Goal: Task Accomplishment & Management: Complete application form

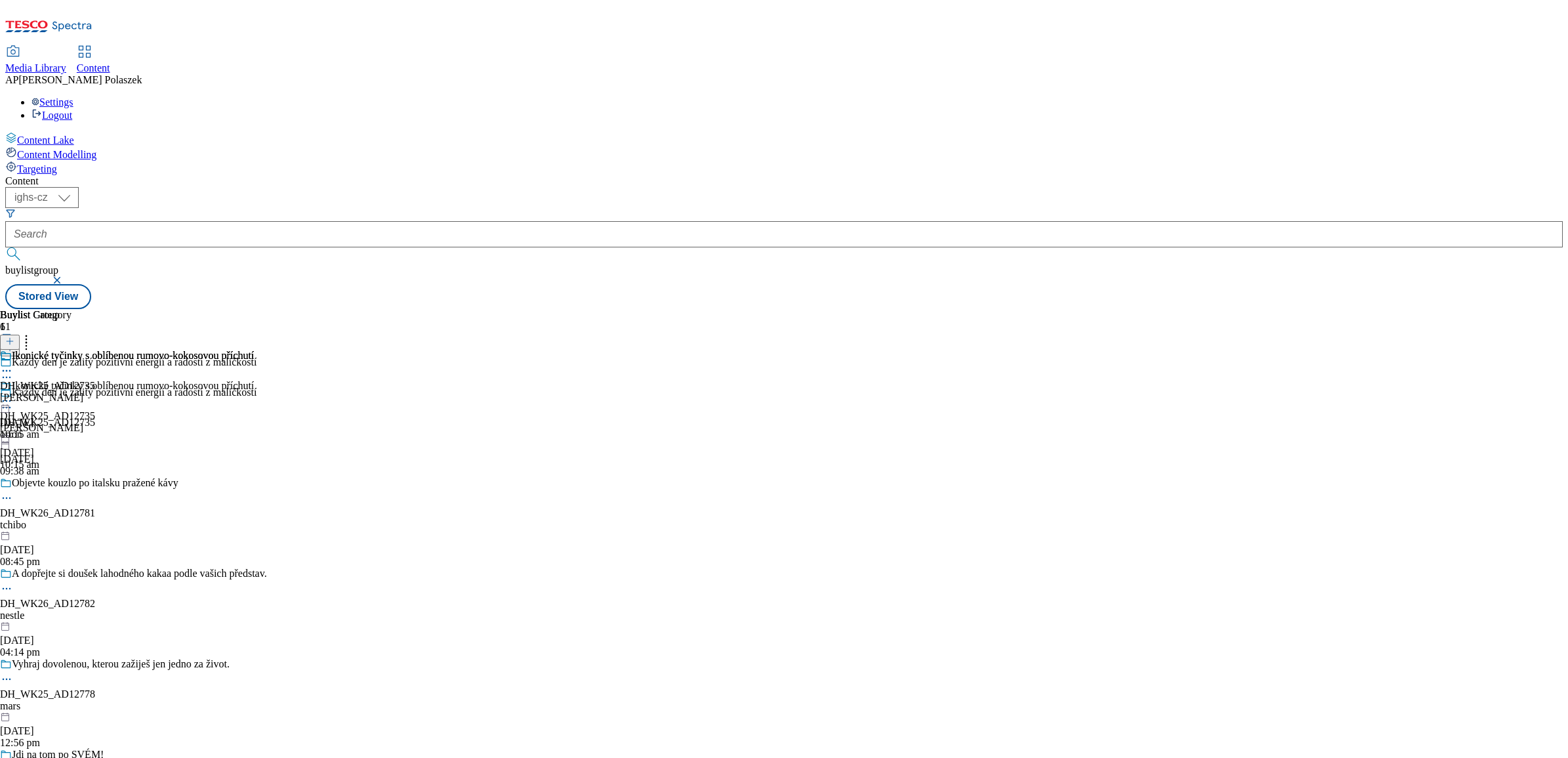
click at [67, 62] on span "Media Library" at bounding box center [35, 68] width 61 height 11
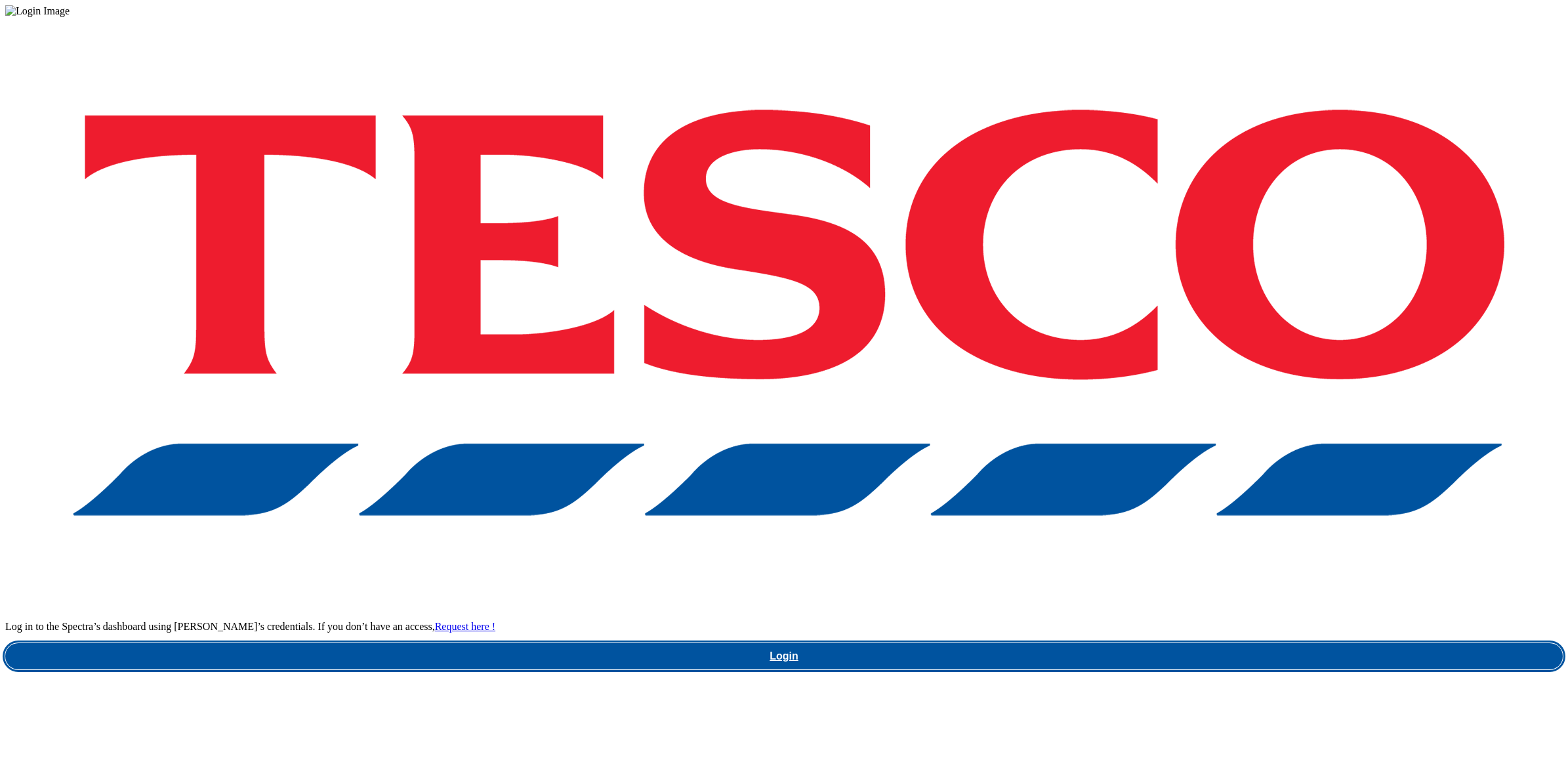
click at [1183, 643] on link "Login" at bounding box center [784, 656] width 1557 height 27
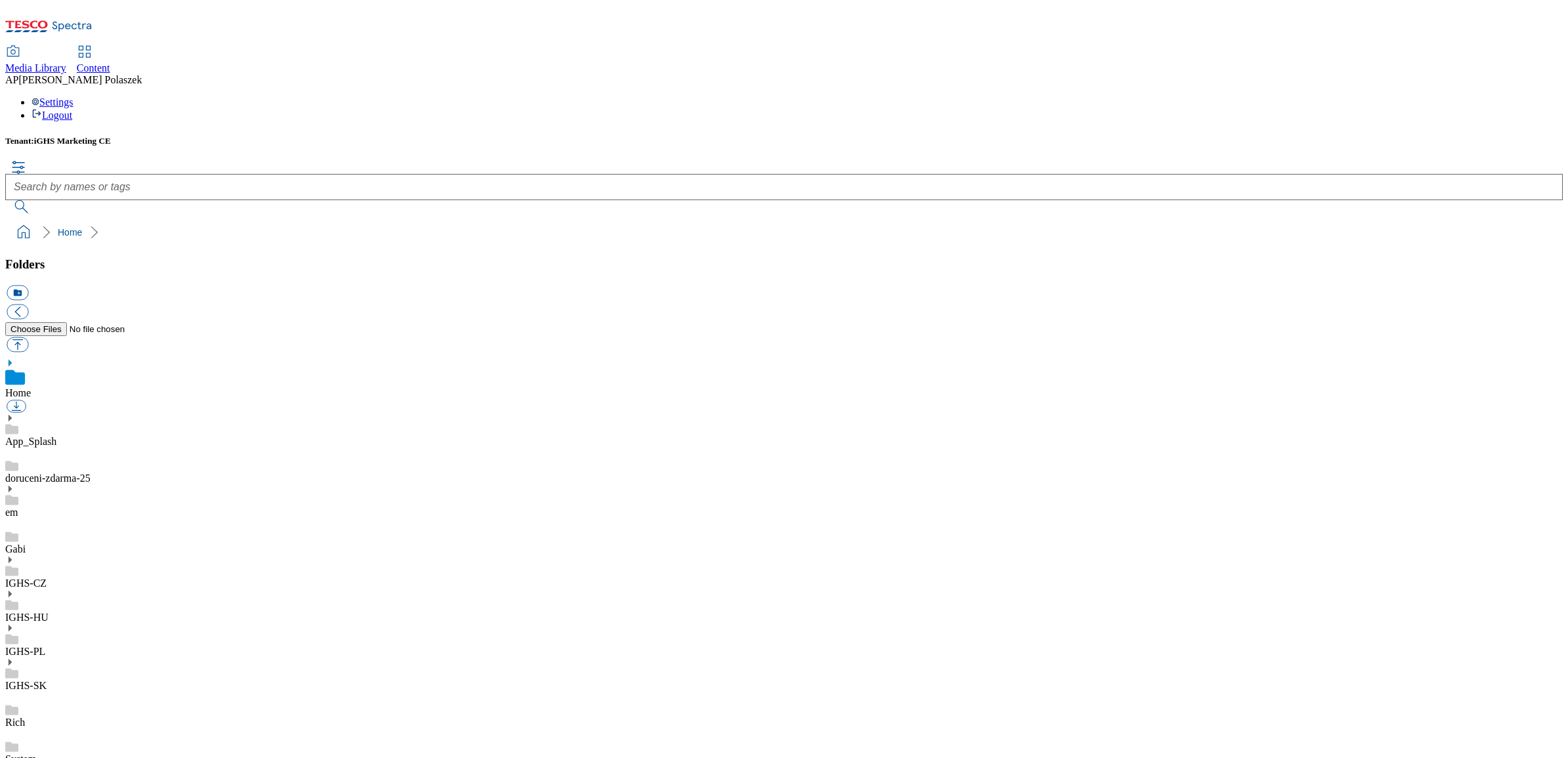
click at [24, 413] on div "App_Splash doruceni-zdarma-25 em Gabi IGHS-CZ IGHS-HU IGHS-PL IGHS-SK Rich Syst…" at bounding box center [784, 626] width 1557 height 426
click at [14, 555] on icon at bounding box center [9, 560] width 9 height 9
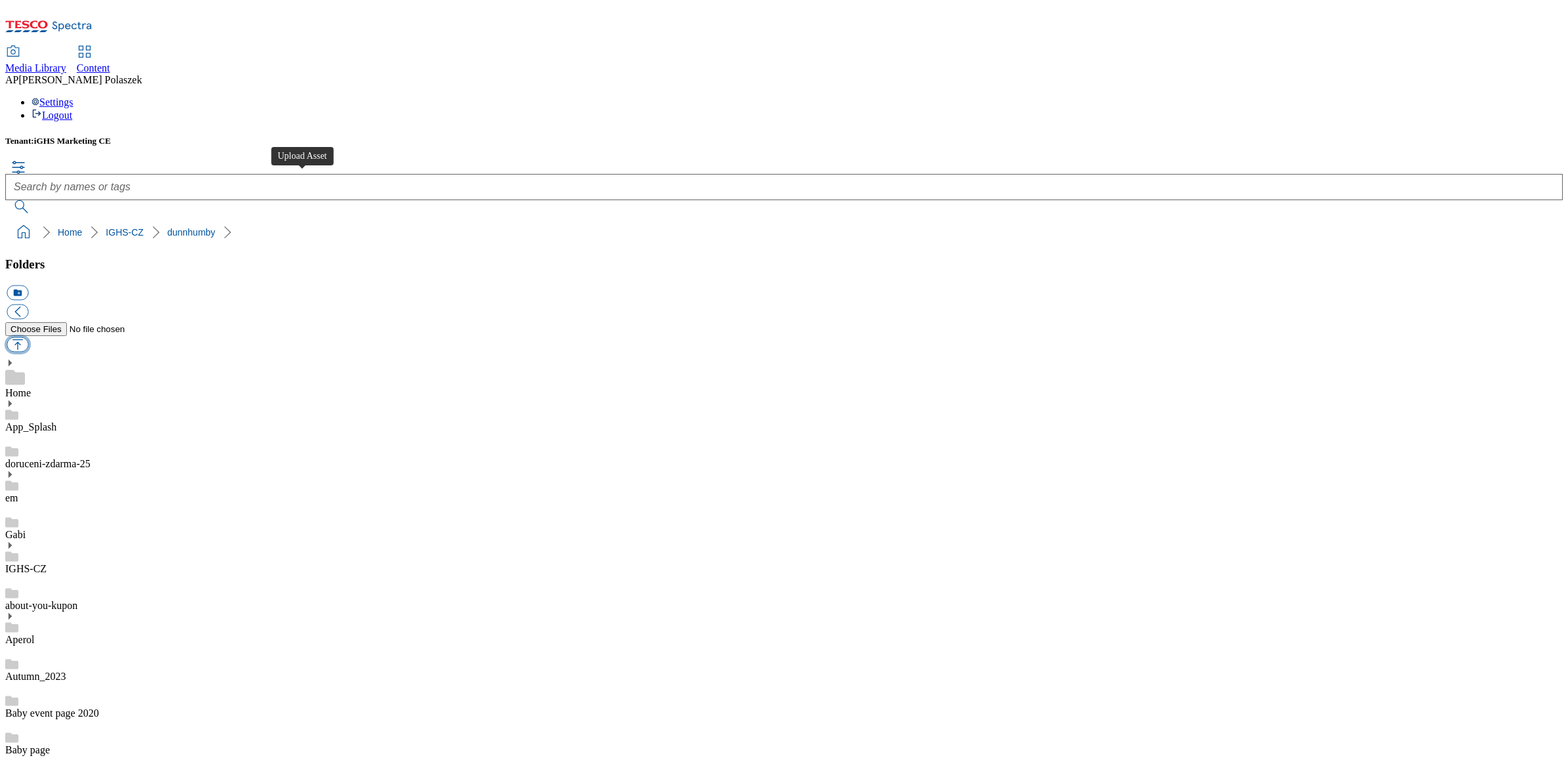
click at [28, 337] on button "button" at bounding box center [17, 344] width 21 height 15
type input "C:\fakepath\Header-1184x333.jpg"
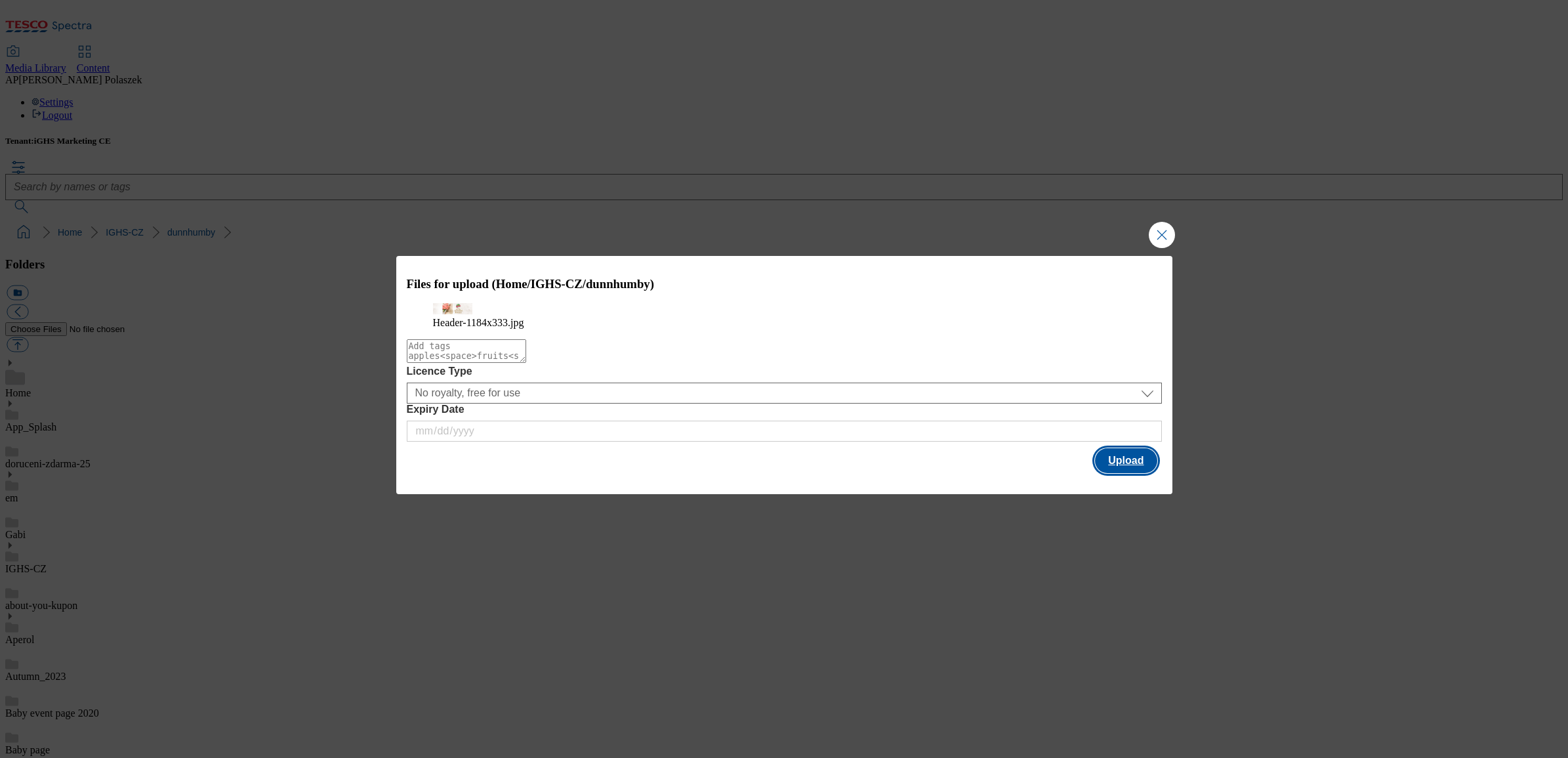
click at [1120, 473] on button "Upload" at bounding box center [1126, 461] width 62 height 25
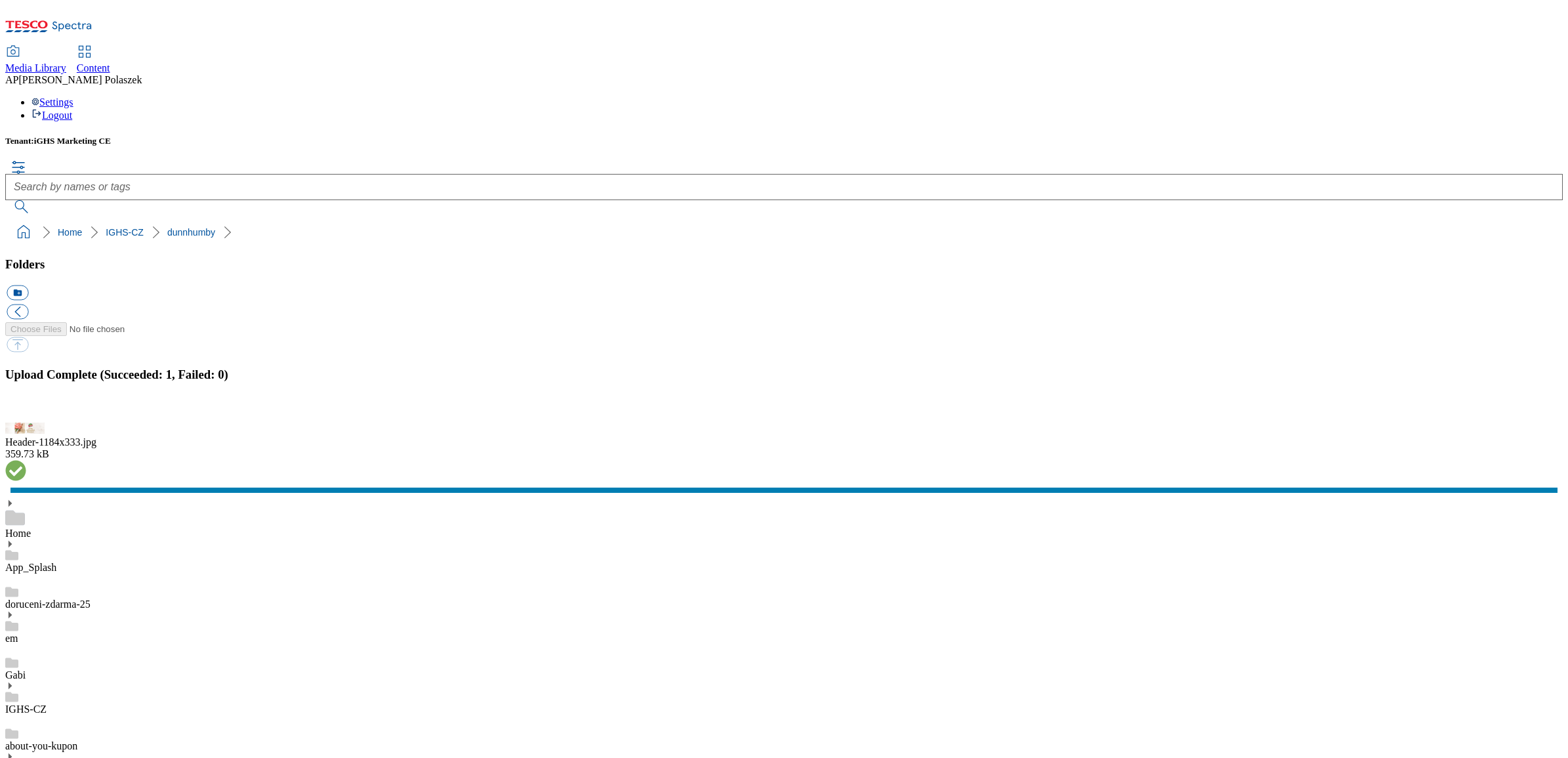
click at [386, 136] on div "Tenant: iGHS Marketing CE Home IGHS-CZ dunnhumby" at bounding box center [784, 191] width 1557 height 109
click at [27, 422] on button "button" at bounding box center [16, 416] width 19 height 12
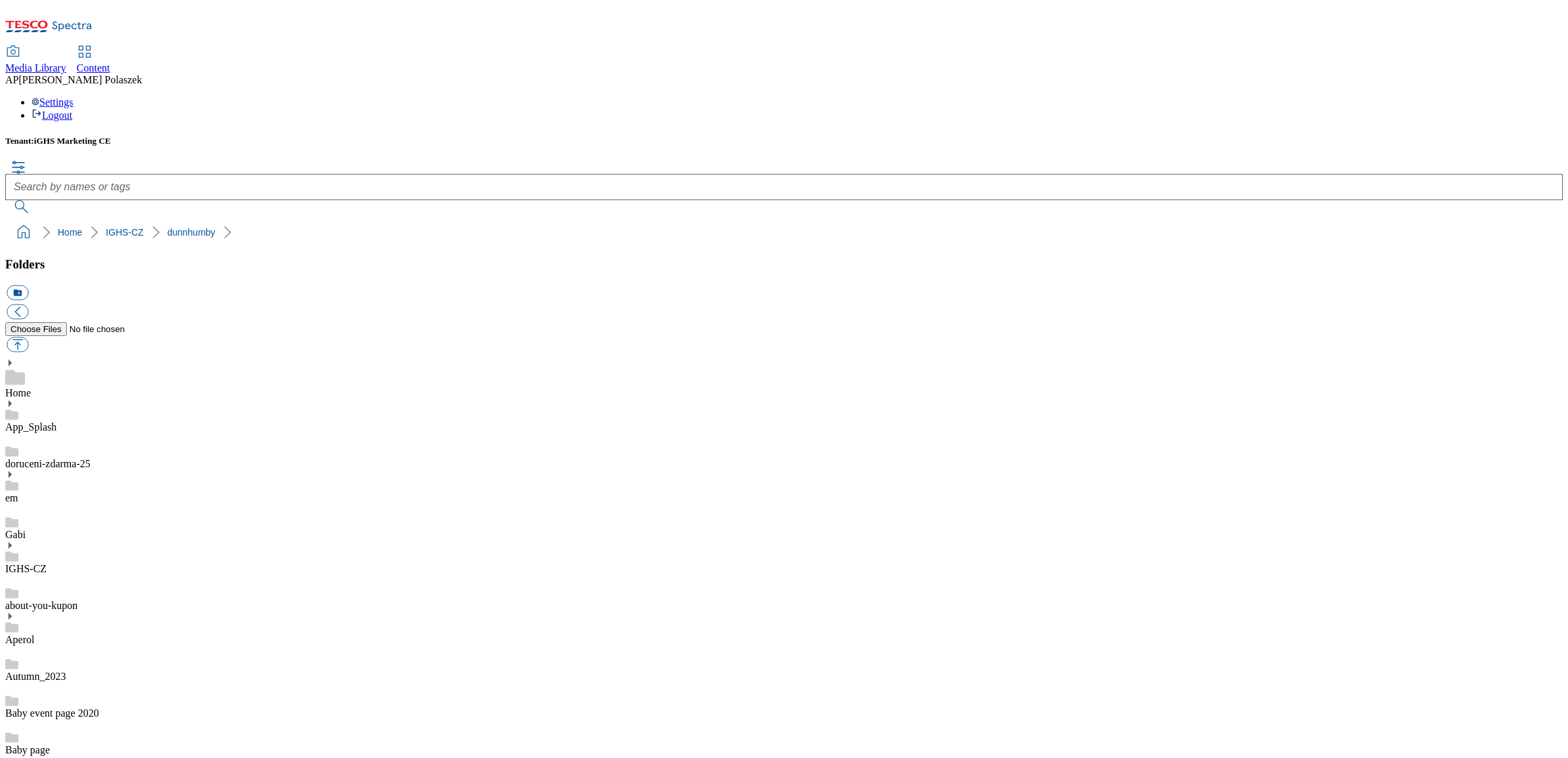
click at [387, 220] on ol "Home IGHS-CZ dunnhumby" at bounding box center [787, 232] width 1549 height 25
click at [28, 337] on button "button" at bounding box center [17, 344] width 21 height 15
type input "C:\fakepath\EN Header-1184x333.jpg"
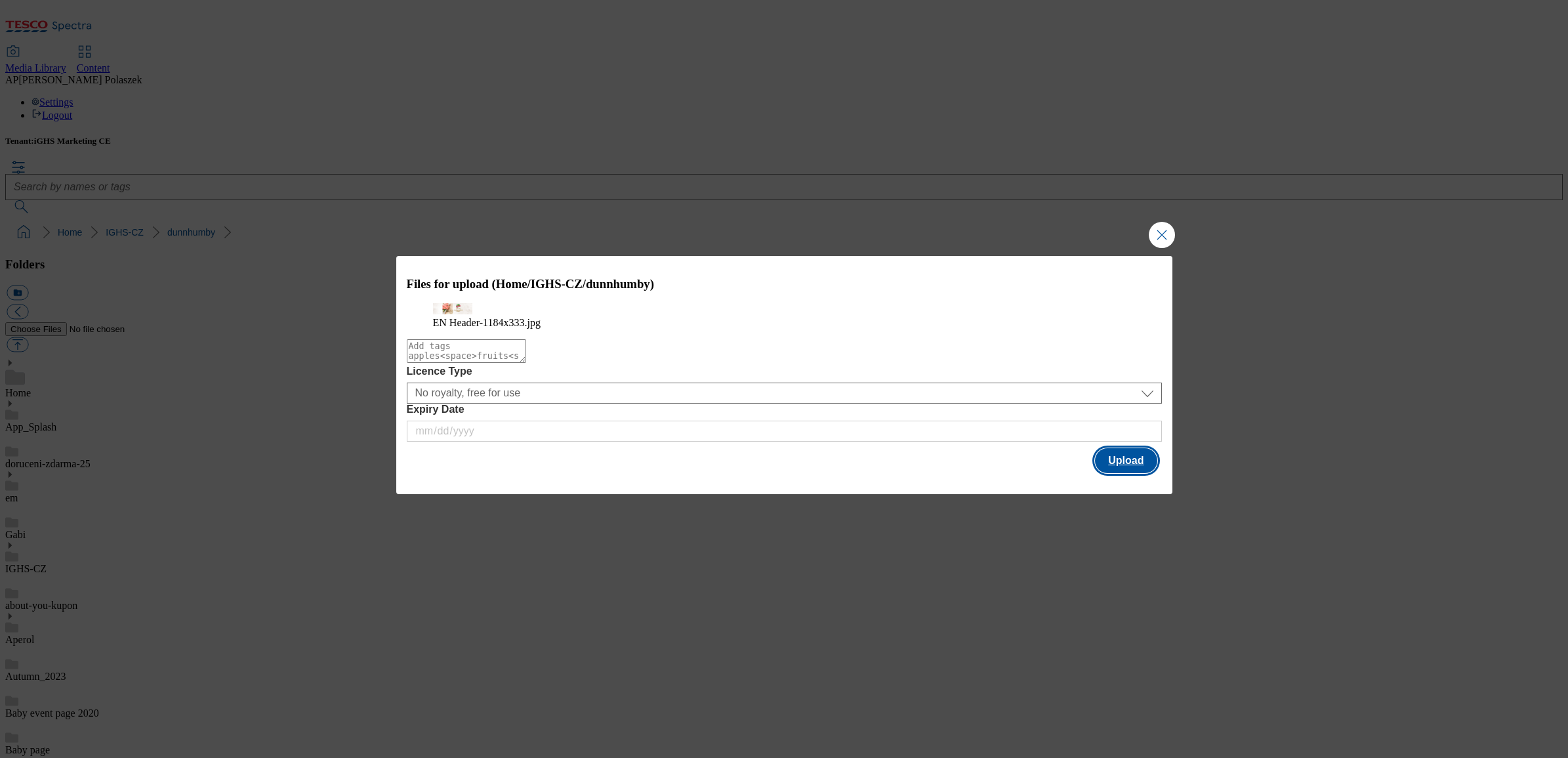
click at [1128, 473] on button "Upload" at bounding box center [1126, 461] width 62 height 25
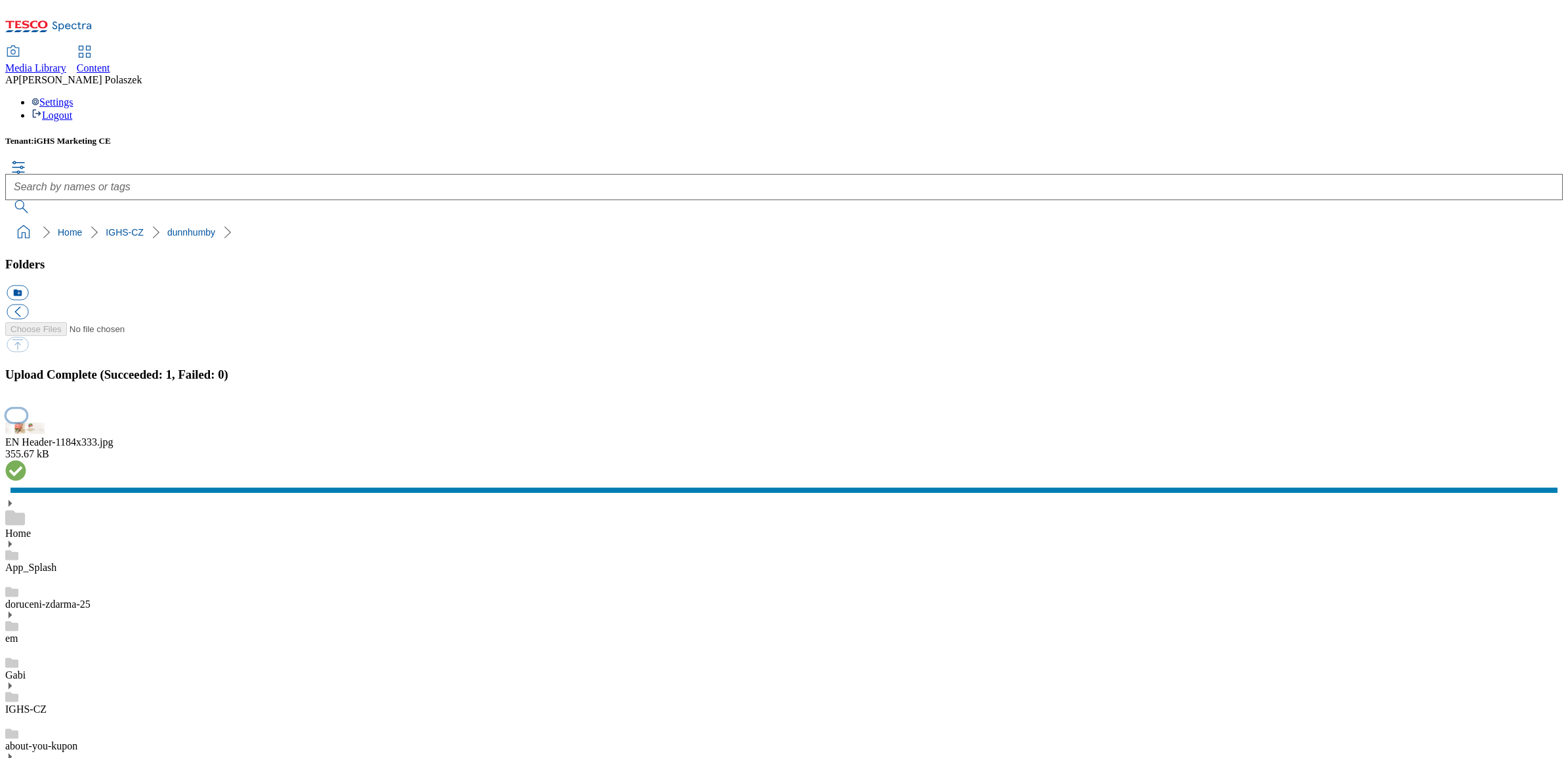
click at [27, 422] on button "button" at bounding box center [16, 416] width 19 height 12
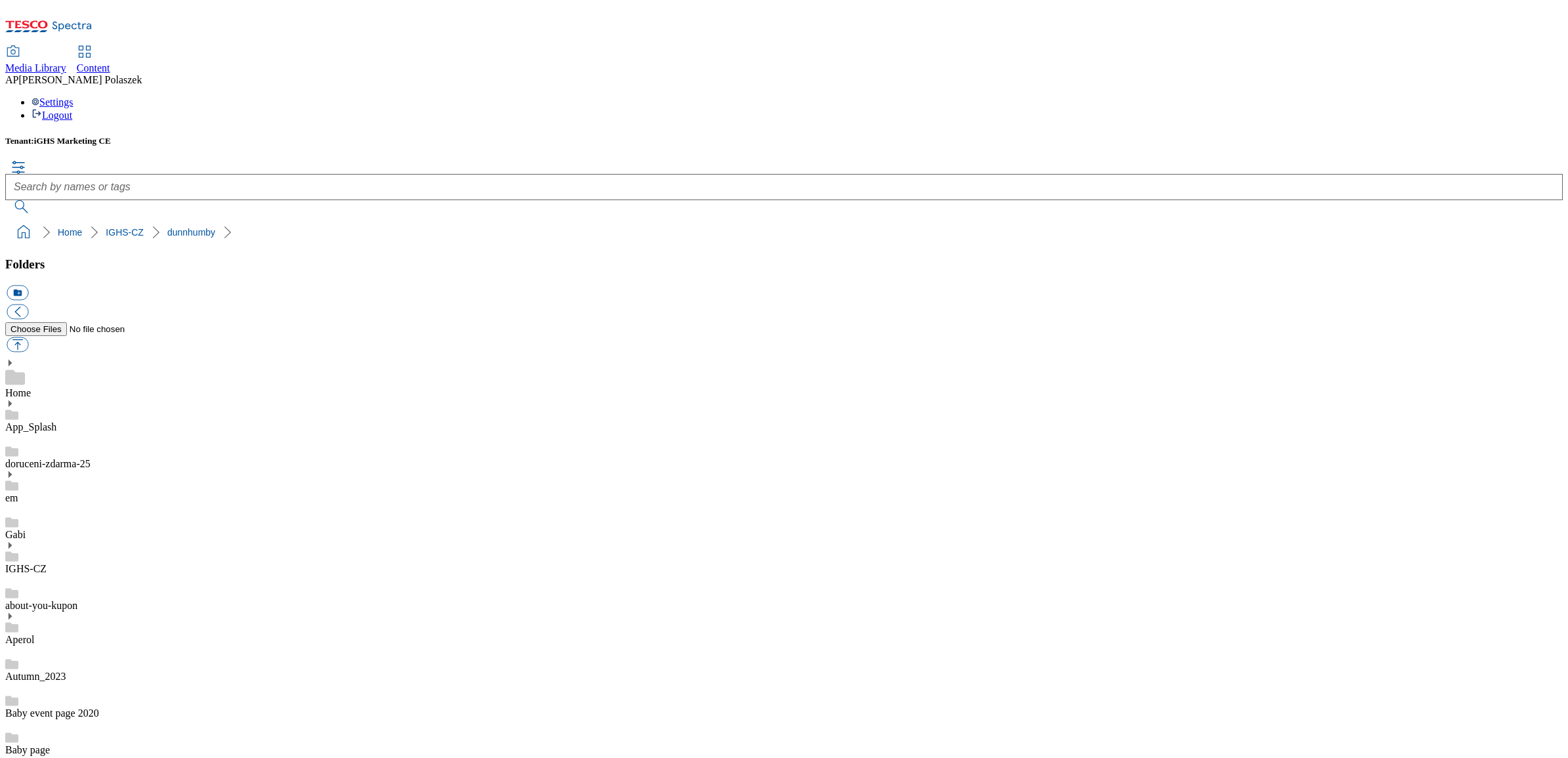
click at [110, 62] on span "Content" at bounding box center [93, 68] width 34 height 11
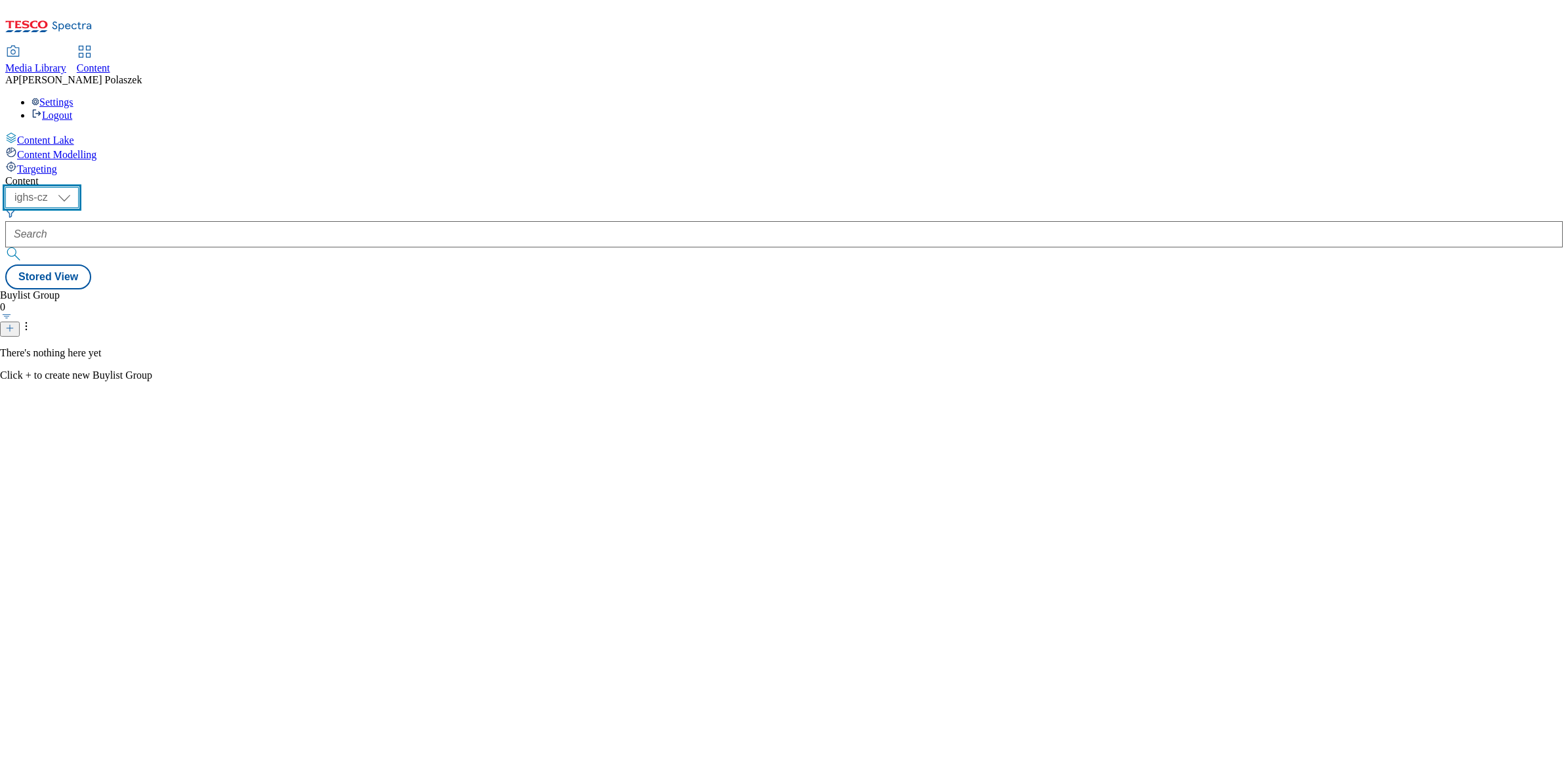
click at [79, 187] on select "ighs-cz ighs-hu ighs-sk" at bounding box center [42, 197] width 74 height 21
select select "ighs-cz"
click at [79, 187] on select "ighs-cz ighs-hu ighs-sk" at bounding box center [42, 197] width 74 height 21
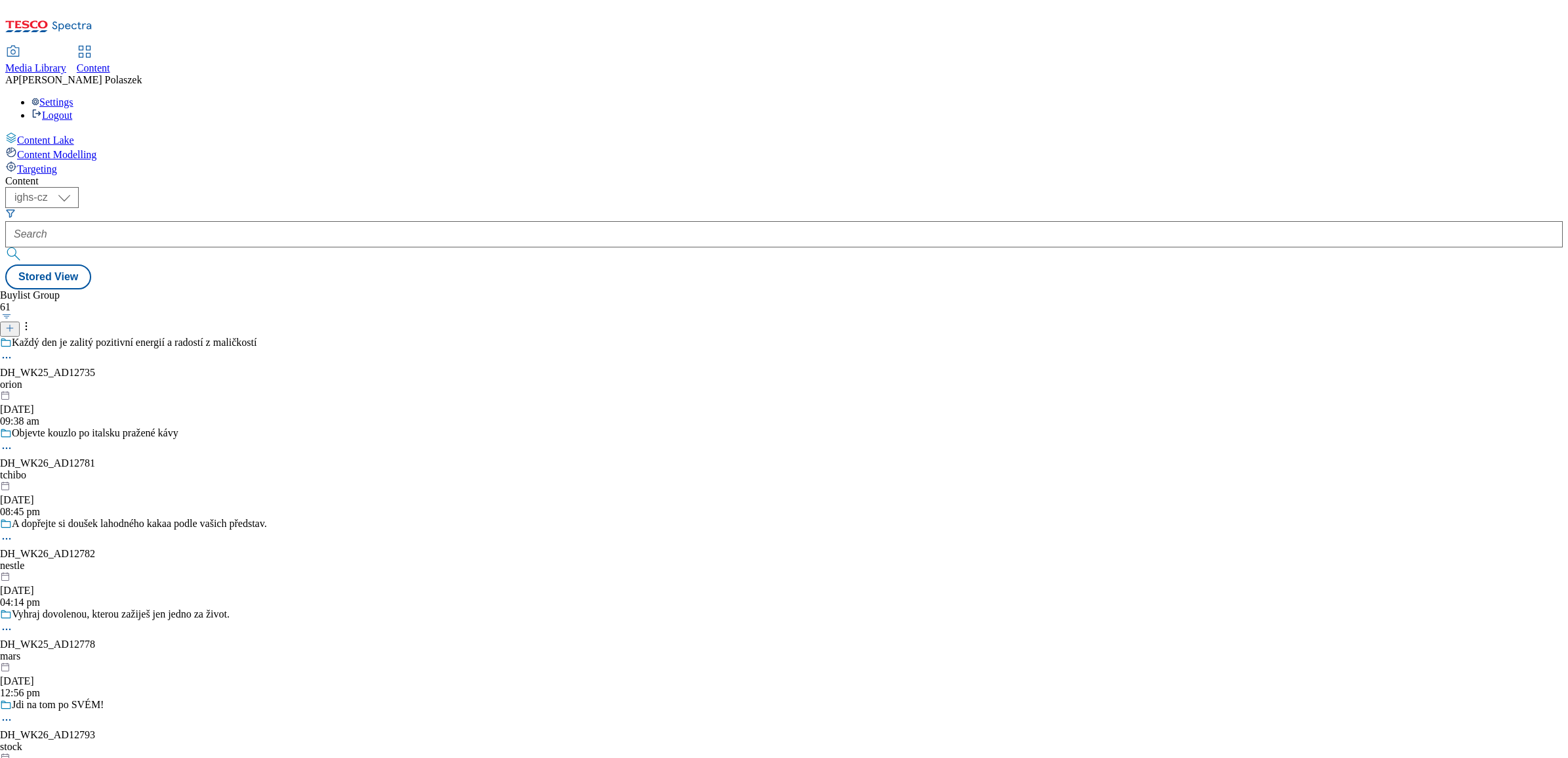
click at [10, 325] on line at bounding box center [10, 327] width 0 height 6
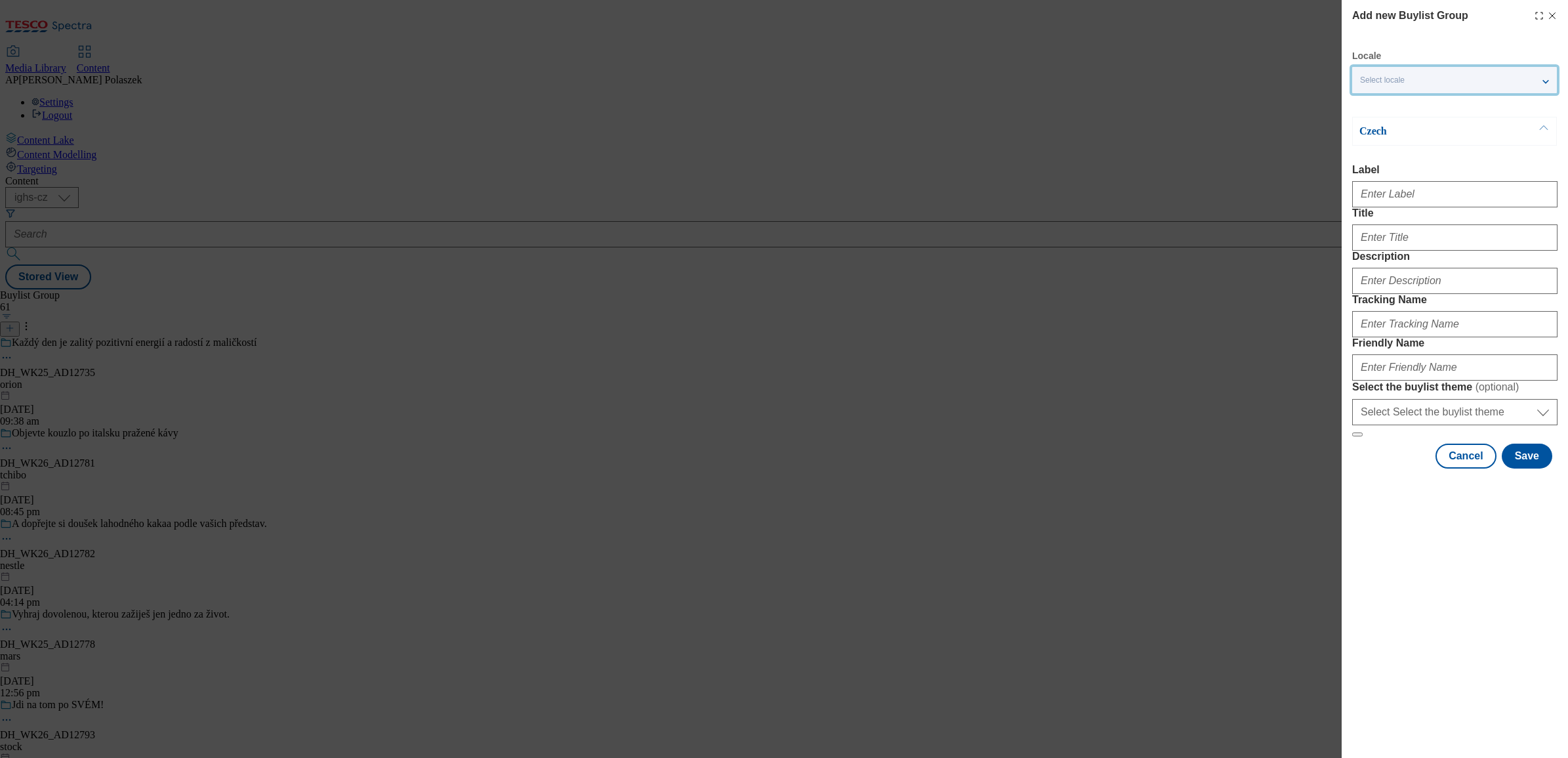
click at [1391, 76] on span "Select locale" at bounding box center [1382, 80] width 44 height 10
click at [1372, 107] on input "English" at bounding box center [1368, 106] width 16 height 16
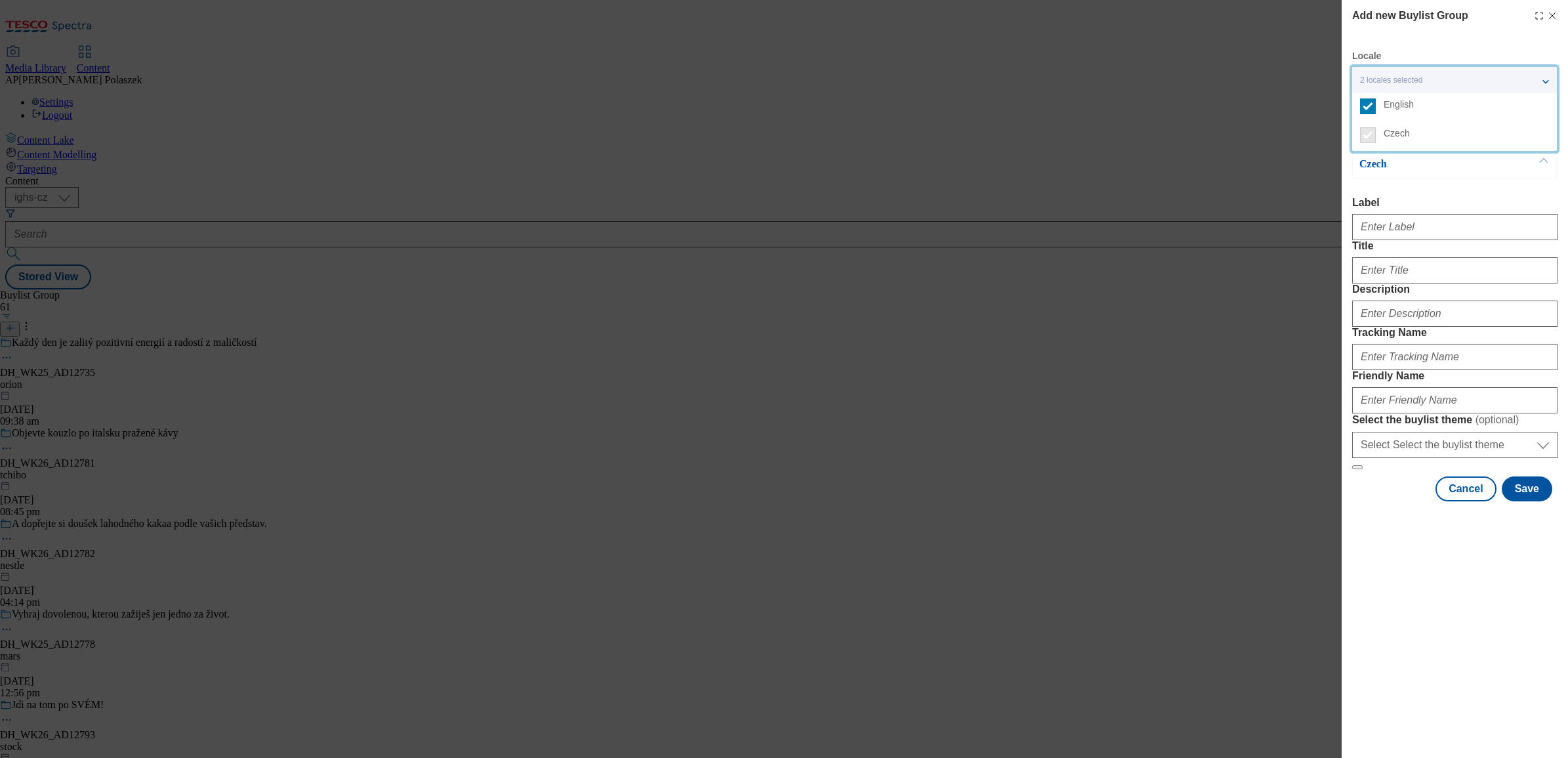
click at [1307, 132] on div "Add new Buylist Group Locale 2 locales selected English Czech English Label Tit…" at bounding box center [784, 379] width 1568 height 758
click at [1542, 131] on button "Modal" at bounding box center [1544, 132] width 25 height 29
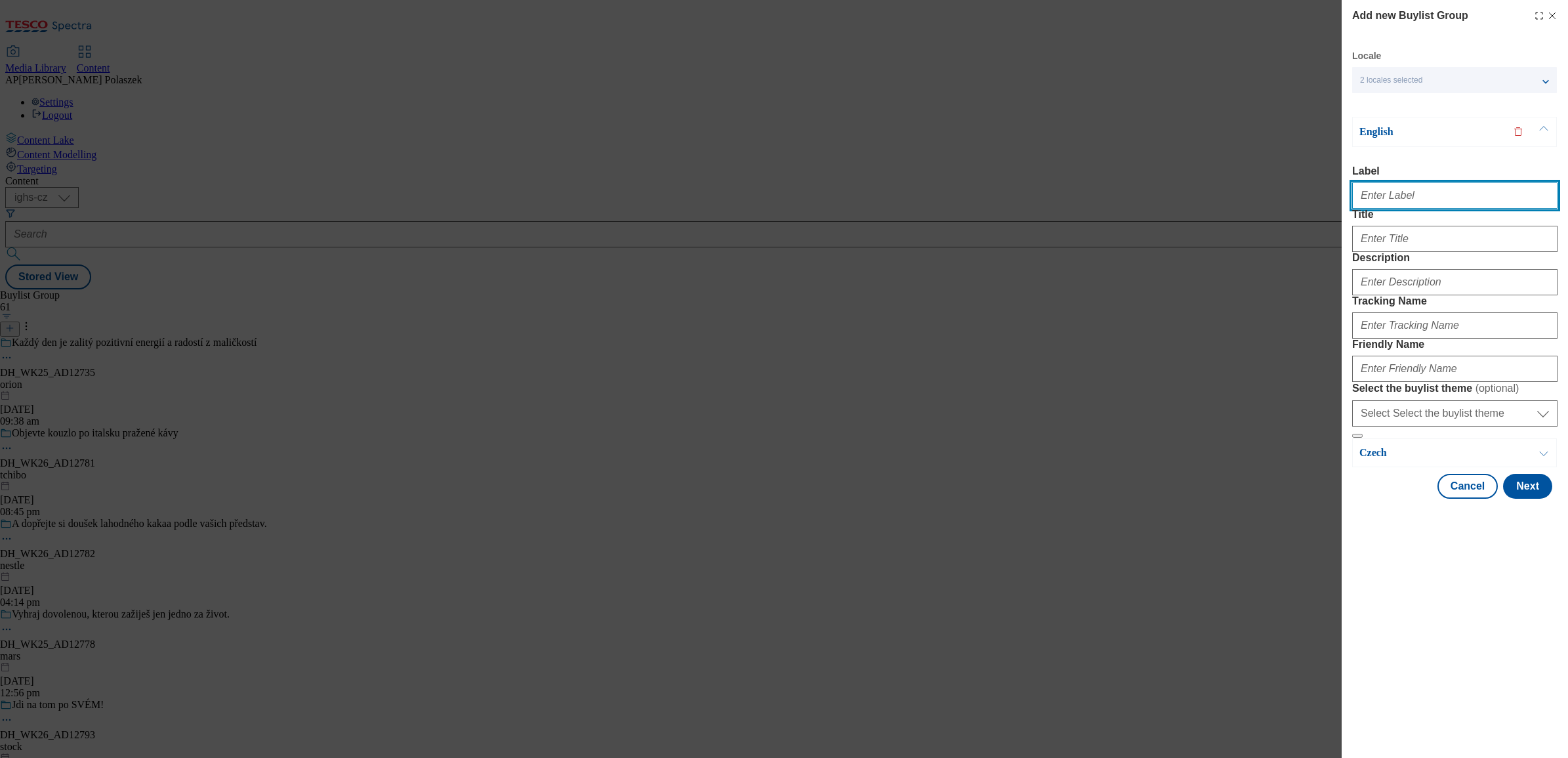
click at [1382, 198] on input "Label" at bounding box center [1455, 196] width 206 height 27
paste input "DH_WK28_AD12815"
type input "DH_WK28_AD12815"
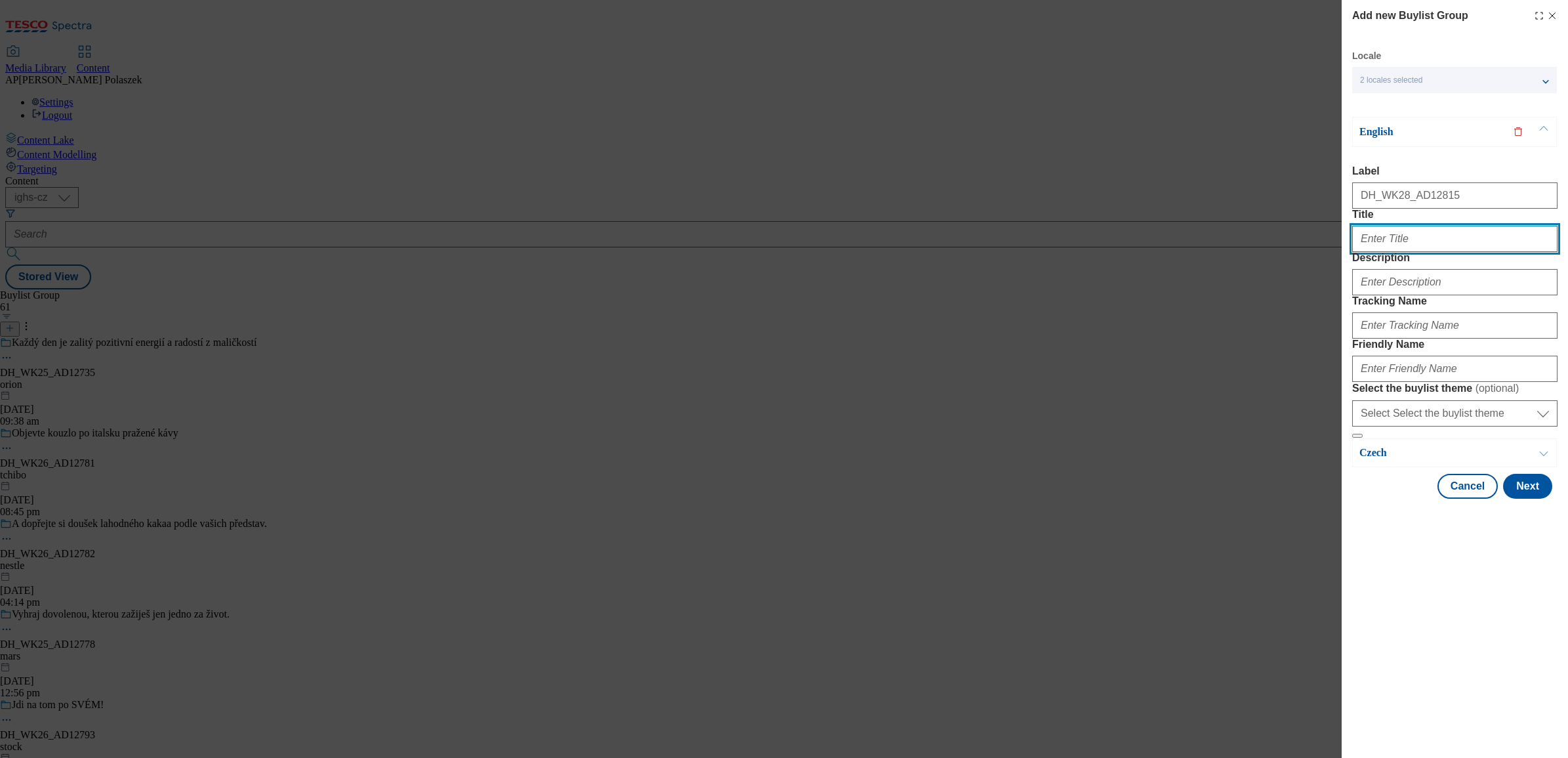
click at [1383, 252] on input "Title" at bounding box center [1455, 239] width 206 height 27
paste input "Traditional charcuterie craft"
type input "Traditional charcuterie craft"
click at [1458, 293] on form "Label DH_WK28_AD12815 Title Traditional charcuterie craft Description Tracking …" at bounding box center [1455, 302] width 206 height 273
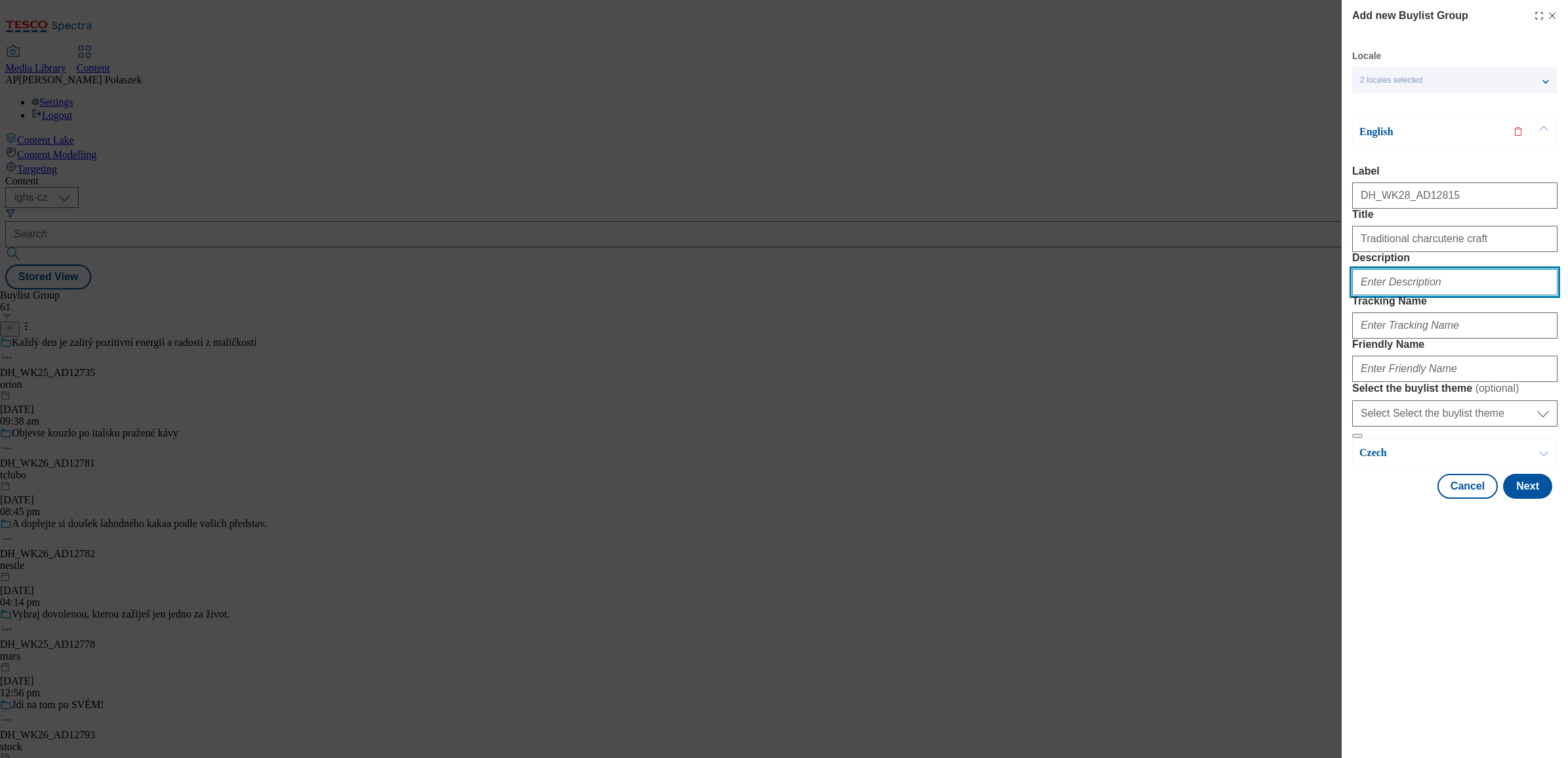
click at [1400, 295] on input "Description" at bounding box center [1455, 282] width 206 height 27
paste input "Chodura"
type input "Chodura"
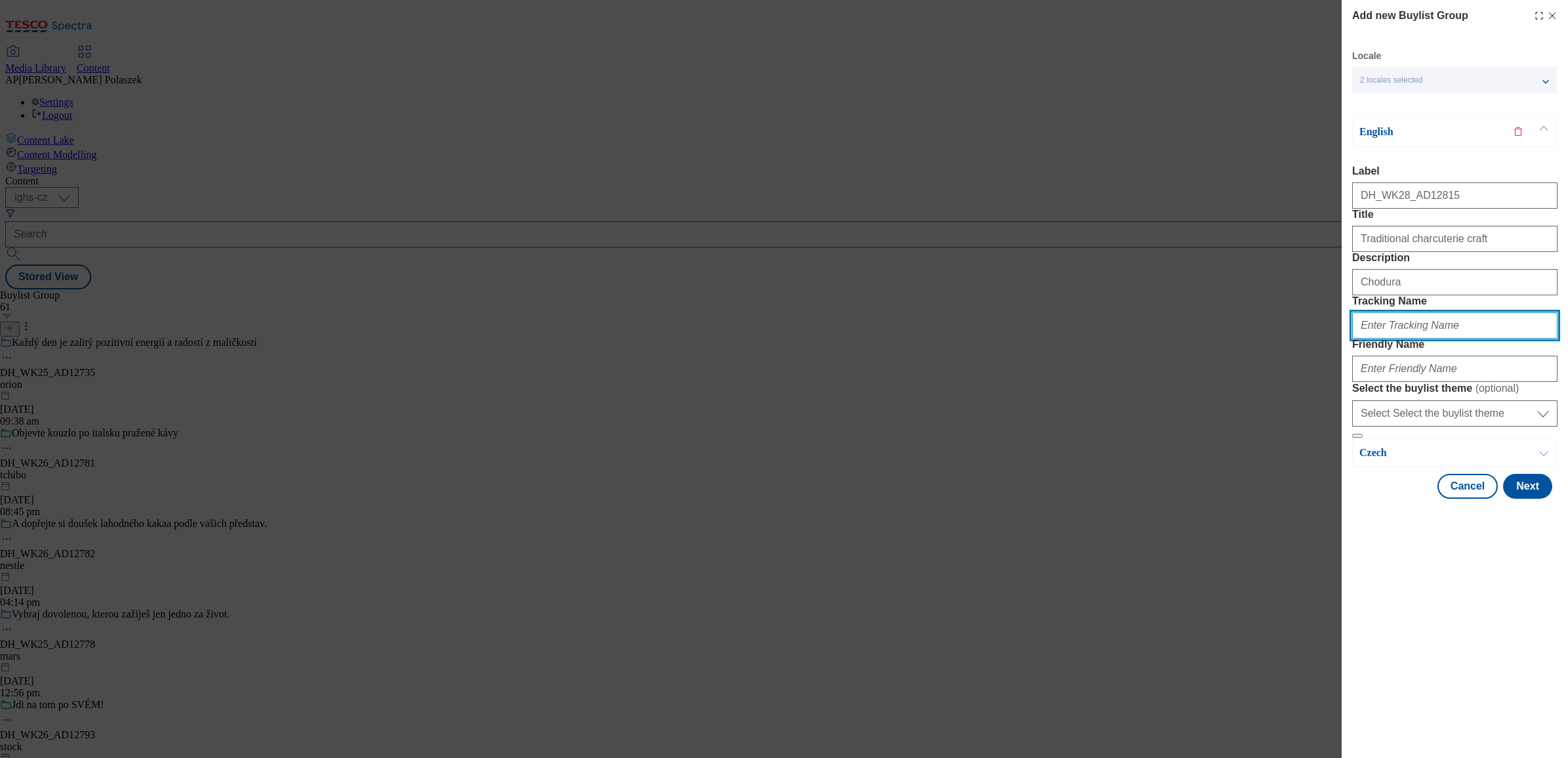
drag, startPoint x: 1442, startPoint y: 387, endPoint x: 1567, endPoint y: 385, distance: 125.0
click at [1442, 339] on input "Tracking Name" at bounding box center [1455, 325] width 206 height 27
click at [1406, 339] on input "Tracking Name" at bounding box center [1455, 325] width 206 height 27
paste input "DH_EN_AD12815_BH"
type input "DH_EN_AD12815_BH"
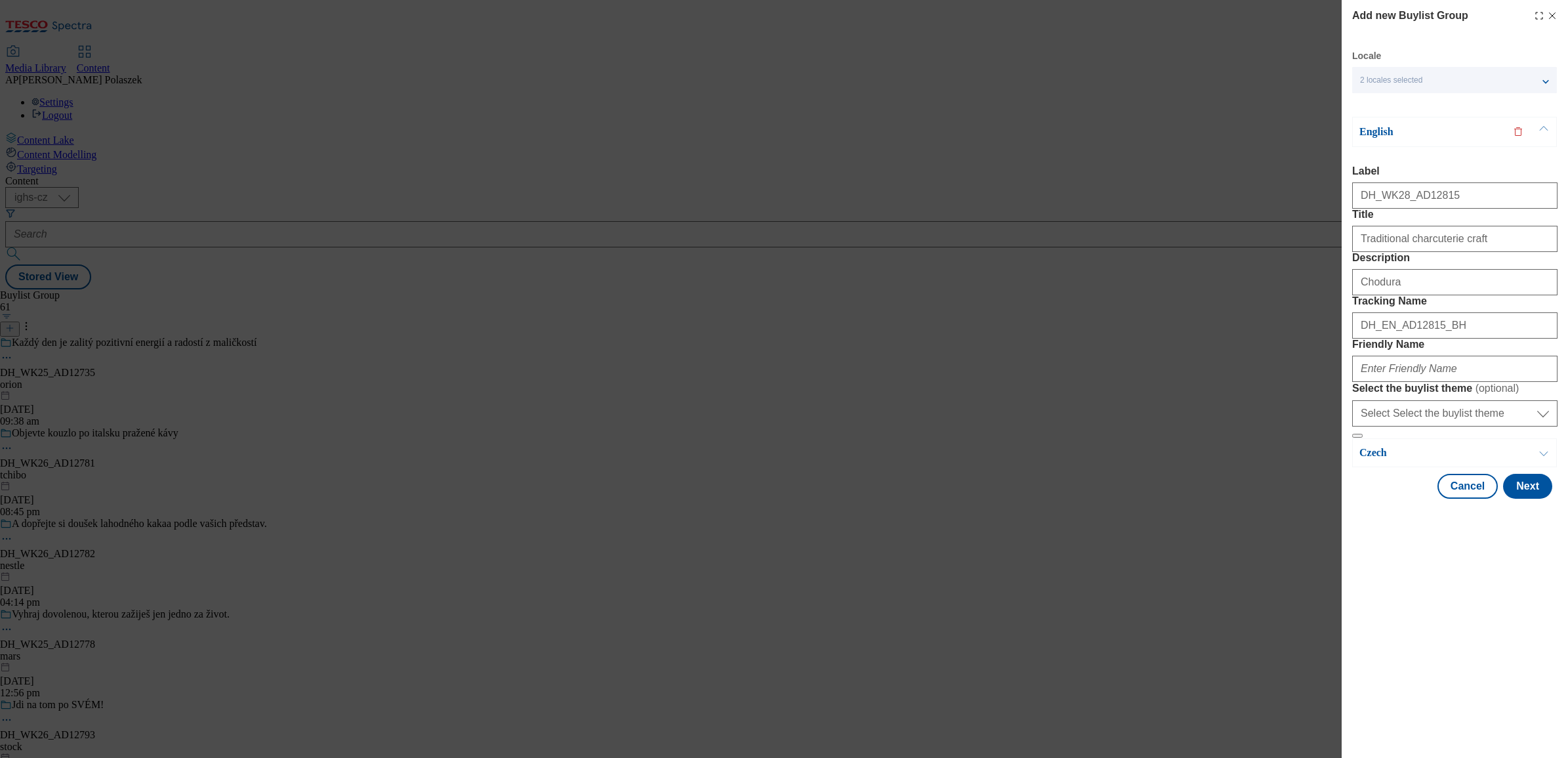
click at [1473, 382] on div "Friendly Name" at bounding box center [1455, 360] width 206 height 43
click at [1408, 382] on input "Friendly Name" at bounding box center [1455, 368] width 206 height 27
paste input "beskydskeuzeniny"
type input "beskydskeuzeniny"
click at [1529, 499] on button "Next" at bounding box center [1527, 486] width 49 height 25
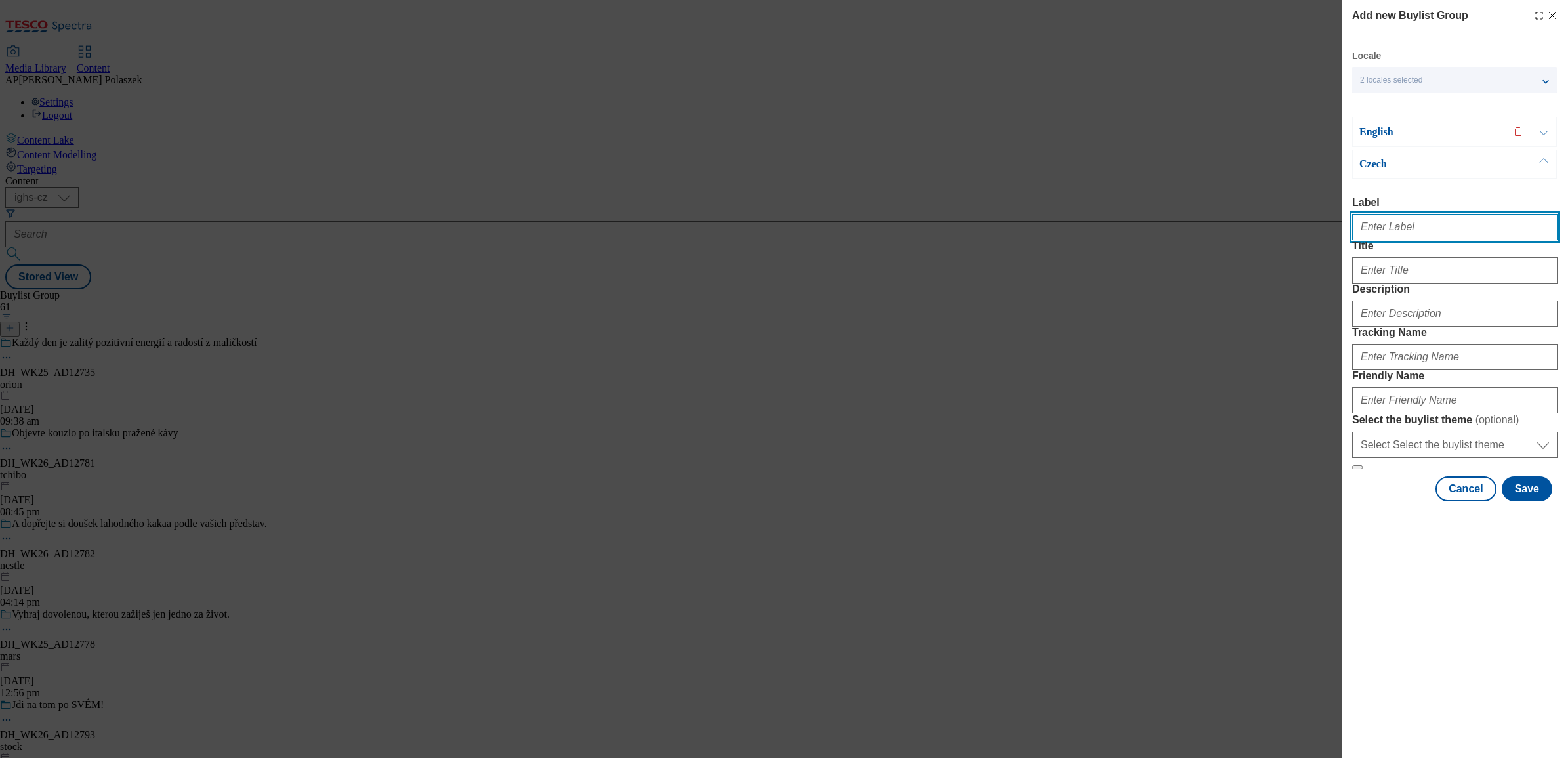
click at [1424, 227] on input "Label" at bounding box center [1455, 227] width 206 height 27
paste input "DH_WK28_AD12815"
type input "DH_WK28_AD12815"
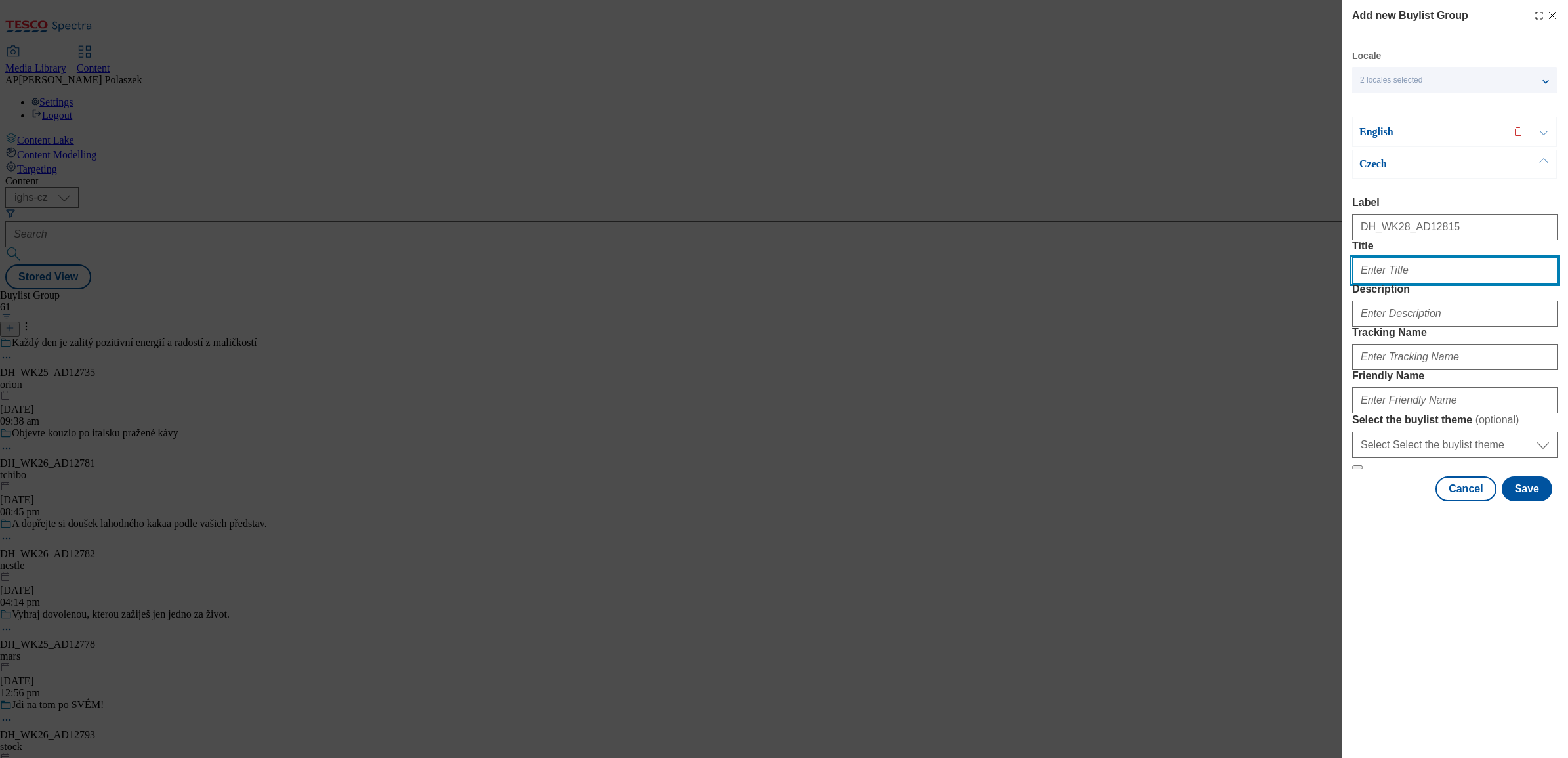
click at [1393, 284] on input "Title" at bounding box center [1455, 270] width 206 height 27
paste input "Tradiční uzenářské řemeslo"
type input "Tradiční uzenářské řemeslo"
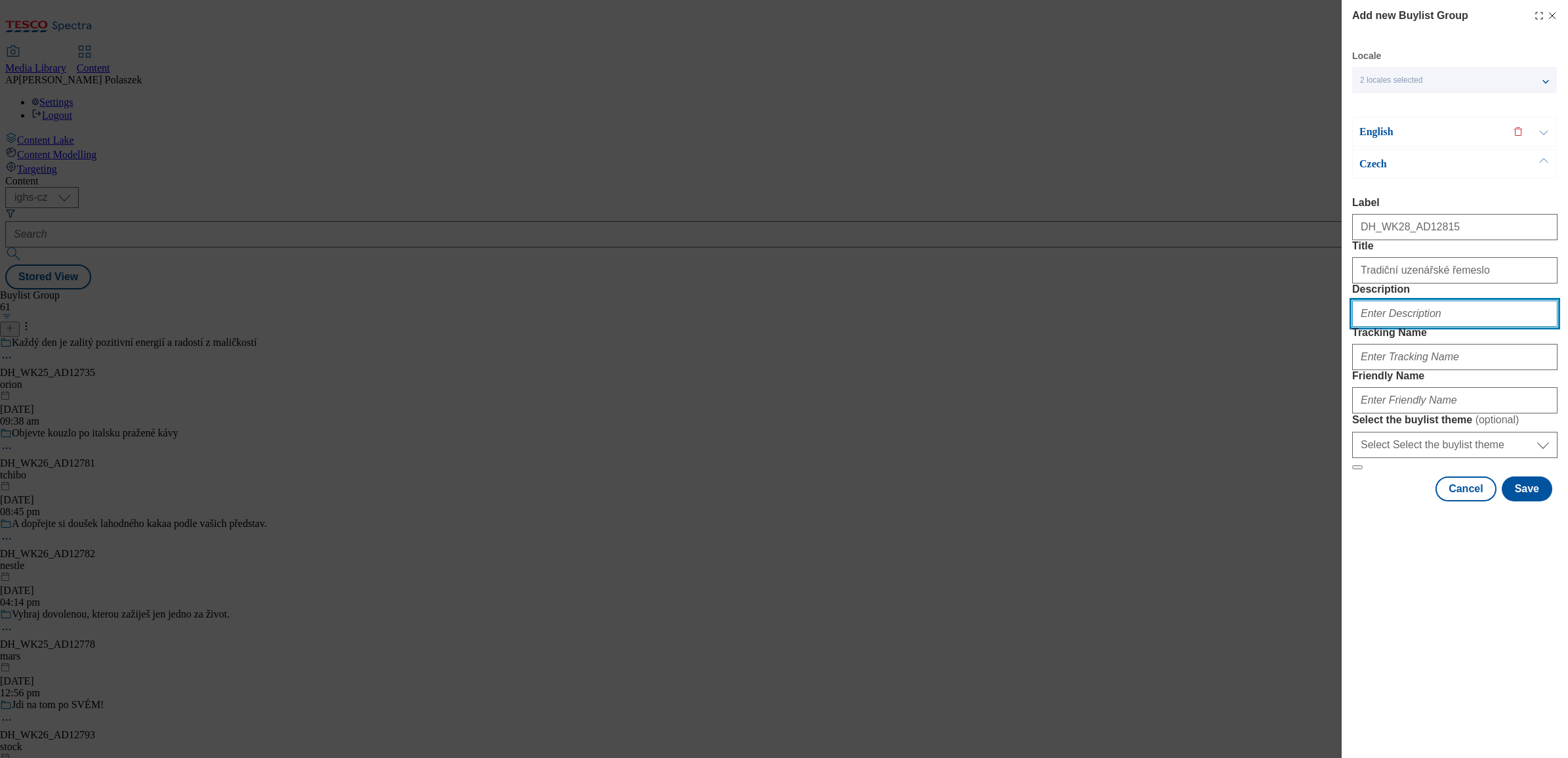
click at [1393, 327] on input "Description" at bounding box center [1455, 313] width 206 height 27
paste input "Chodura"
type input "Chodura"
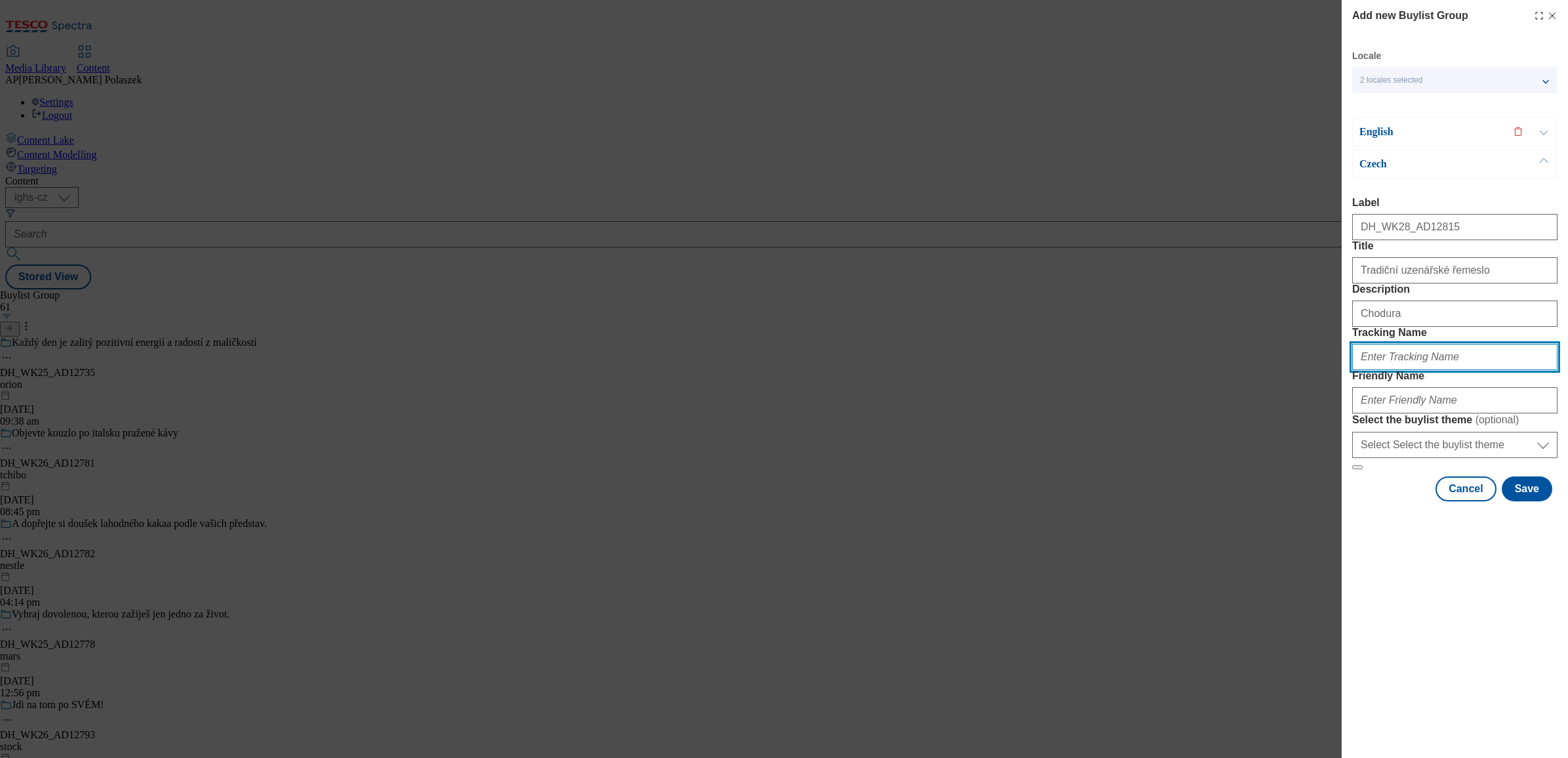
click at [1415, 370] on input "Tracking Name" at bounding box center [1455, 357] width 206 height 27
paste input "DH_CZ_AD12815_BH"
type input "DH_CZ_AD12815_BH"
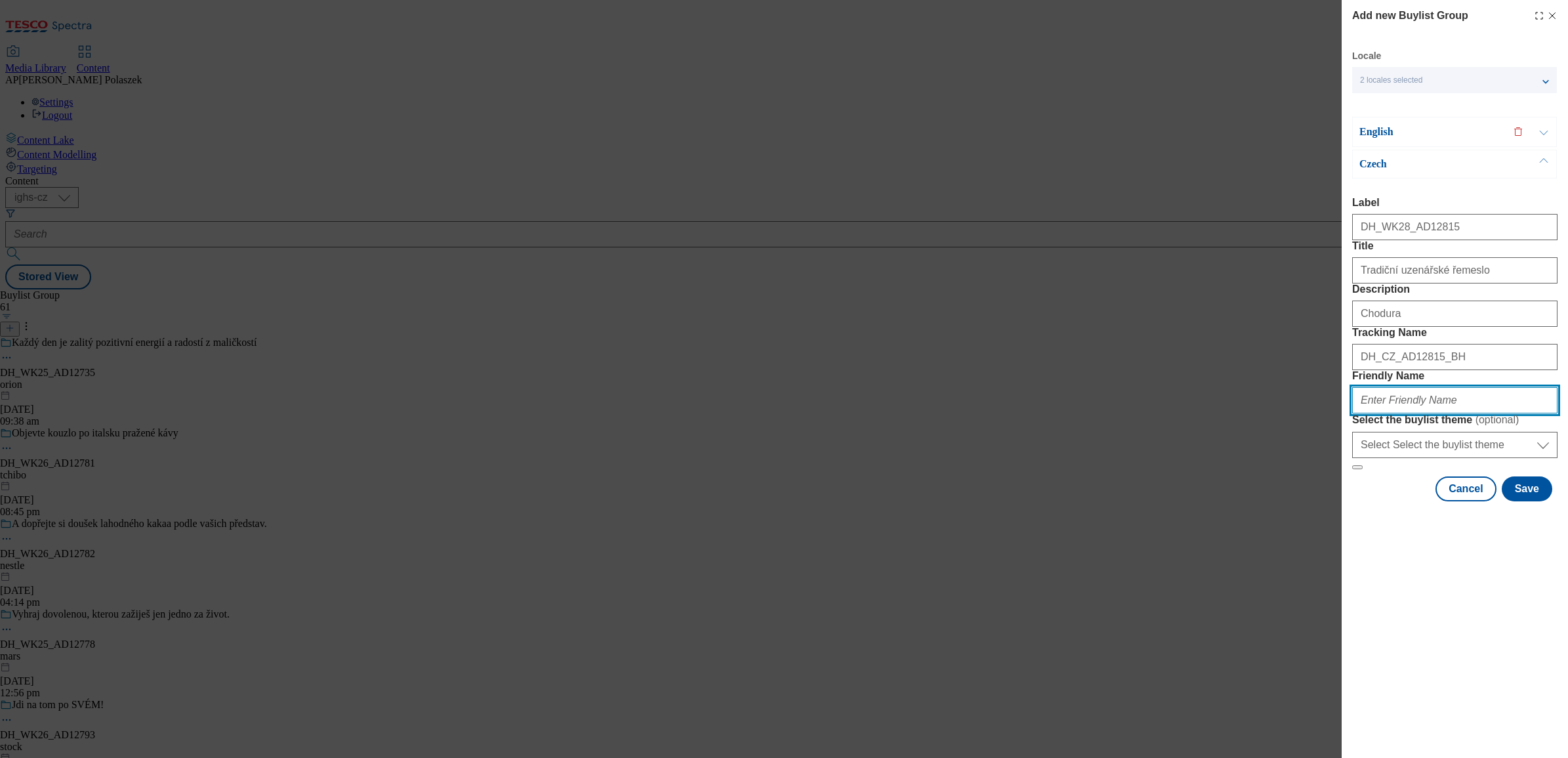
click at [1380, 413] on input "Friendly Name" at bounding box center [1455, 400] width 206 height 27
paste input "beskydskeuzeniny"
type input "beskydskeuzeniny"
click at [1526, 502] on button "Save" at bounding box center [1527, 489] width 51 height 25
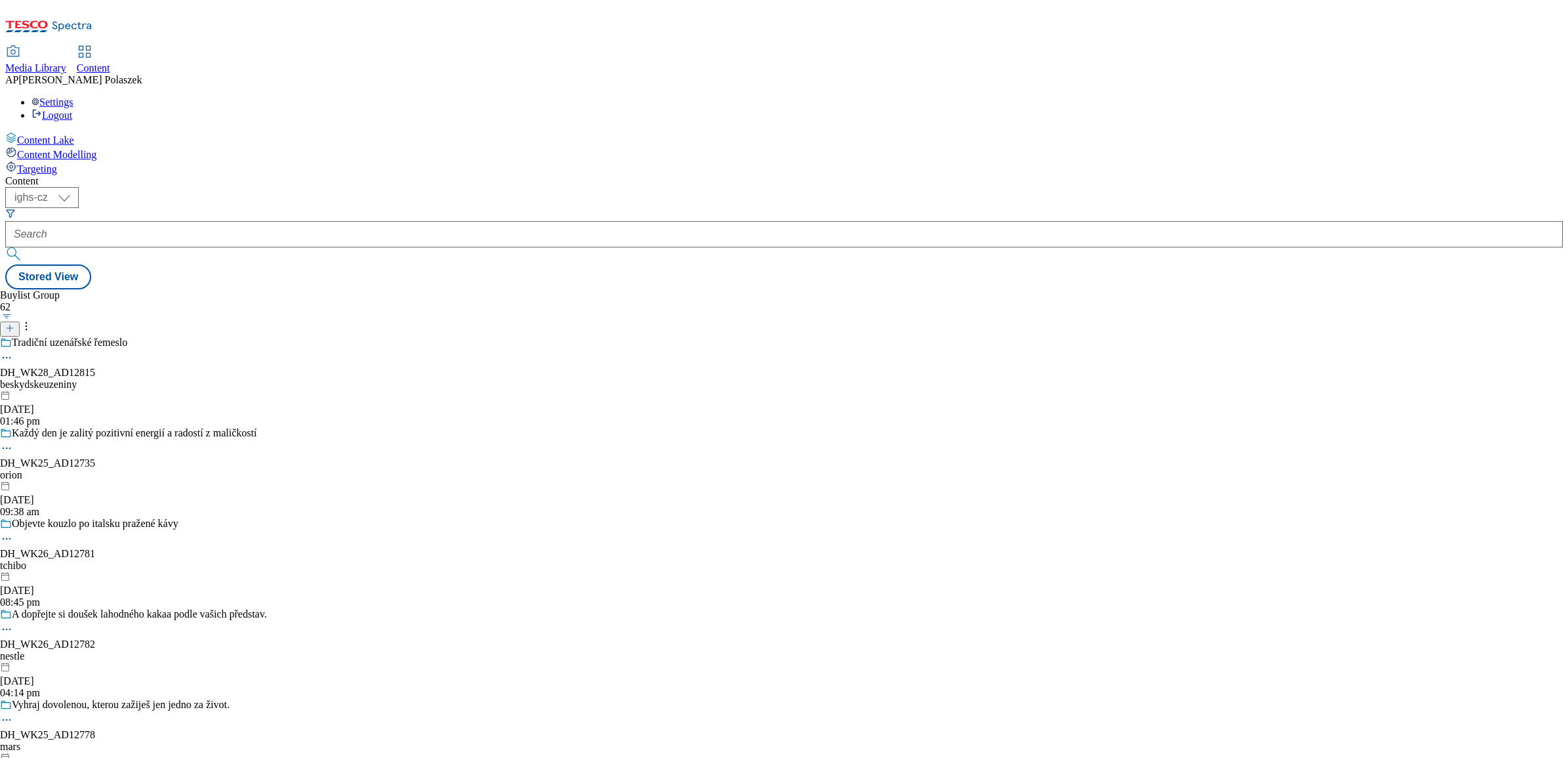
click at [267, 337] on div "Tradiční uzenářské řemeslo DH_WK28_AD12815 beskydskeuzeniny 13 Aug 2025 01:46 pm" at bounding box center [133, 382] width 267 height 90
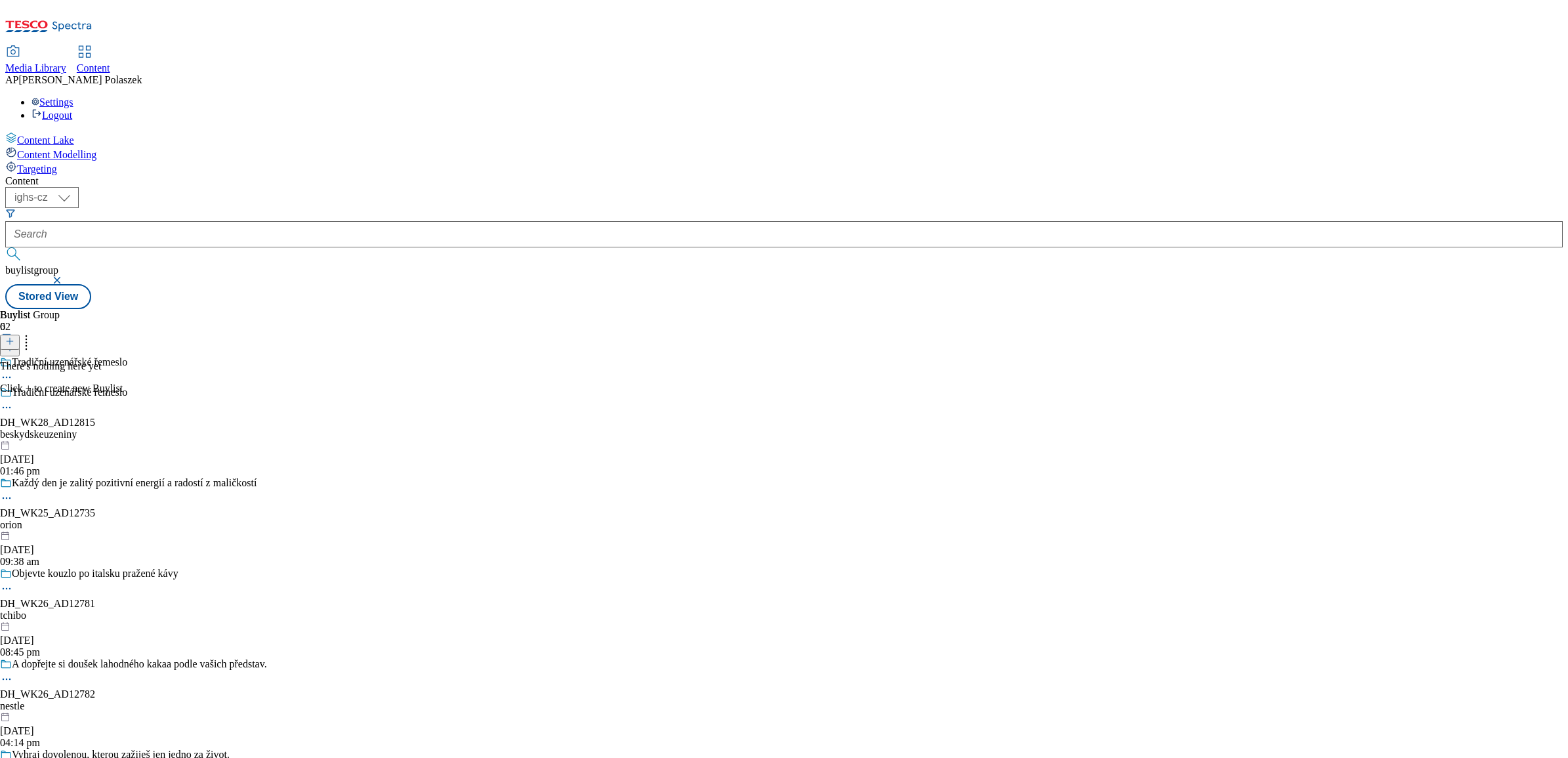
click at [14, 337] on icon at bounding box center [9, 341] width 9 height 9
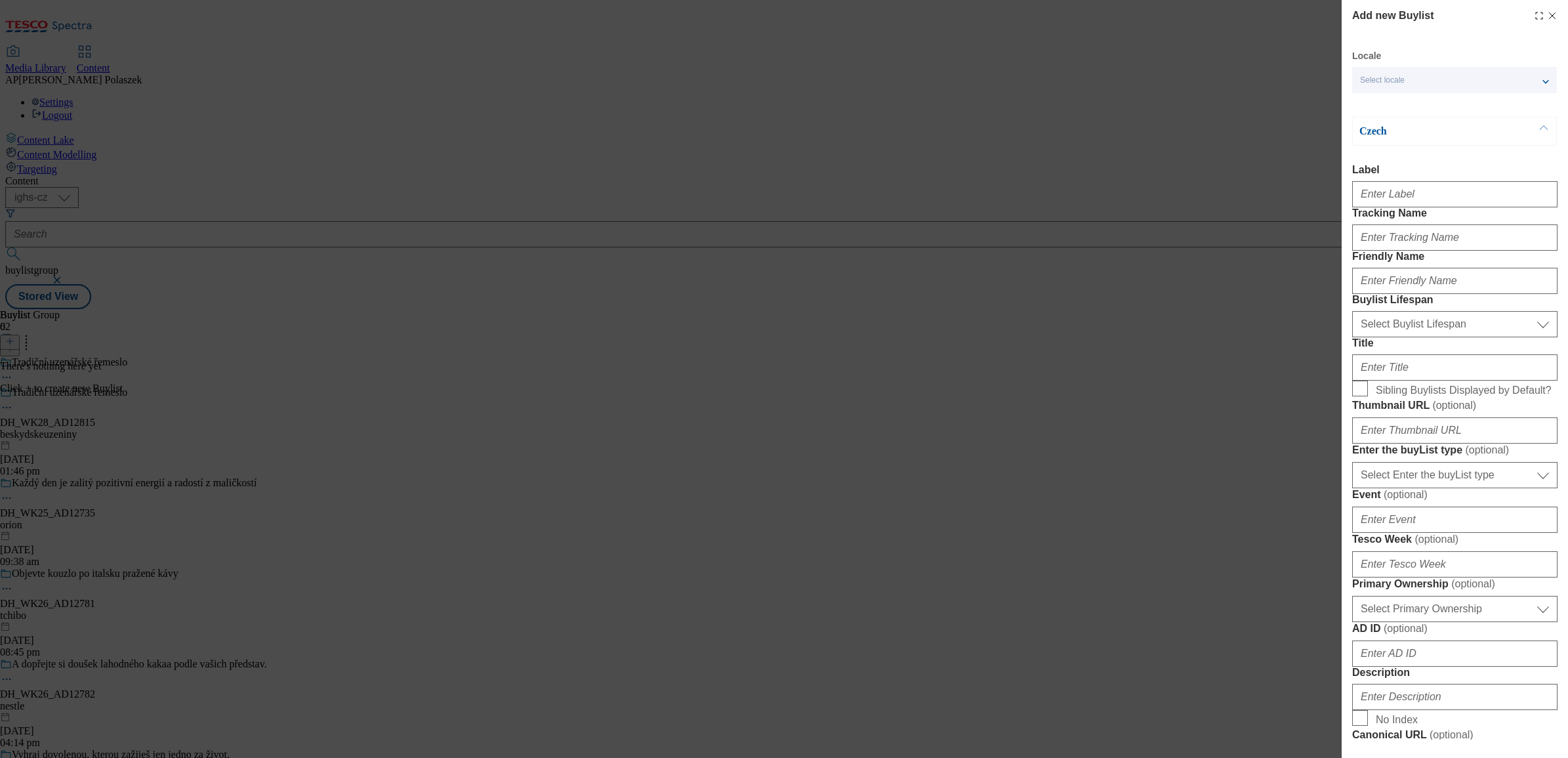
click at [1405, 80] on span "Select locale" at bounding box center [1382, 80] width 44 height 10
click at [1373, 102] on input "English" at bounding box center [1368, 106] width 16 height 16
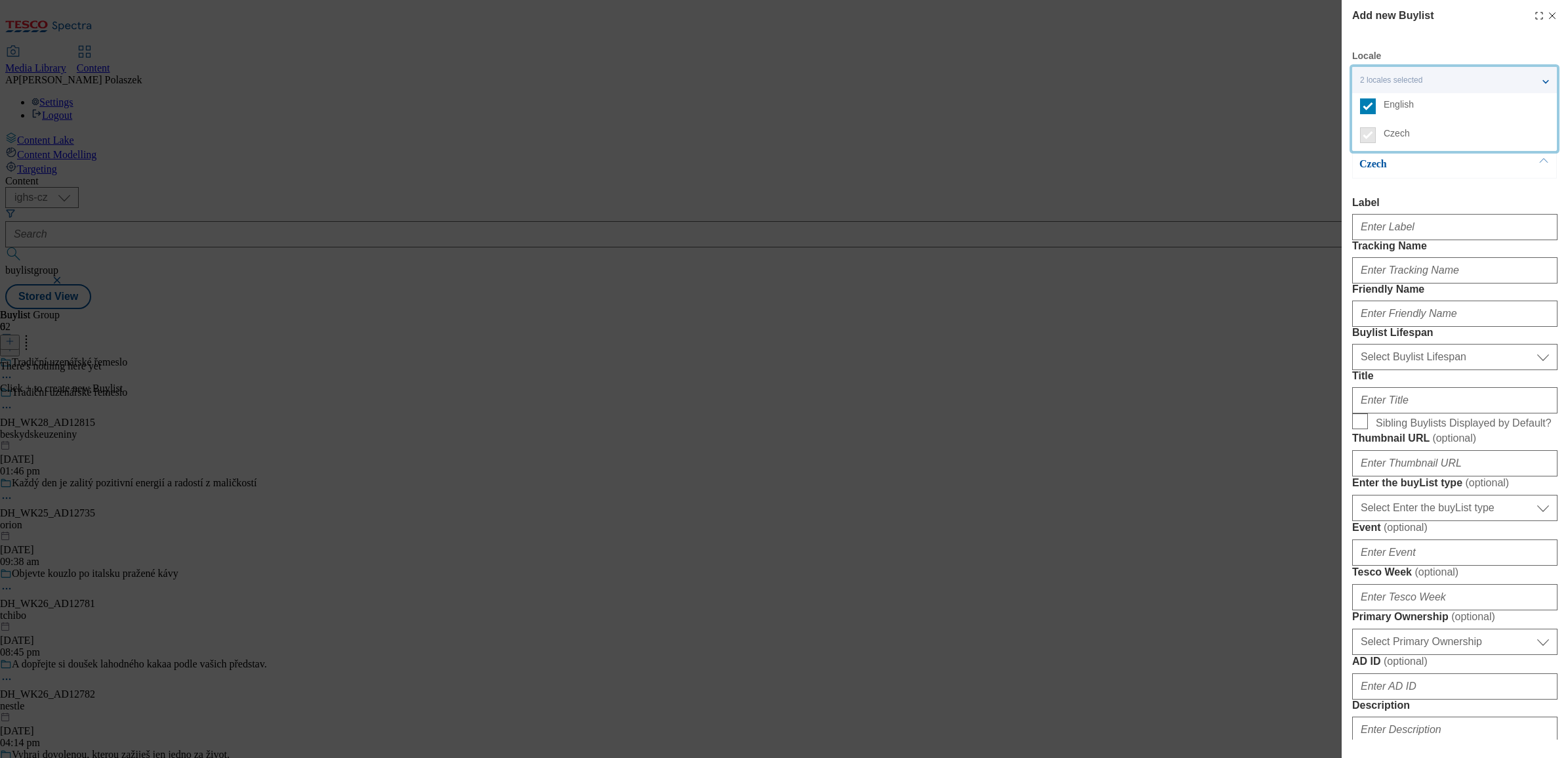
click at [1423, 194] on div "Czech Label Tracking Name Friendly Name Buylist Lifespan Select Buylist Lifespa…" at bounding box center [1455, 634] width 206 height 969
click at [1540, 130] on button "Modal" at bounding box center [1544, 132] width 25 height 29
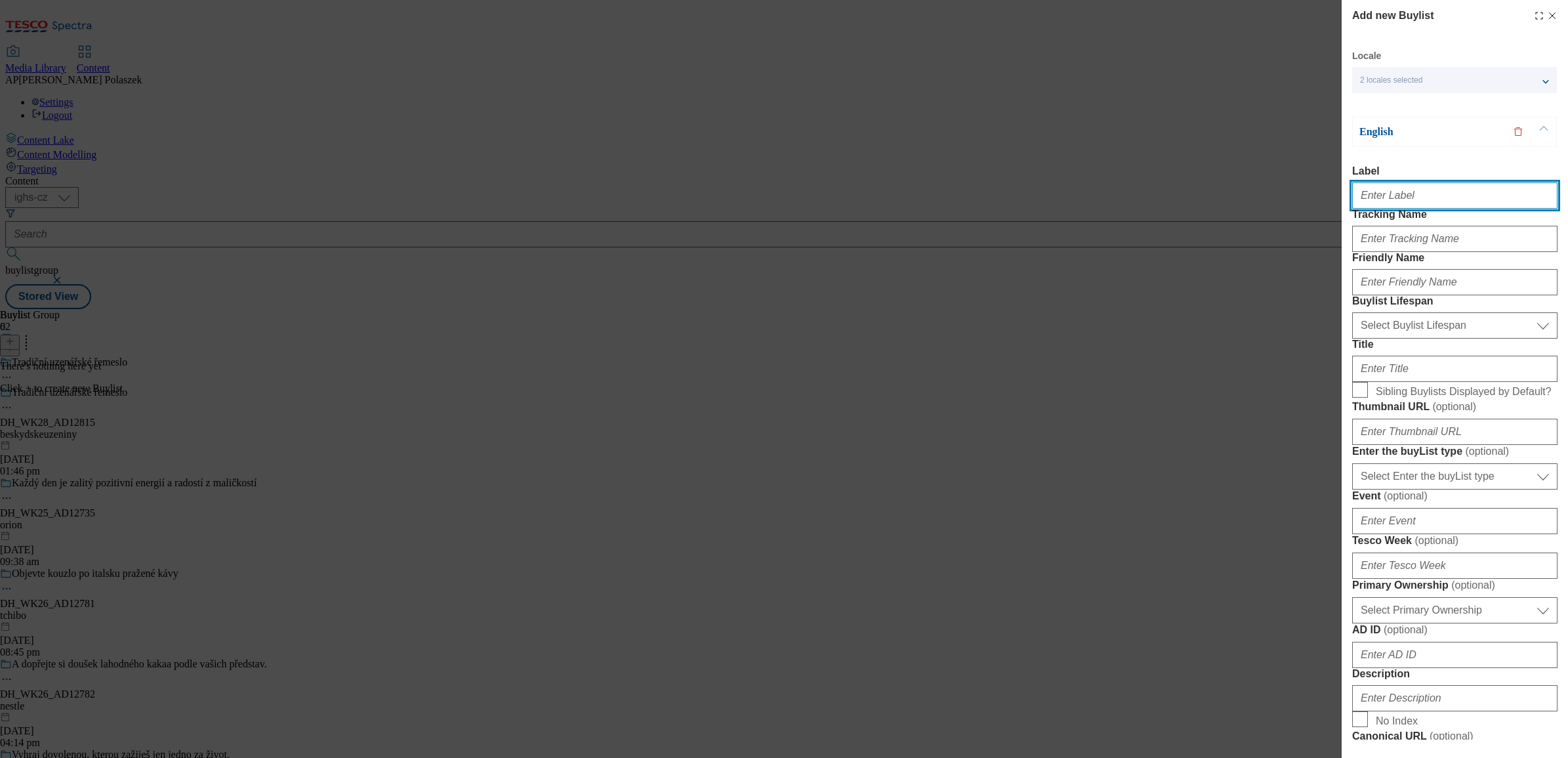
click at [1406, 202] on input "Label" at bounding box center [1455, 196] width 206 height 27
paste input "DH_WK28_AD12815"
type input "DH_WK28_AD12815"
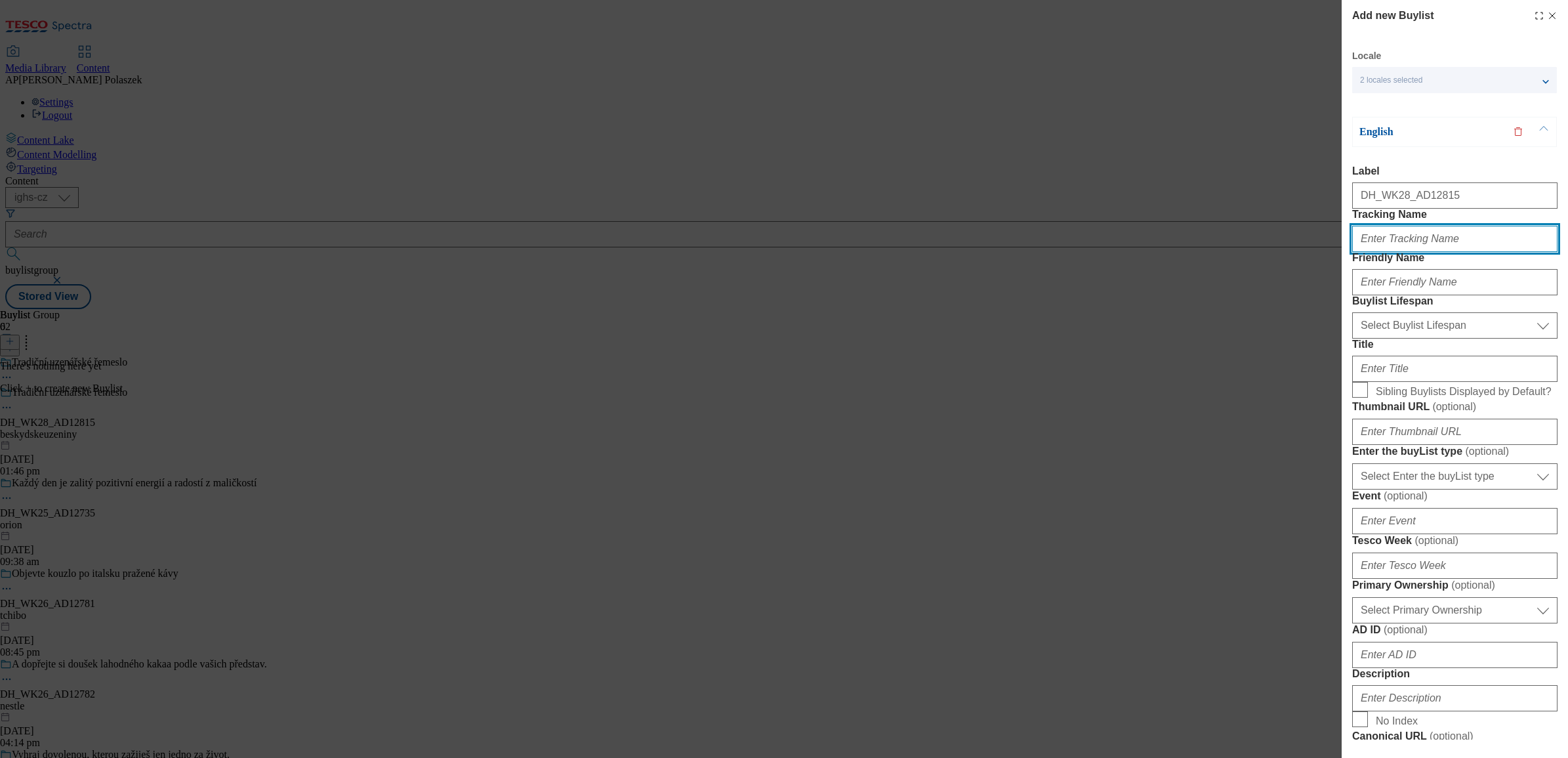
click at [1406, 252] on input "Tracking Name" at bounding box center [1455, 239] width 206 height 27
paste input "DH_EN_AD12815_BH"
type input "DH_EN_AD12815_BH"
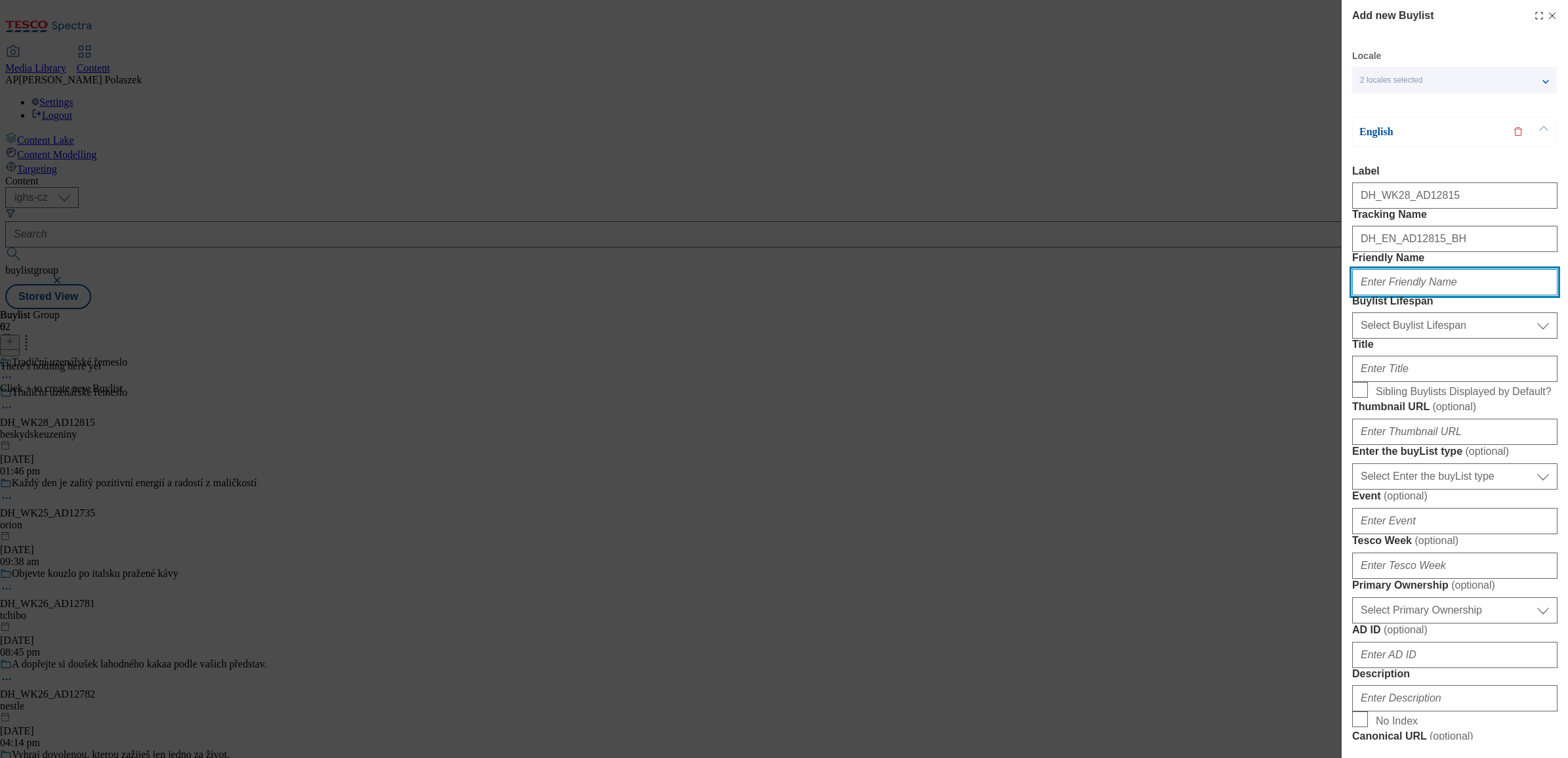
click at [1375, 295] on input "Friendly Name" at bounding box center [1455, 282] width 206 height 27
paste input "chodura"
type input "chodura"
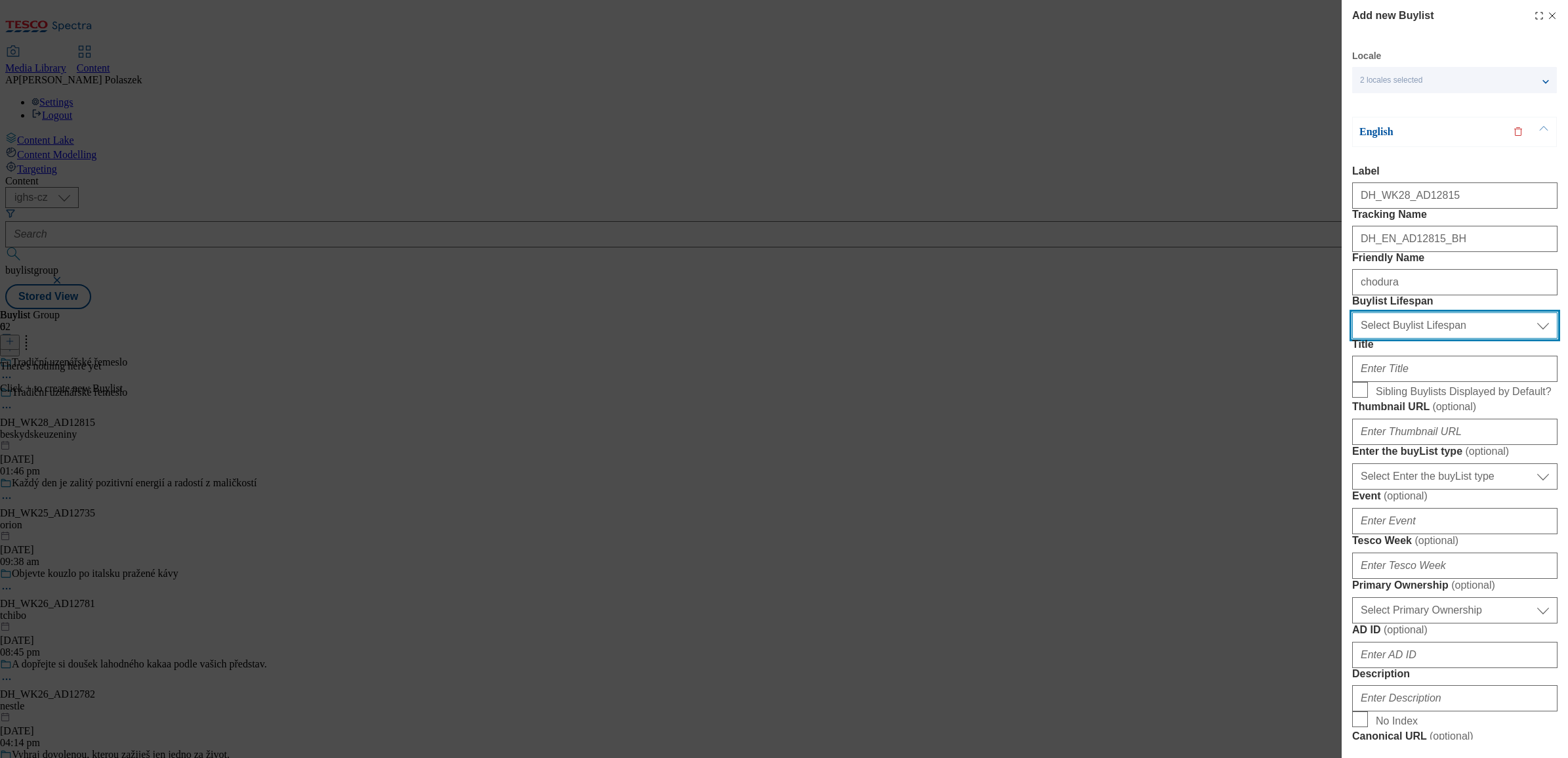
click at [1437, 339] on select "Select Buylist Lifespan evergreen seasonal tactical" at bounding box center [1455, 325] width 206 height 27
select select "seasonal"
click at [1352, 339] on select "Select Buylist Lifespan evergreen seasonal tactical" at bounding box center [1455, 325] width 206 height 27
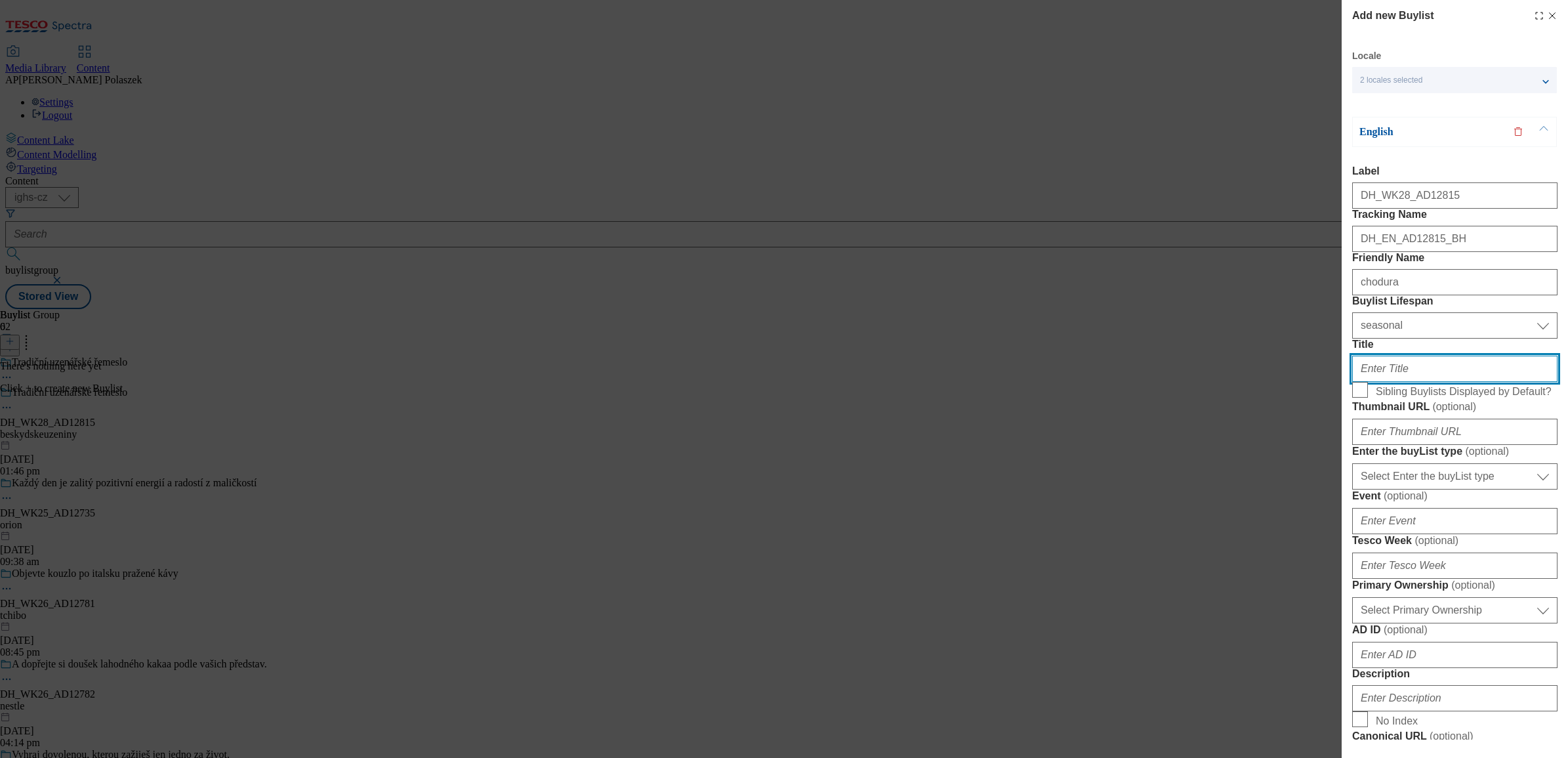
click at [1387, 382] on input "Title" at bounding box center [1455, 368] width 206 height 27
paste input "since 1919"
type input "since 1919"
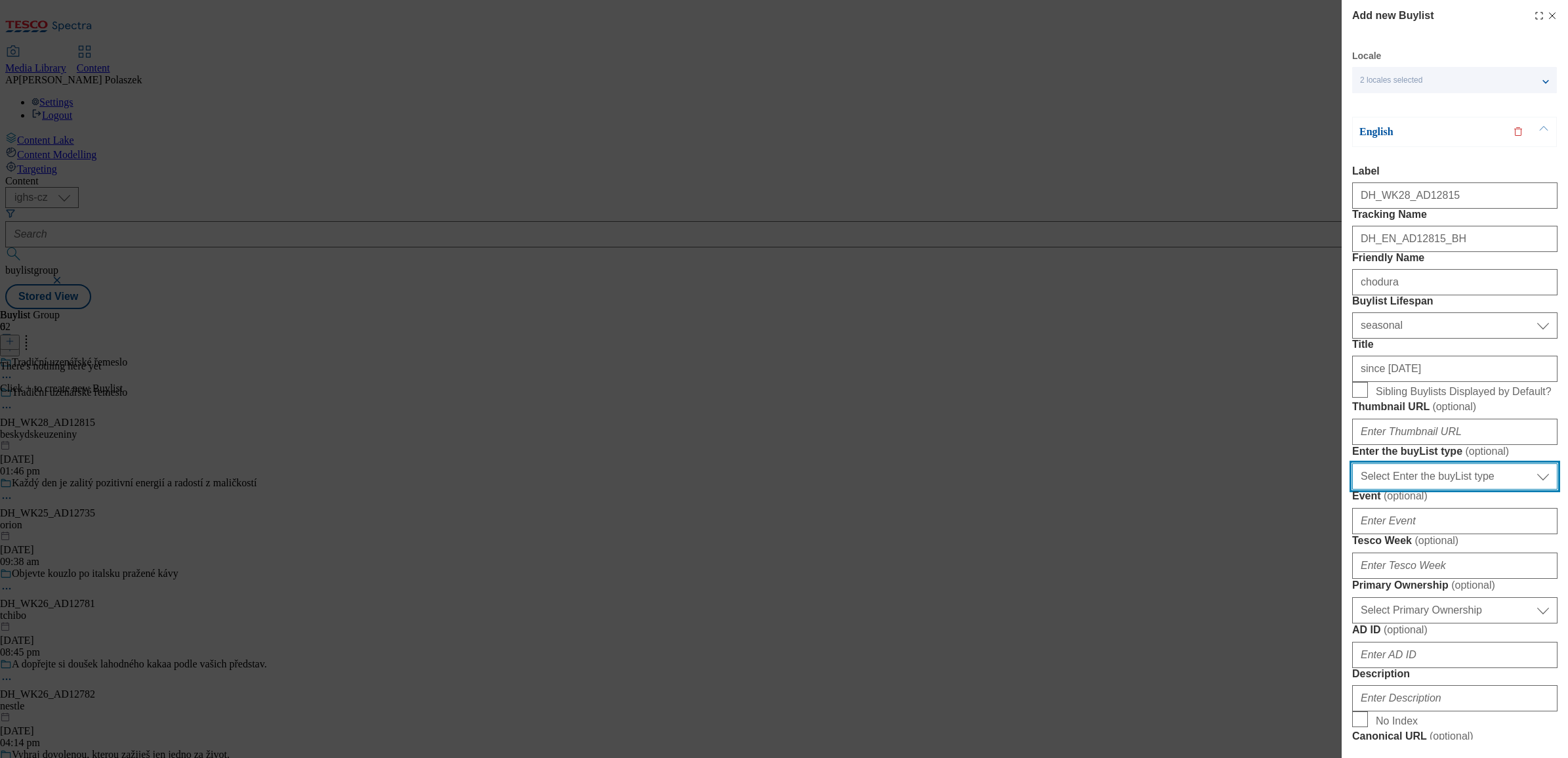
click at [1414, 489] on select "Select Enter the buyList type event supplier funded long term >4 weeks supplier…" at bounding box center [1455, 476] width 206 height 27
select select "supplier funded short term 1-3 weeks"
click at [1352, 489] on select "Select Enter the buyList type event supplier funded long term >4 weeks supplier…" at bounding box center [1455, 476] width 206 height 27
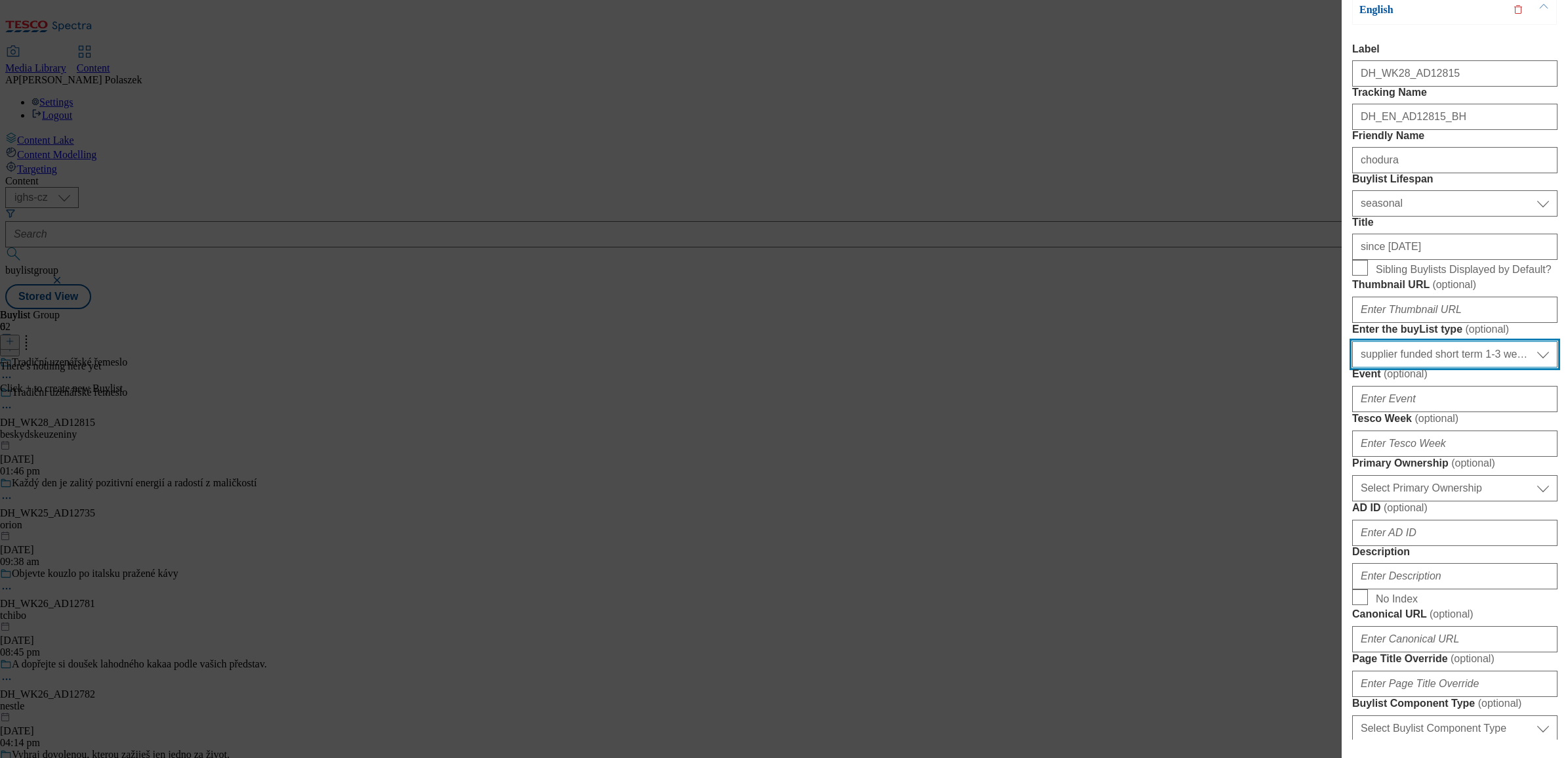
scroll to position [164, 0]
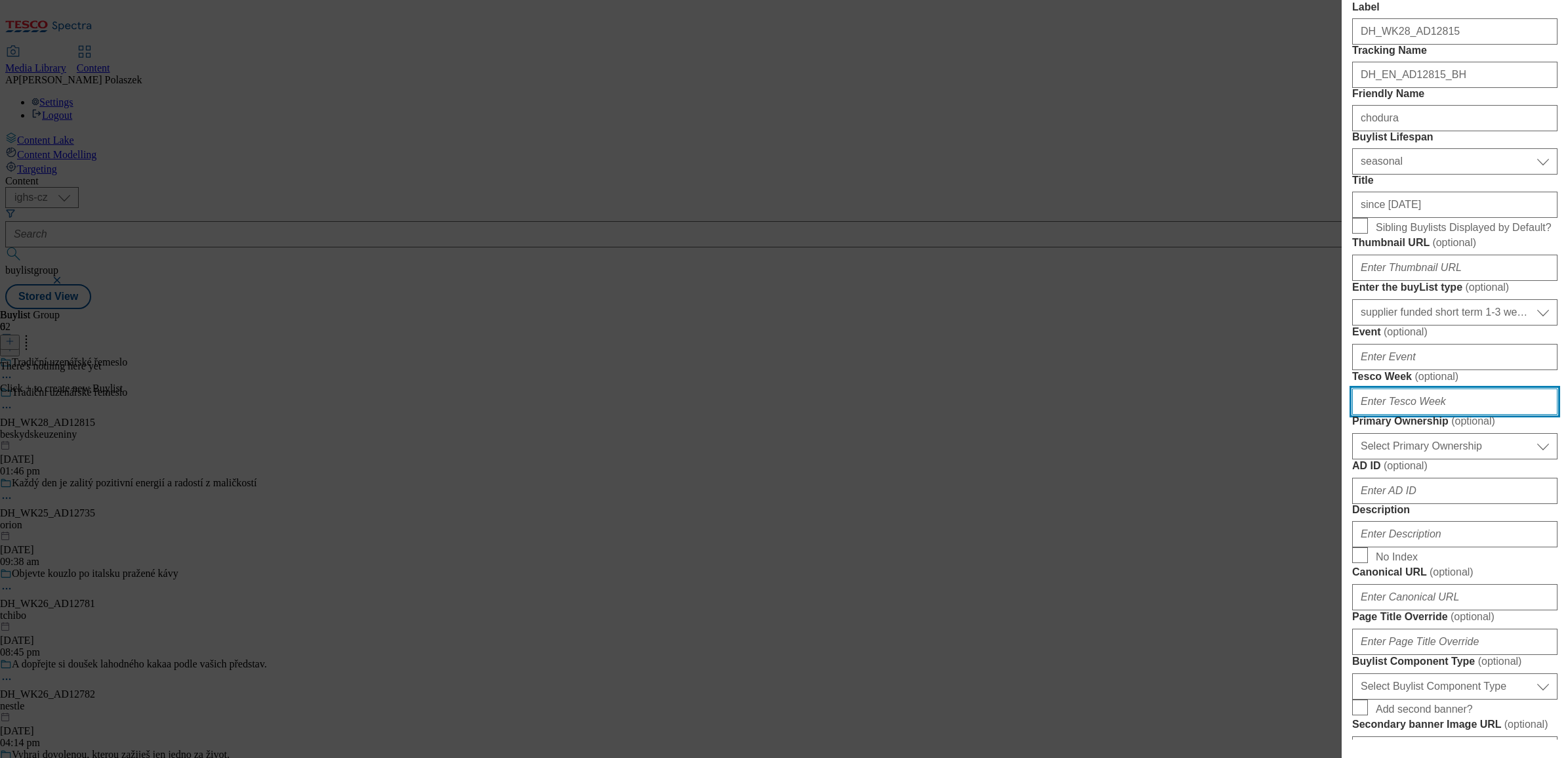
click at [1428, 415] on input "Tesco Week ( optional )" at bounding box center [1455, 401] width 206 height 27
type input "28"
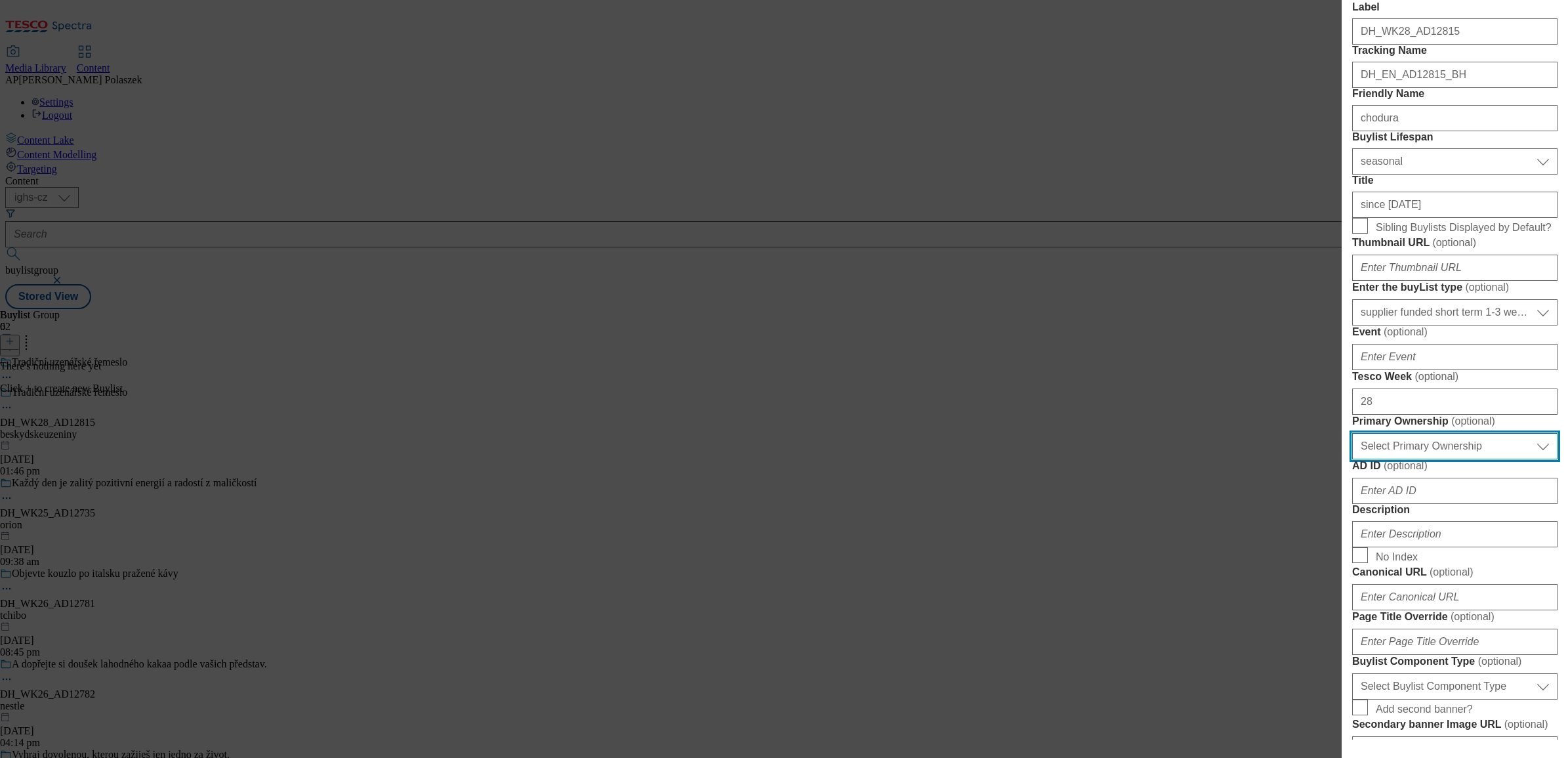
click at [1415, 459] on select "Select Primary Ownership tesco dunnhumby" at bounding box center [1455, 446] width 206 height 27
select select "dunnhumby"
click at [1352, 459] on select "Select Primary Ownership tesco dunnhumby" at bounding box center [1455, 446] width 206 height 27
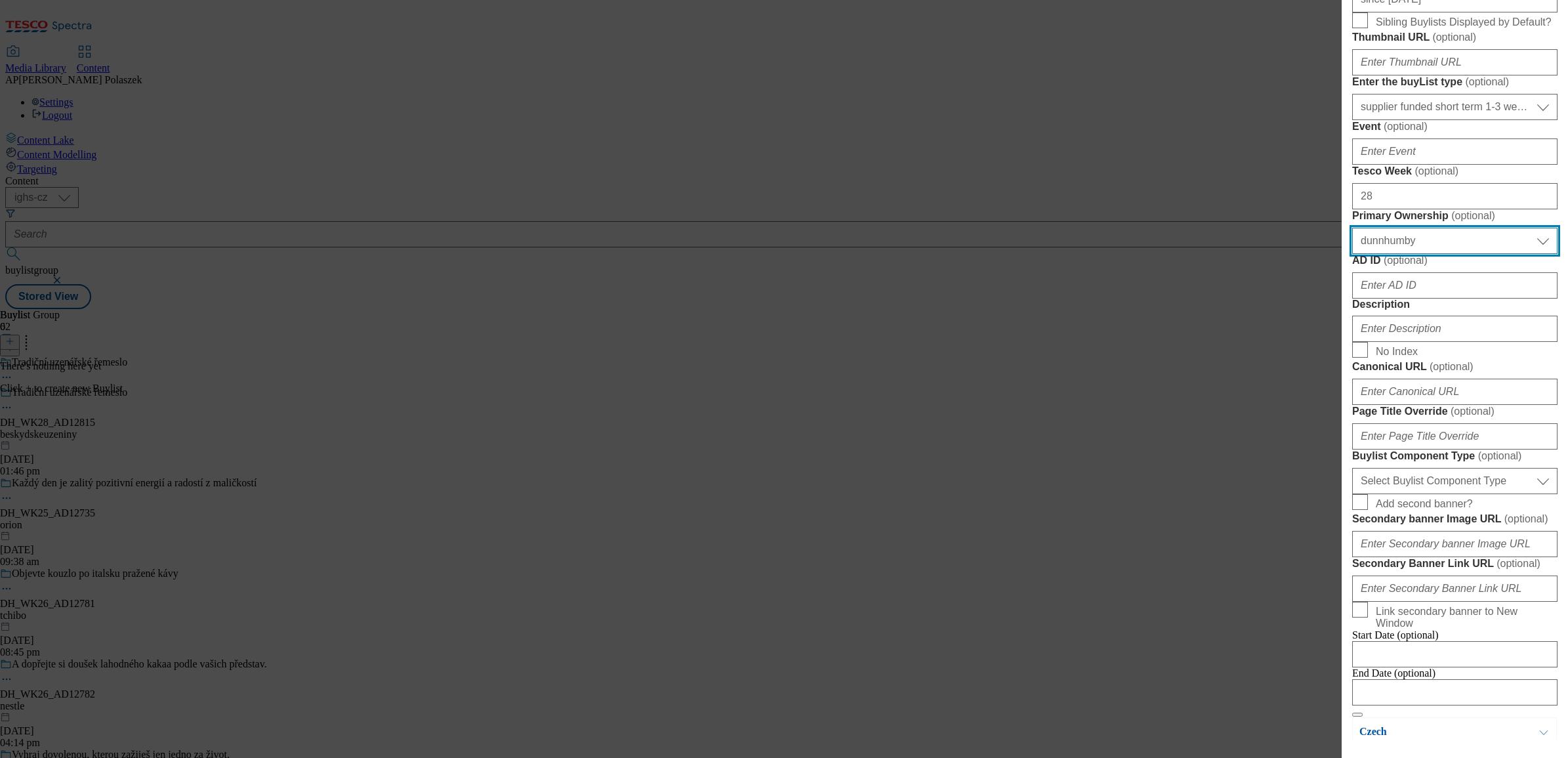
scroll to position [410, 0]
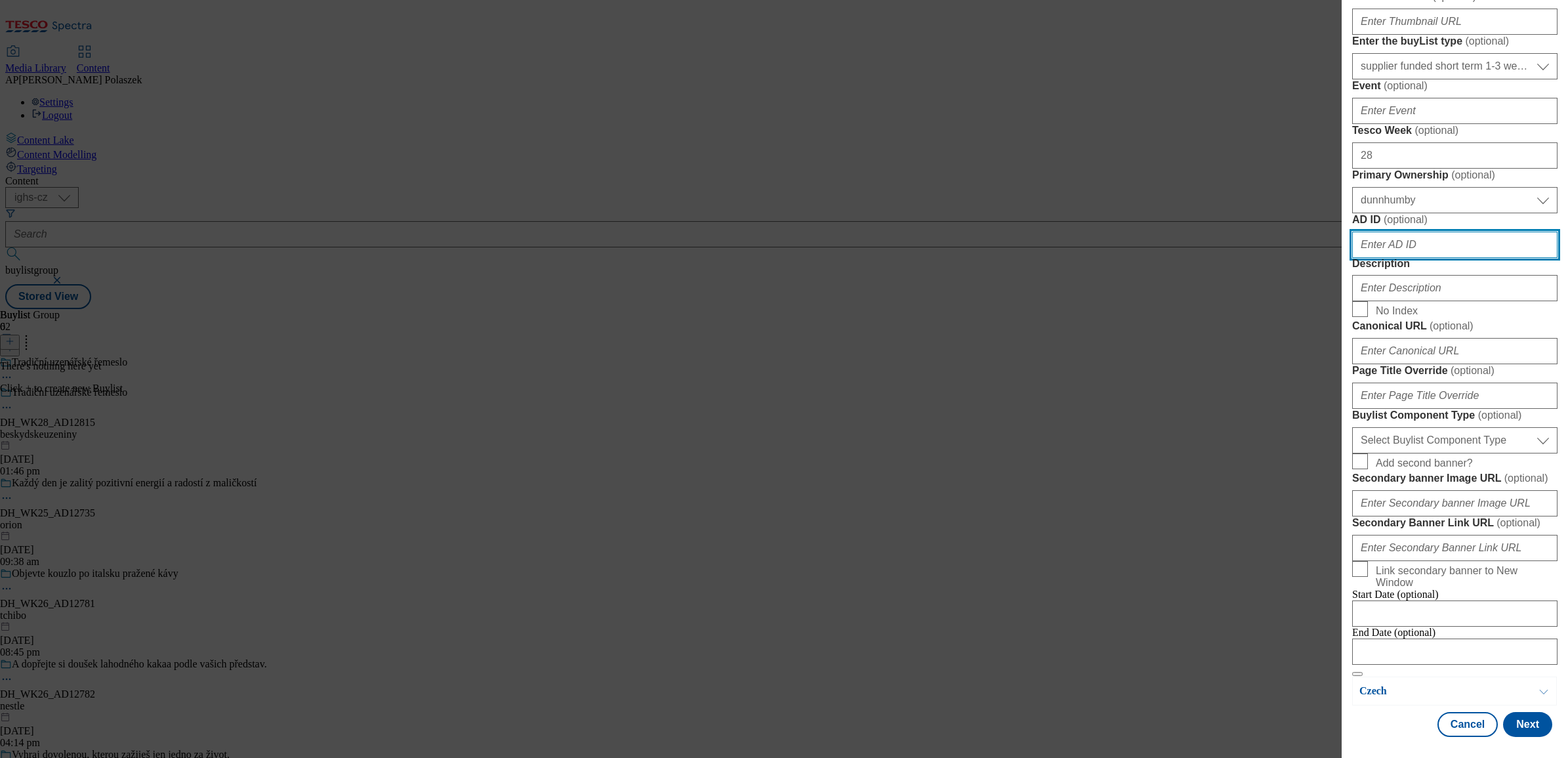
click at [1428, 258] on input "AD ID ( optional )" at bounding box center [1455, 244] width 206 height 27
paste input "12815"
type input "12815"
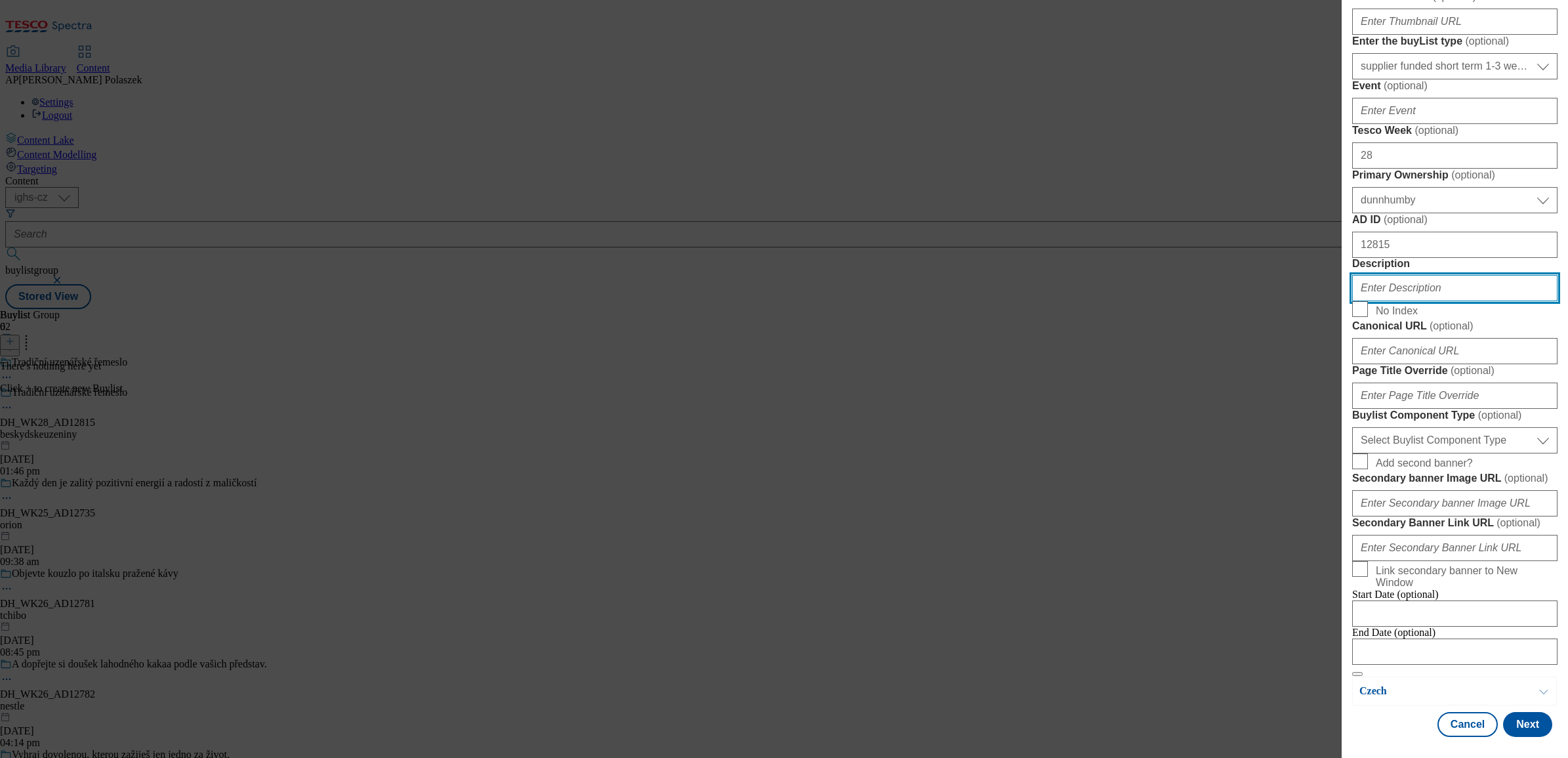
click at [1425, 301] on input "Description" at bounding box center [1455, 288] width 206 height 27
paste input "Chodura"
type input "Chodura"
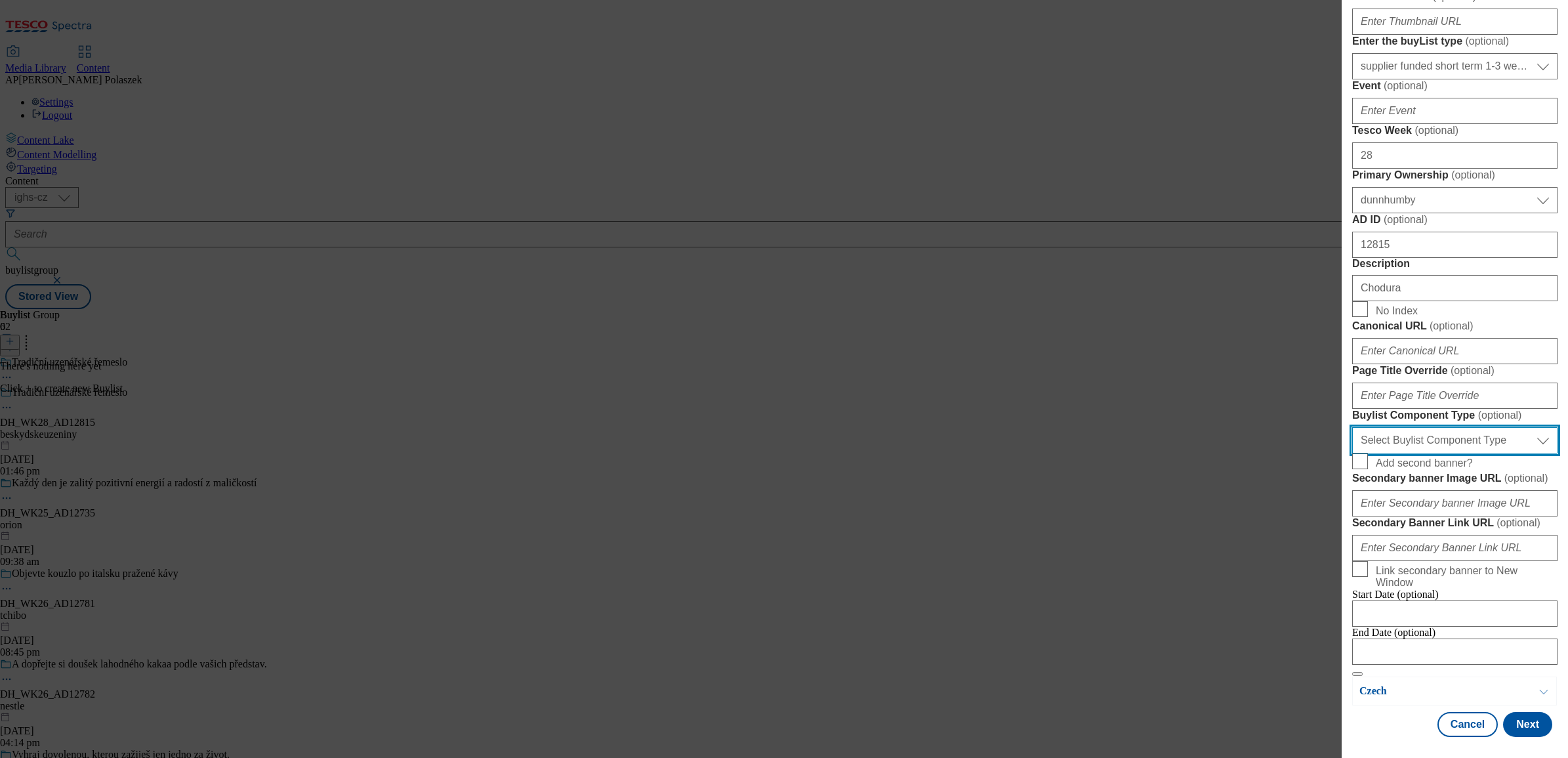
click at [1458, 454] on select "Select Buylist Component Type Banner Competition Header Meal" at bounding box center [1455, 440] width 206 height 27
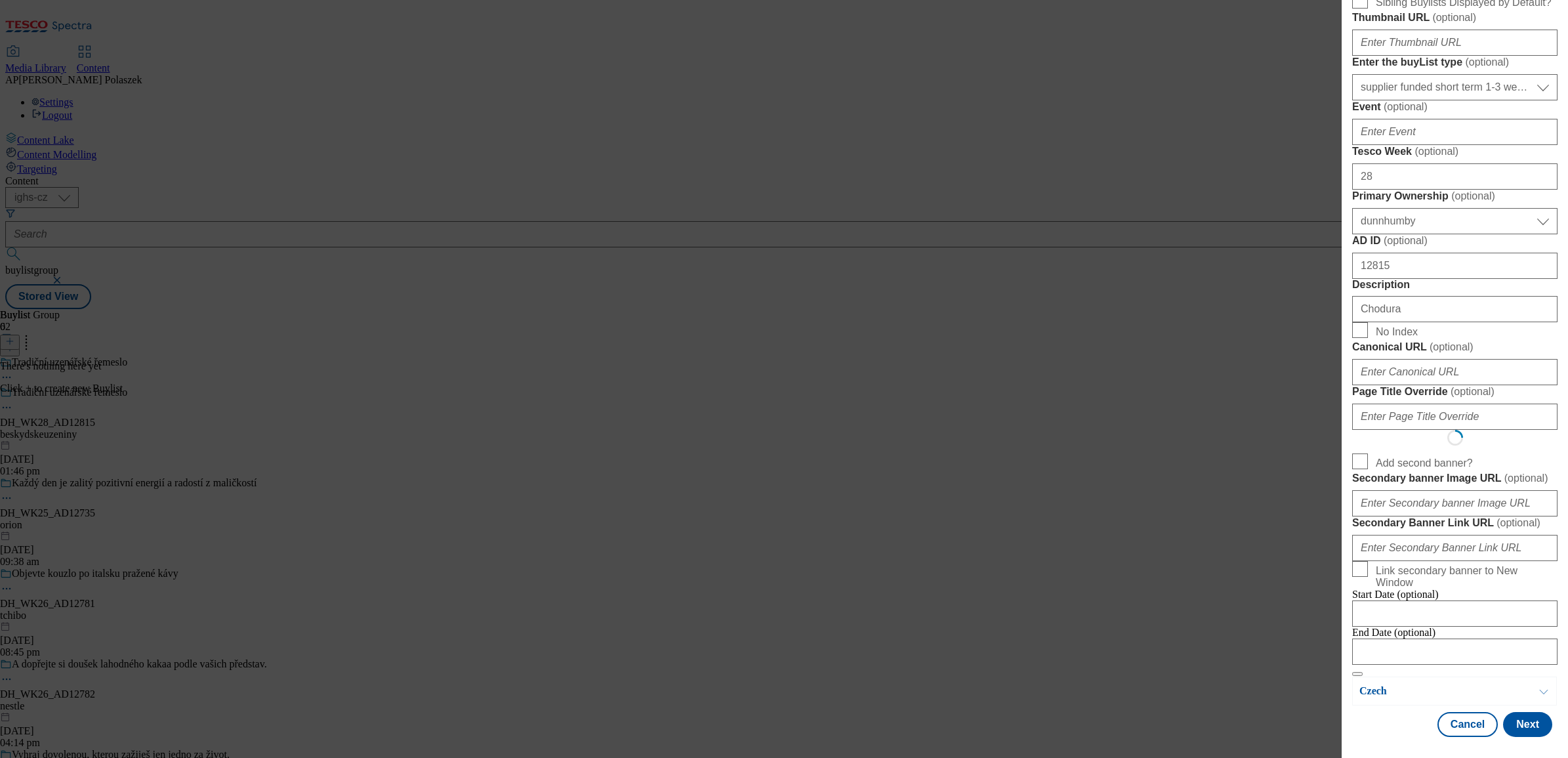
select select "Banner"
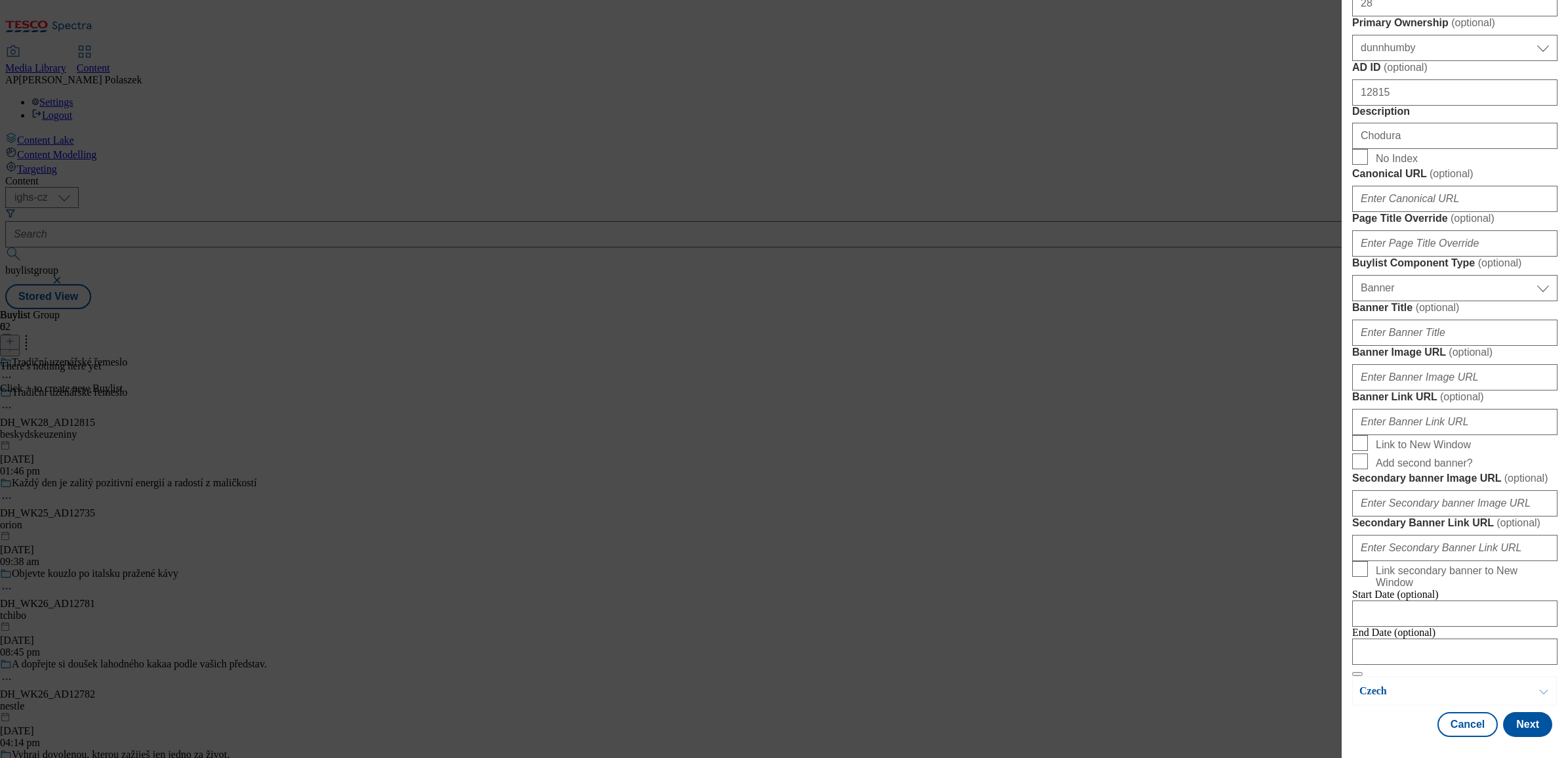
scroll to position [738, 0]
click at [1421, 390] on input "Banner Image URL ( optional )" at bounding box center [1455, 377] width 206 height 27
paste input "https://digitalcontent.api.tesco.com/v2/media/ighs-ce-mktg/acacea20-fe73-4ef2-8…"
type input "https://digitalcontent.api.tesco.com/v2/media/ighs-ce-mktg/acacea20-fe73-4ef2-8…"
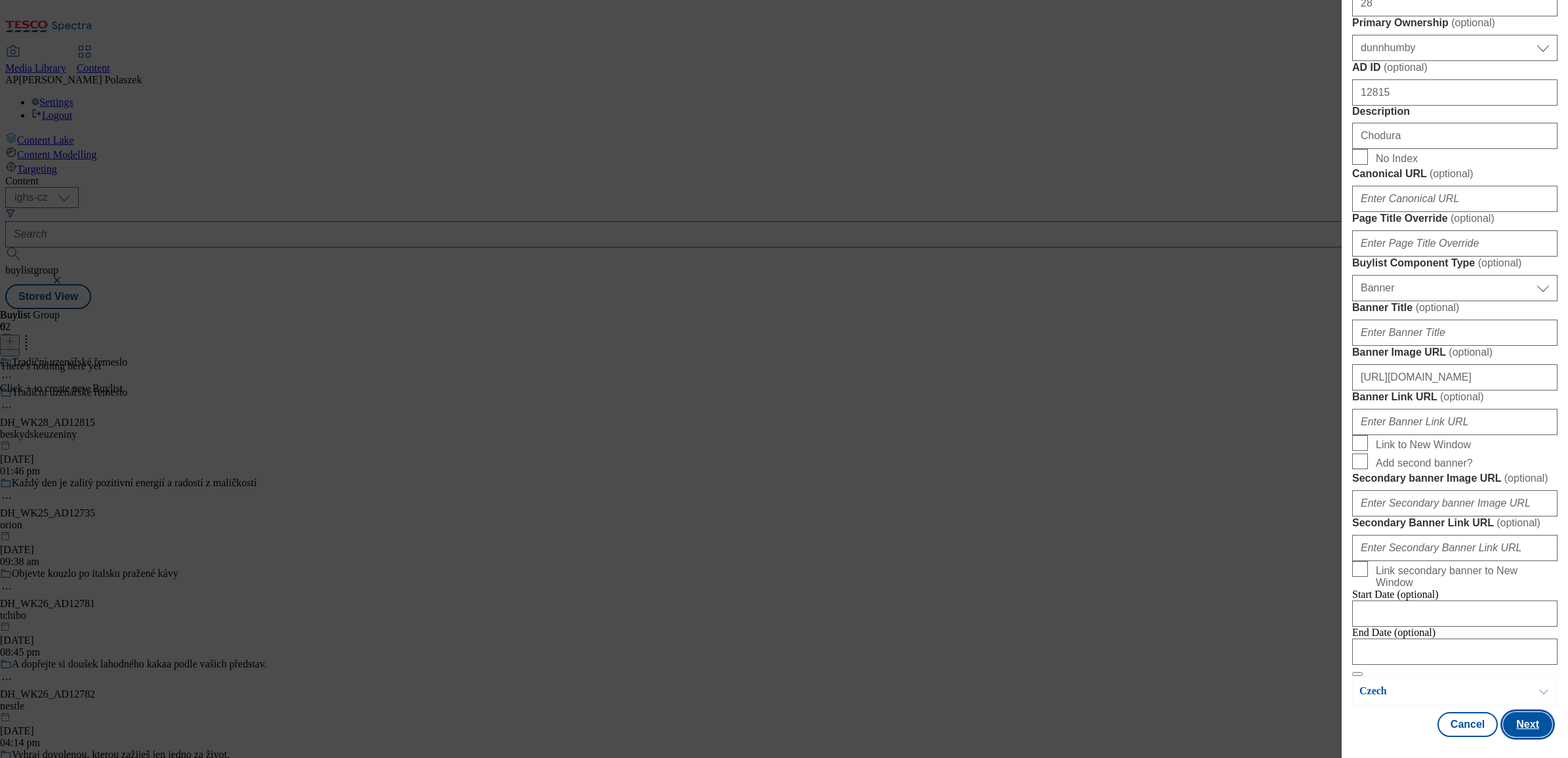
click at [1526, 726] on button "Next" at bounding box center [1527, 724] width 49 height 25
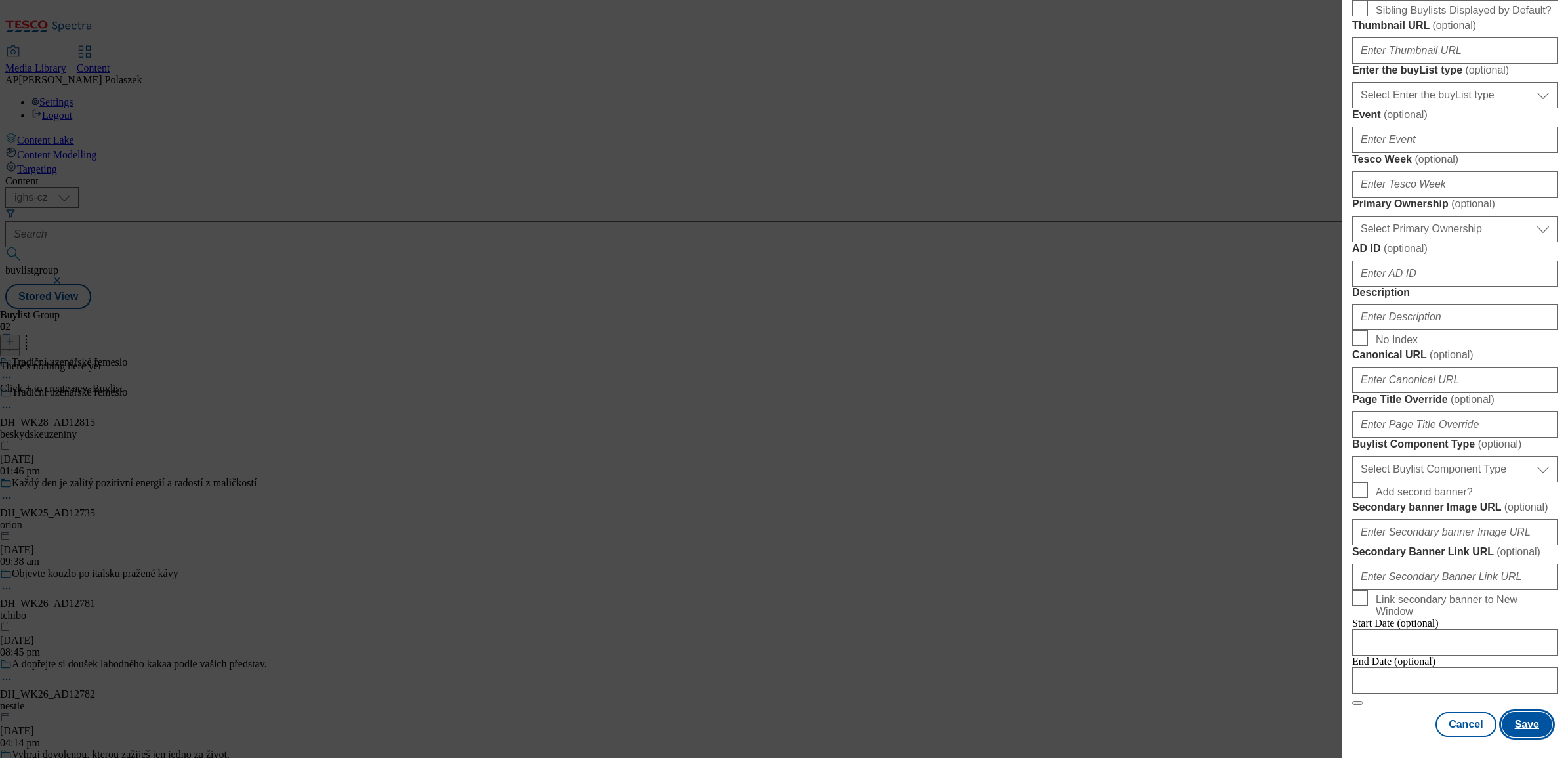
scroll to position [878, 0]
click at [1464, 456] on select "Select Buylist Component Type Banner Competition Header Meal" at bounding box center [1455, 469] width 206 height 27
select select "Banner"
click at [1352, 456] on select "Select Buylist Component Type Banner Competition Header Meal" at bounding box center [1455, 469] width 206 height 27
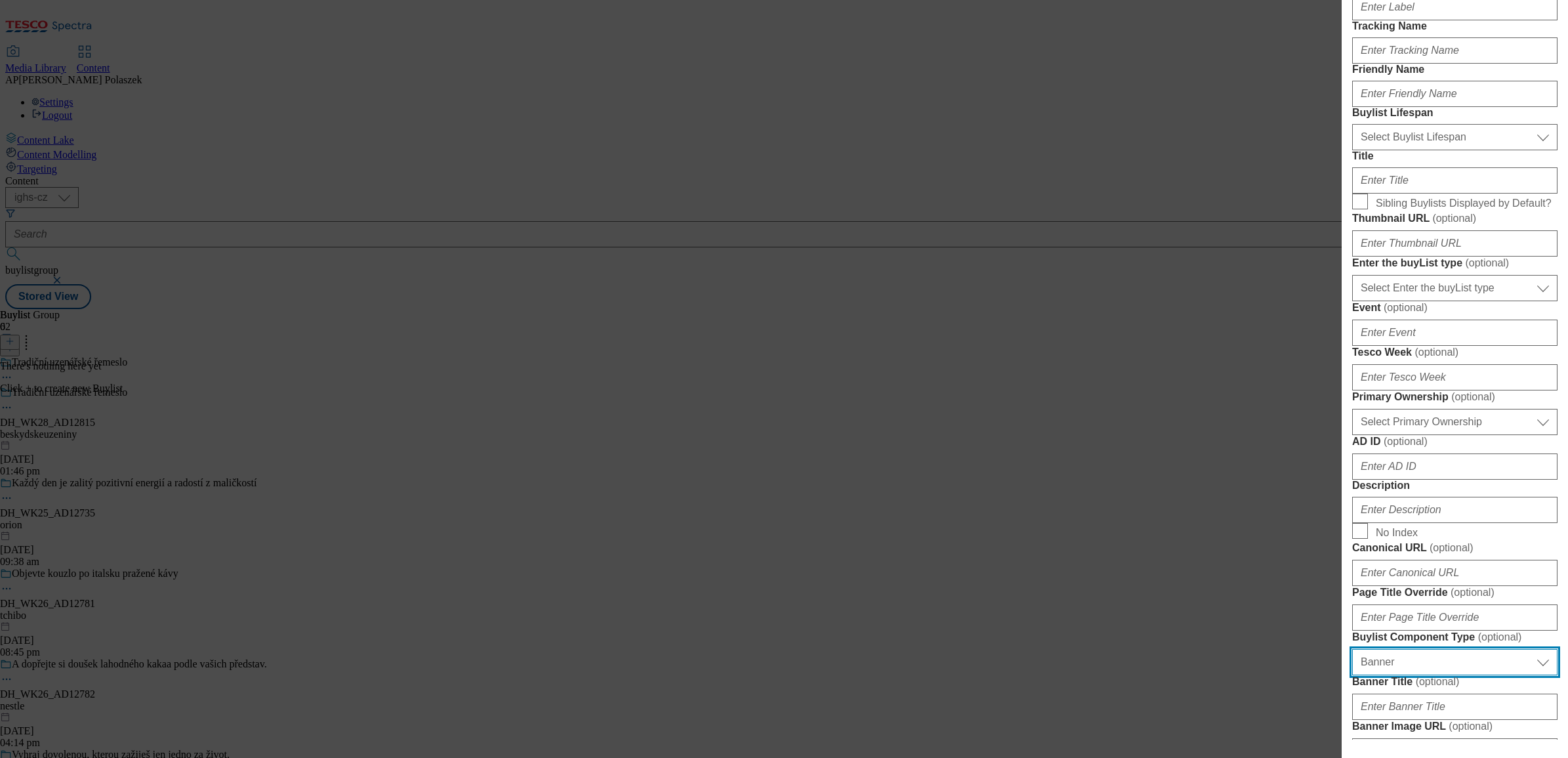
scroll to position [0, 0]
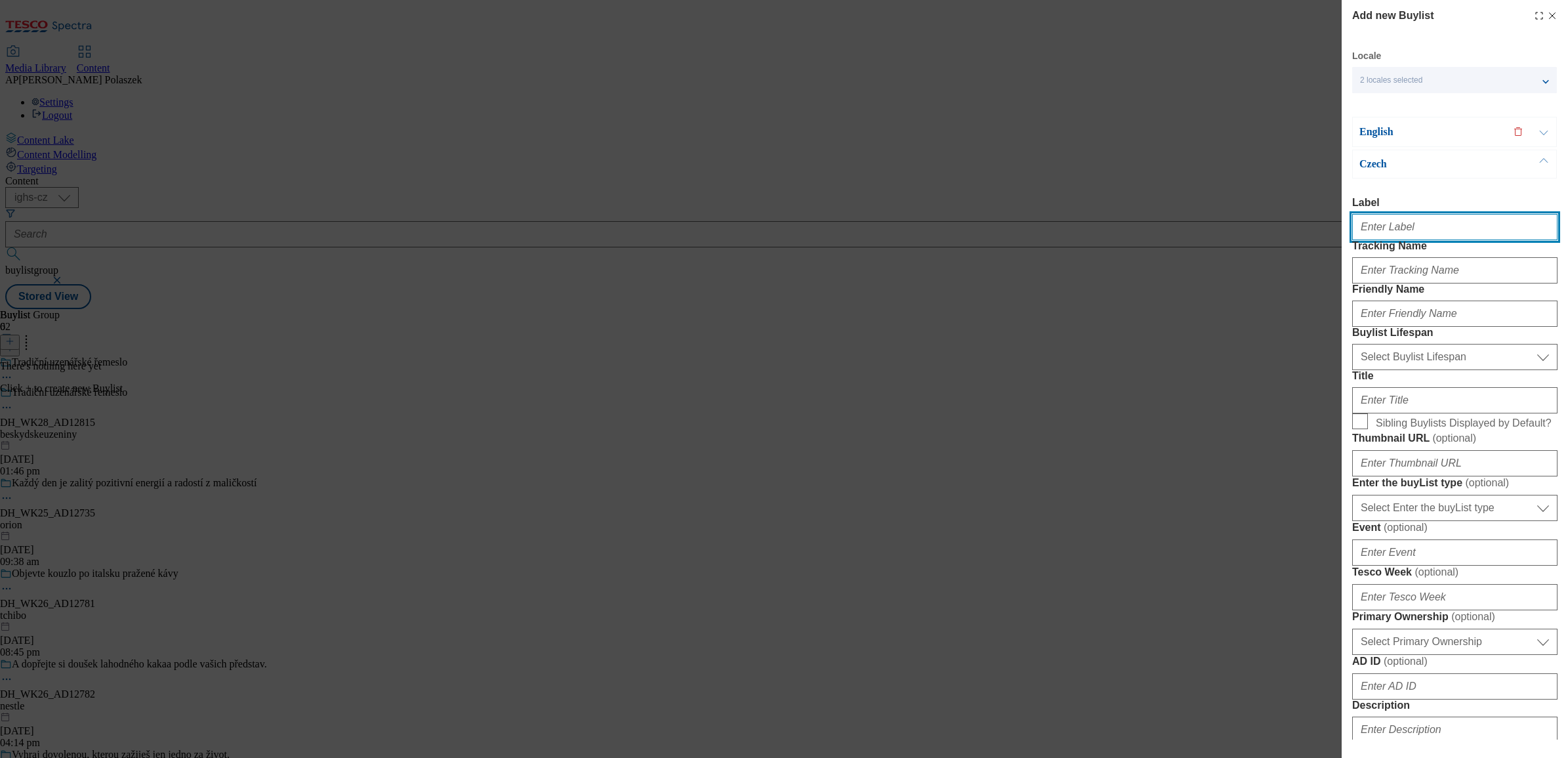
click at [1395, 227] on input "Label" at bounding box center [1455, 227] width 206 height 27
paste input "DH_WK28_AD12815"
type input "DH_WK28_AD12815"
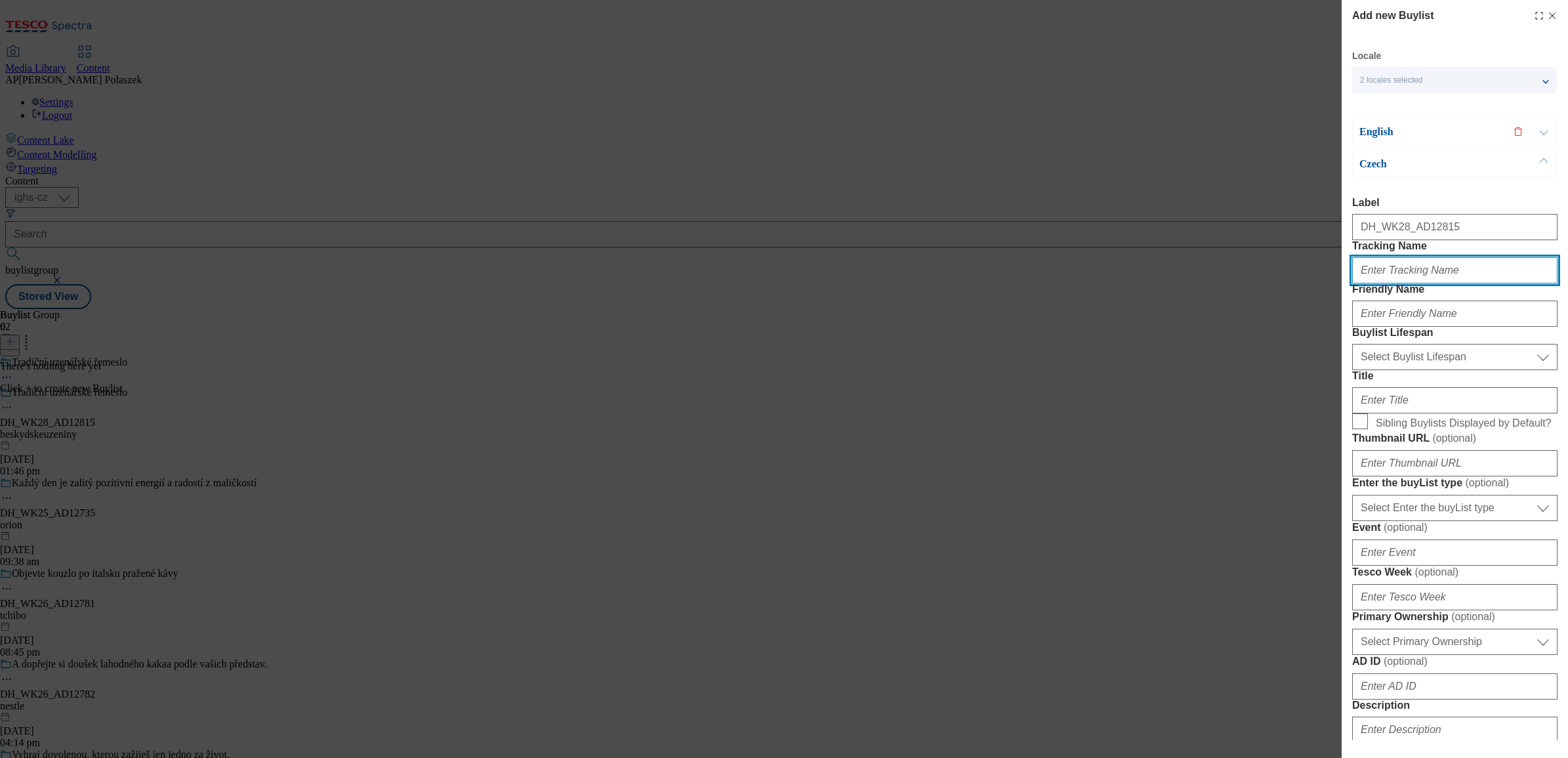
click at [1435, 284] on input "Tracking Name" at bounding box center [1455, 270] width 206 height 27
paste input "DH_CZ_AD12815_BH"
type input "DH_CZ_AD12815_BH"
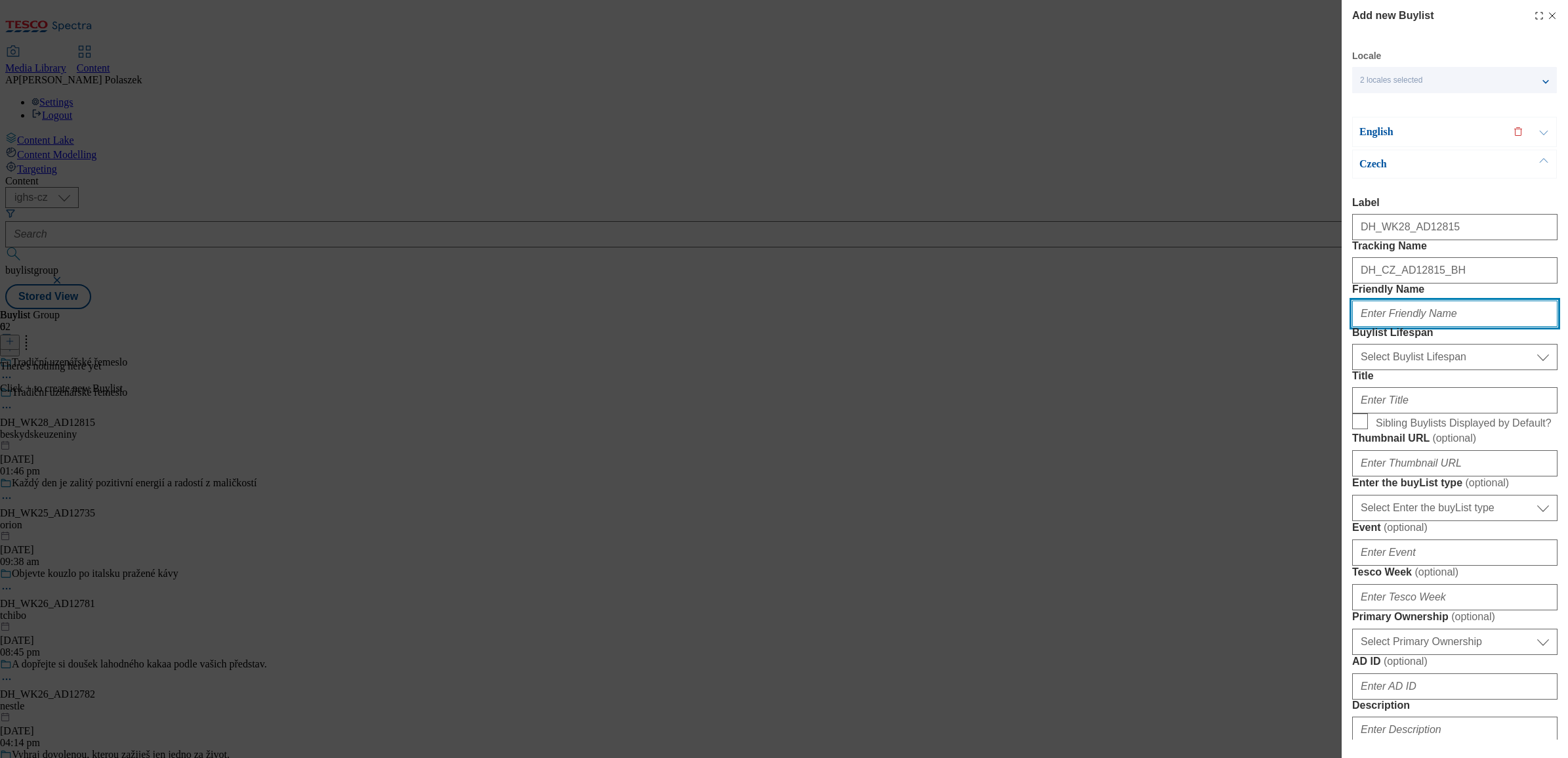
click at [1409, 327] on input "Friendly Name" at bounding box center [1455, 313] width 206 height 27
paste input "chodura"
type input "chodura"
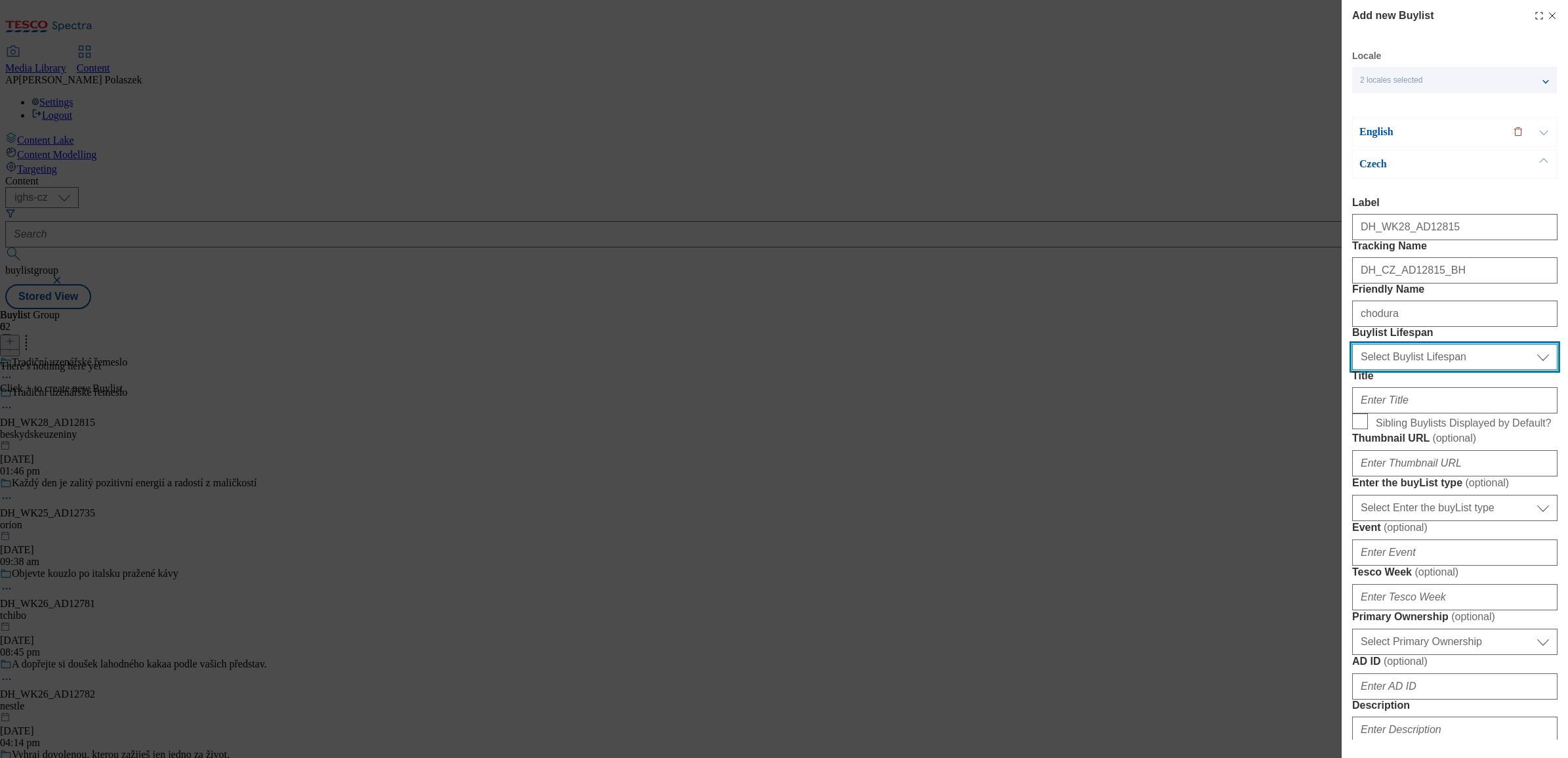
click at [1414, 370] on select "Select Buylist Lifespan evergreen seasonal tactical" at bounding box center [1455, 357] width 206 height 27
select select "seasonal"
click at [1352, 370] on select "Select Buylist Lifespan evergreen seasonal tactical" at bounding box center [1455, 357] width 206 height 27
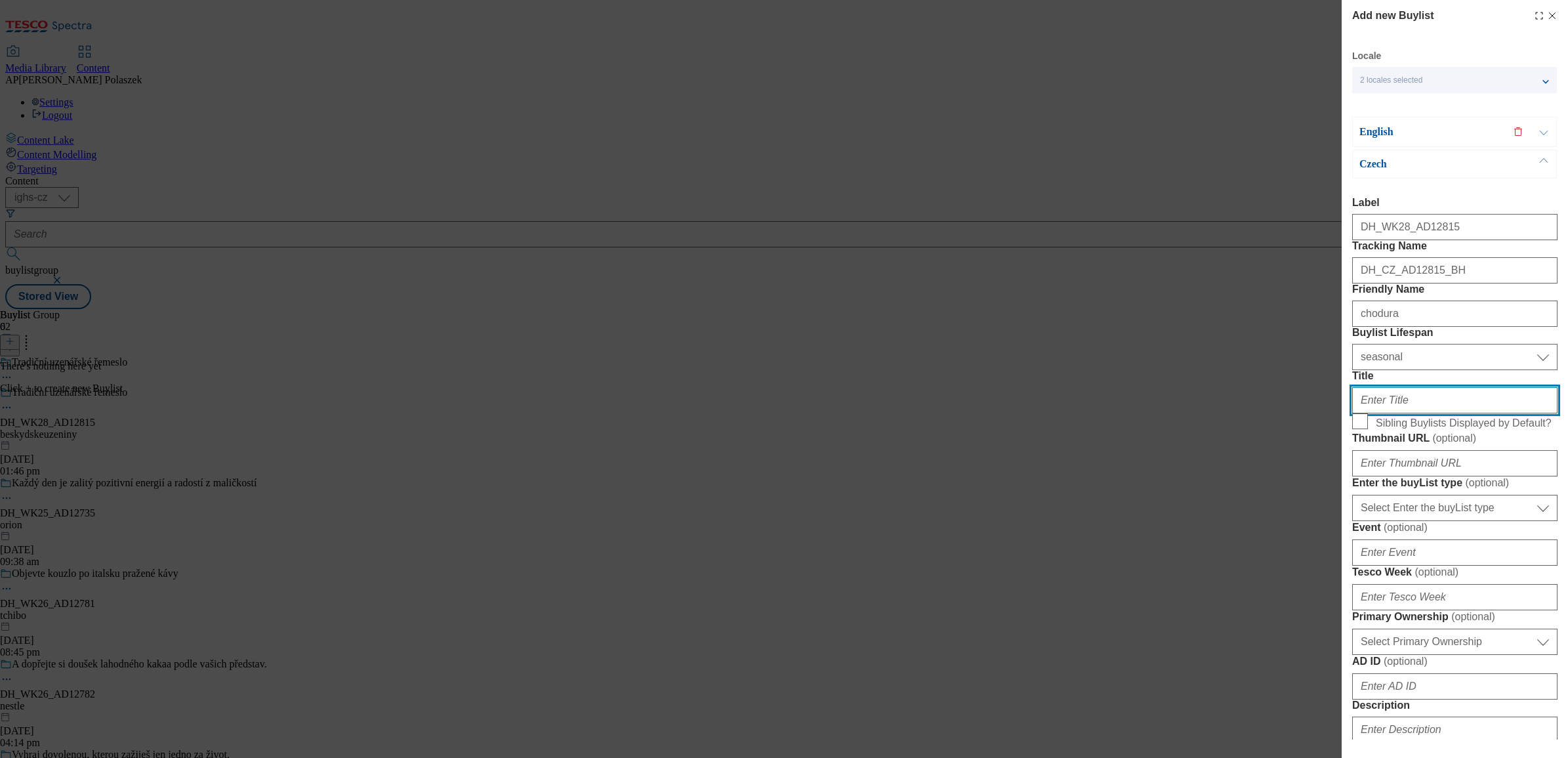
click at [1399, 413] on input "Title" at bounding box center [1455, 400] width 206 height 27
paste input "již od roku 1919"
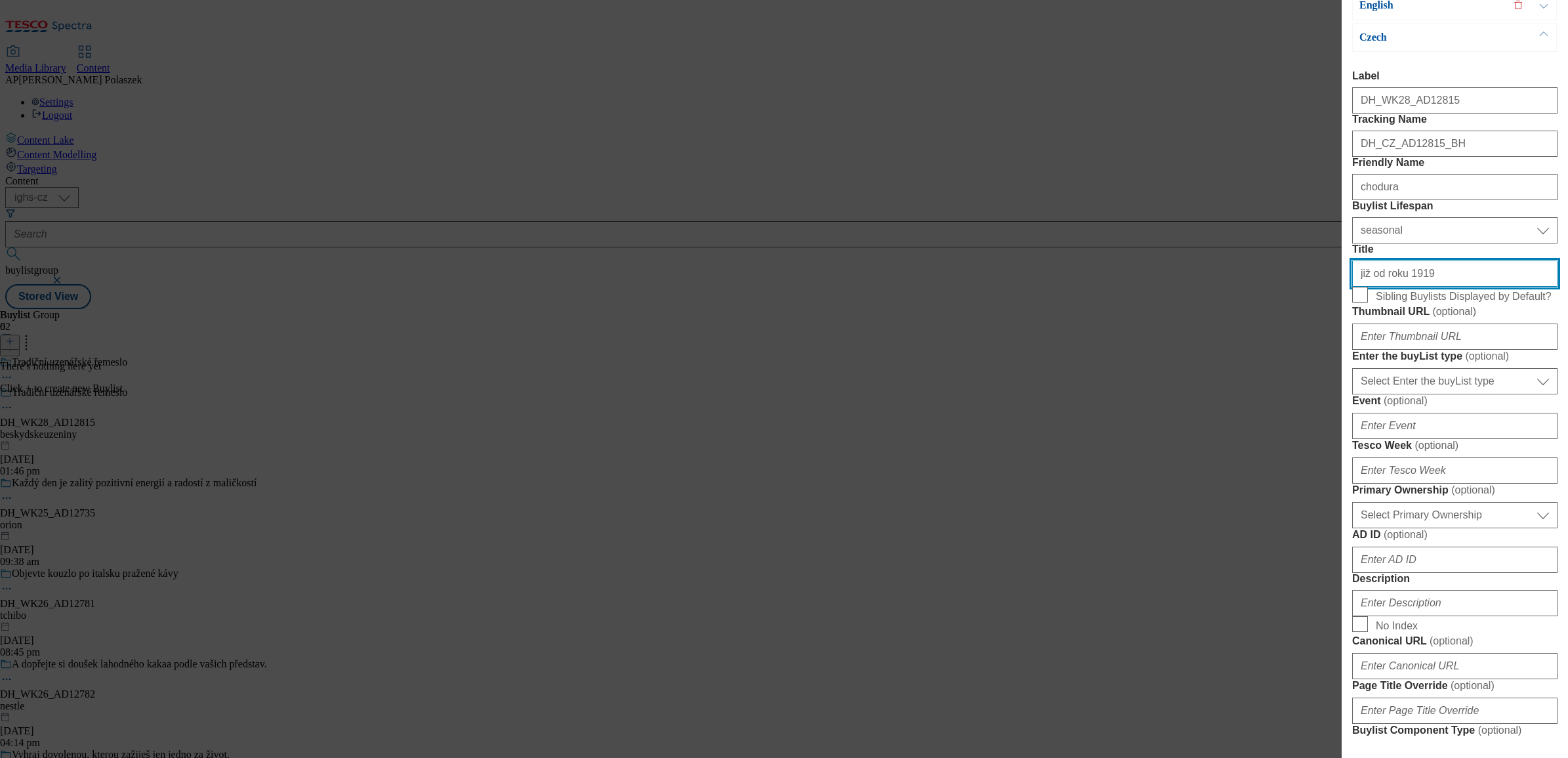
scroll to position [164, 0]
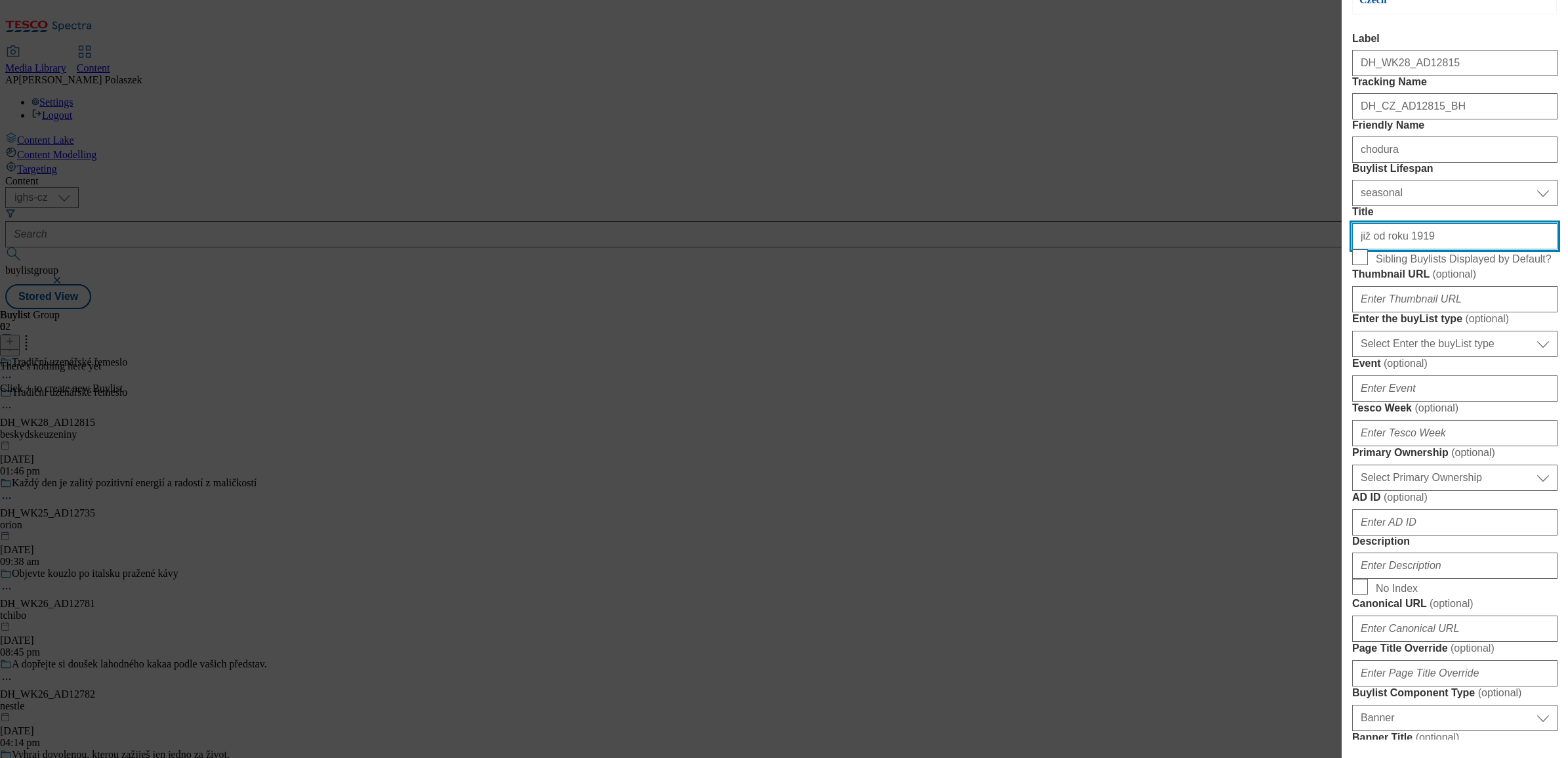
type input "již od roku 1919"
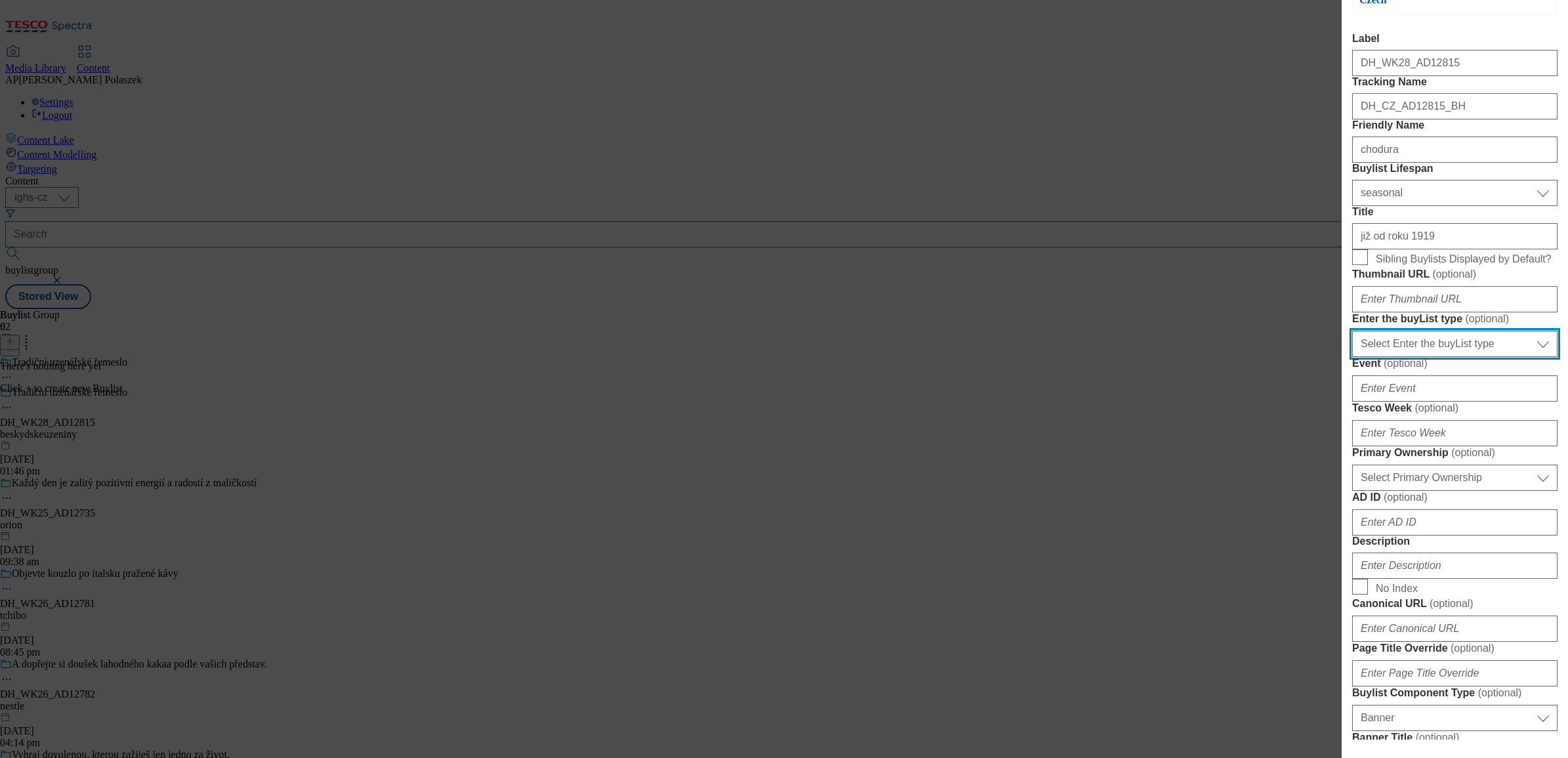
click at [1434, 357] on select "Select Enter the buyList type event supplier funded long term >4 weeks supplier…" at bounding box center [1455, 344] width 206 height 27
select select "supplier funded short term 1-3 weeks"
click at [1352, 357] on select "Select Enter the buyList type event supplier funded long term >4 weeks supplier…" at bounding box center [1455, 344] width 206 height 27
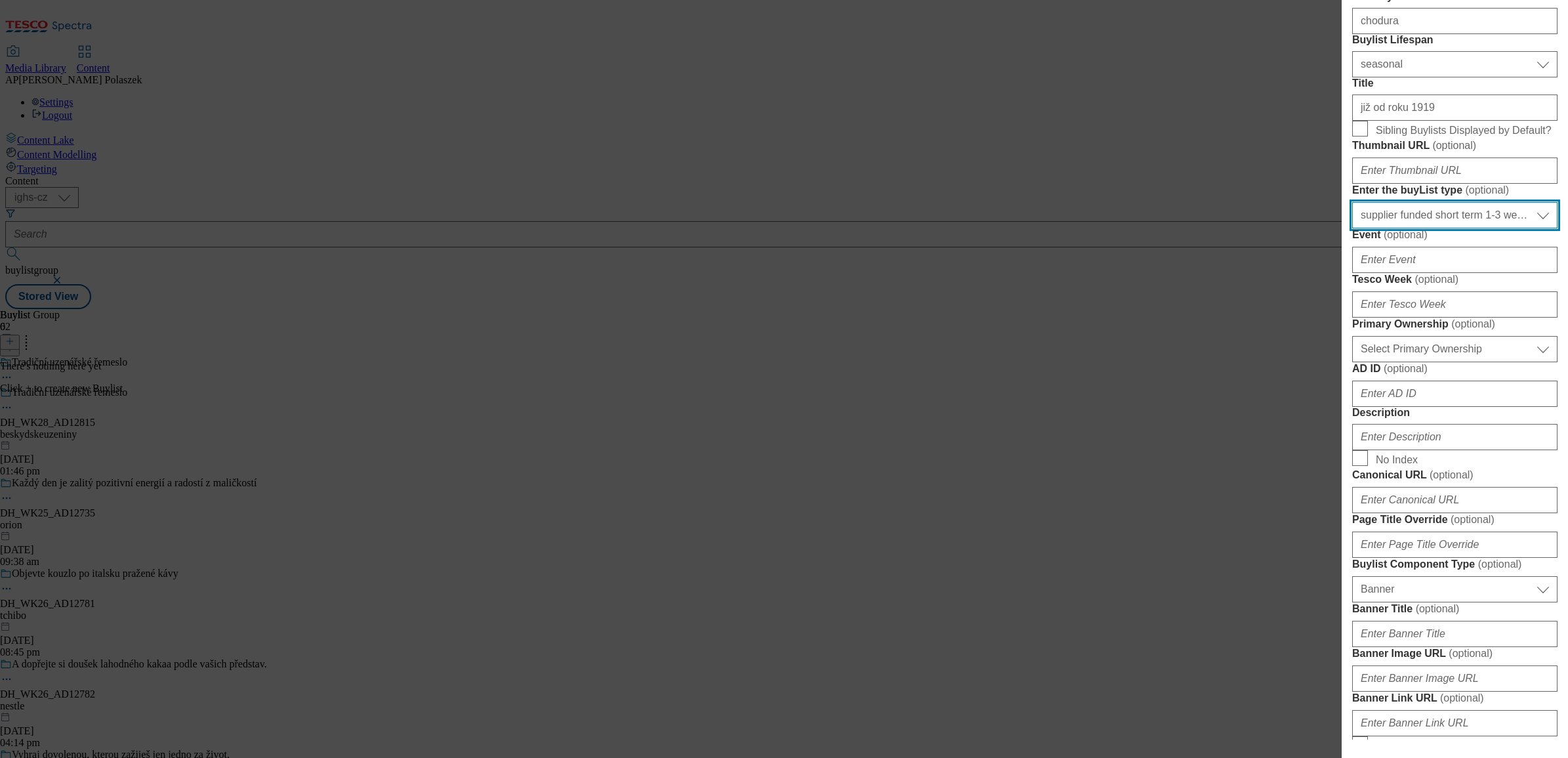
scroll to position [328, 0]
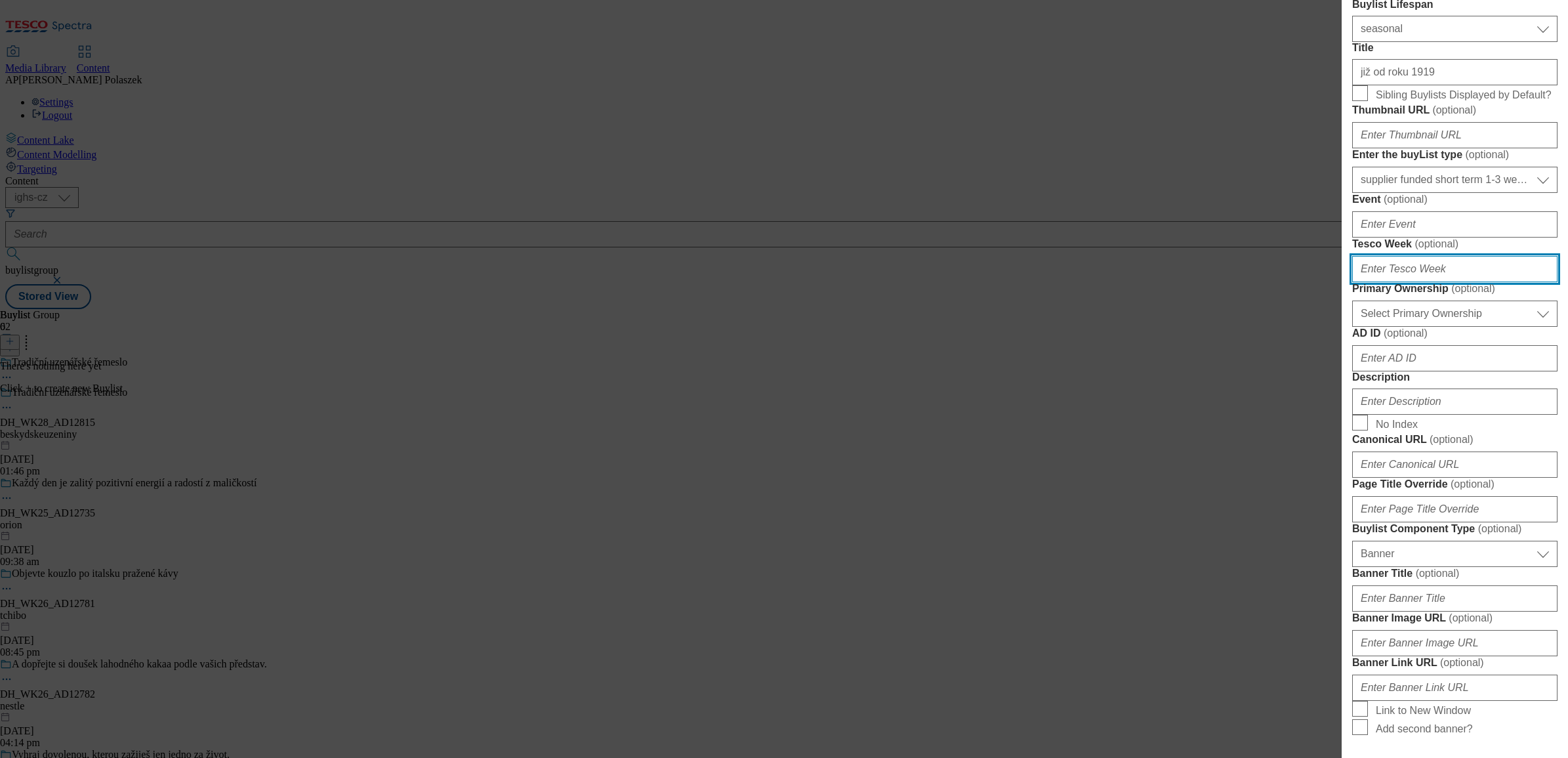
click at [1432, 282] on input "Tesco Week ( optional )" at bounding box center [1455, 269] width 206 height 27
type input "28"
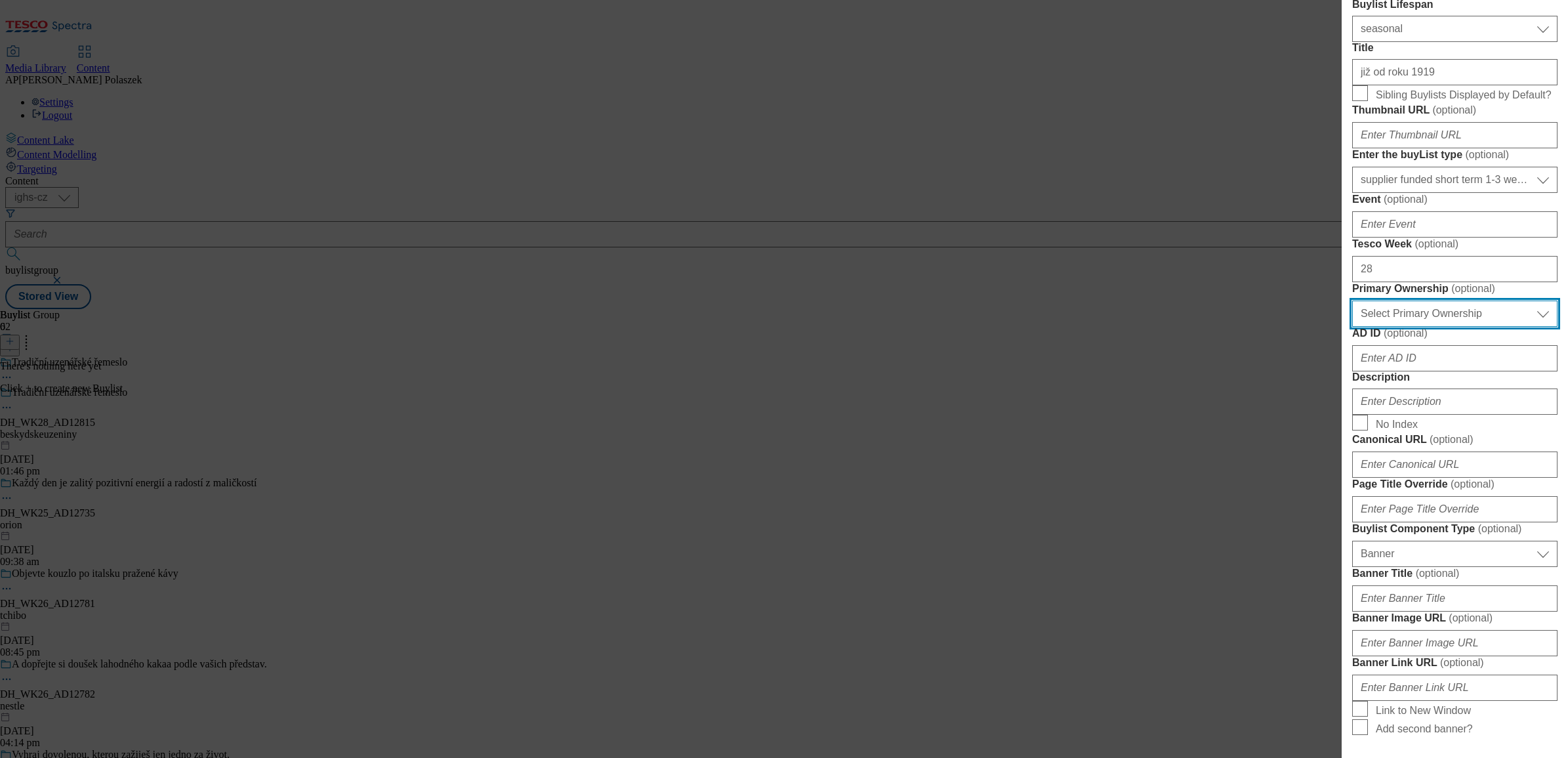
click at [1405, 327] on select "Select Primary Ownership tesco dunnhumby" at bounding box center [1455, 313] width 206 height 27
select select "dunnhumby"
click at [1352, 327] on select "Select Primary Ownership tesco dunnhumby" at bounding box center [1455, 313] width 206 height 27
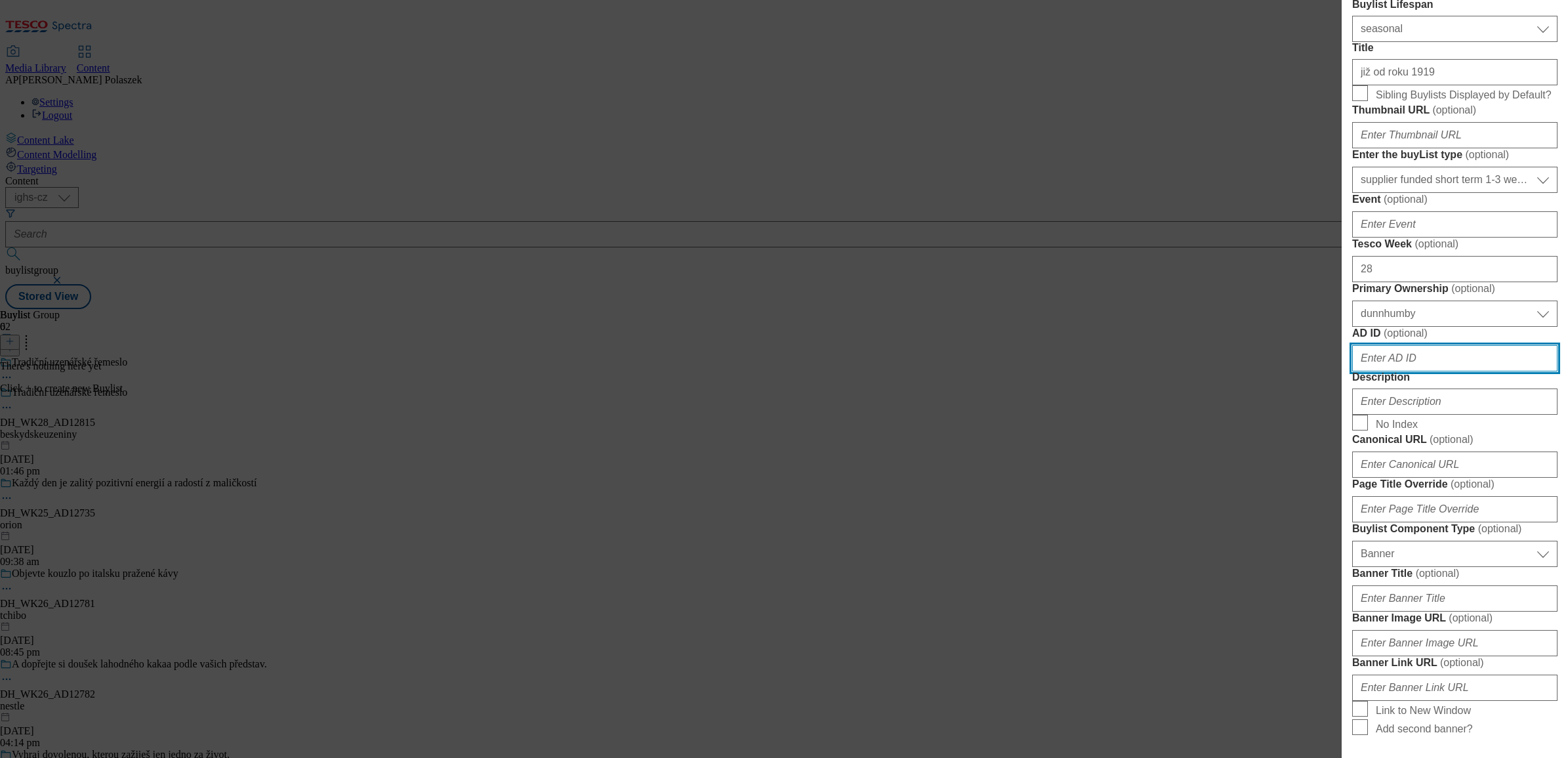
click at [1451, 371] on input "AD ID ( optional )" at bounding box center [1455, 358] width 206 height 27
paste input "12815"
type input "12815"
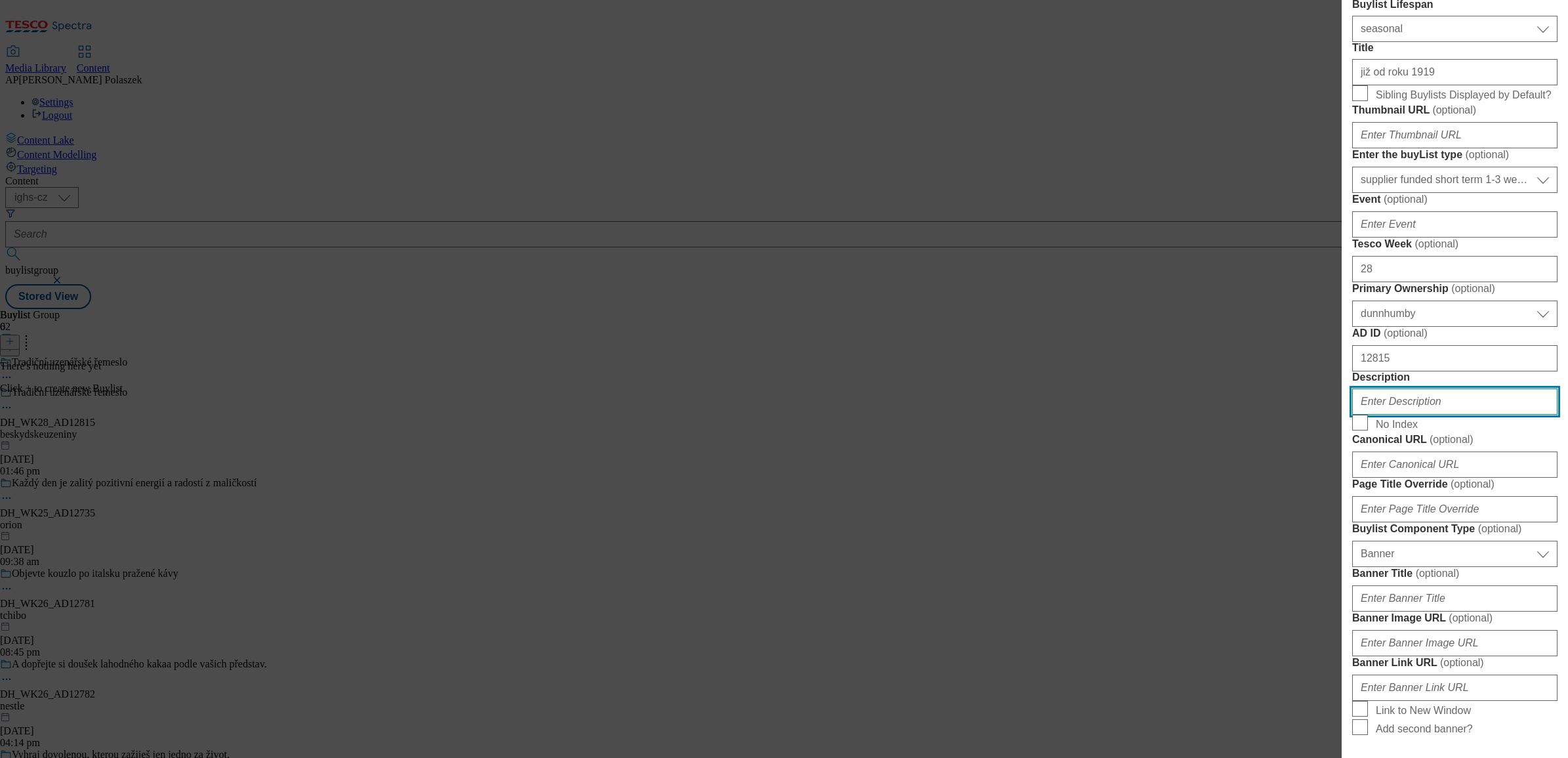
click at [1434, 415] on input "Description" at bounding box center [1455, 401] width 206 height 27
paste input "Chodura"
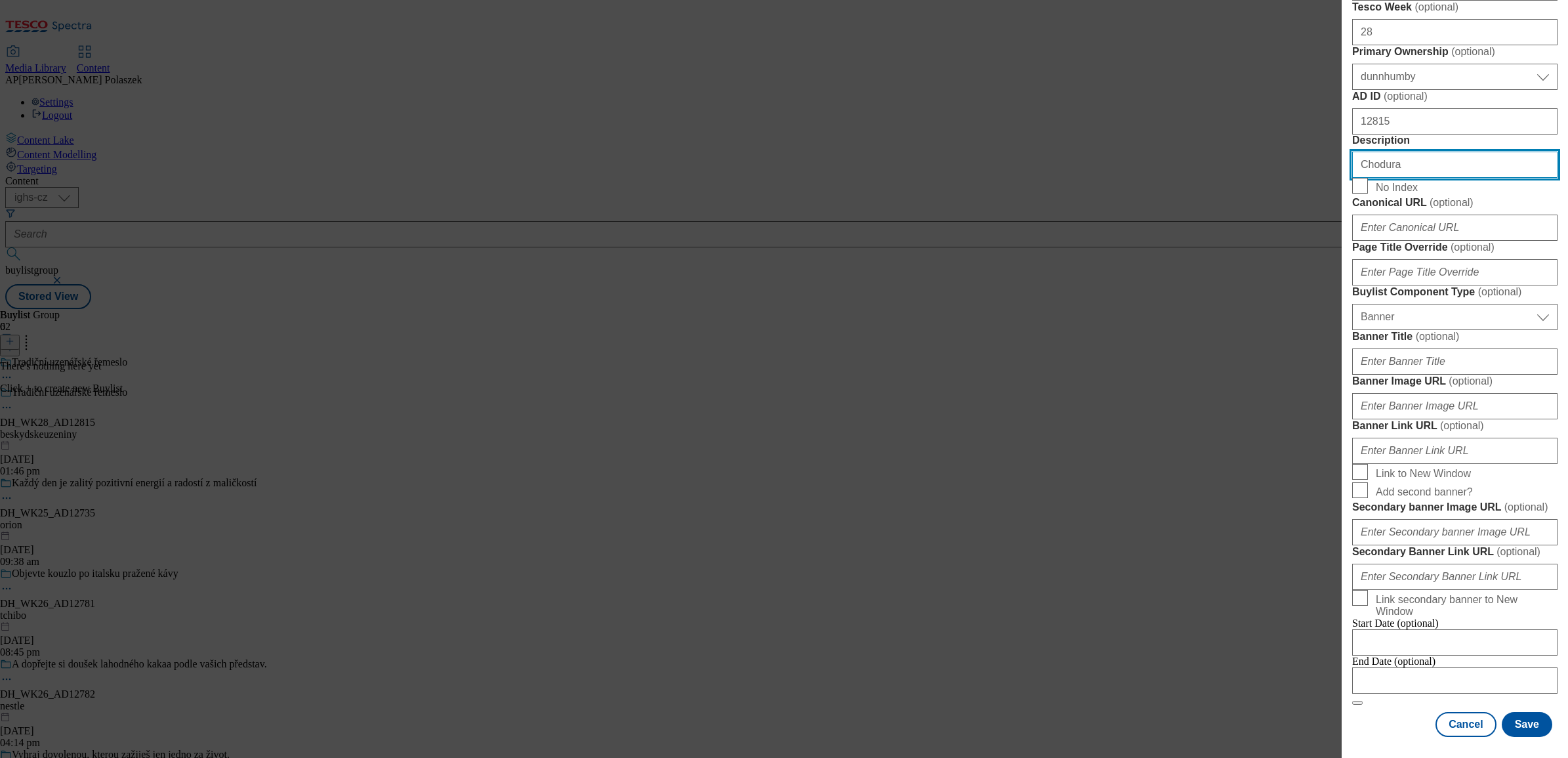
scroll to position [656, 0]
type input "Chodura"
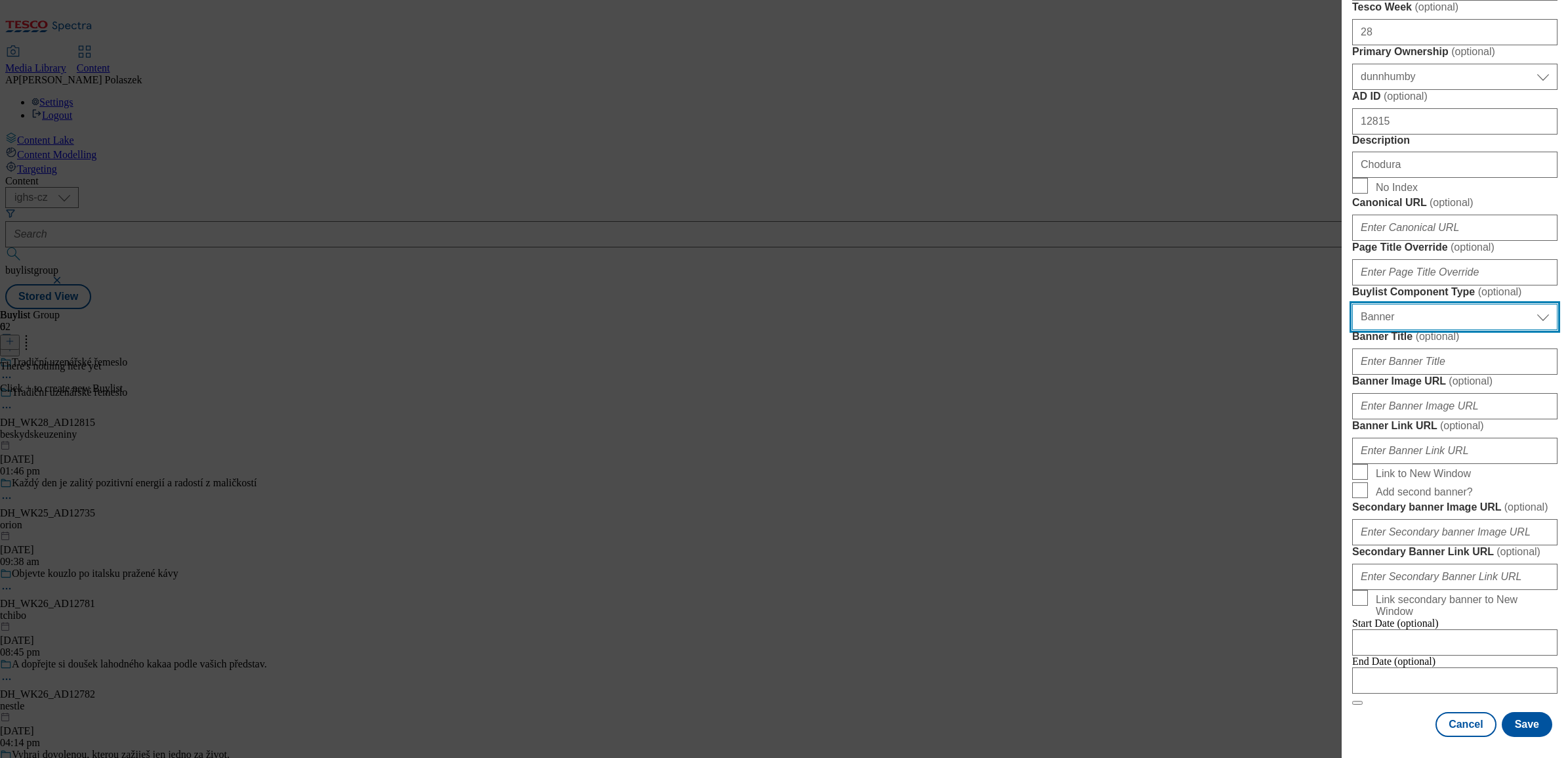
click at [1455, 330] on select "Select Buylist Component Type Banner Competition Header Meal" at bounding box center [1455, 317] width 206 height 27
click at [1553, 528] on div "Add new Buylist Locale 2 locales selected English Czech English Label DH_WK28_A…" at bounding box center [1455, 370] width 226 height 739
click at [1448, 419] on input "Banner Image URL ( optional )" at bounding box center [1455, 406] width 206 height 27
paste input "https://digitalcontent.api.tesco.com/v2/media/ighs-ce-mktg/51cdcf96-5b70-4391-9…"
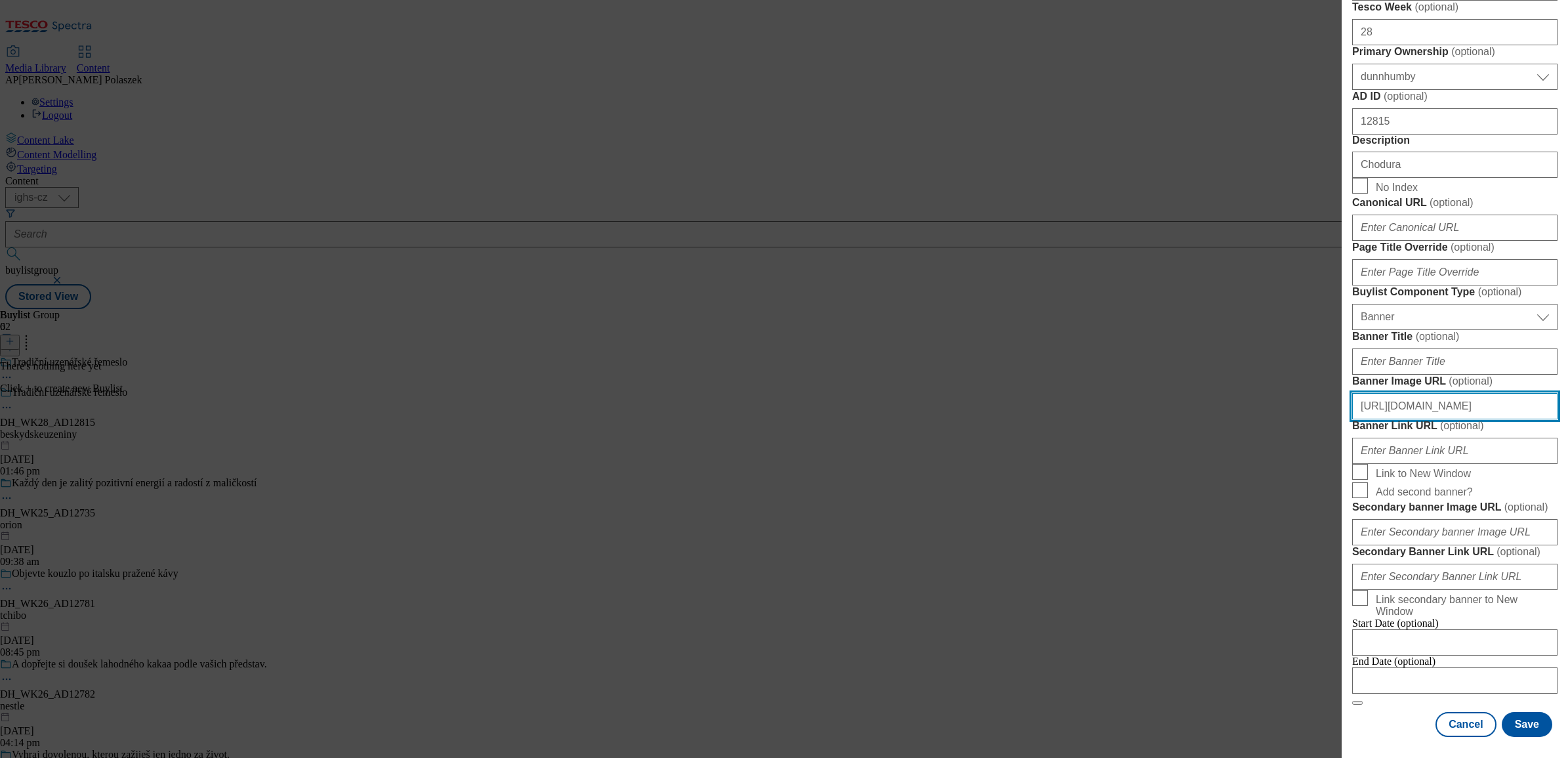
scroll to position [1113, 0]
type input "https://digitalcontent.api.tesco.com/v2/media/ighs-ce-mktg/51cdcf96-5b70-4391-9…"
click at [1510, 721] on button "Save" at bounding box center [1527, 724] width 51 height 25
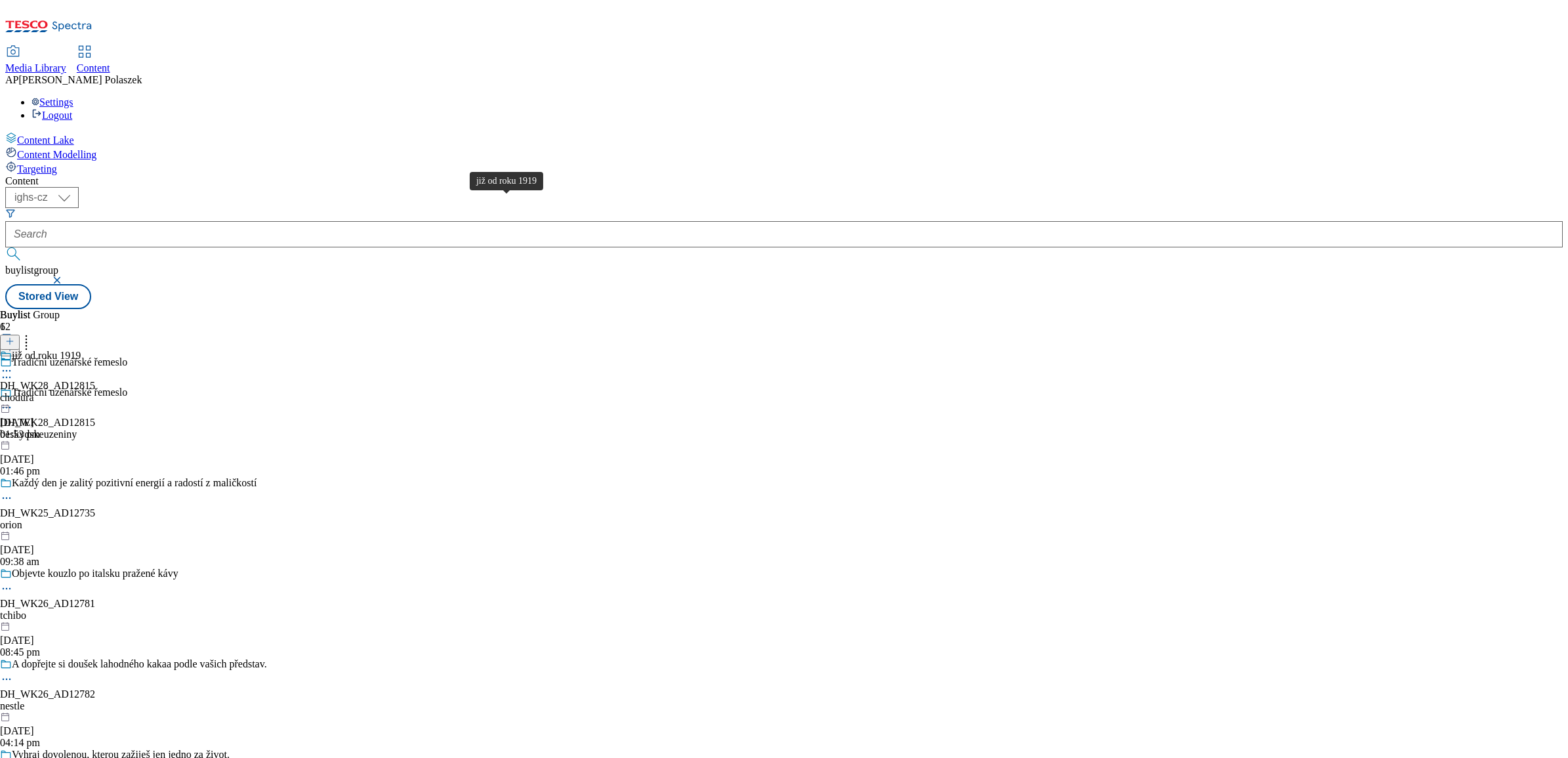
click at [81, 350] on div "již od roku 1919" at bounding box center [46, 355] width 69 height 11
click at [14, 337] on icon at bounding box center [9, 341] width 9 height 9
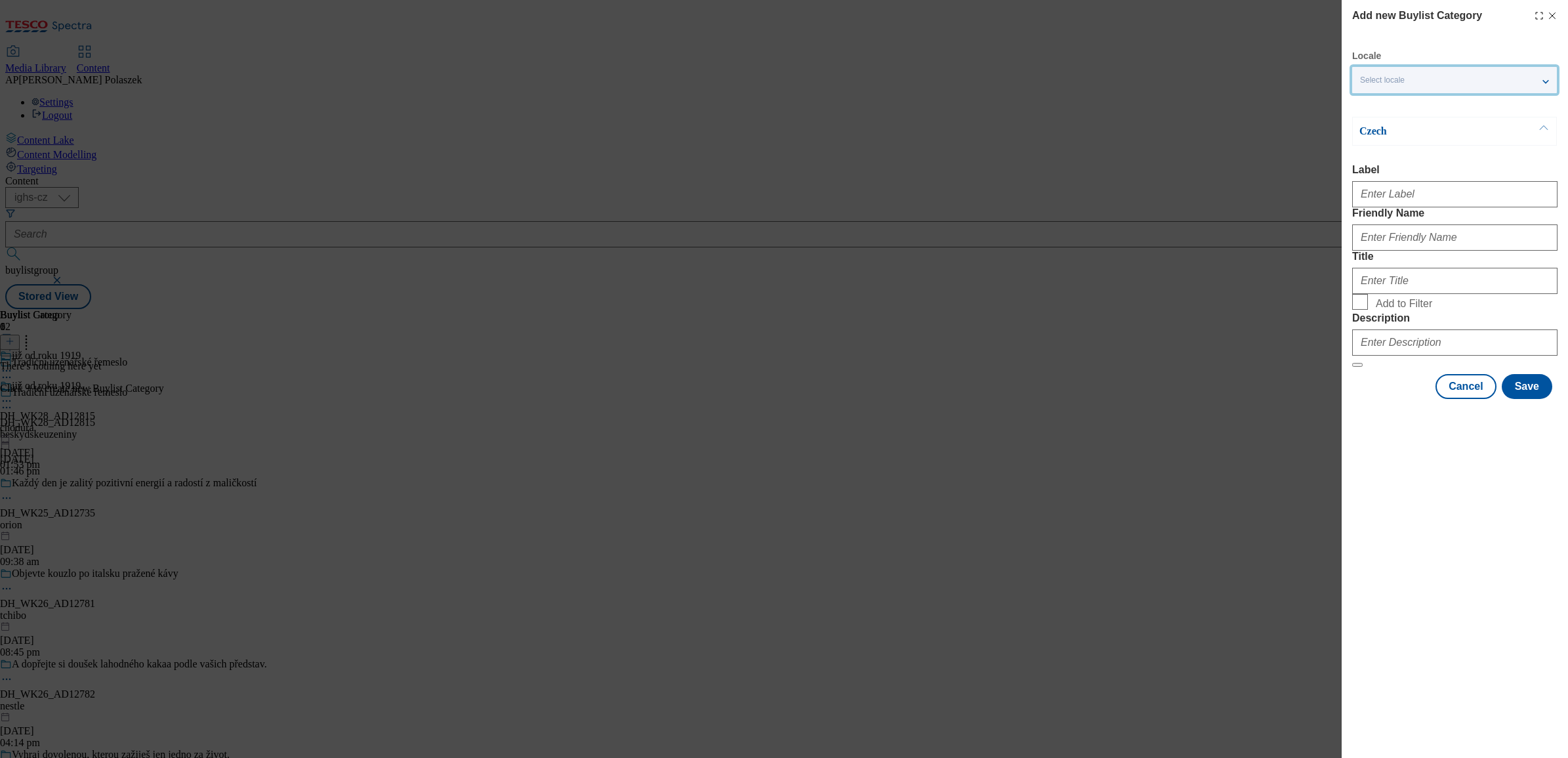
click at [1543, 77] on div "Select locale" at bounding box center [1455, 80] width 205 height 27
click at [1370, 103] on input "English" at bounding box center [1368, 106] width 16 height 16
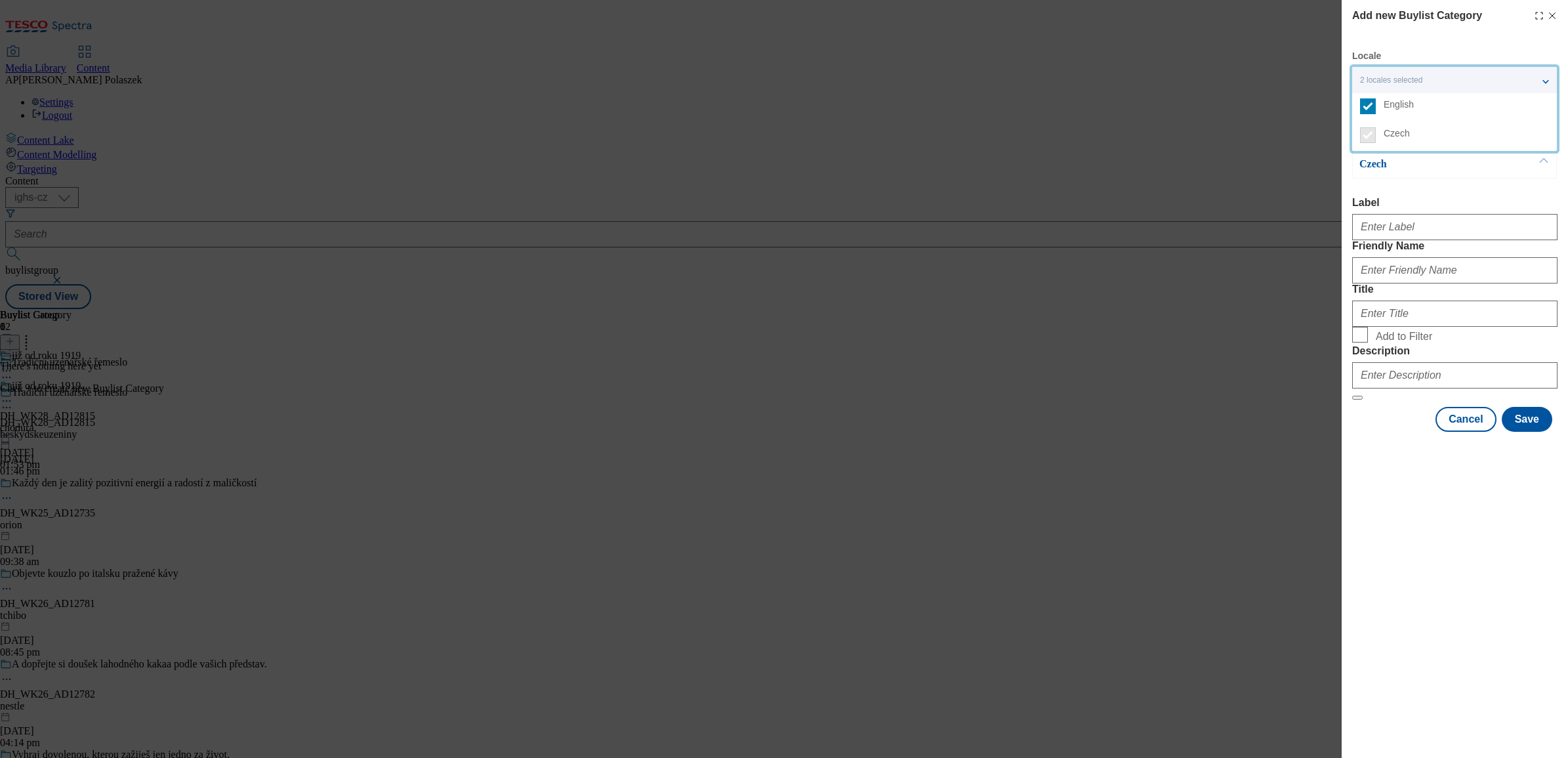
click at [1438, 195] on div "Czech Label Friendly Name Title Add to Filter Description" at bounding box center [1455, 275] width 206 height 251
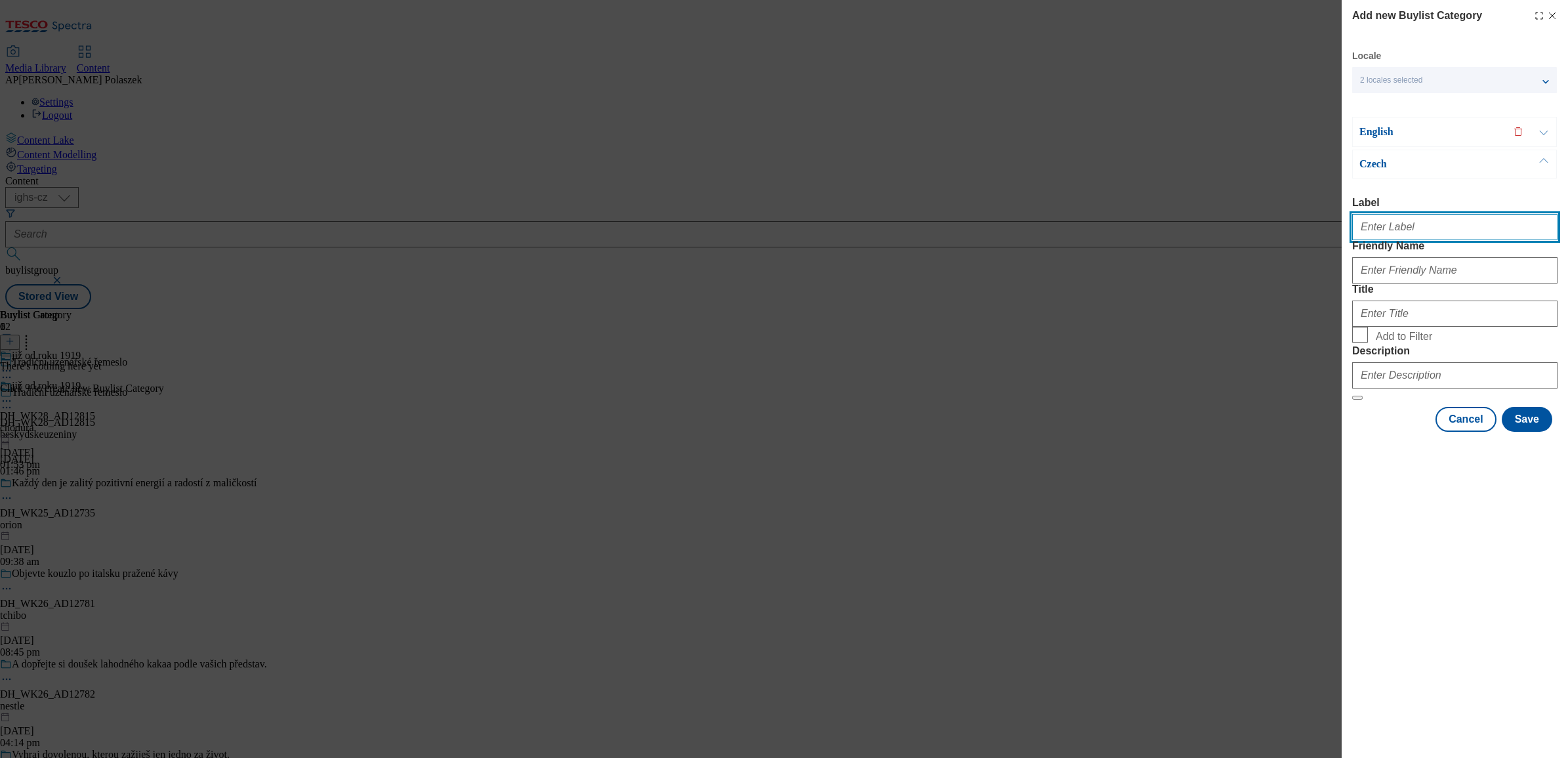
click at [1393, 230] on input "Label" at bounding box center [1455, 227] width 206 height 27
type input "DH_WK25_AD12735"
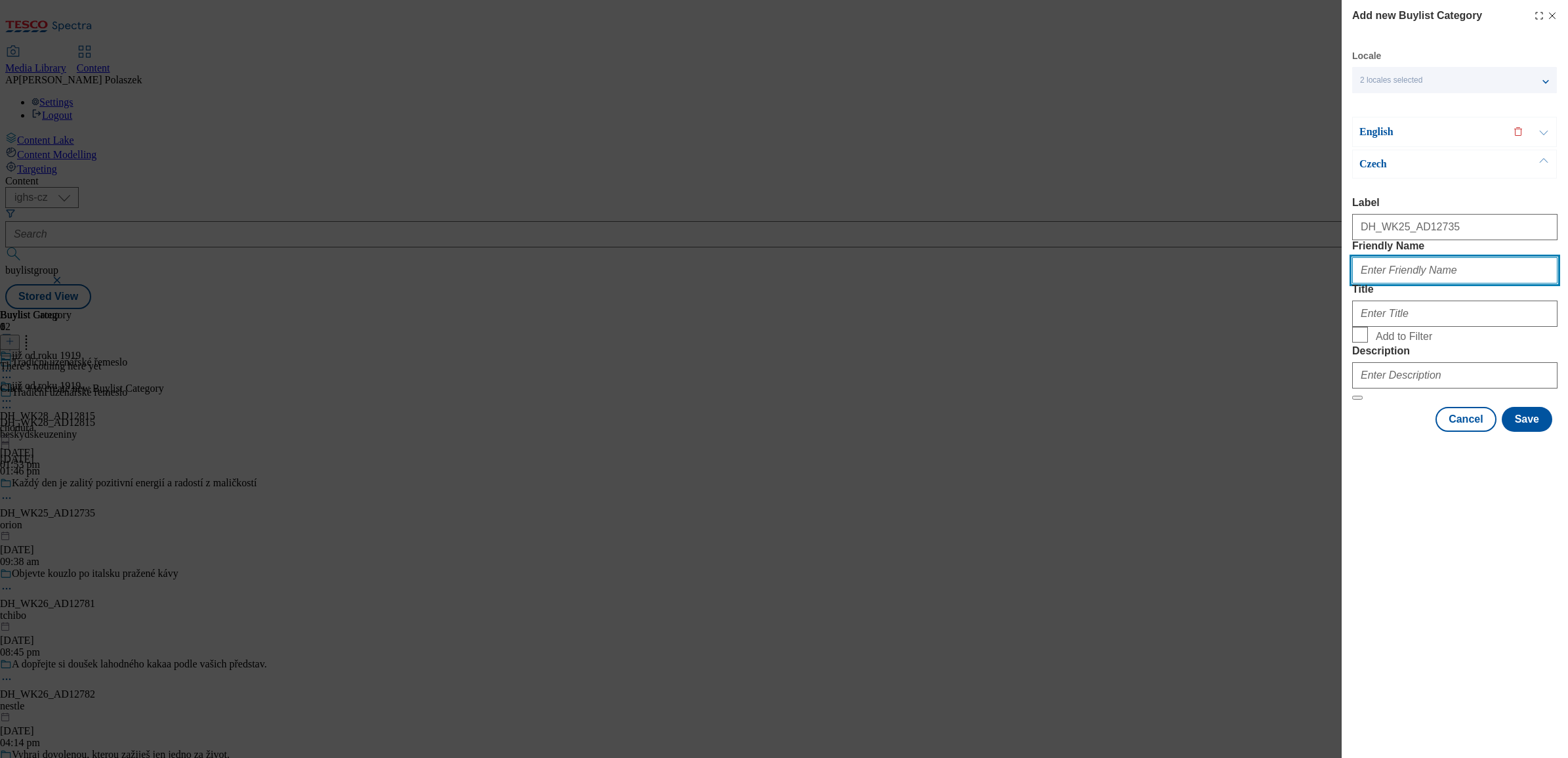
type input "margot"
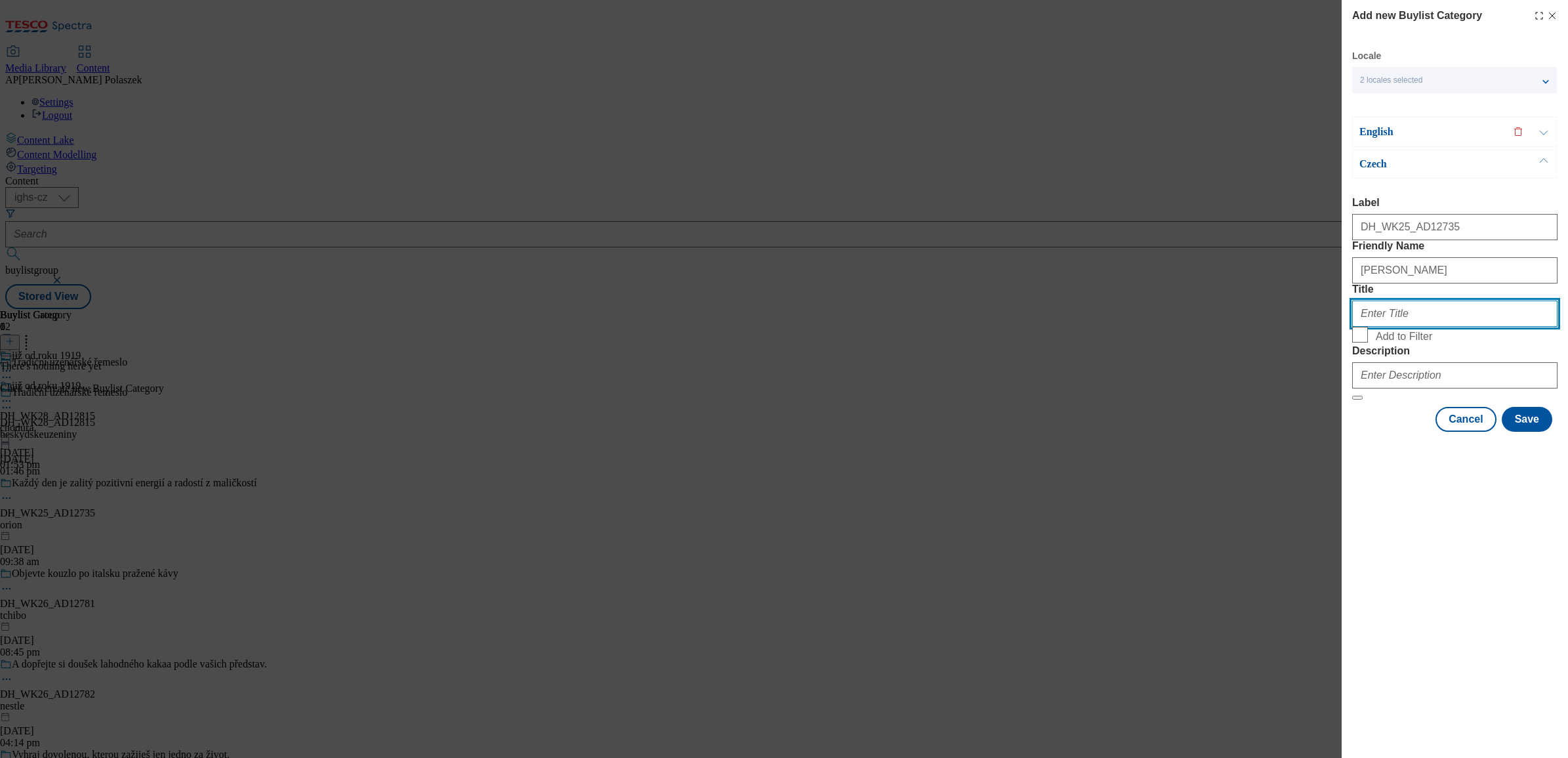
type input "Ikonické tyčinky s oblíbenou rumovo-kokosovou příchutí"
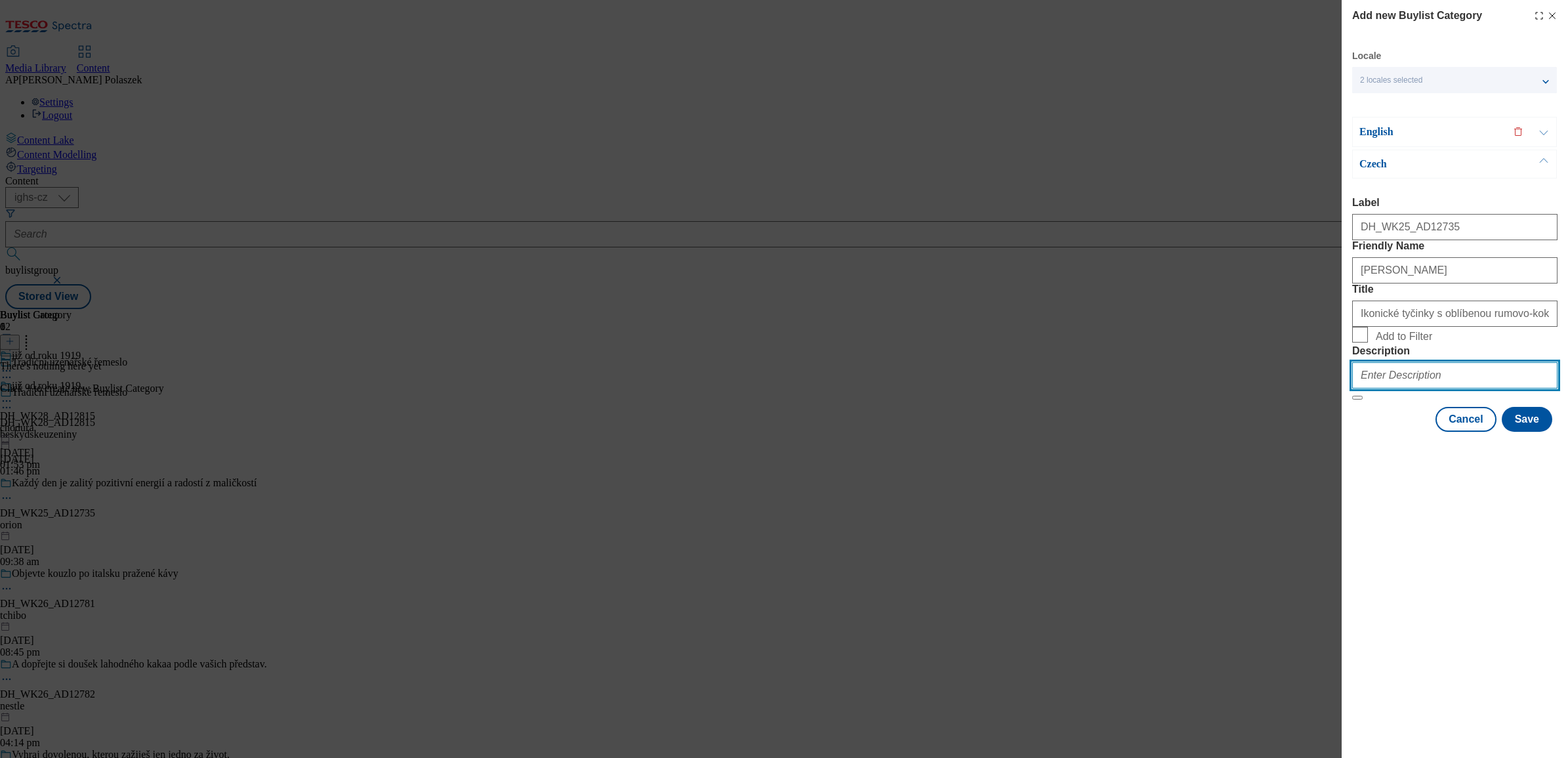
type input "Margot"
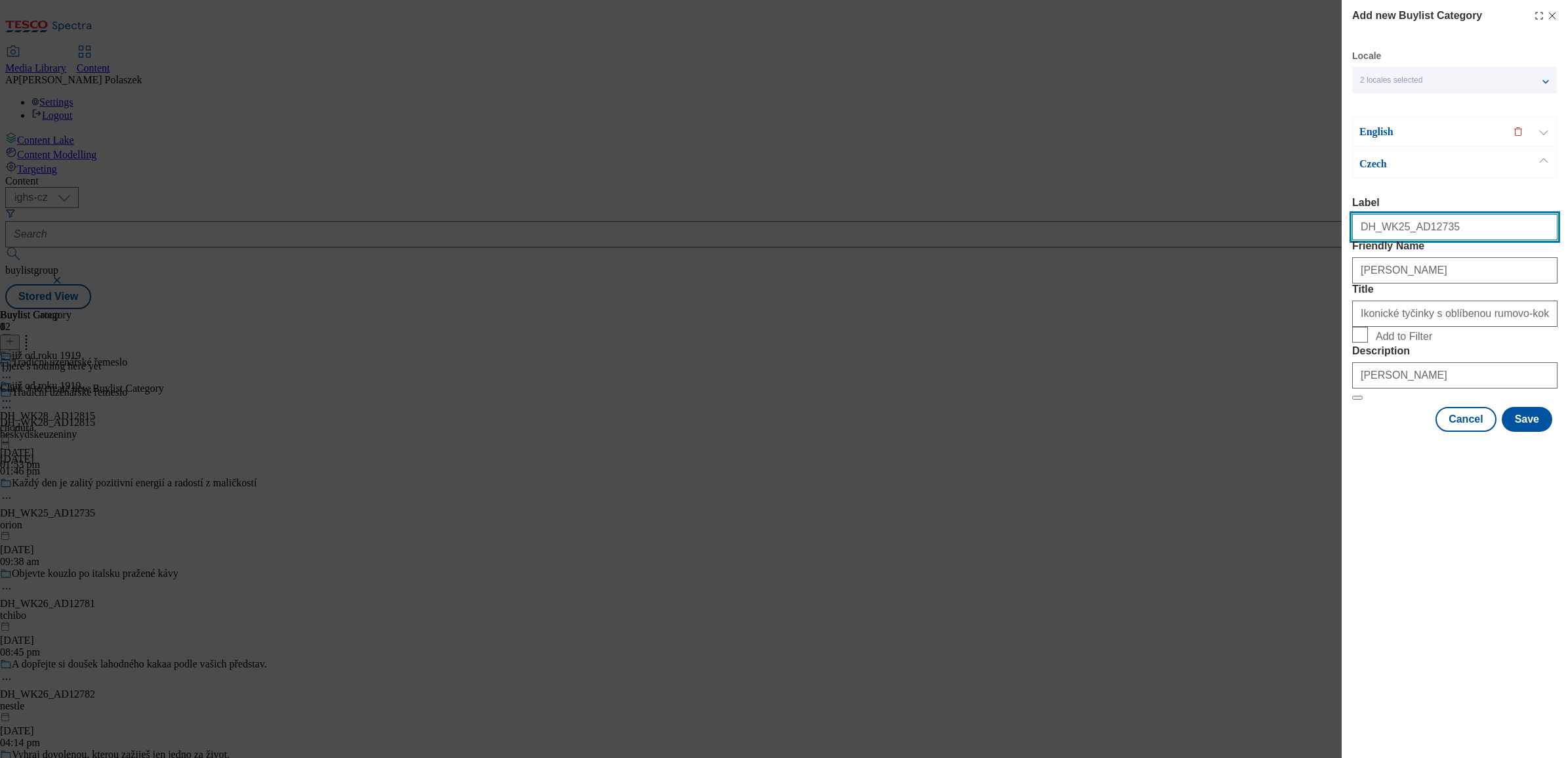
drag, startPoint x: 1438, startPoint y: 230, endPoint x: 1228, endPoint y: 207, distance: 211.3
click at [1228, 207] on div "Add new Buylist Category Locale 2 locales selected English Czech English Label …" at bounding box center [784, 379] width 1568 height 758
paste input "8_AD1281"
type input "DH_WK28_AD12815"
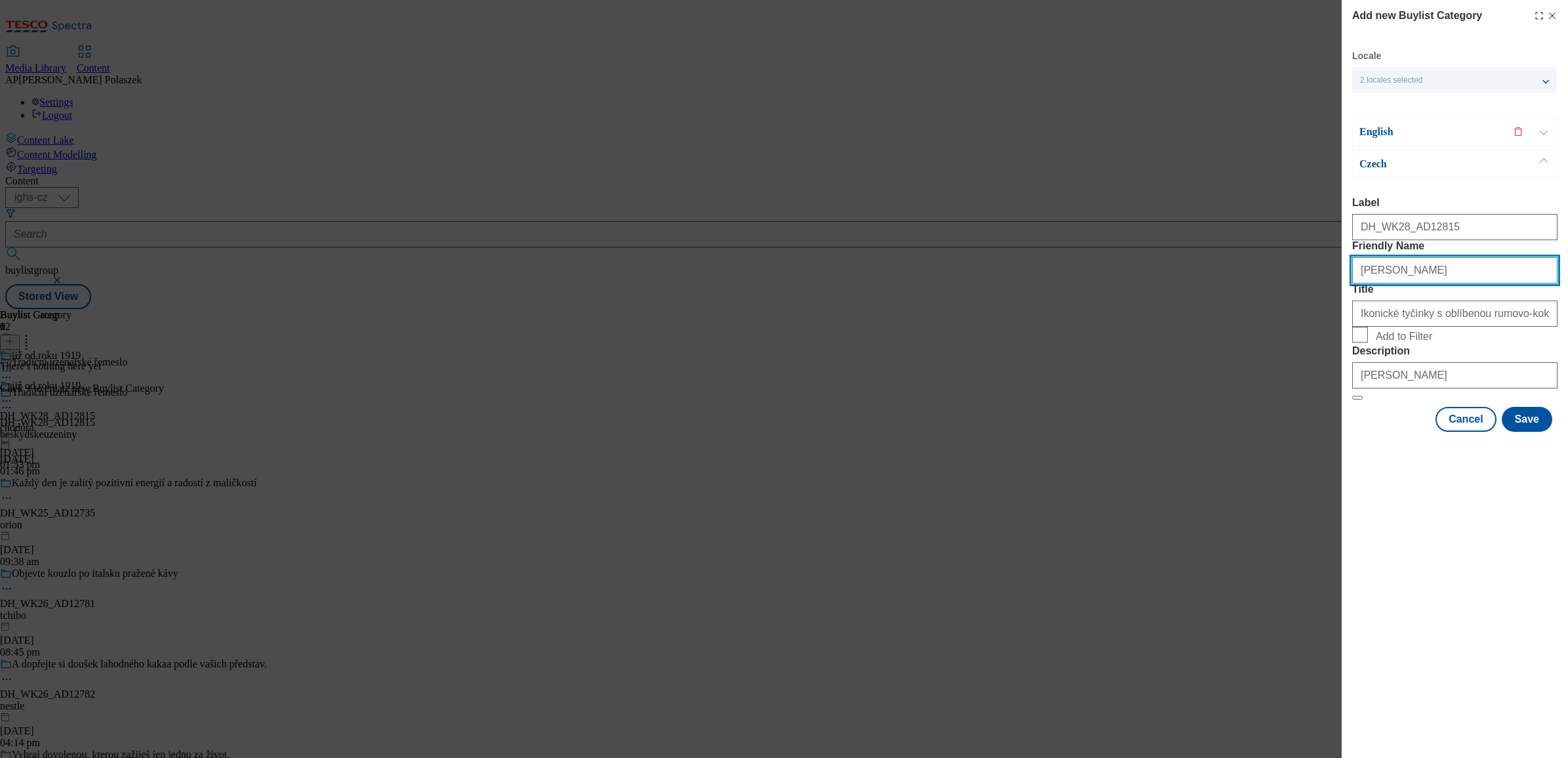
click at [1451, 284] on input "margot" at bounding box center [1455, 270] width 206 height 27
drag, startPoint x: 1352, startPoint y: 302, endPoint x: 1238, endPoint y: 292, distance: 114.4
click at [1238, 292] on div "Add new Buylist Category Locale 2 locales selected English Czech English Label …" at bounding box center [784, 379] width 1568 height 758
paste input "chodura"
type input "chodura"
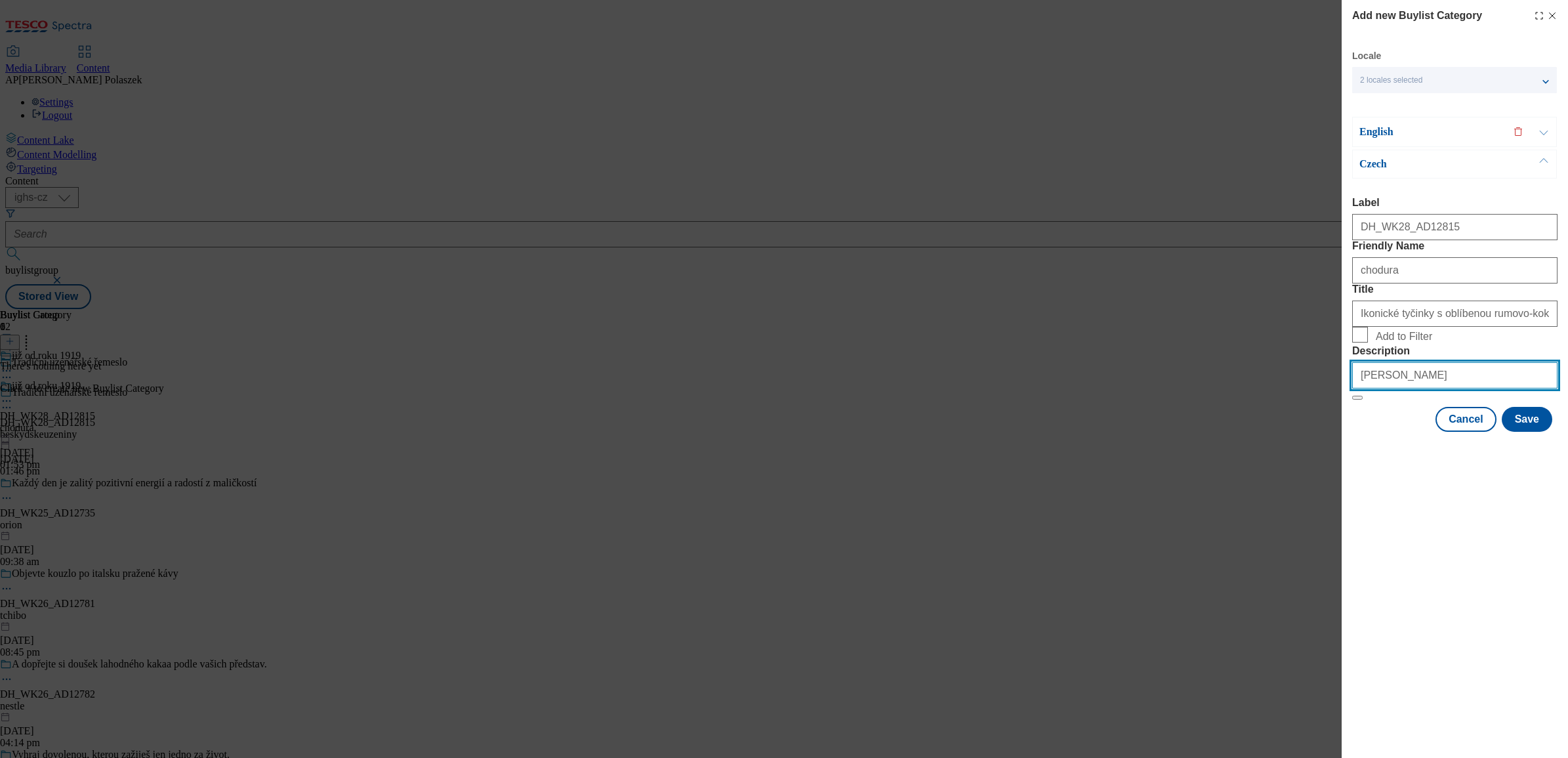
drag, startPoint x: 1395, startPoint y: 464, endPoint x: 1188, endPoint y: 454, distance: 207.2
click at [1238, 454] on div "Add new Buylist Category Locale 2 locales selected English Czech English Label …" at bounding box center [784, 379] width 1568 height 758
paste input "chodura"
type input "Chodura"
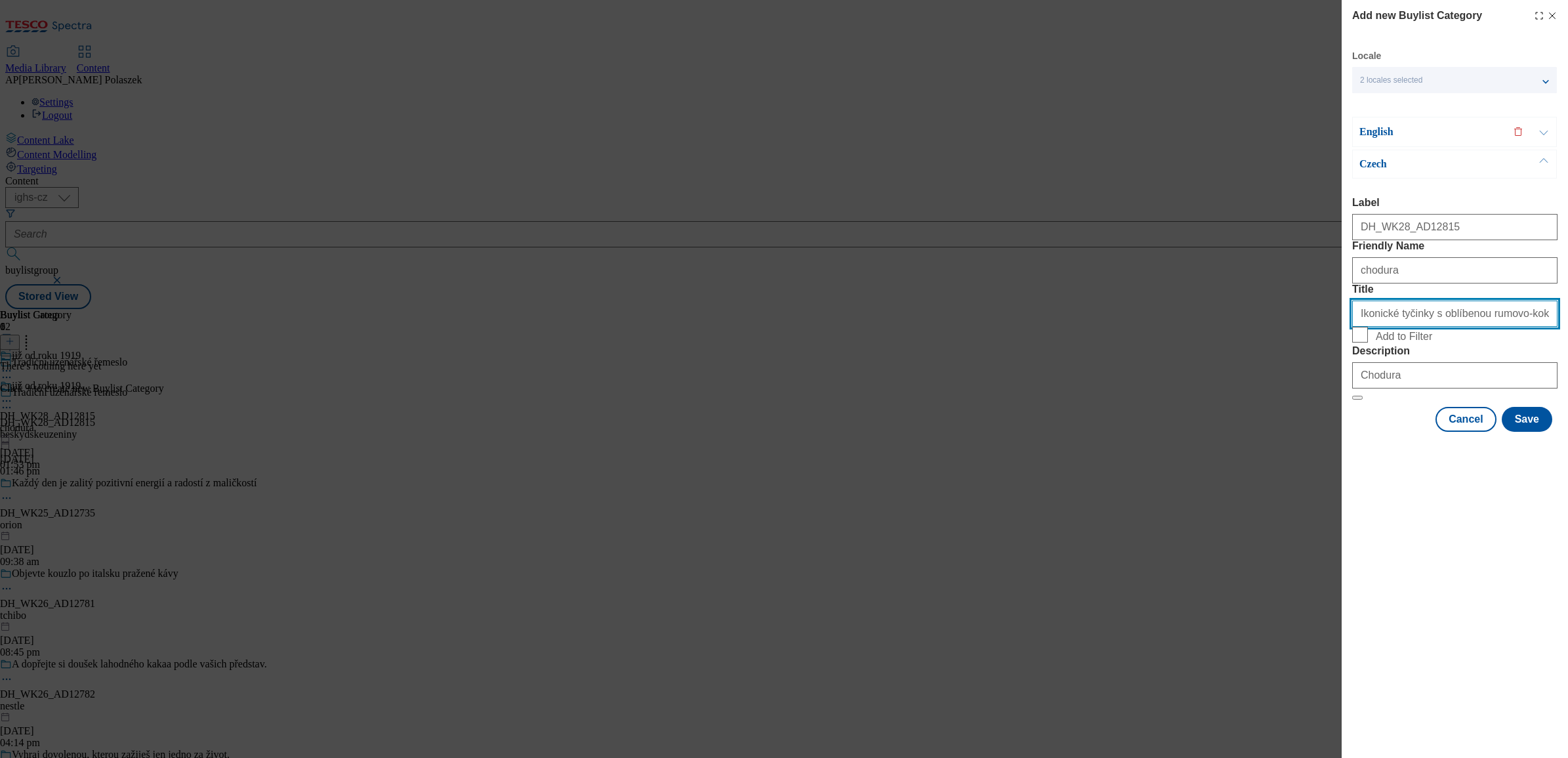
click at [1408, 327] on input "Ikonické tyčinky s oblíbenou rumovo-kokosovou příchutí" at bounding box center [1455, 313] width 206 height 27
drag, startPoint x: 1356, startPoint y: 364, endPoint x: 1658, endPoint y: 385, distance: 302.7
click at [1567, 315] on html "Icons icon_account icon_add icon_backward_link icon_basket icon_benefits icon_c…" at bounding box center [784, 157] width 1568 height 315
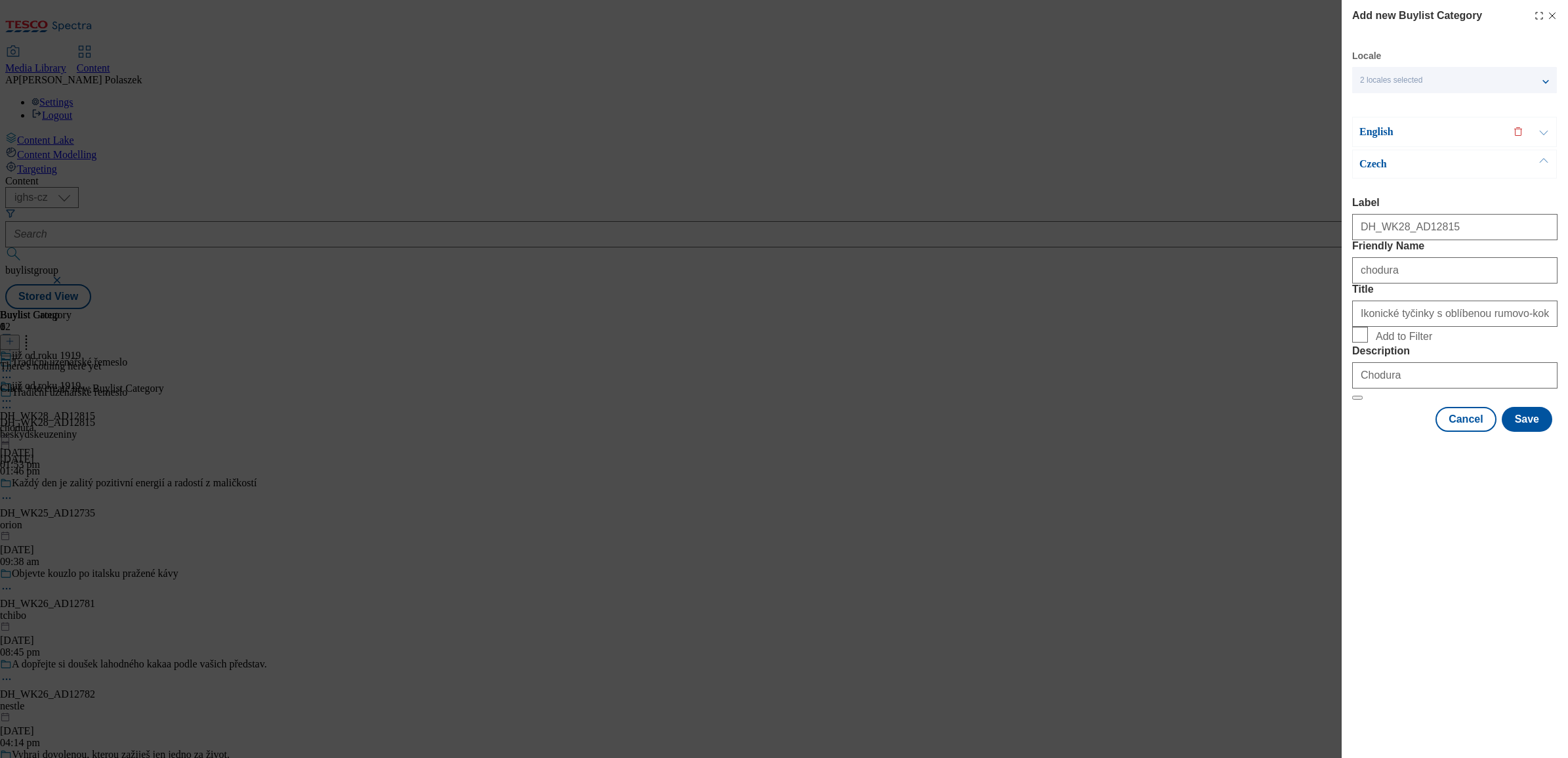
click at [1546, 130] on button "Modal" at bounding box center [1544, 132] width 25 height 29
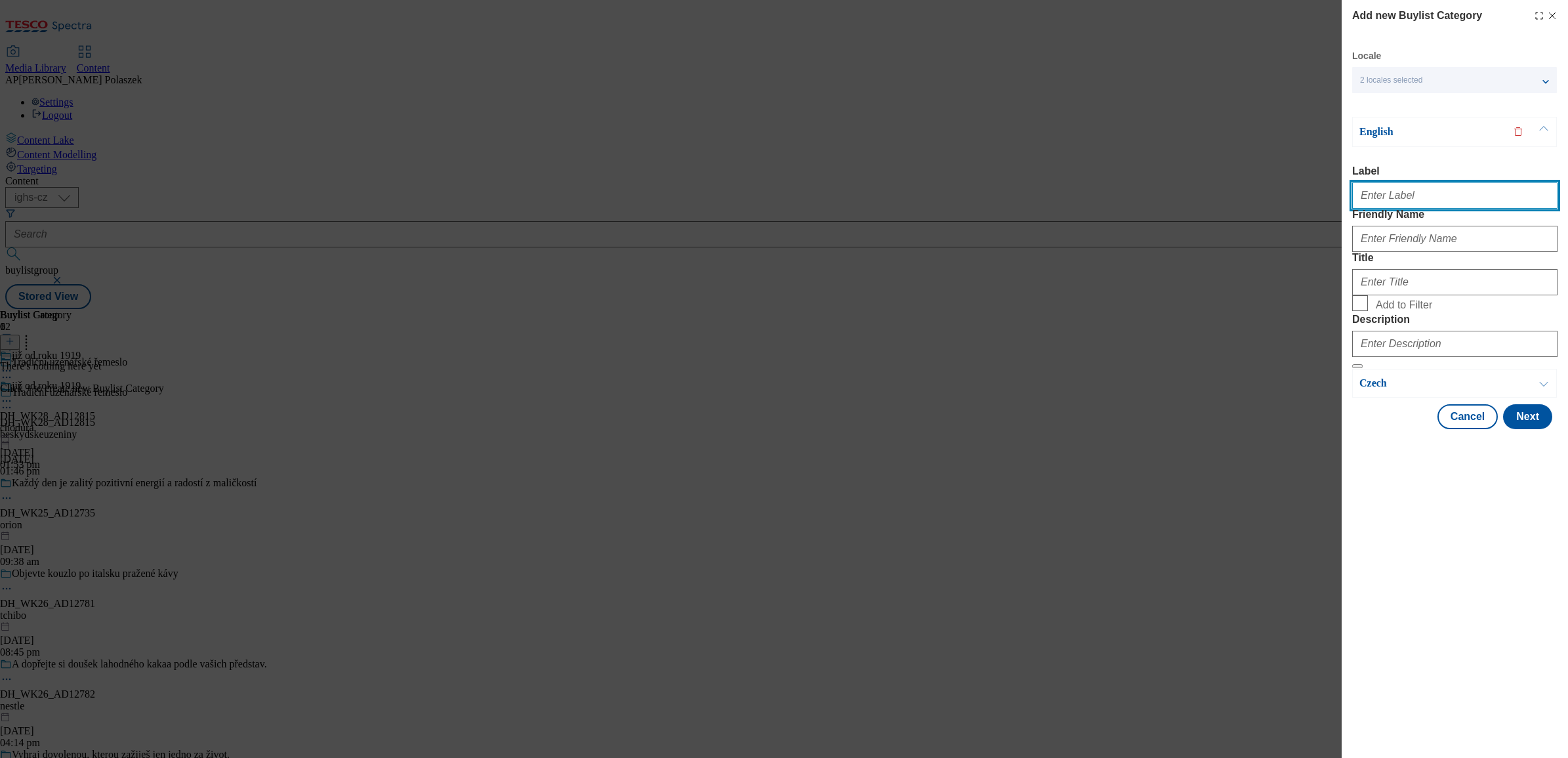
click at [1432, 198] on input "Label" at bounding box center [1455, 196] width 206 height 27
click at [1430, 194] on input "Label" at bounding box center [1455, 196] width 206 height 27
paste input "DH_WK28_AD12815"
type input "DH_WK28_AD12815"
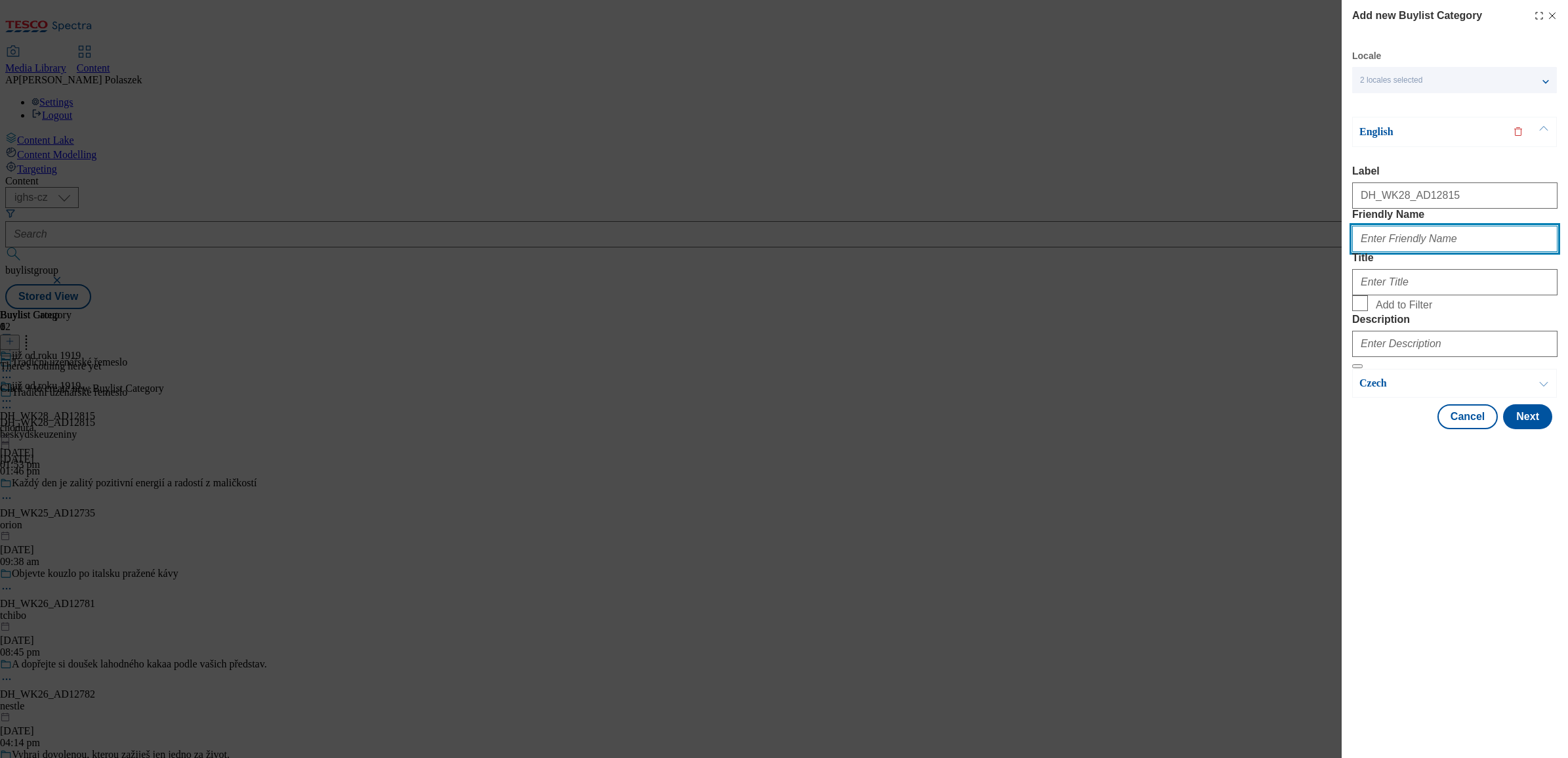
click at [1421, 252] on input "Friendly Name" at bounding box center [1455, 239] width 206 height 27
paste input "chodura"
type input "chodura"
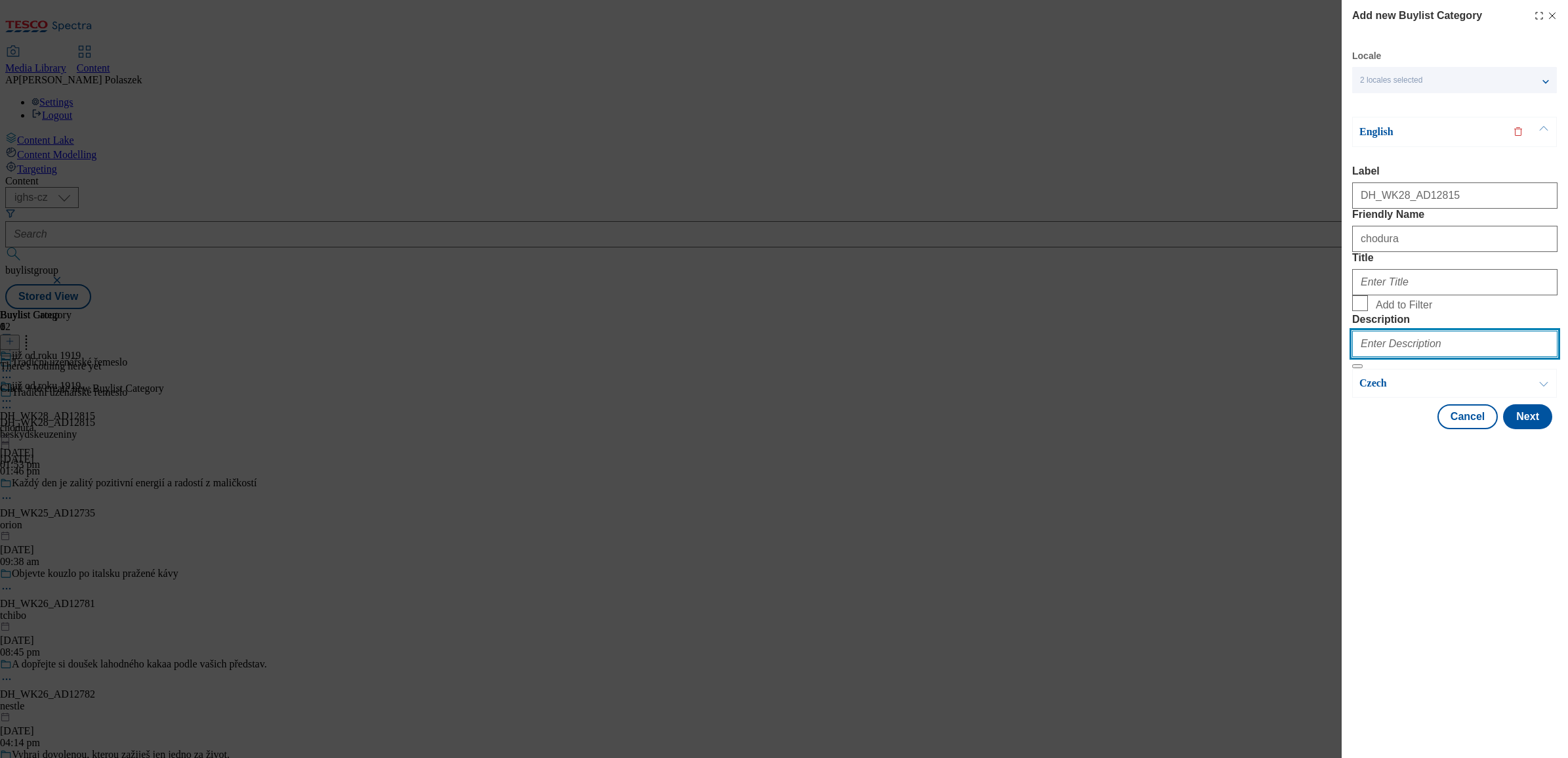
click at [1418, 357] on input "Description" at bounding box center [1455, 344] width 206 height 27
paste input "chodura"
type input "Chodura"
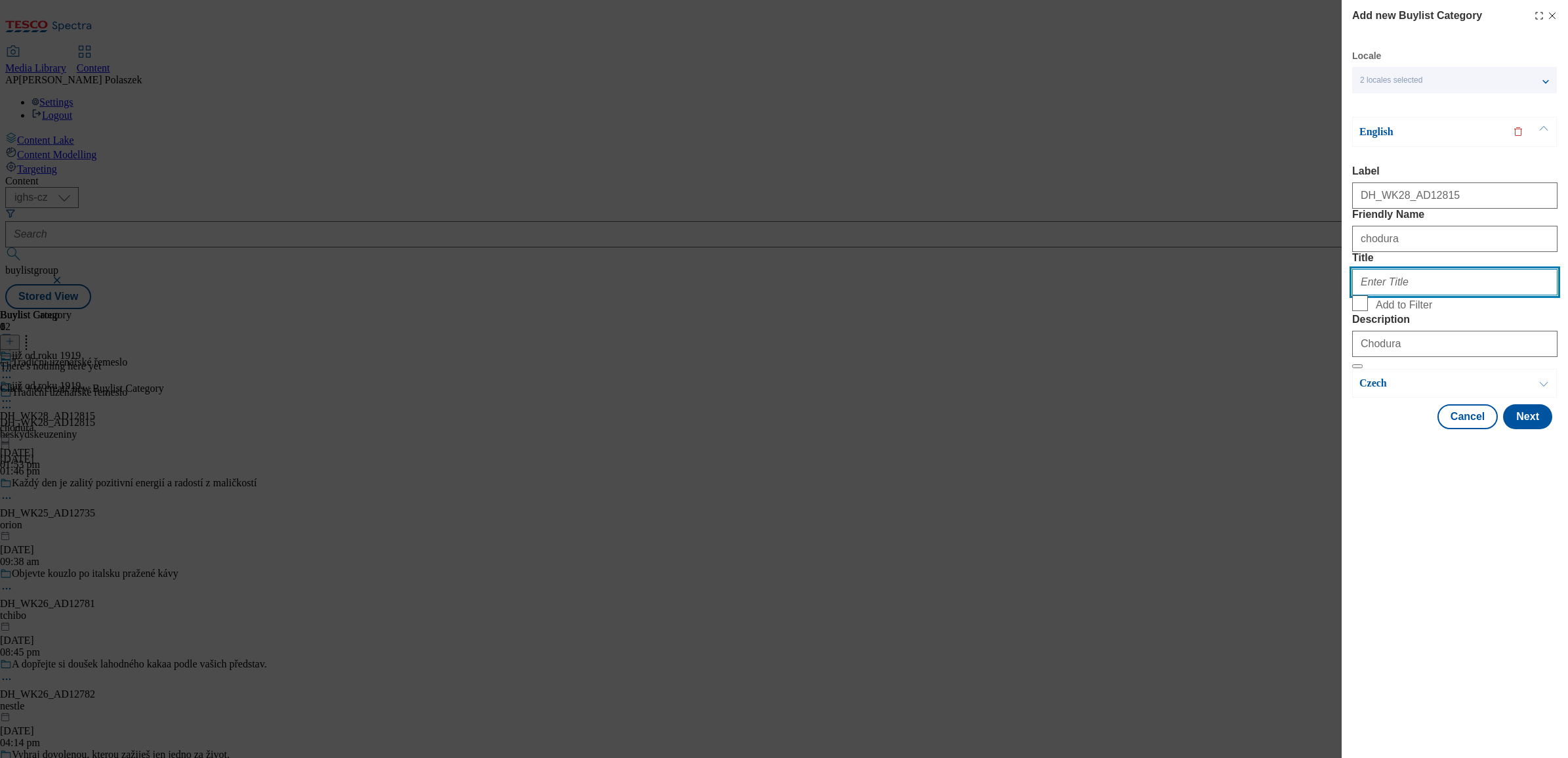
type input "since 1919"
click at [1535, 429] on button "Next" at bounding box center [1527, 416] width 49 height 25
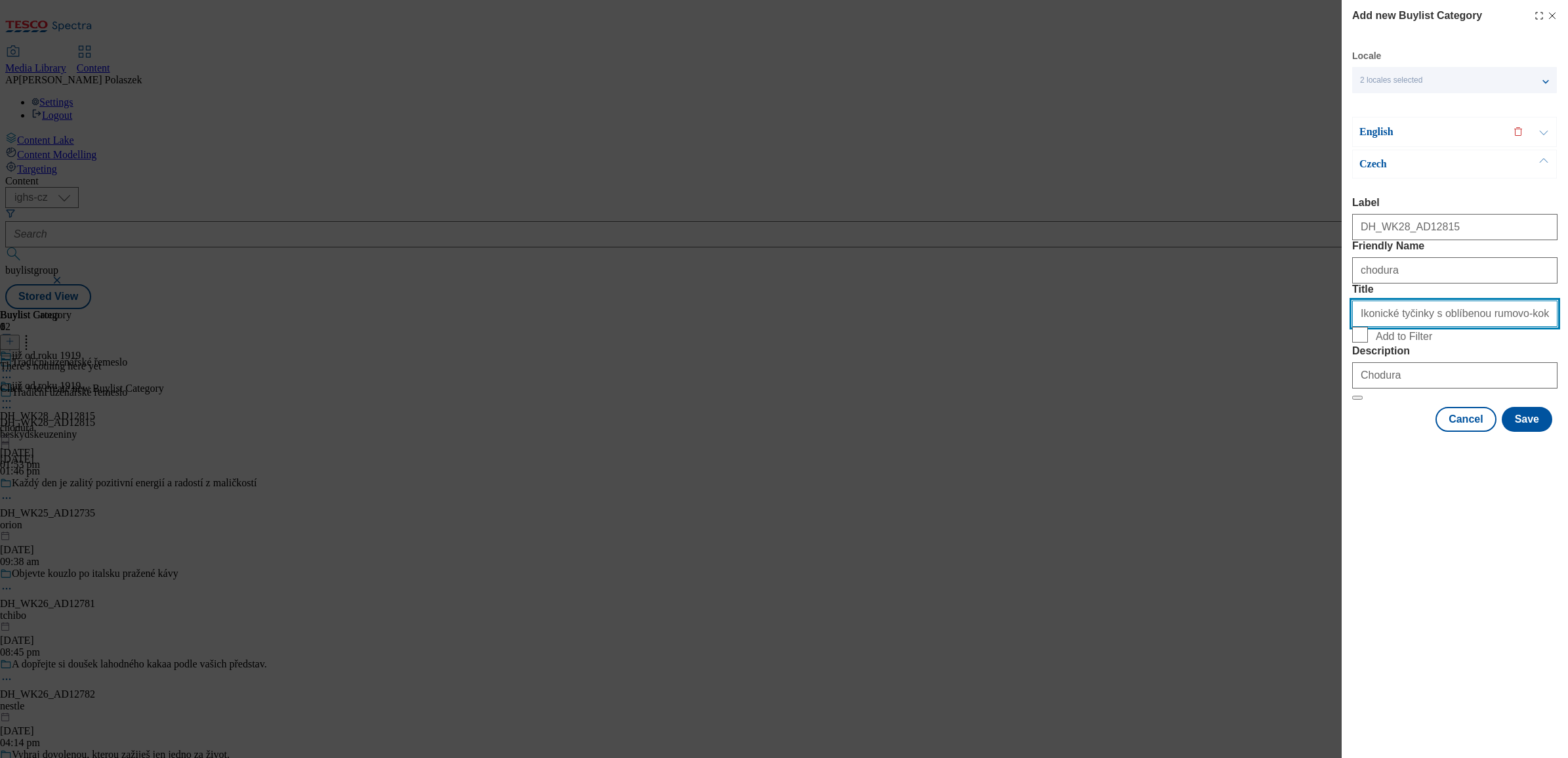
click at [1362, 327] on input "Ikonické tyčinky s oblíbenou rumovo-kokosovou příchutí" at bounding box center [1455, 313] width 206 height 27
drag, startPoint x: 1355, startPoint y: 364, endPoint x: 1565, endPoint y: 363, distance: 210.0
click at [1565, 363] on div "Add new Buylist Category Locale 2 locales selected English Czech English Label …" at bounding box center [1455, 217] width 226 height 434
paste input "již od roku 1919"
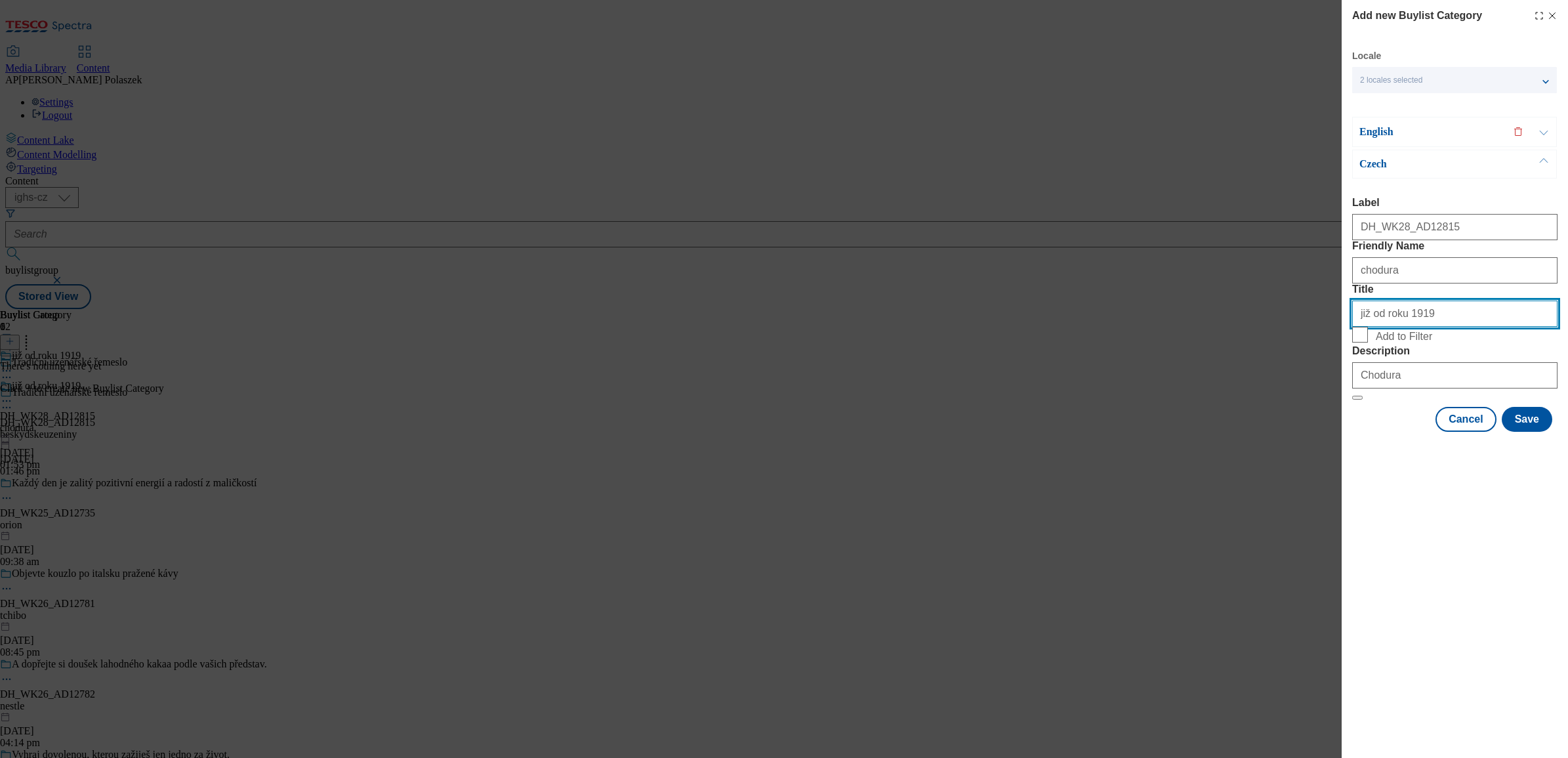
scroll to position [0, 0]
type input "již od roku 1919"
click at [1414, 557] on div "Add new Buylist Category Locale 2 locales selected English Czech English Label …" at bounding box center [1455, 379] width 226 height 758
click at [1519, 432] on button "Save" at bounding box center [1527, 419] width 51 height 25
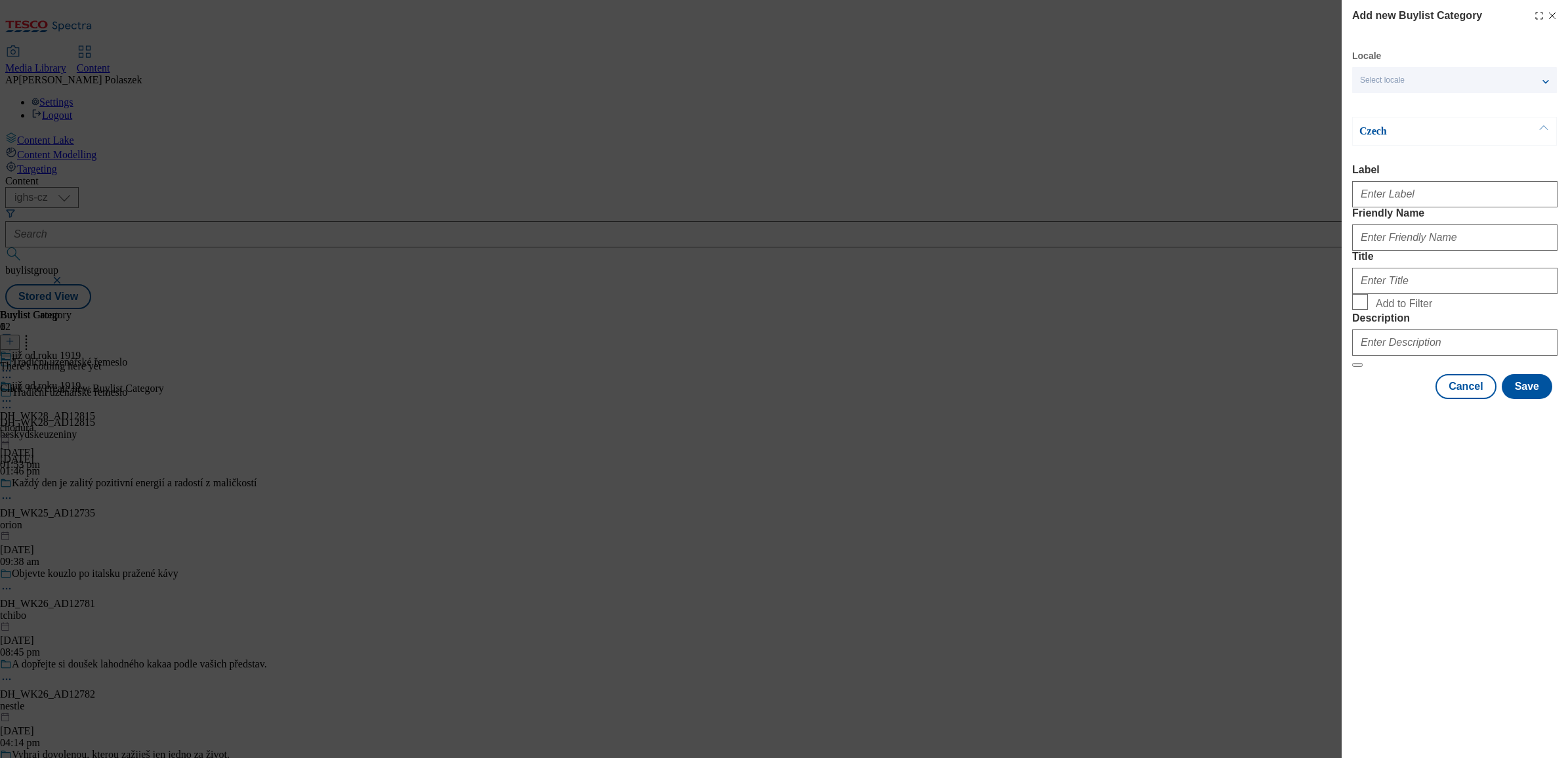
click at [1533, 77] on div "Select locale" at bounding box center [1455, 80] width 205 height 27
click at [1372, 106] on input "English" at bounding box center [1368, 106] width 16 height 16
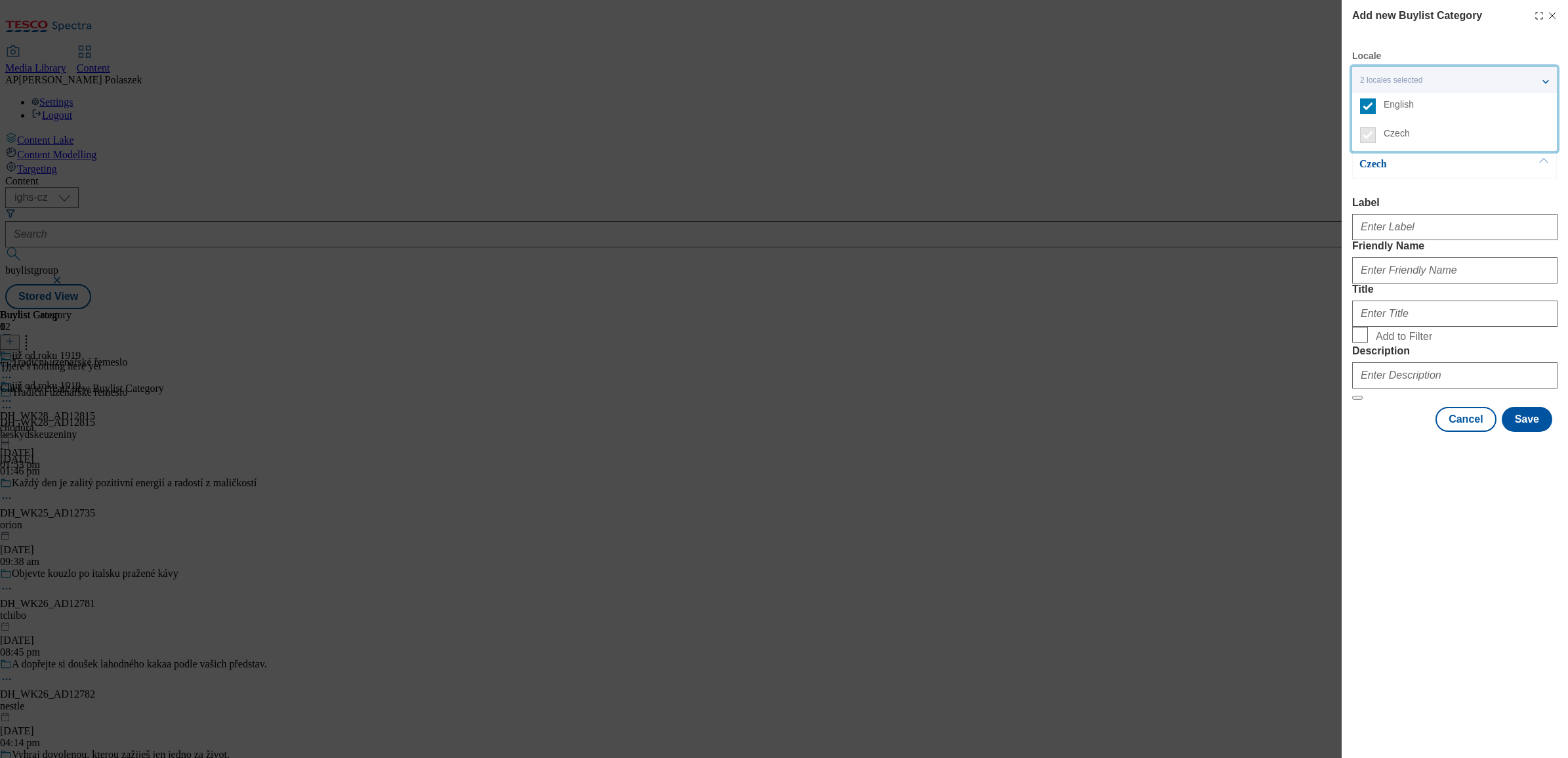
click at [1427, 196] on div "Czech Label Friendly Name Title Add to Filter Description" at bounding box center [1455, 275] width 206 height 251
click at [1544, 131] on button "Modal" at bounding box center [1544, 132] width 25 height 29
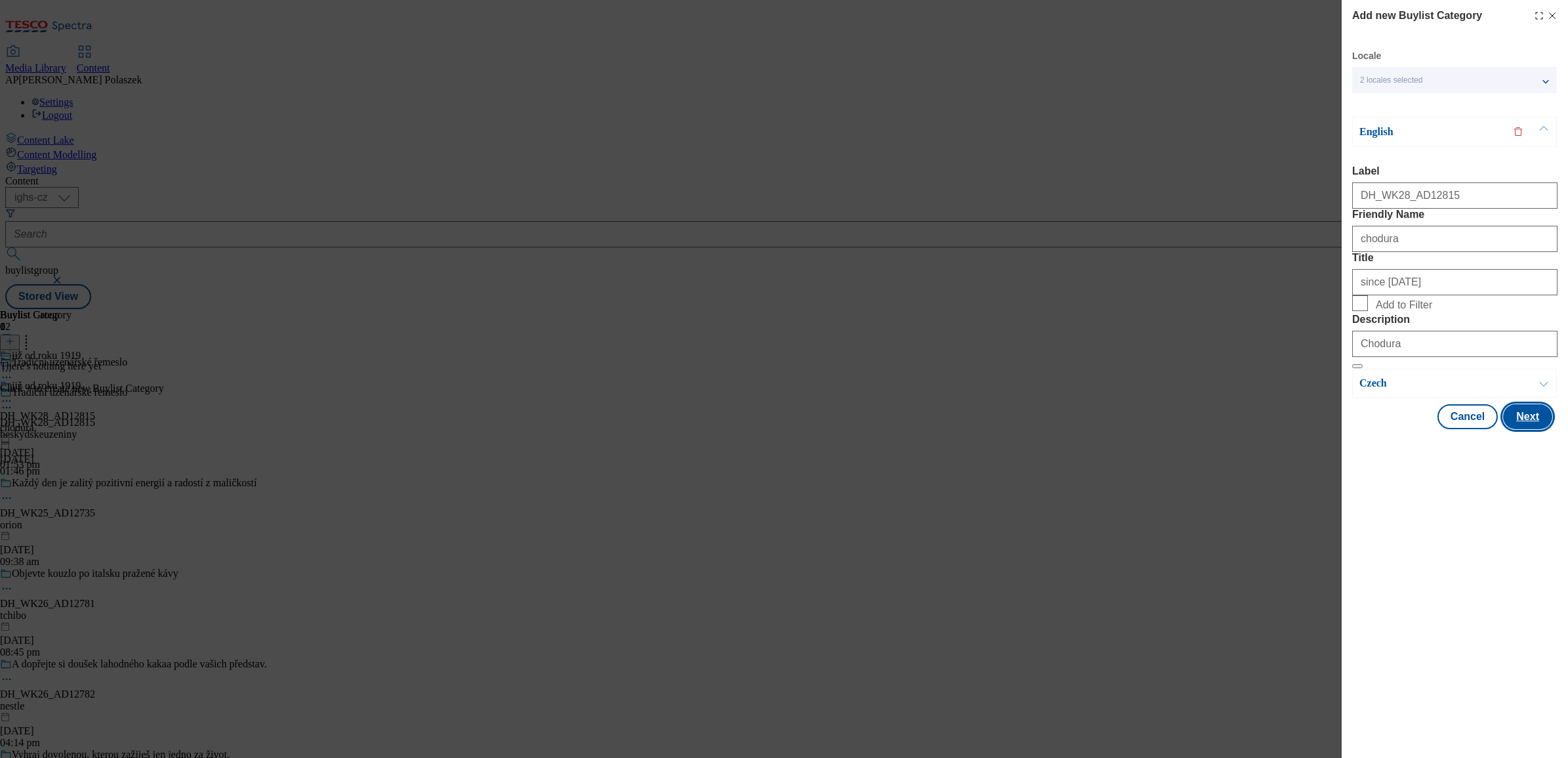
click at [1533, 429] on button "Next" at bounding box center [1527, 416] width 49 height 25
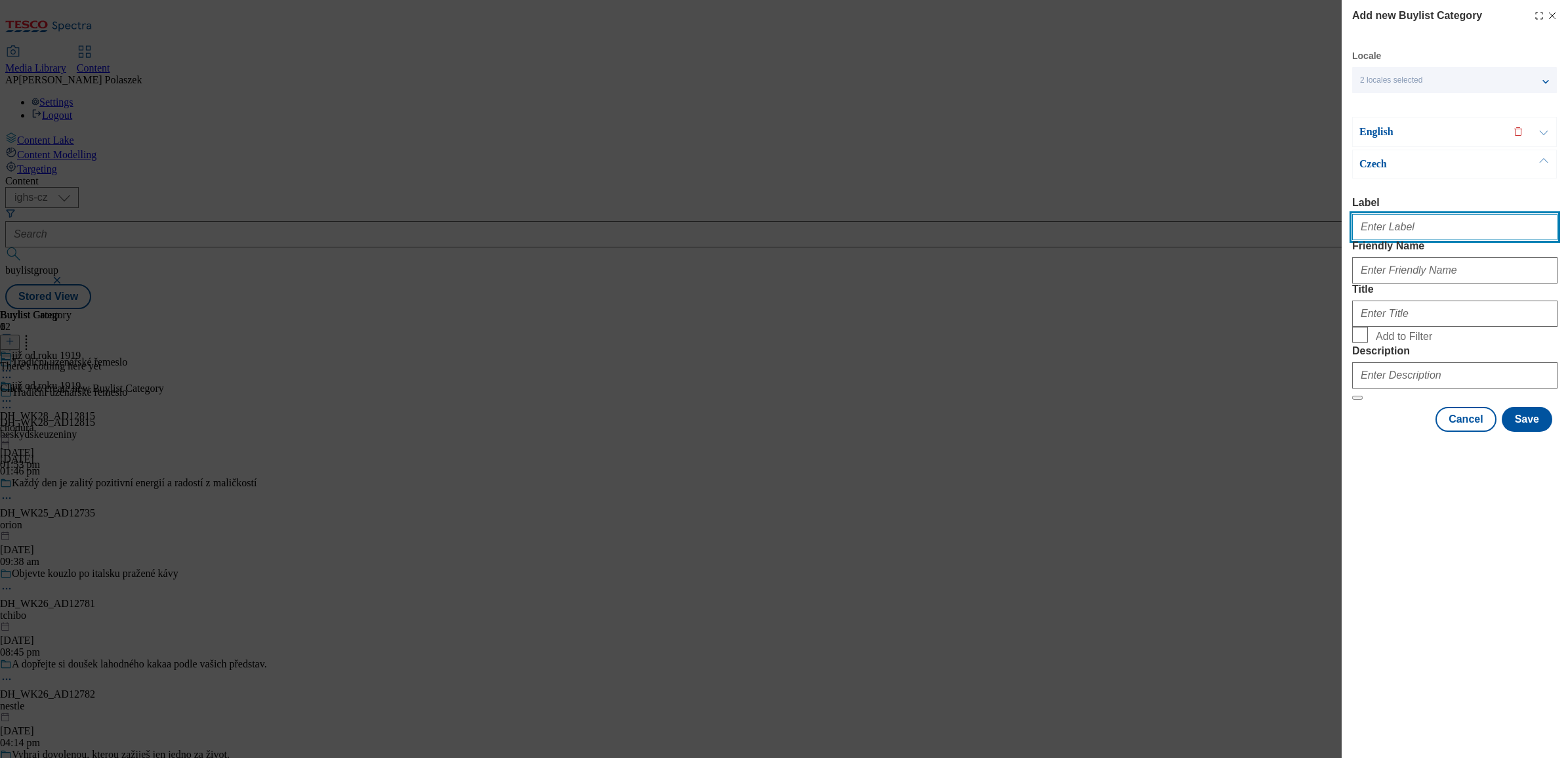
click at [1392, 224] on input "Label" at bounding box center [1455, 227] width 206 height 27
type input "DH_WK28_AD12815"
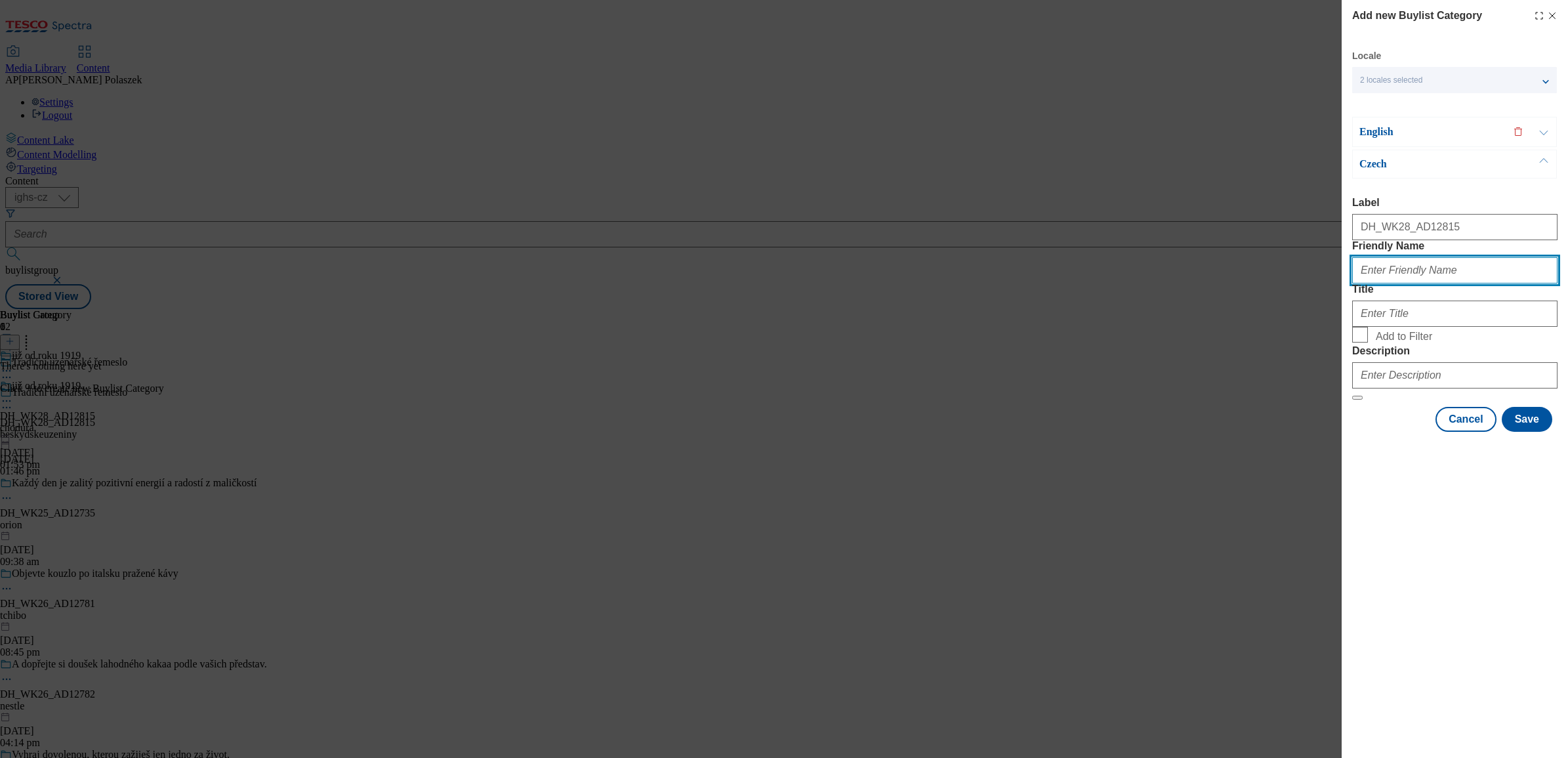
type input "chodura"
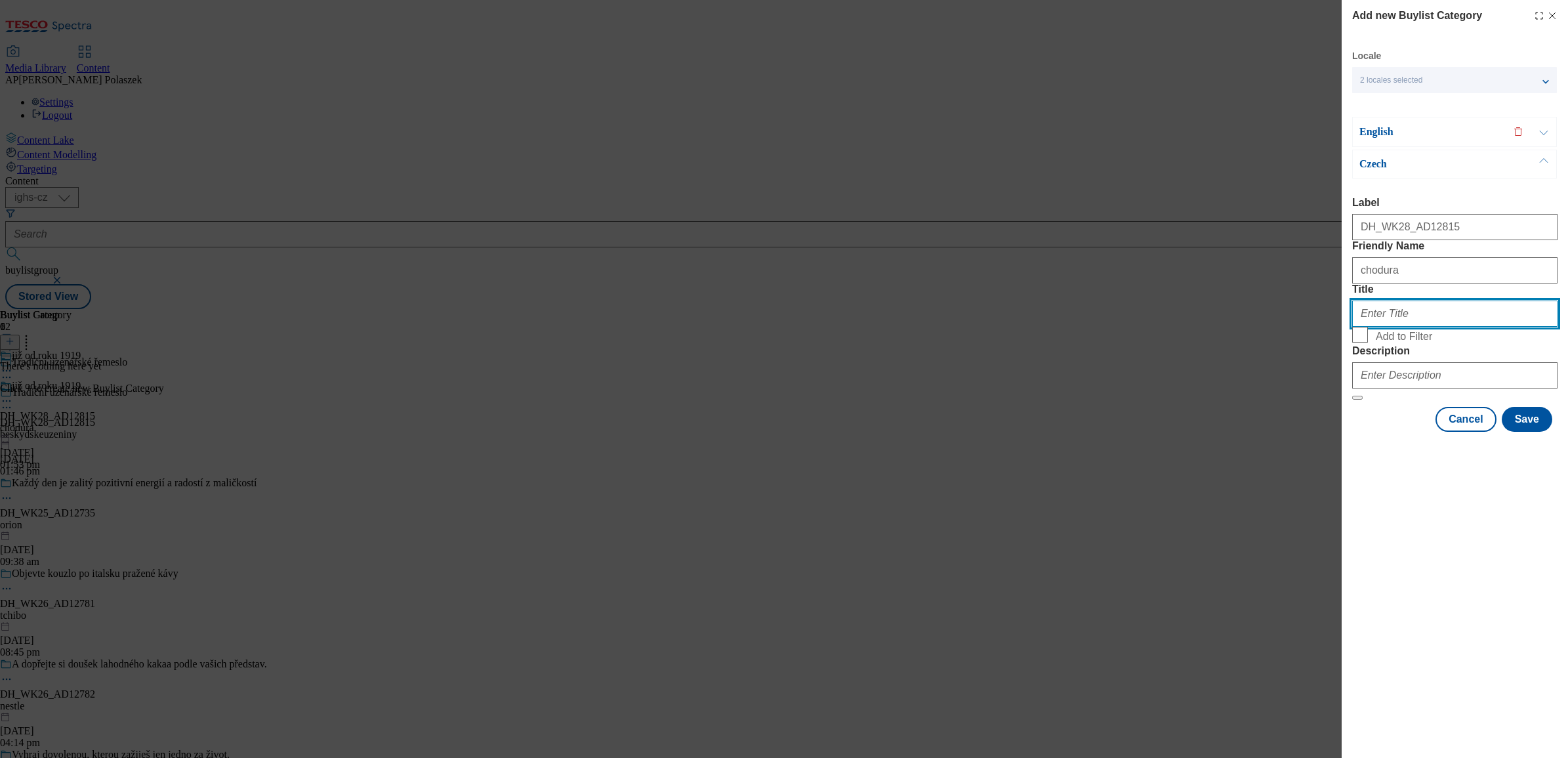
type input "již od roku 1919"
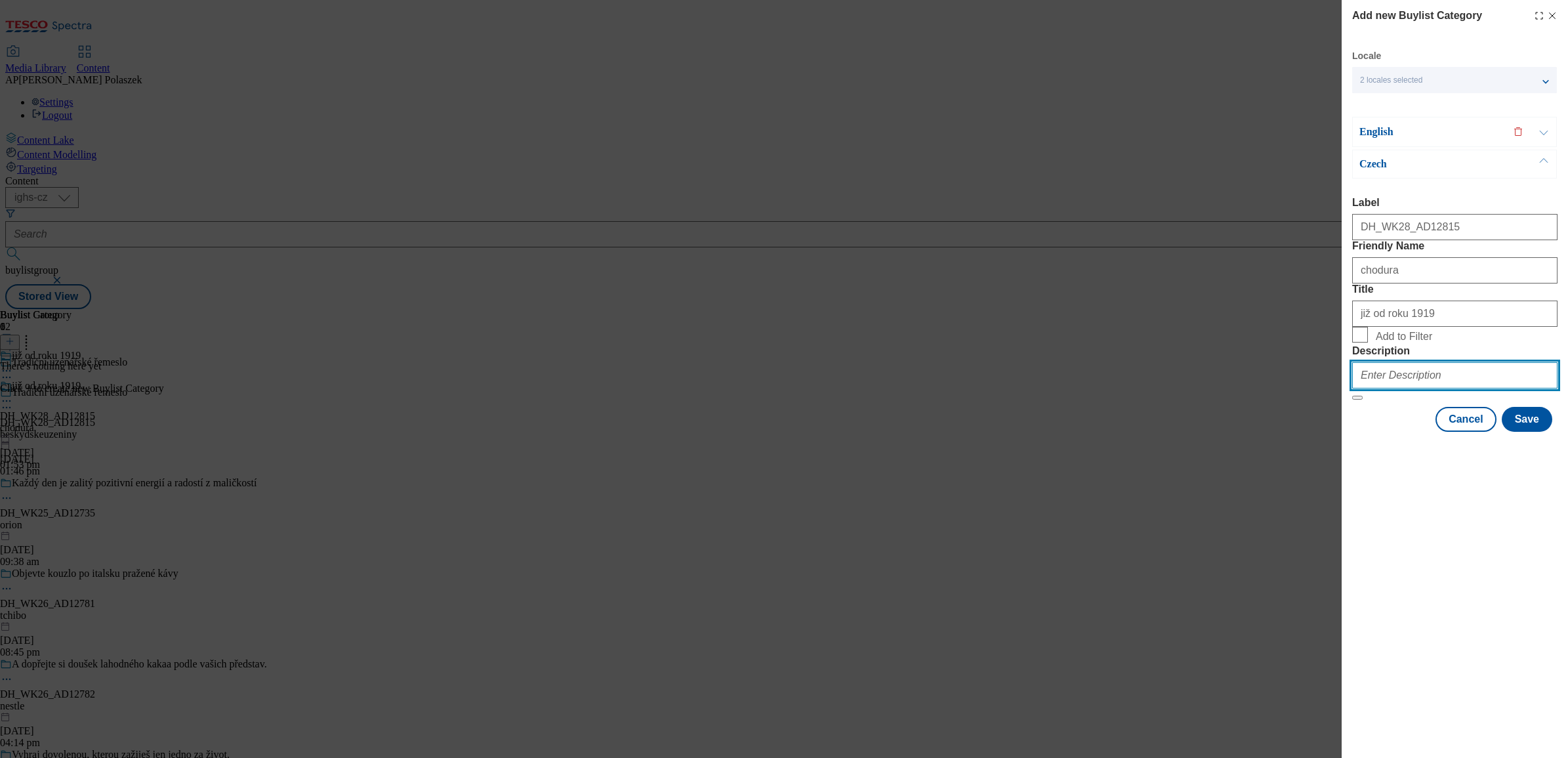
type input "Chodura"
click at [1530, 432] on button "Save" at bounding box center [1527, 419] width 51 height 25
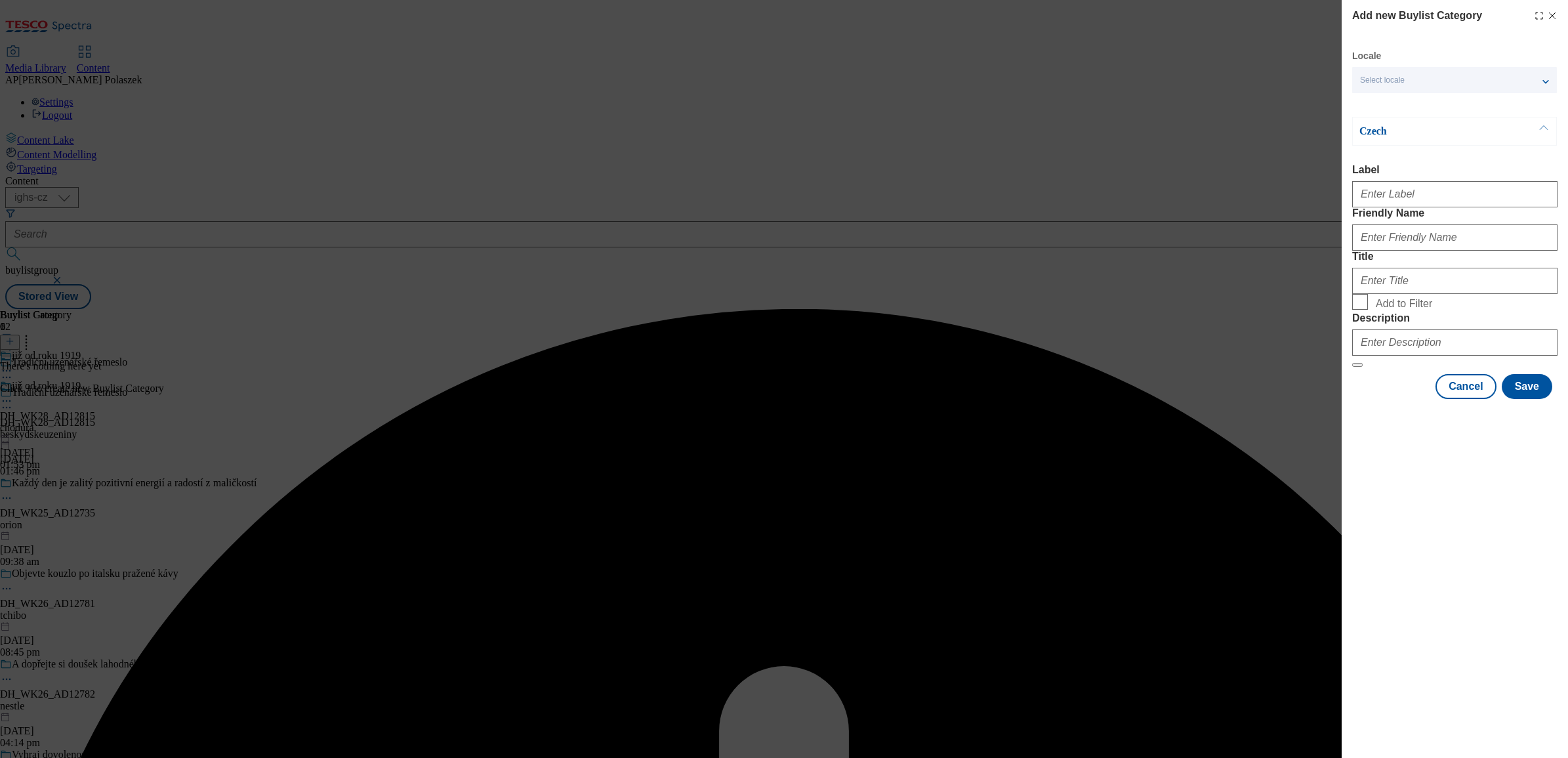
click at [1372, 556] on div "Add new Buylist Category Locale Select locale English Czech Czech Label Friendl…" at bounding box center [1455, 379] width 226 height 758
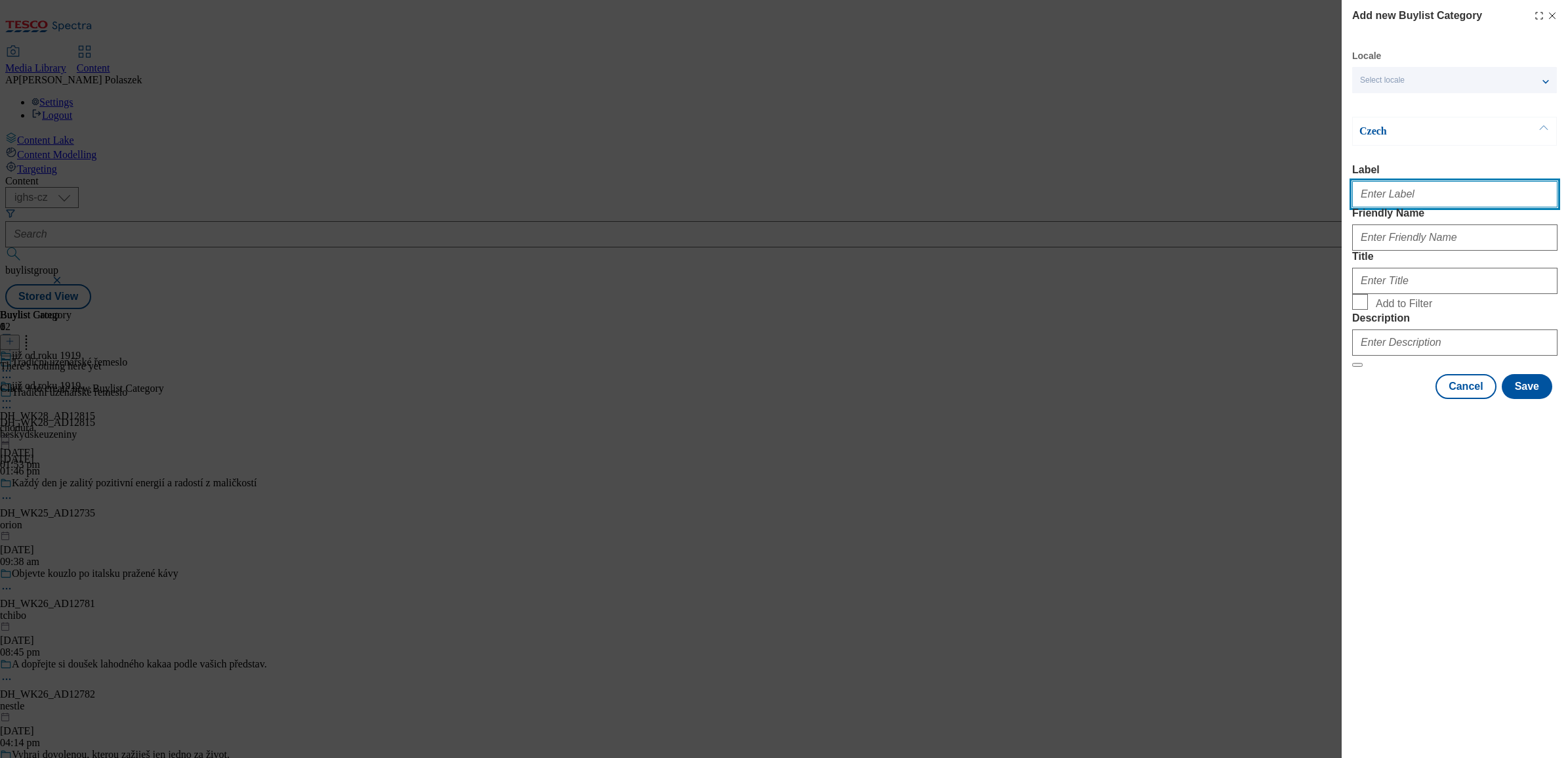
click at [1408, 197] on input "Label" at bounding box center [1455, 194] width 206 height 27
click at [1398, 199] on input "Label" at bounding box center [1455, 194] width 206 height 27
paste input "DH_WK28_AD12815"
type input "DH_WK28_AD12815"
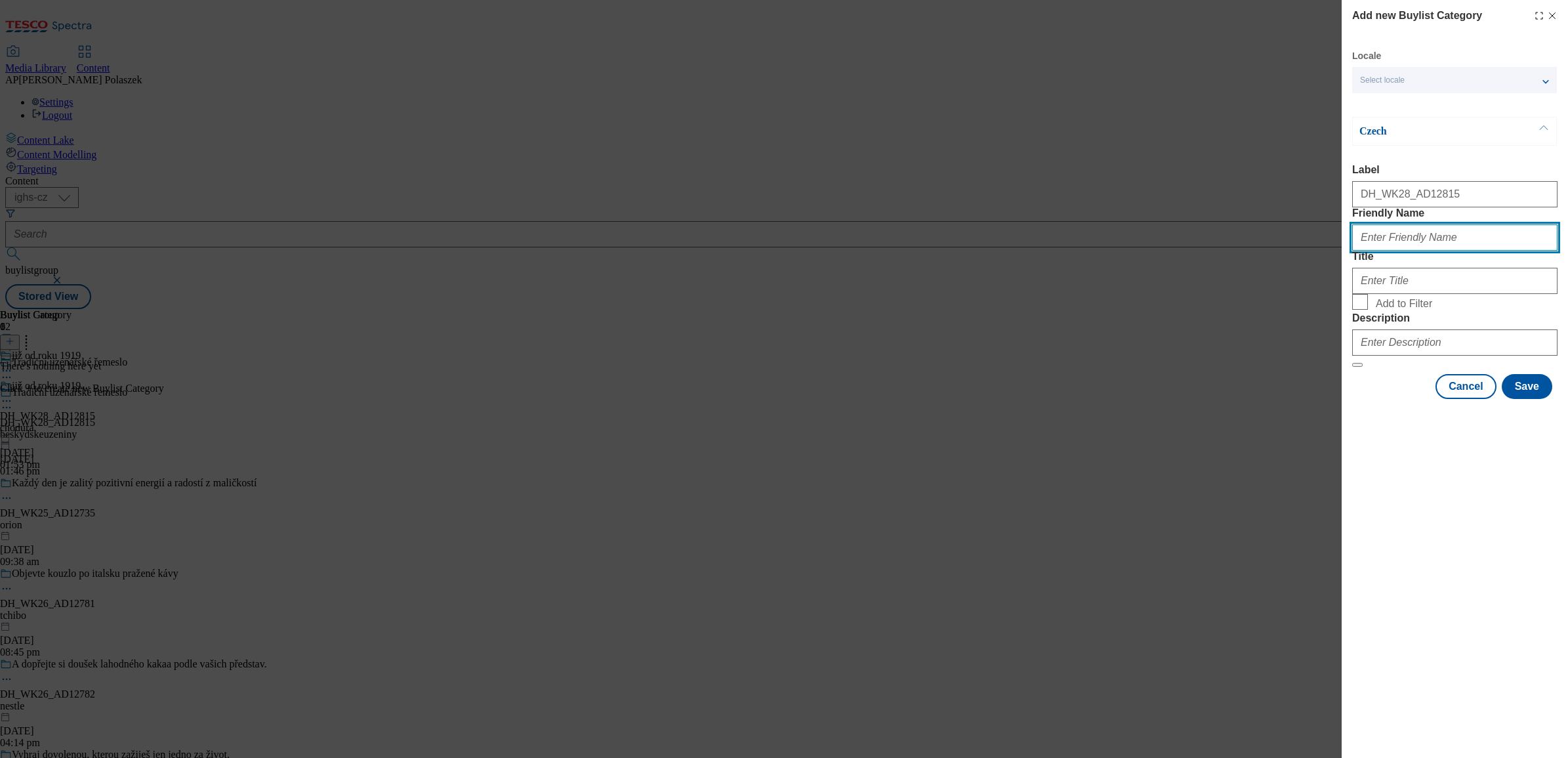
click at [1415, 251] on input "Friendly Name" at bounding box center [1455, 237] width 206 height 27
paste input "chodura"
type input "chodura"
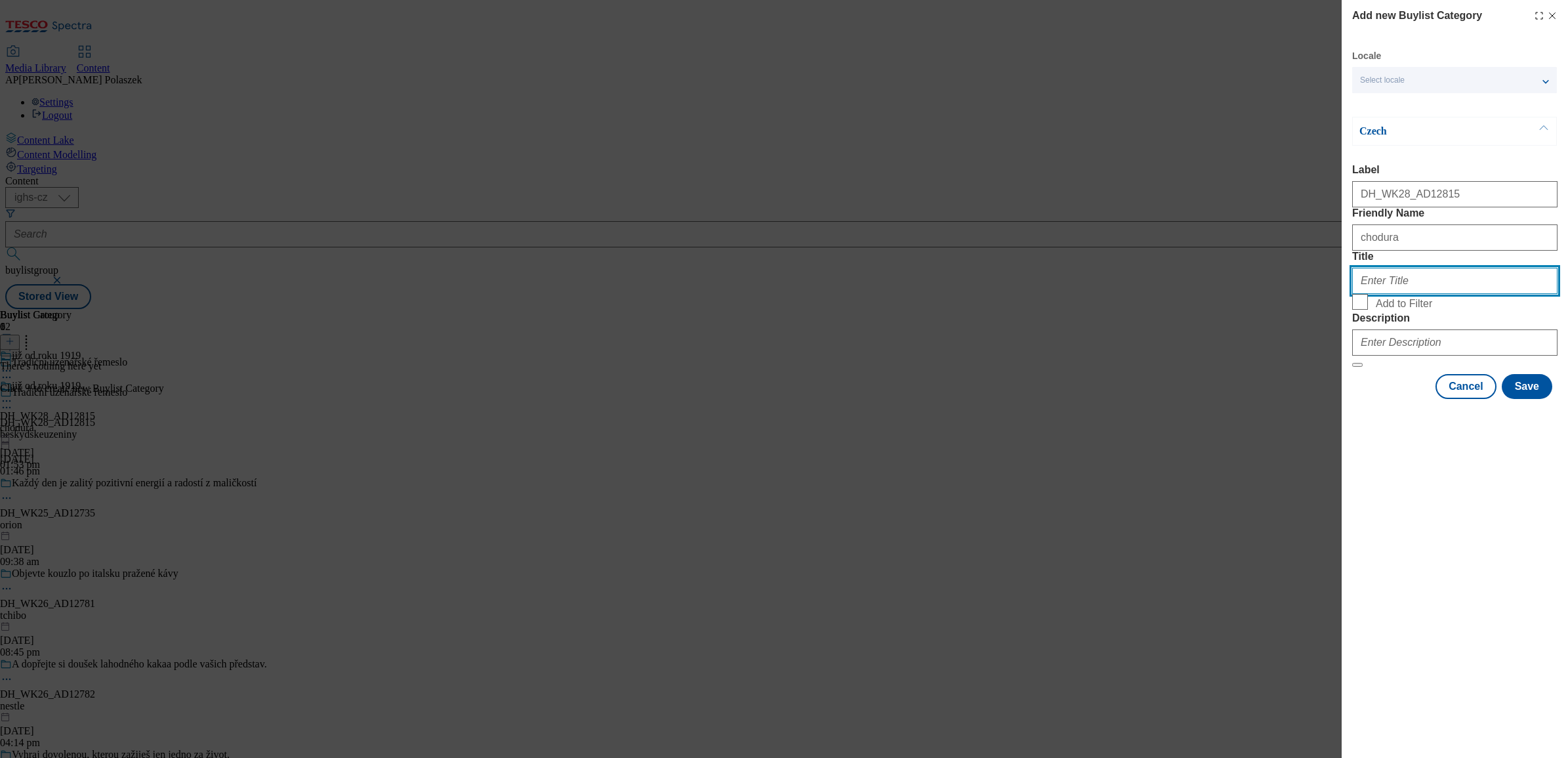
click at [1418, 294] on input "Title" at bounding box center [1455, 281] width 206 height 27
paste input "již od roku 1919"
type input "již od roku 1919"
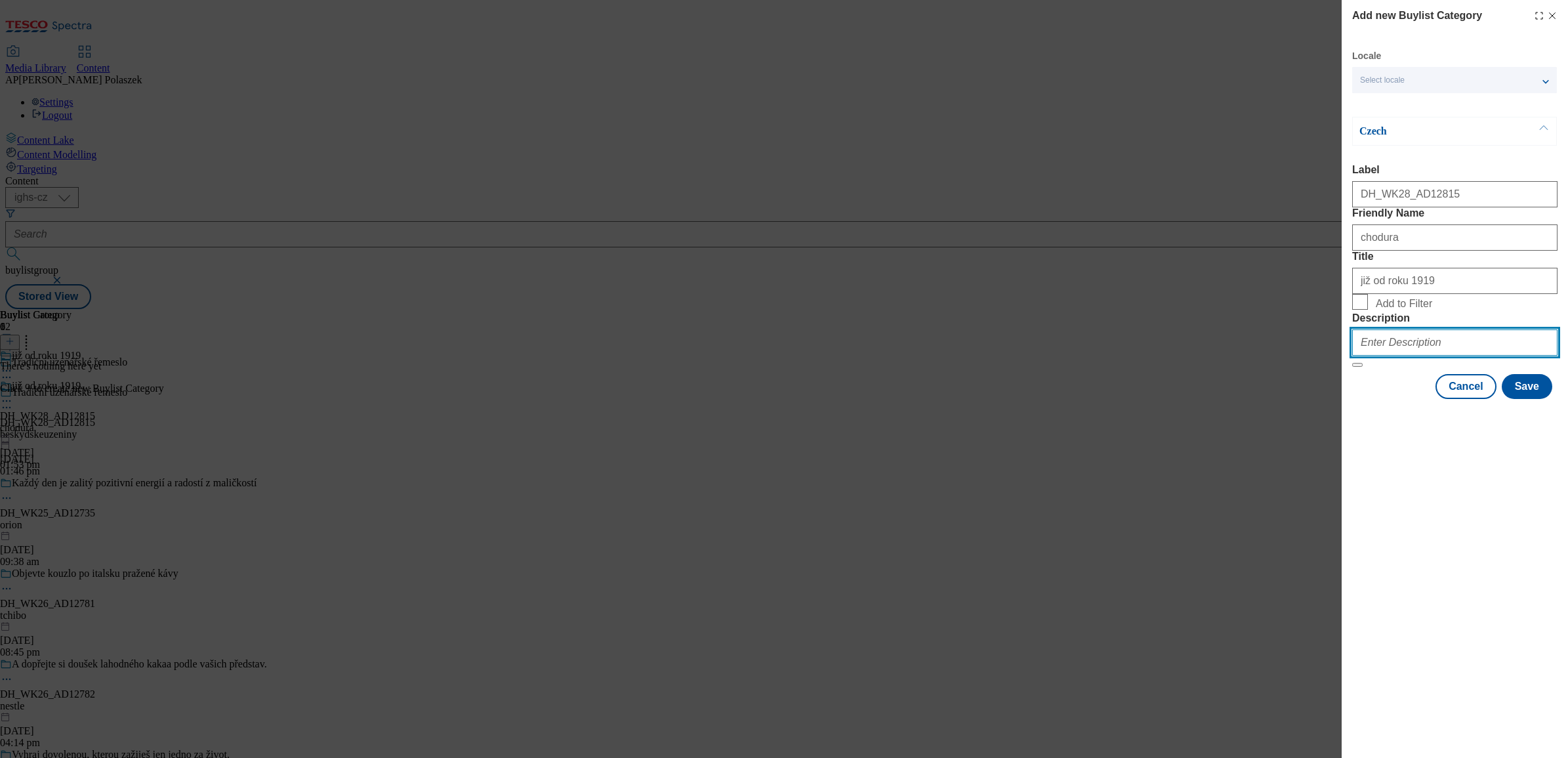
click at [1423, 355] on input "Description" at bounding box center [1455, 342] width 206 height 27
paste input "Chodura"
type input "Chodura"
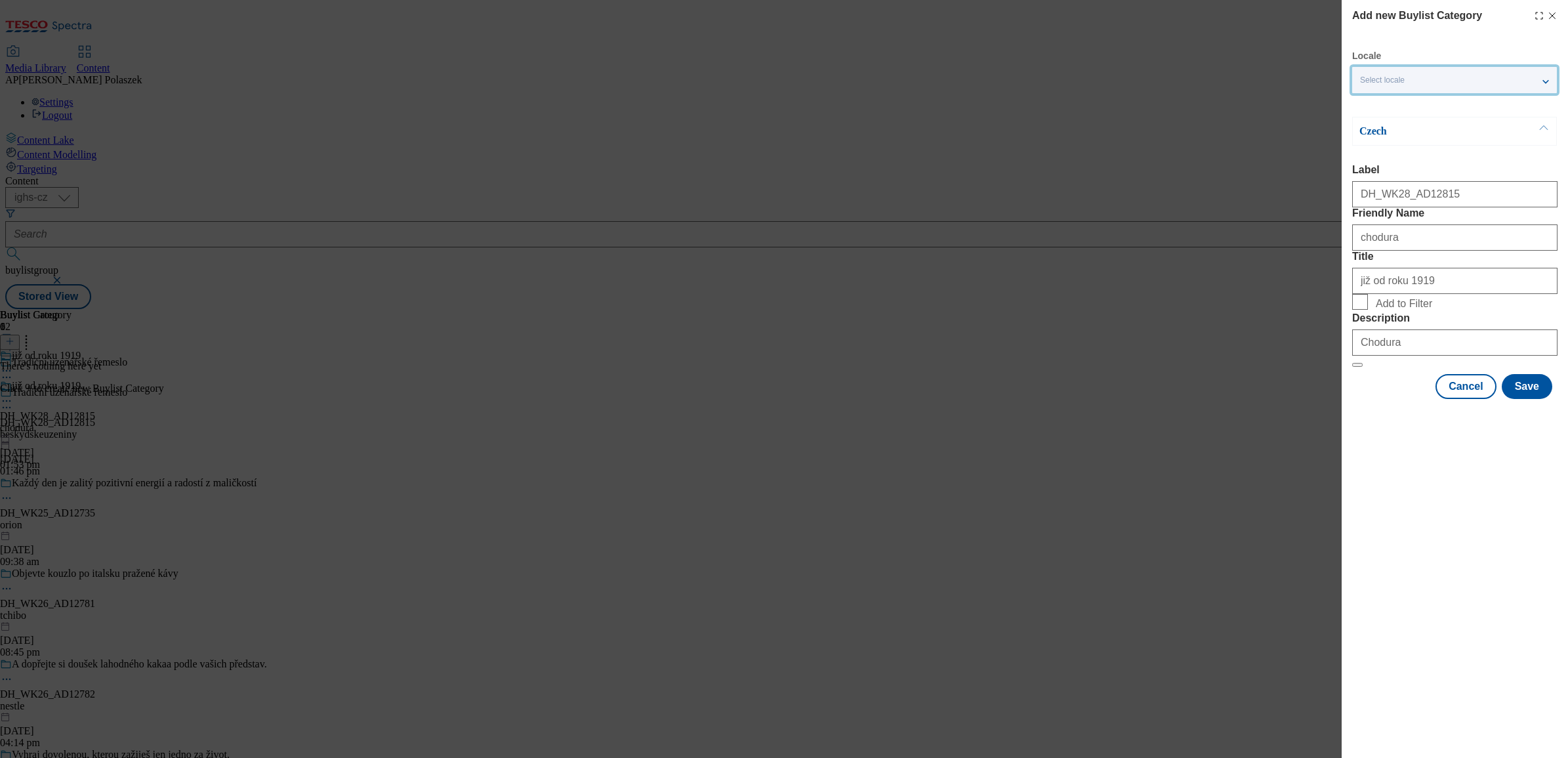
click at [1542, 82] on div "Select locale" at bounding box center [1455, 80] width 205 height 27
click at [1369, 109] on input "English" at bounding box center [1368, 106] width 16 height 16
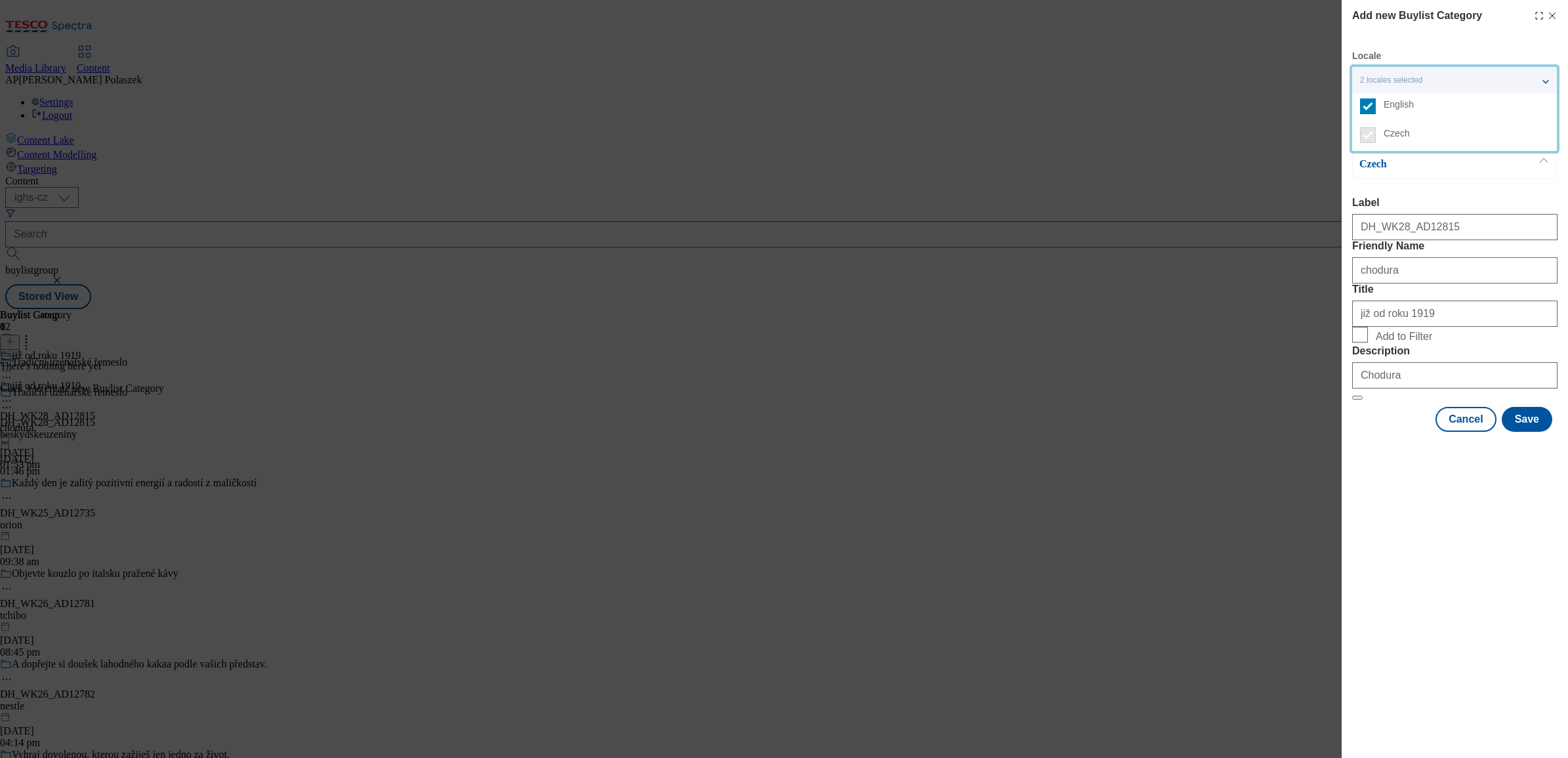
click at [1483, 183] on div "Czech Label DH_WK28_AD12815 Friendly Name chodura Title již od roku 1919 Add to…" at bounding box center [1455, 275] width 206 height 251
click at [1543, 129] on button "Modal" at bounding box center [1544, 132] width 25 height 29
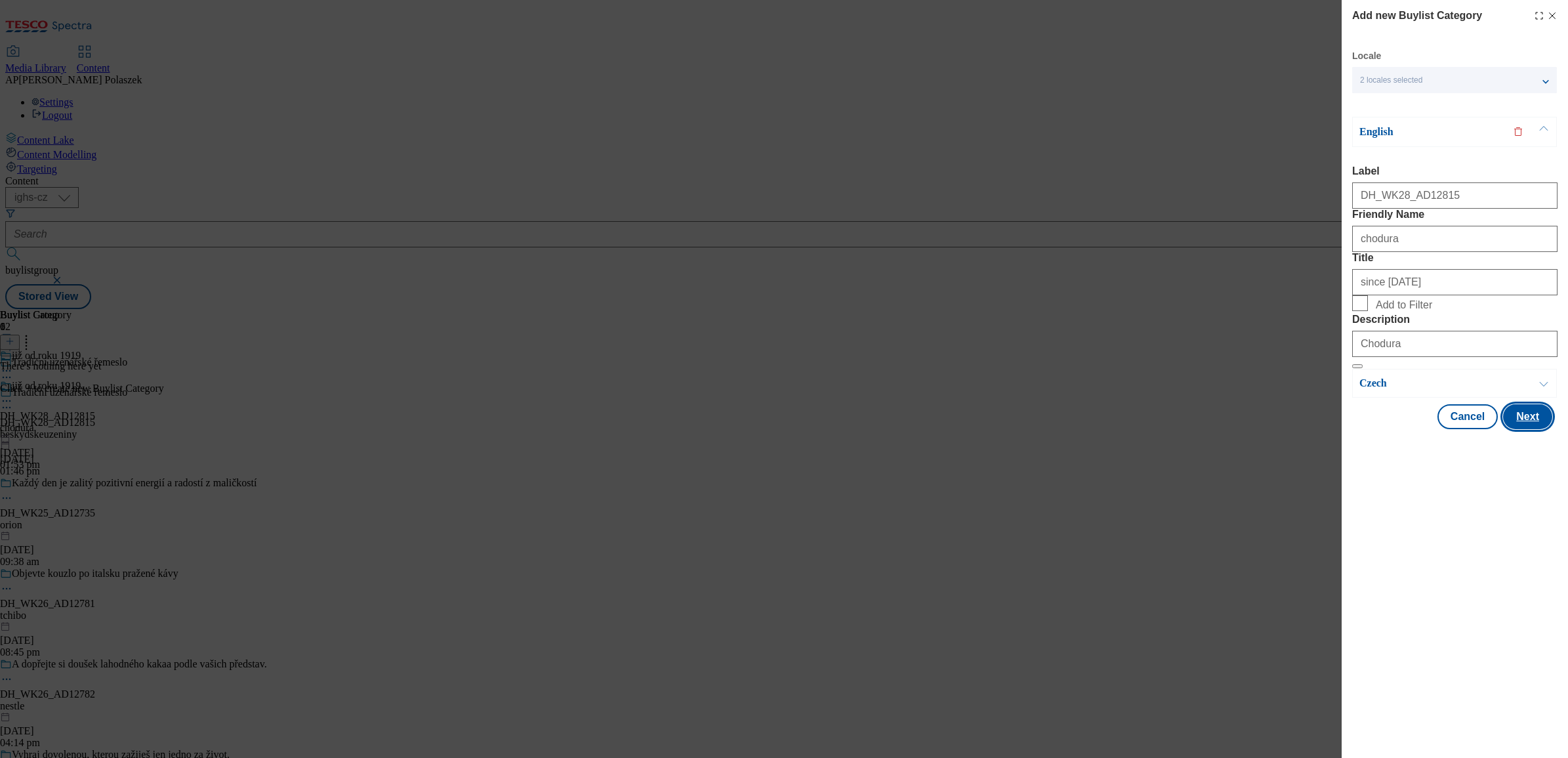
click at [1530, 429] on button "Next" at bounding box center [1527, 416] width 49 height 25
click at [1530, 432] on button "Save" at bounding box center [1527, 419] width 51 height 25
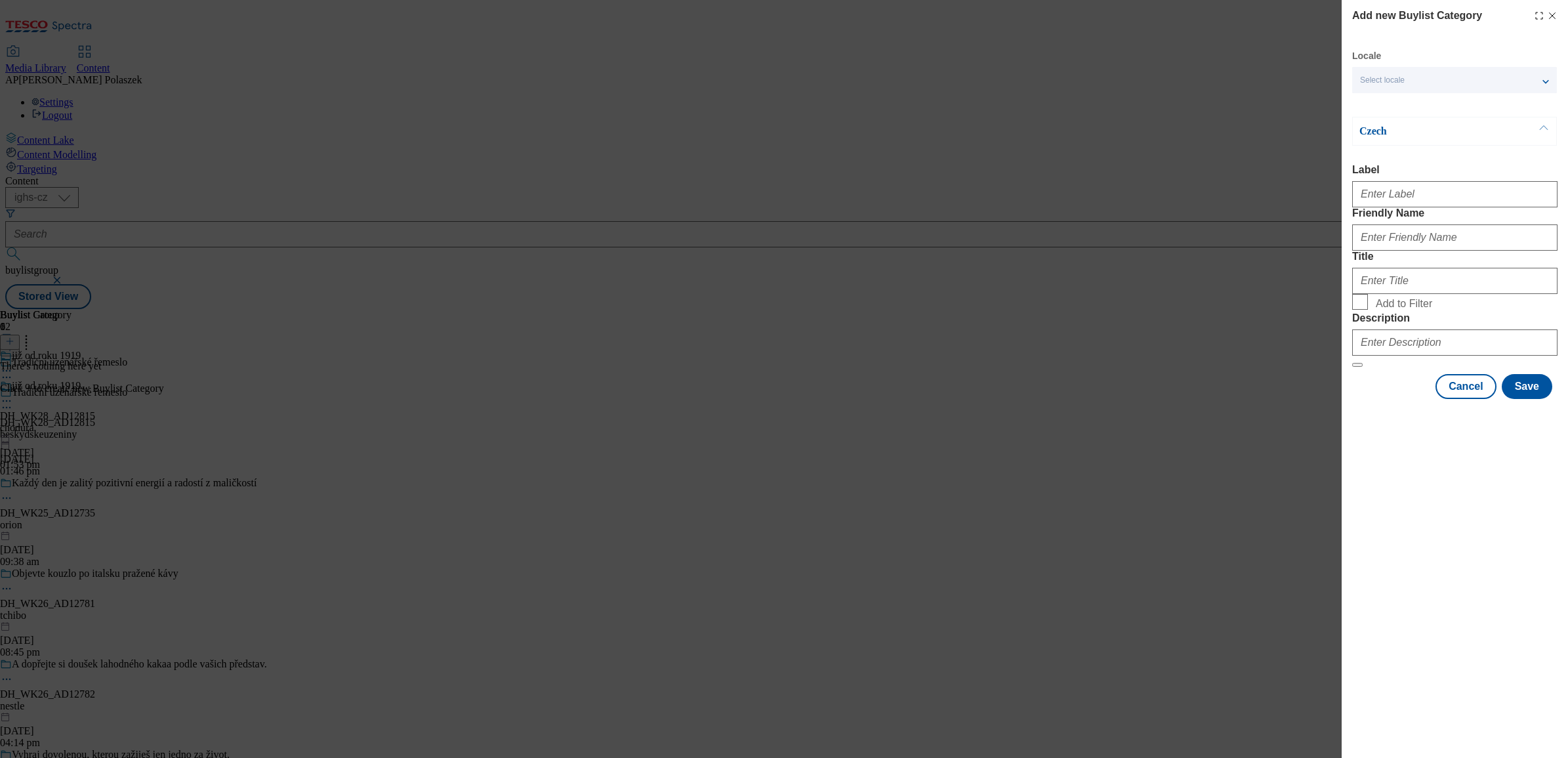
click at [1552, 14] on icon "Modal" at bounding box center [1552, 16] width 11 height 11
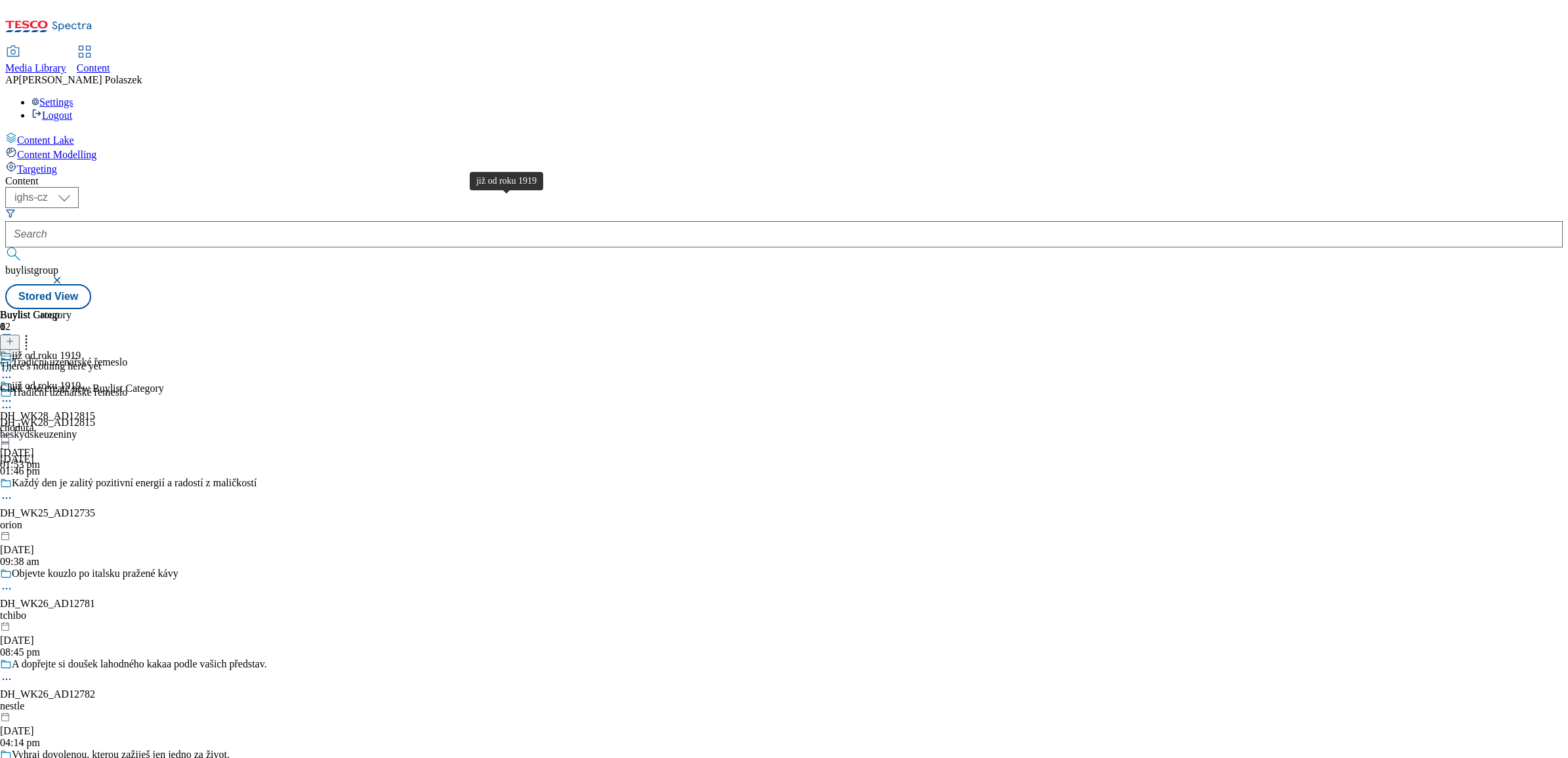
click at [81, 380] on div "již od roku 1919" at bounding box center [46, 385] width 69 height 11
click at [14, 337] on icon at bounding box center [9, 341] width 9 height 9
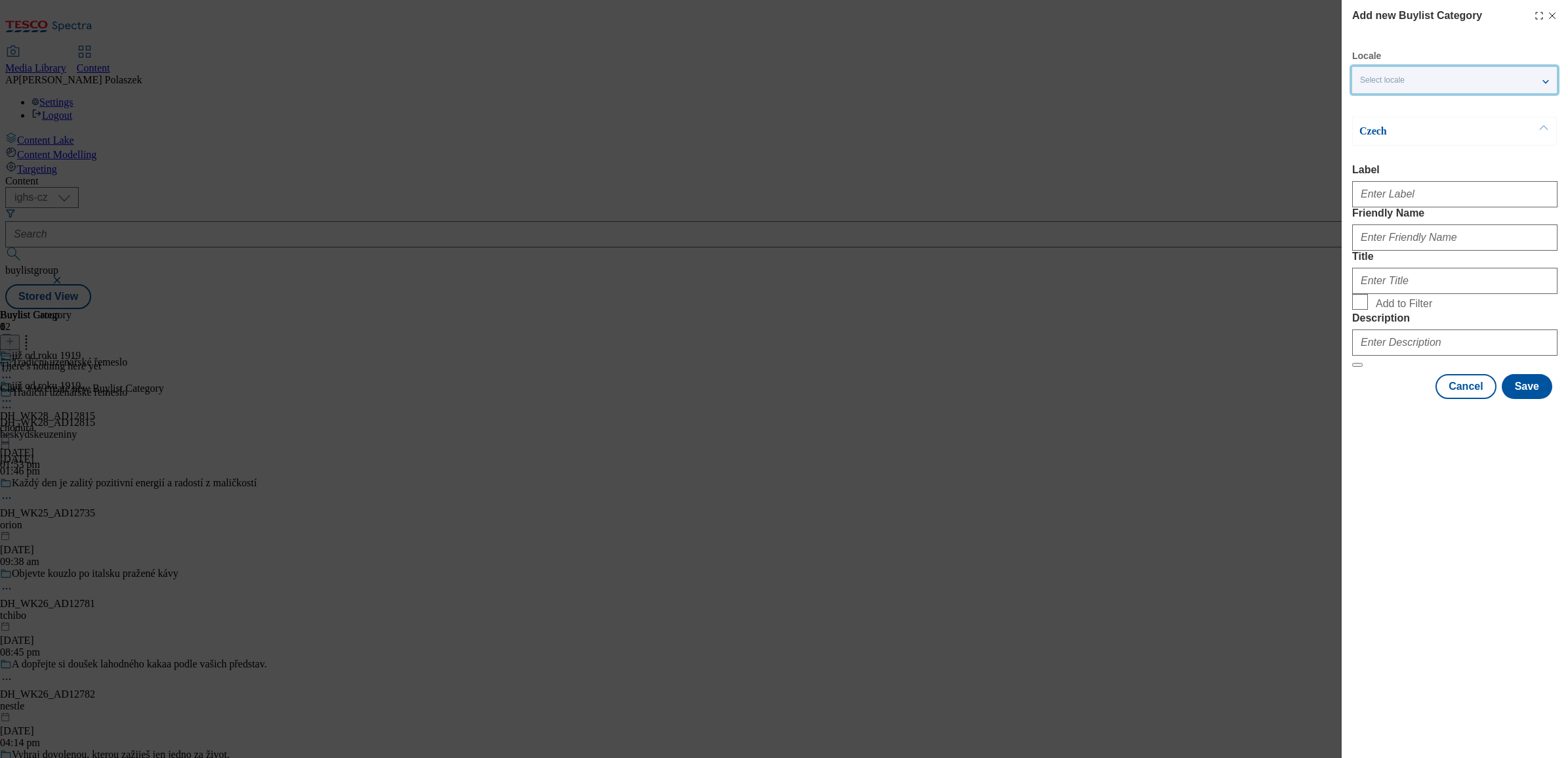
click at [1470, 84] on div "Select locale" at bounding box center [1455, 80] width 205 height 27
click at [1376, 105] on label "English" at bounding box center [1455, 107] width 205 height 29
click at [1376, 105] on input "English" at bounding box center [1368, 106] width 16 height 16
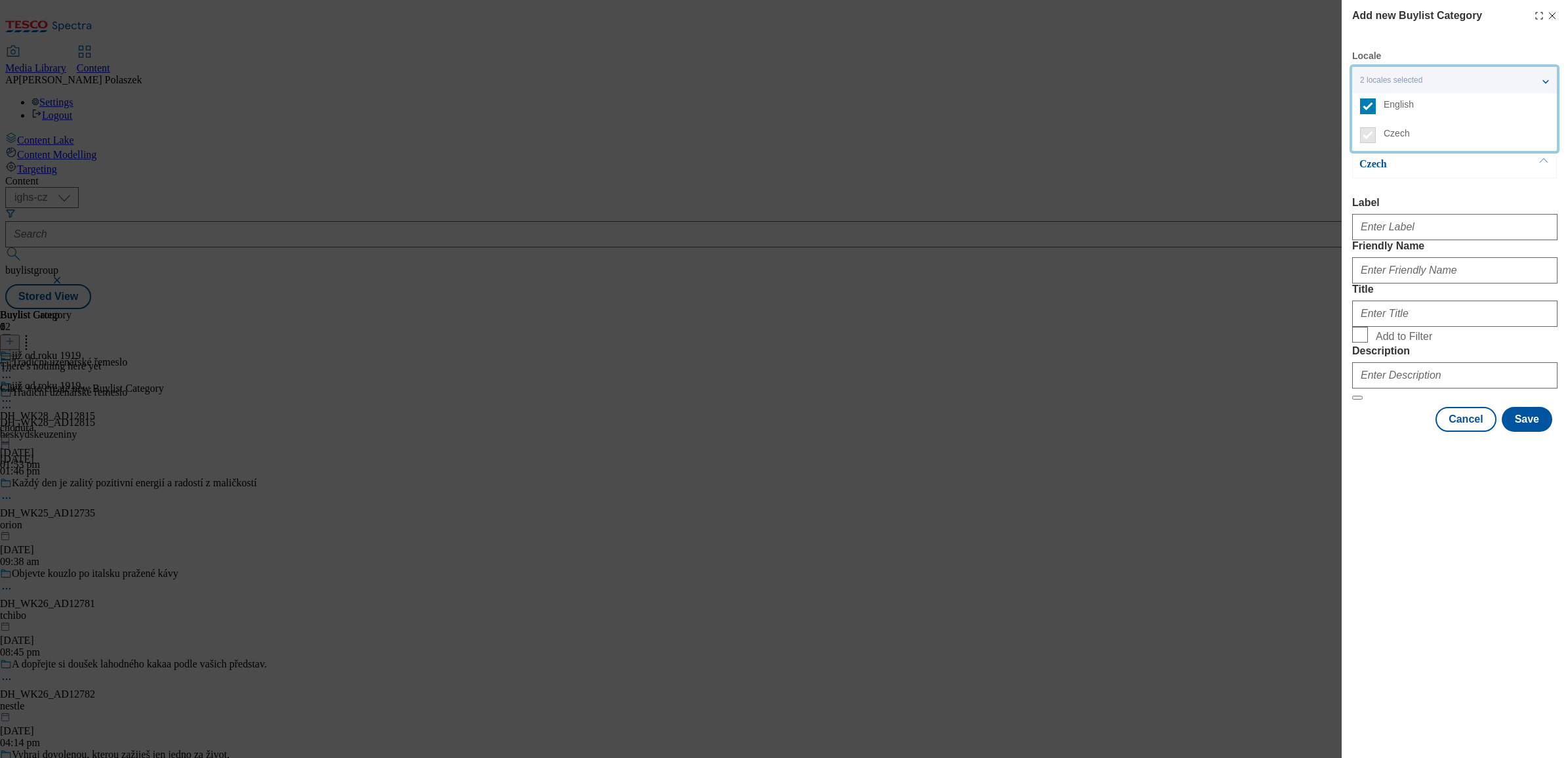
click at [1466, 191] on div "Czech Label Friendly Name Title Add to Filter Description" at bounding box center [1455, 275] width 206 height 251
click at [1544, 131] on button "Modal" at bounding box center [1544, 132] width 25 height 29
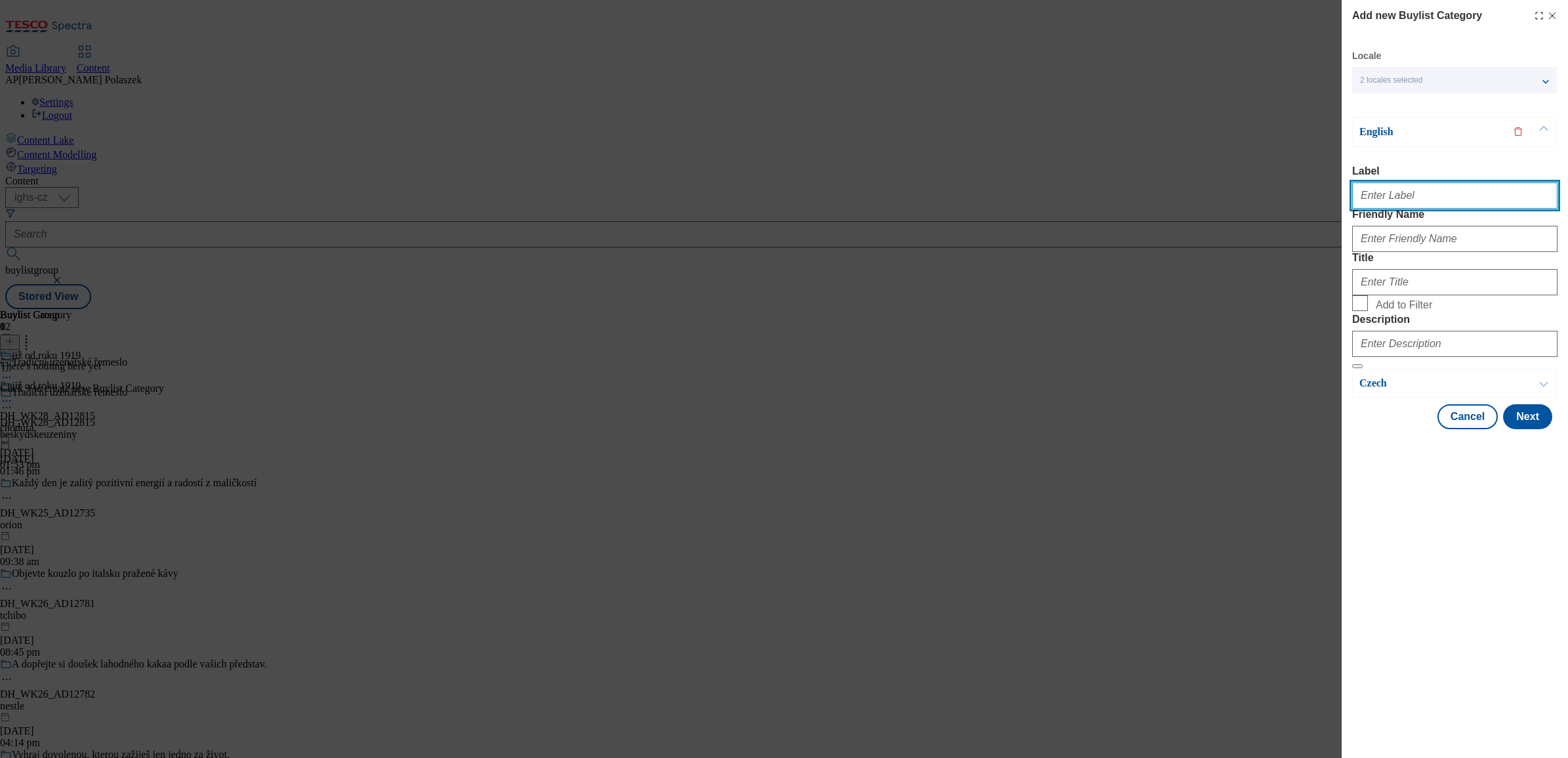
click at [1433, 196] on input "Label" at bounding box center [1455, 196] width 206 height 27
type input "DH_WK28_AD12815"
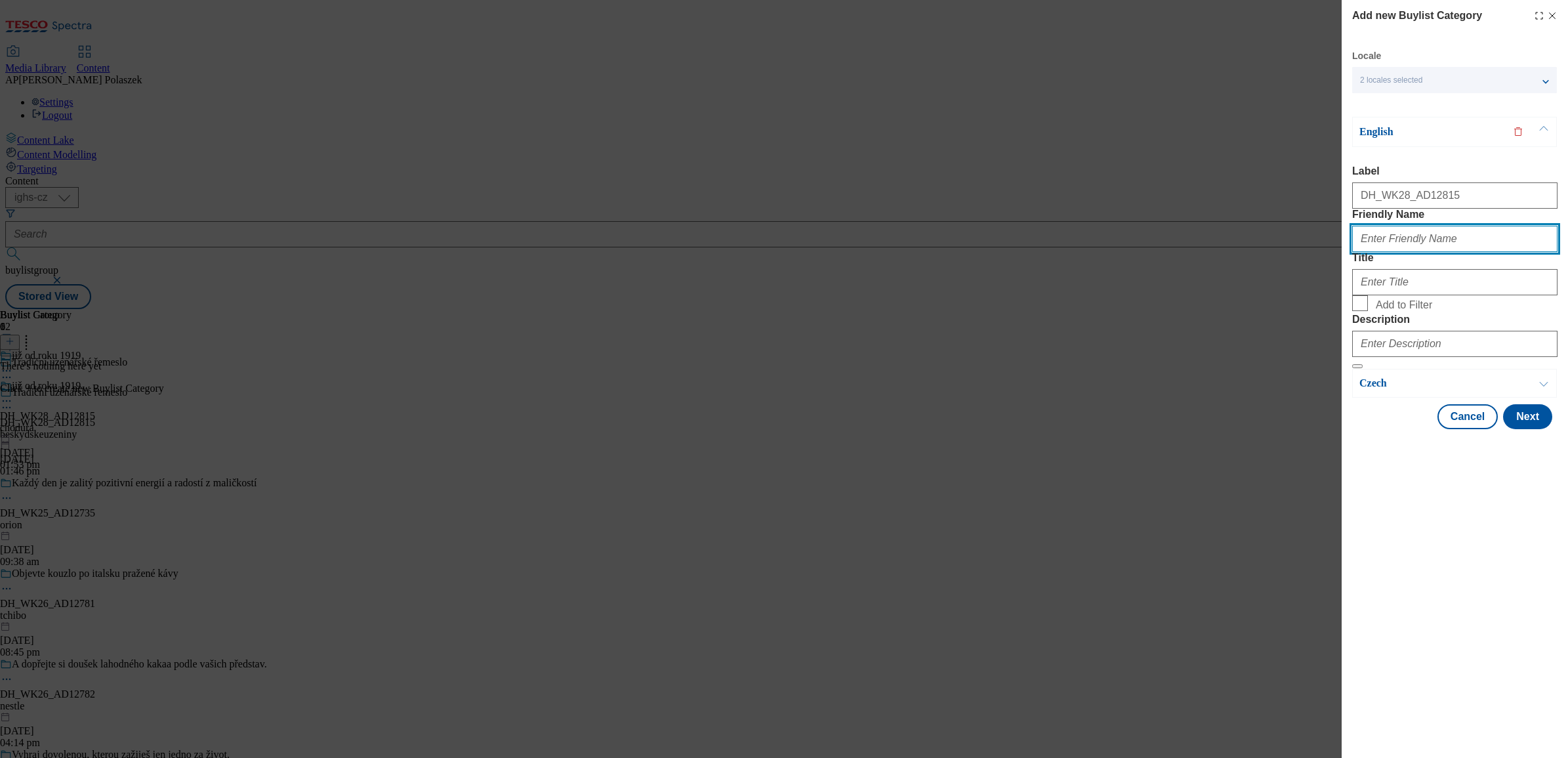
type input "chodura"
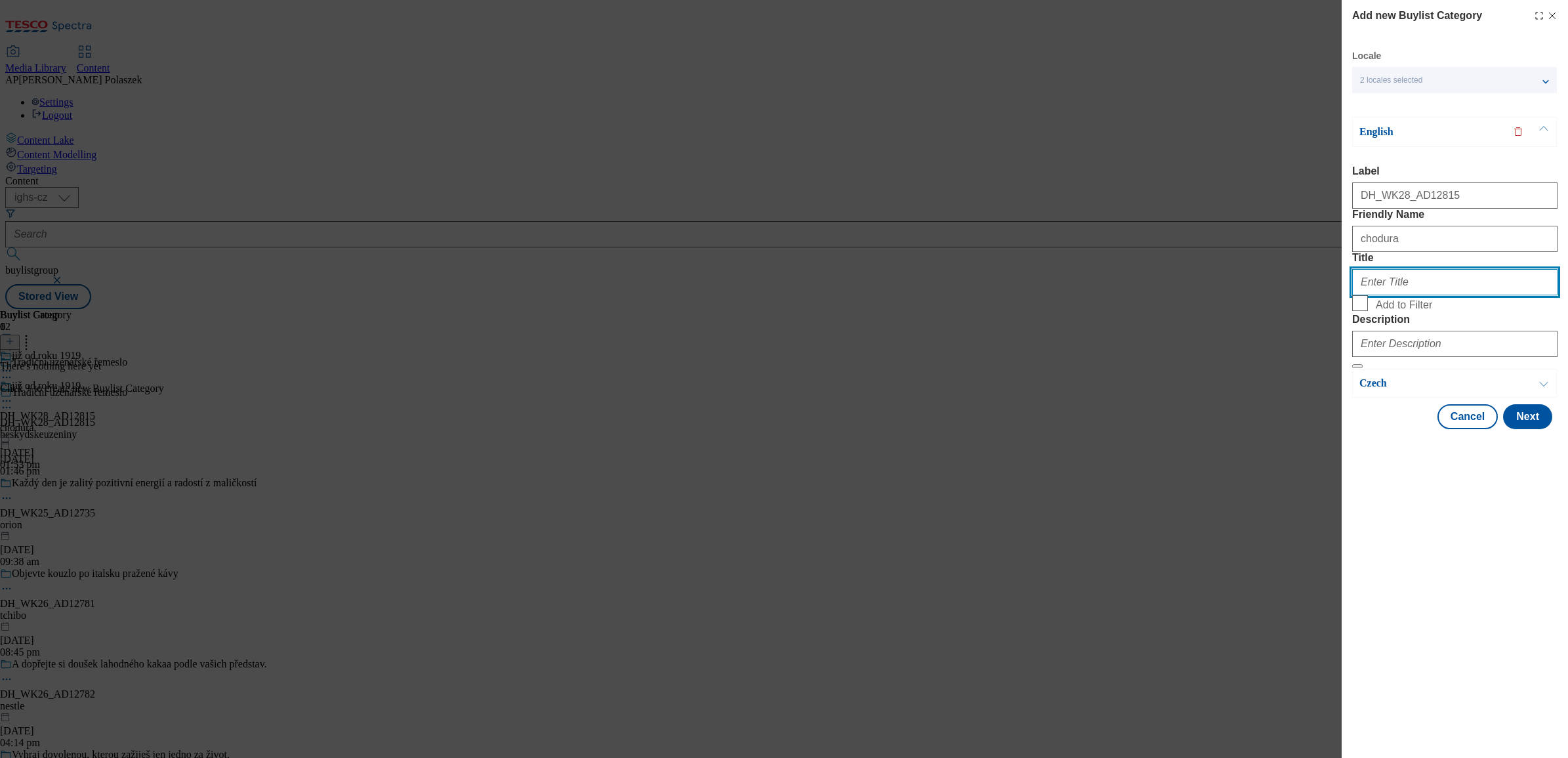
type input "since 1919"
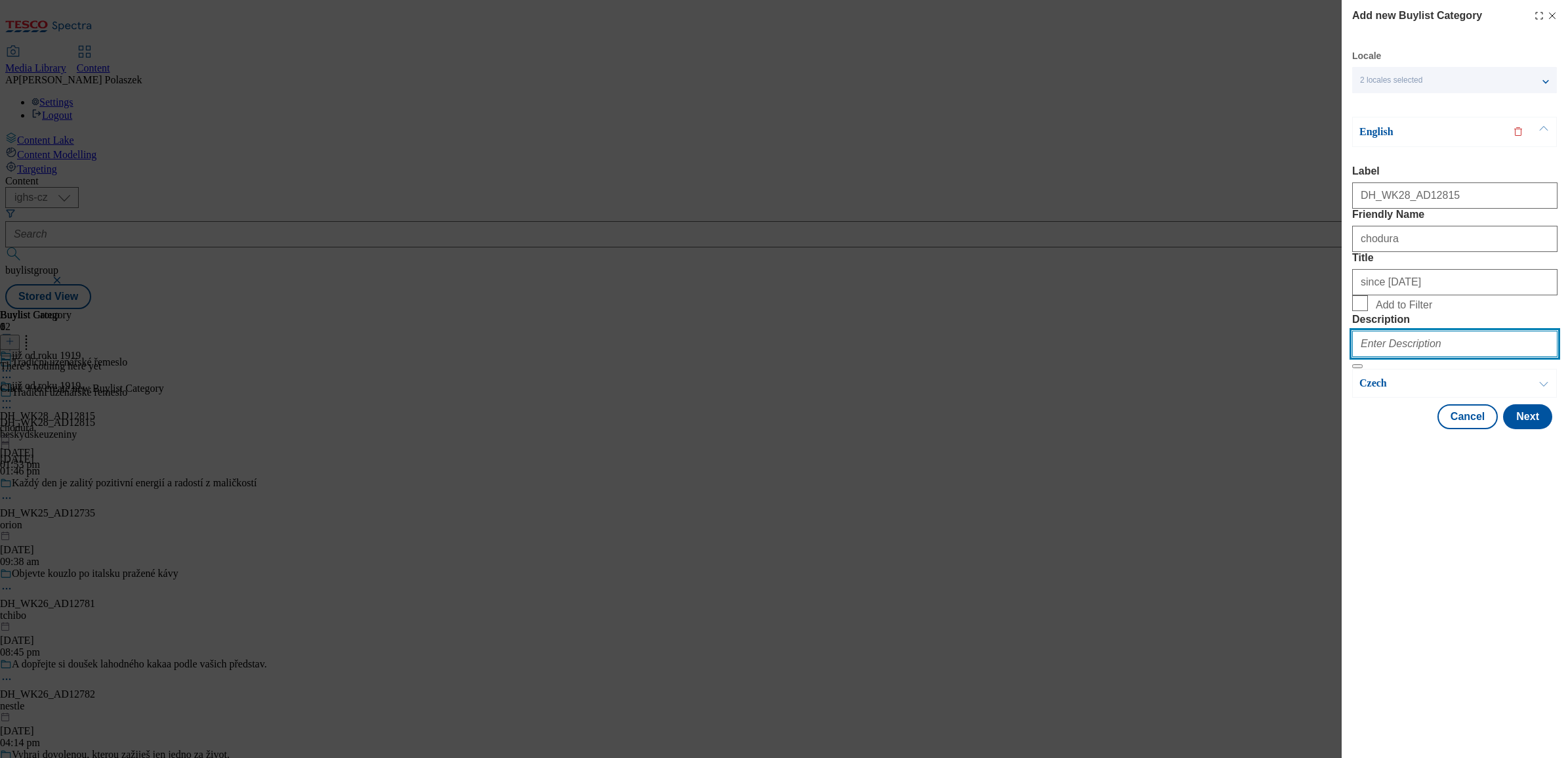
type input "Chodura"
click at [1527, 429] on button "Next" at bounding box center [1527, 416] width 49 height 25
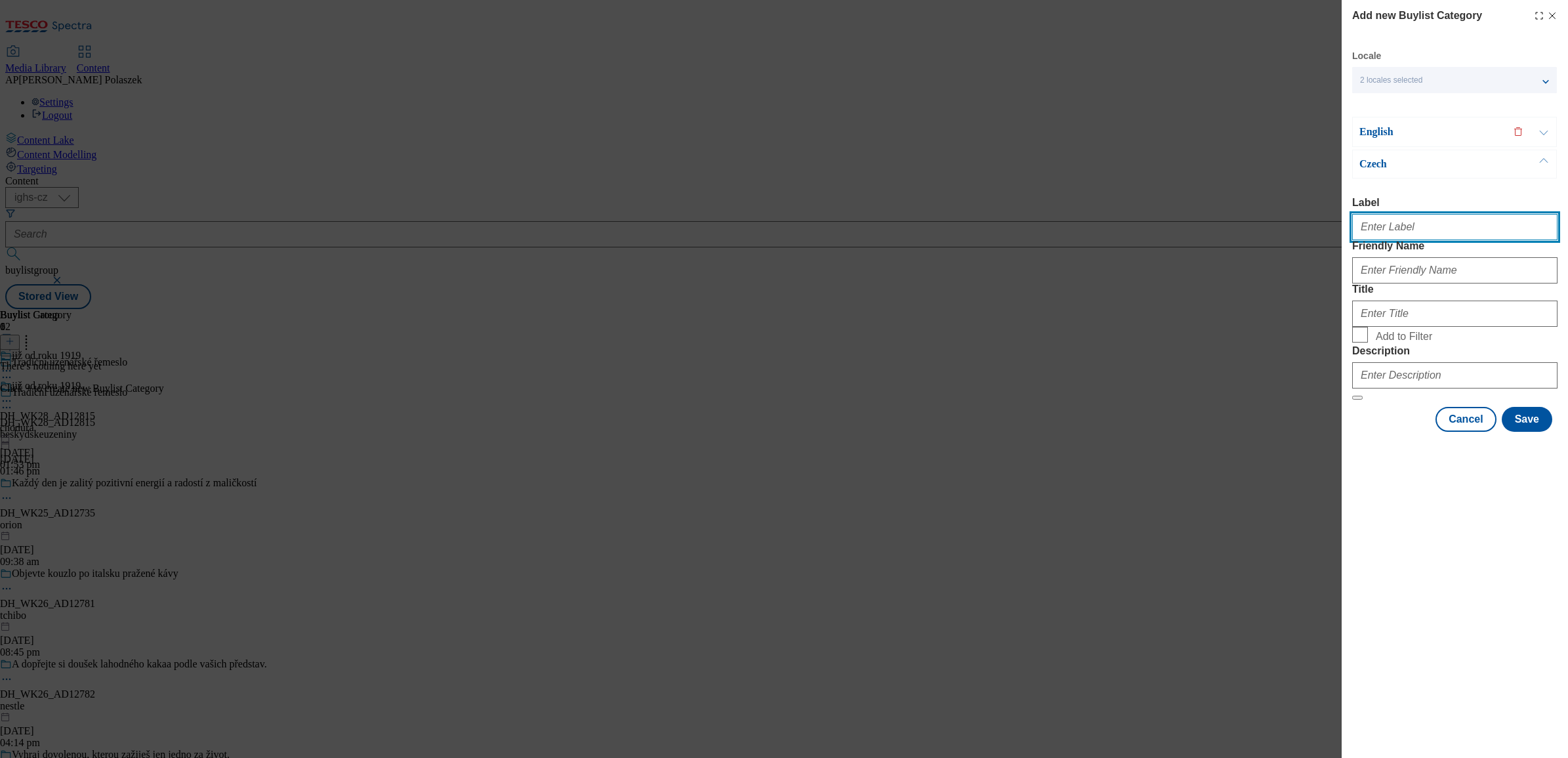
click at [1435, 237] on input "Label" at bounding box center [1455, 227] width 206 height 27
type input "DH_WK28_AD12815"
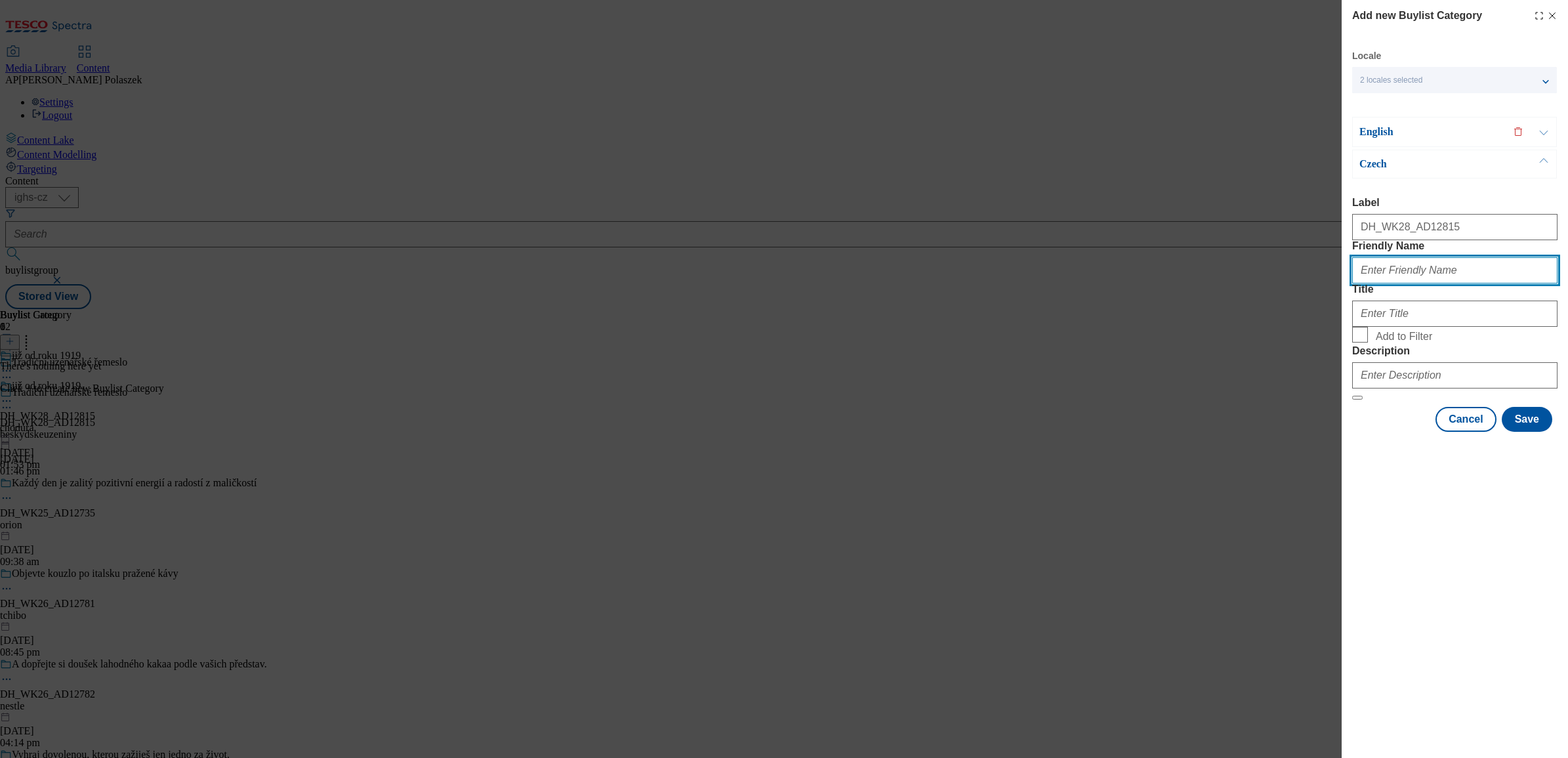
type input "chodura"
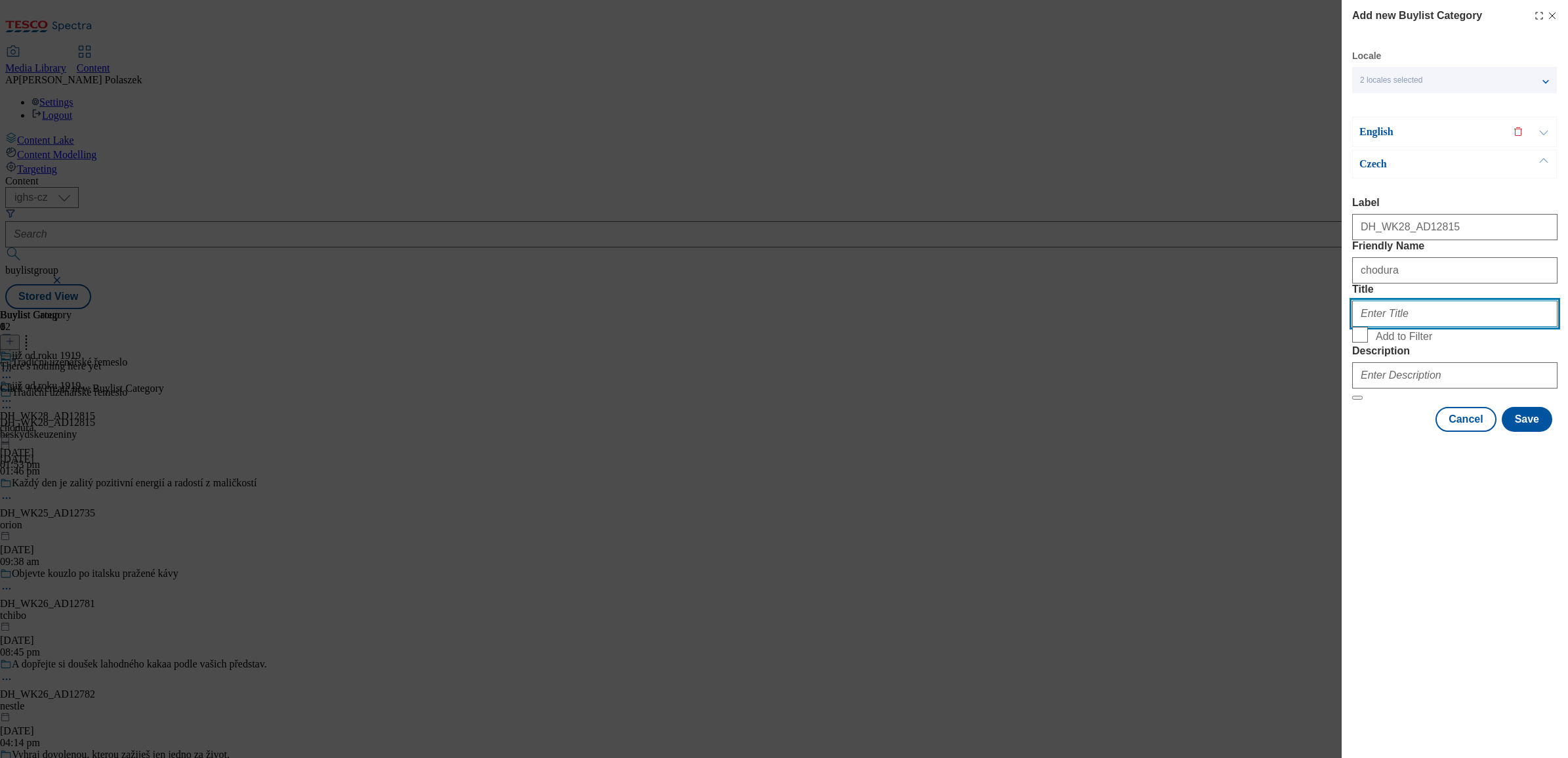
type input "již od roku 1919"
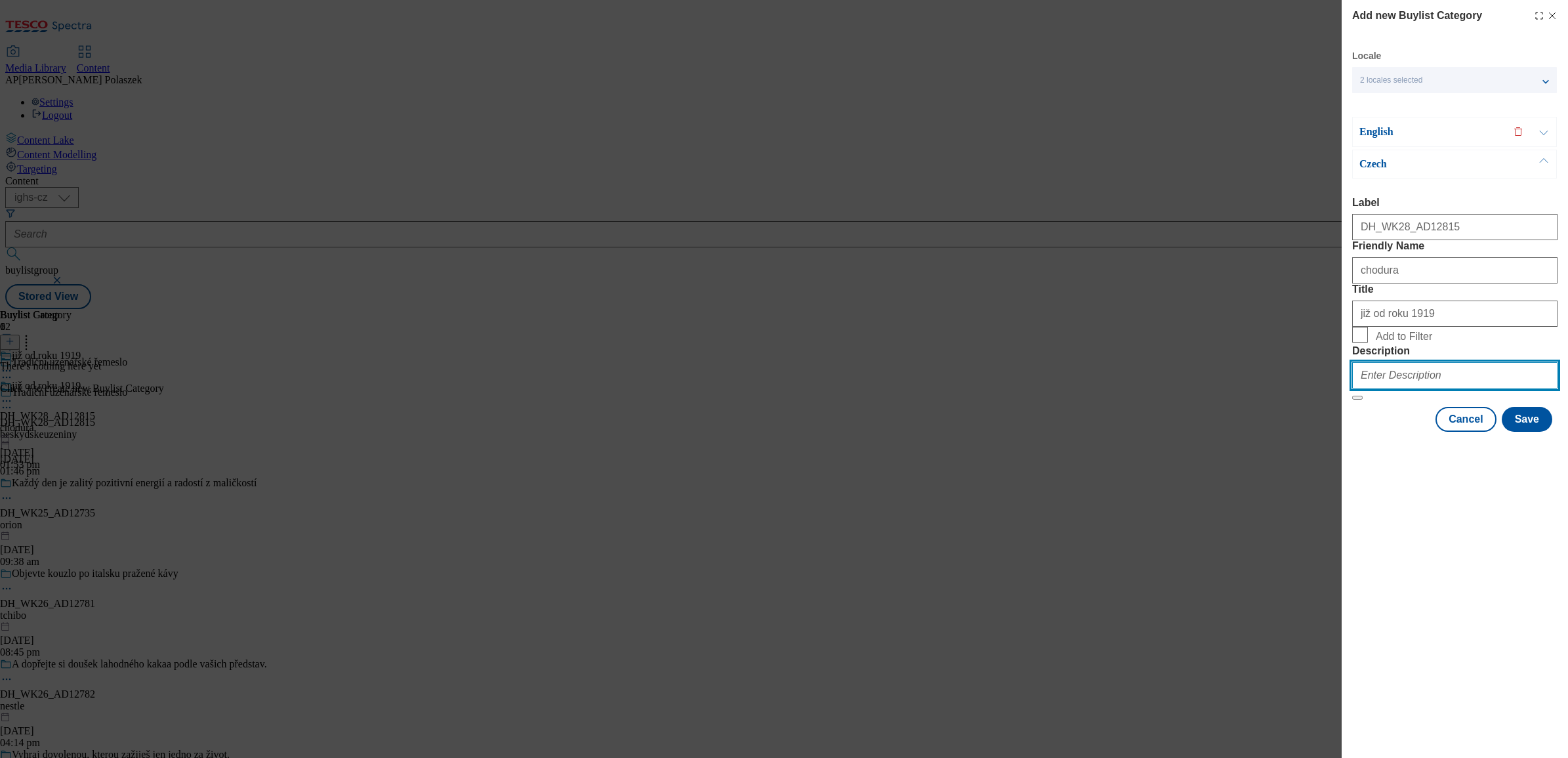
type input "Chodura"
click at [1523, 432] on button "Save" at bounding box center [1527, 419] width 51 height 25
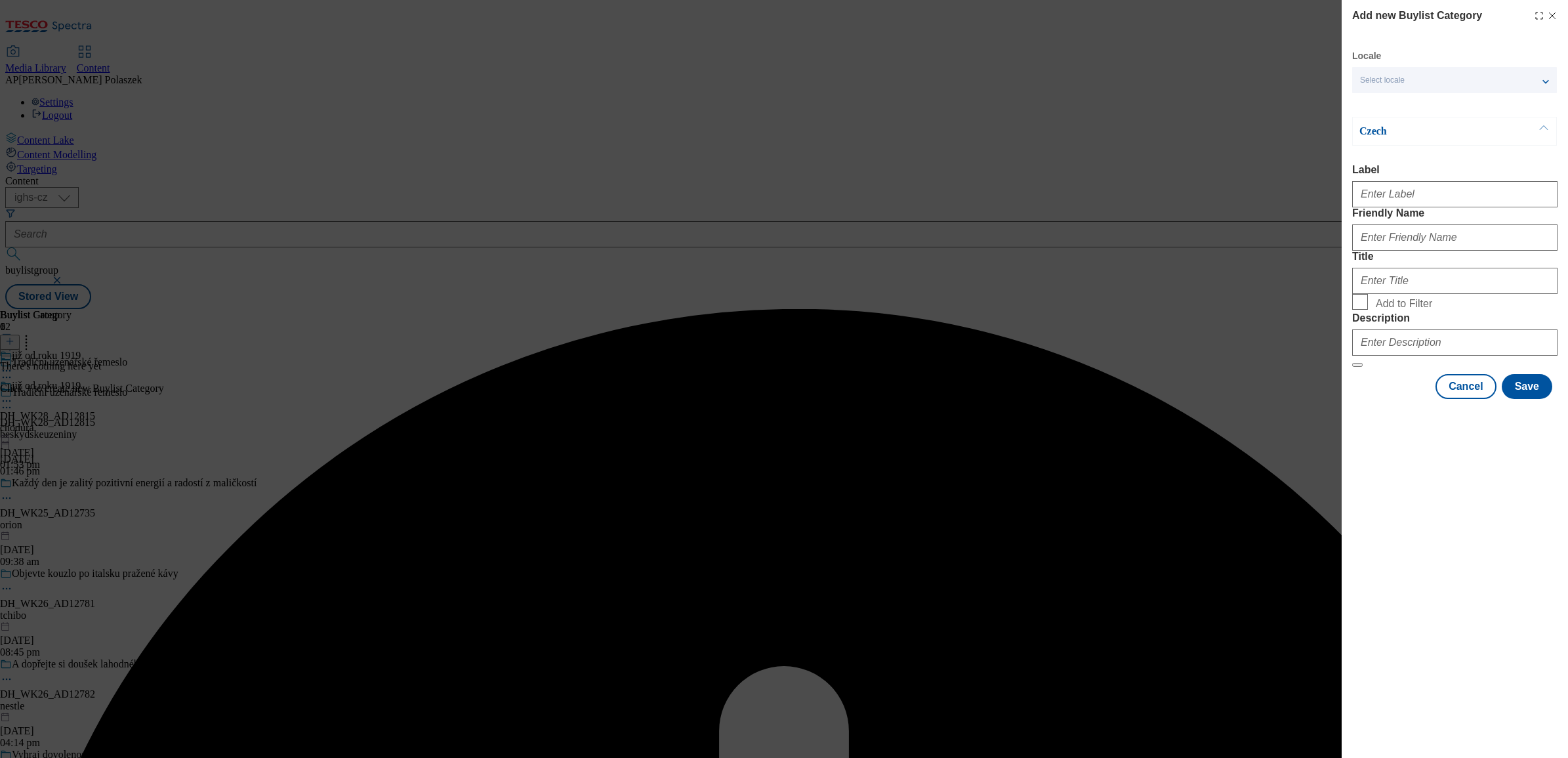
click at [1256, 173] on div "Add new Buylist Category Locale Select locale English Czech Czech Label Friendl…" at bounding box center [784, 379] width 1568 height 758
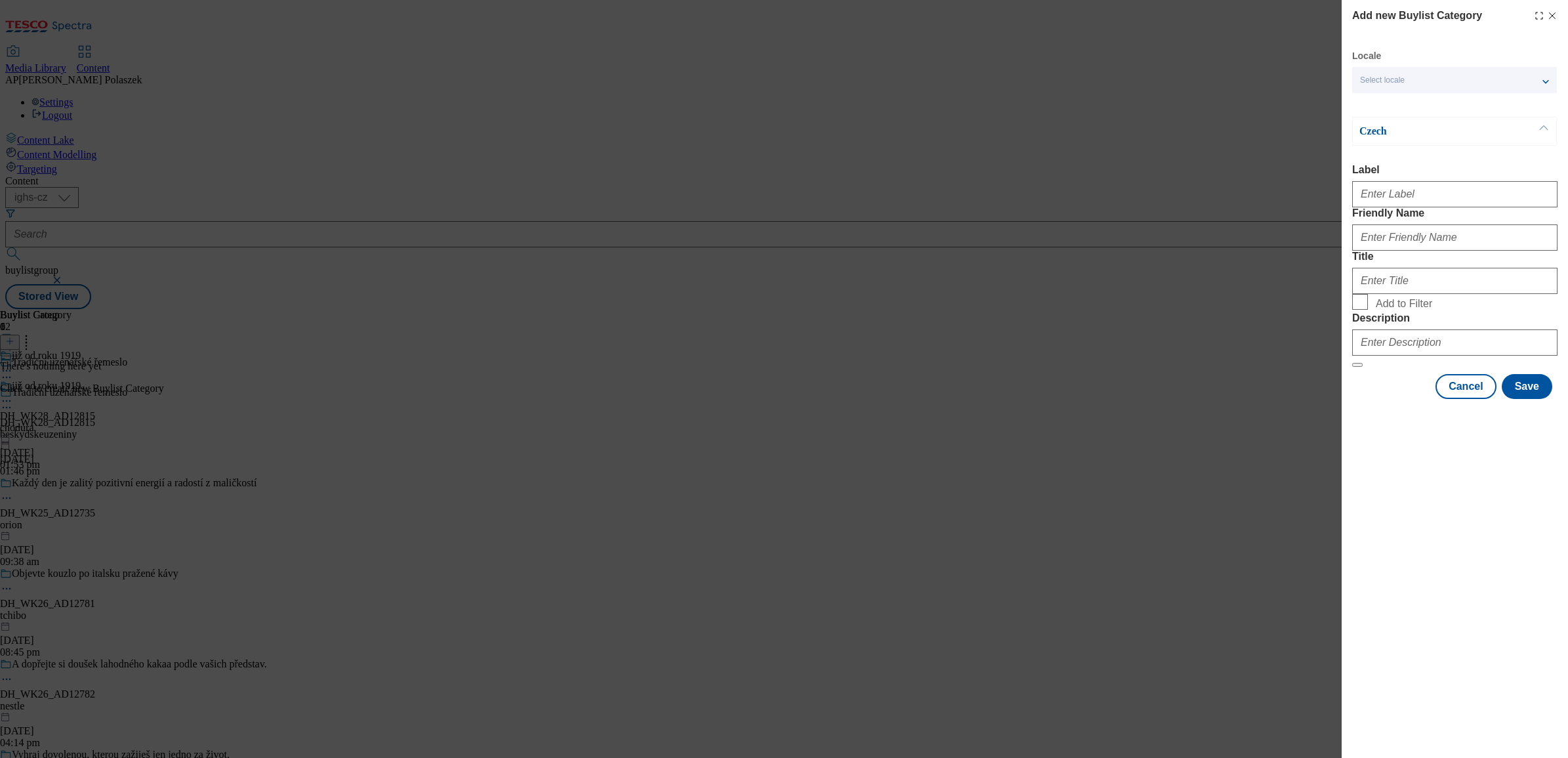
click at [1549, 16] on icon "Modal" at bounding box center [1552, 16] width 11 height 11
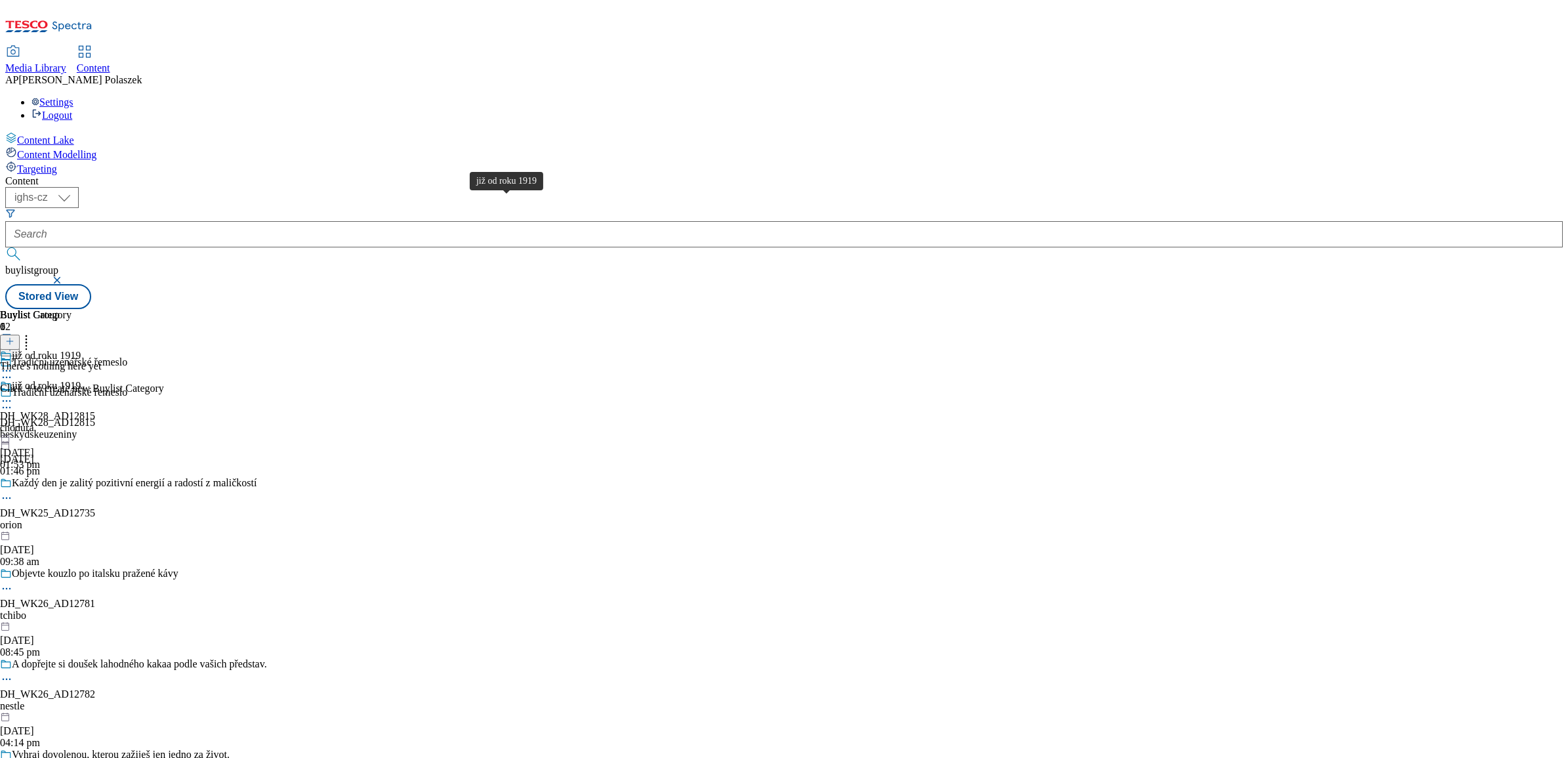
click at [81, 380] on div "již od roku 1919" at bounding box center [46, 385] width 69 height 11
click at [79, 187] on select "ighs-cz ighs-hu ighs-sk" at bounding box center [42, 197] width 74 height 21
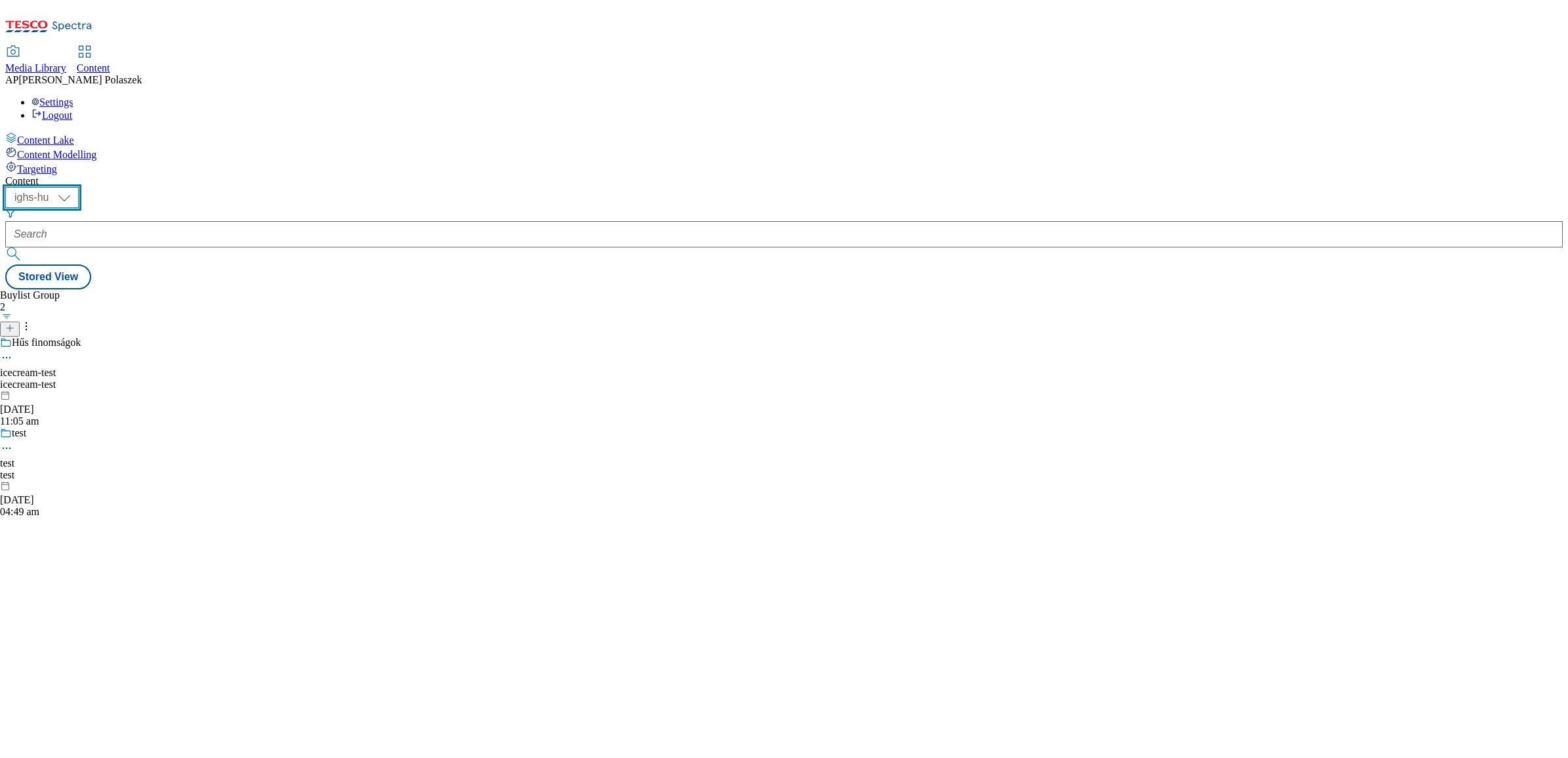
click at [79, 187] on select "ighs-cz ighs-hu ighs-sk" at bounding box center [42, 197] width 74 height 21
select select "ighs-cz"
click at [79, 187] on select "ighs-cz ighs-hu ighs-sk" at bounding box center [42, 197] width 74 height 21
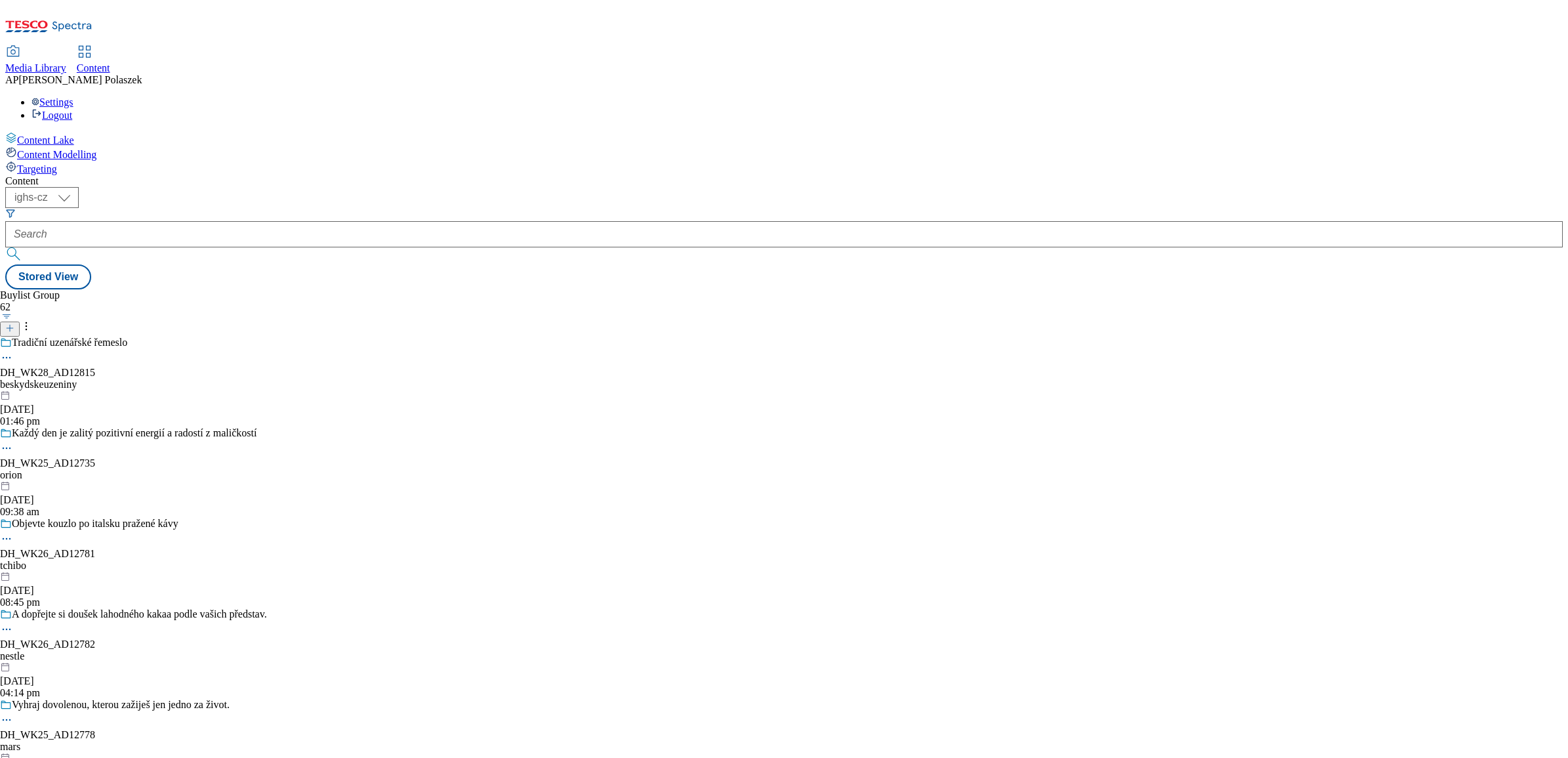
click at [245, 337] on div "Tradiční uzenářské řemeslo DH_WK28_AD12815 beskydskeuzeniny 13 Aug 2025 01:46 pm" at bounding box center [145, 382] width 291 height 90
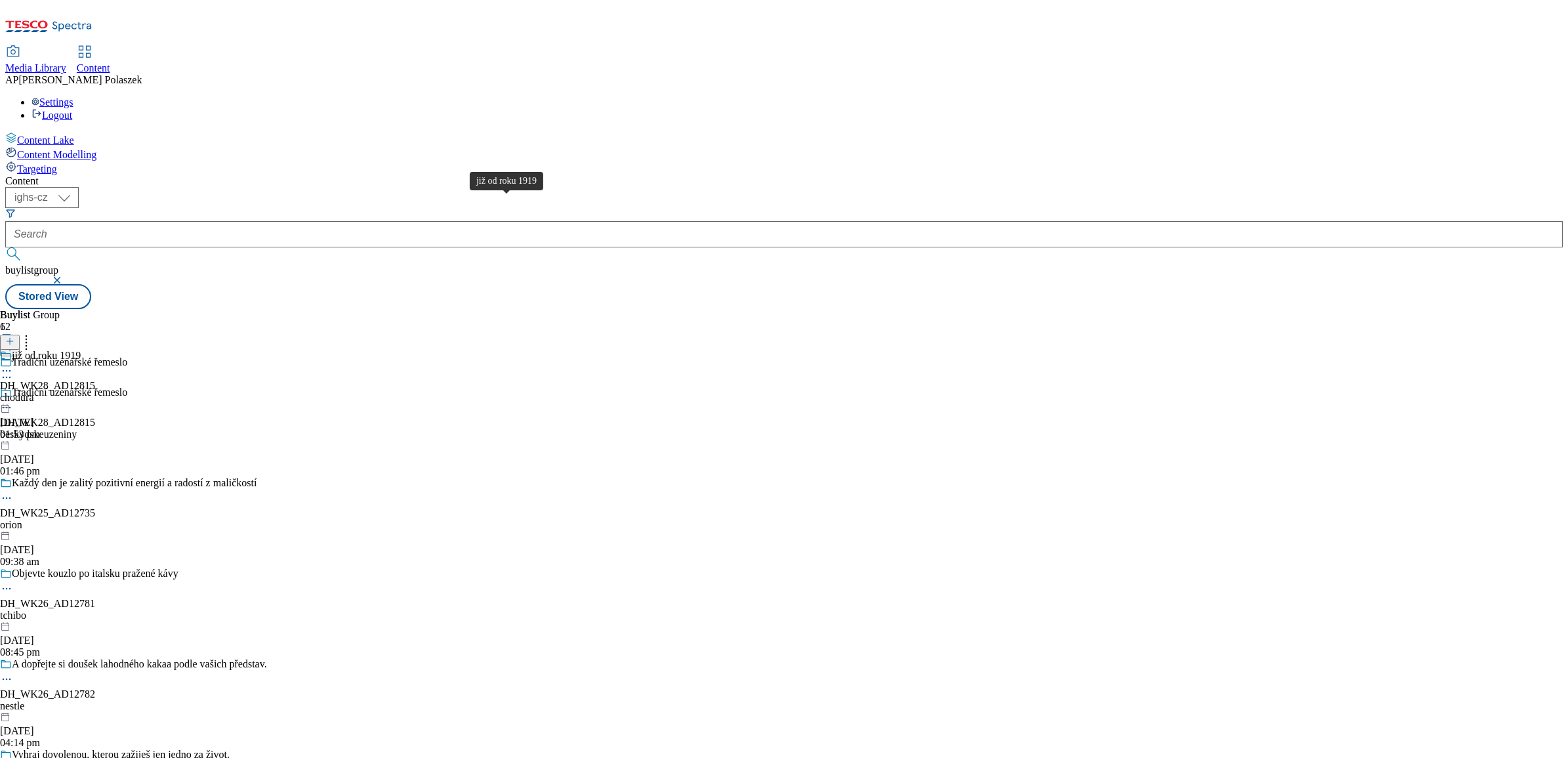
click at [81, 350] on div "již od roku 1919" at bounding box center [46, 355] width 69 height 11
click at [14, 337] on icon at bounding box center [9, 341] width 9 height 9
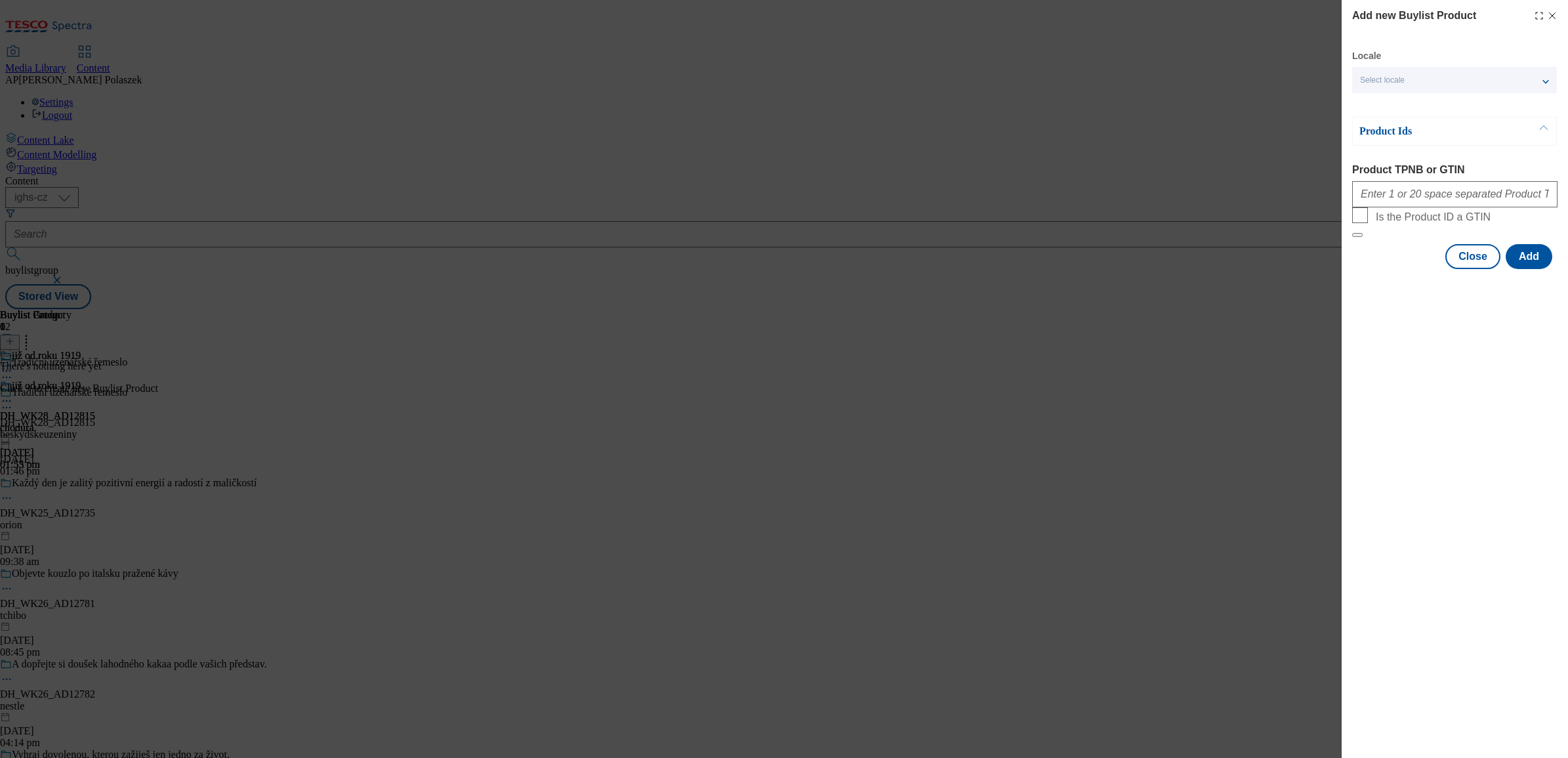
click at [1458, 86] on div "Select locale" at bounding box center [1455, 80] width 205 height 27
click at [1370, 104] on input "English" at bounding box center [1368, 106] width 16 height 16
click at [1402, 362] on div "Add new Buylist Product Locale 2 locales selected English Czech Product Ids Pro…" at bounding box center [1455, 379] width 226 height 758
click at [1377, 189] on input "Product TPNB or GTIN" at bounding box center [1455, 194] width 206 height 27
paste input "220302111,130476696,220302114,220355157,220302113,130476759,220209106,130476723"
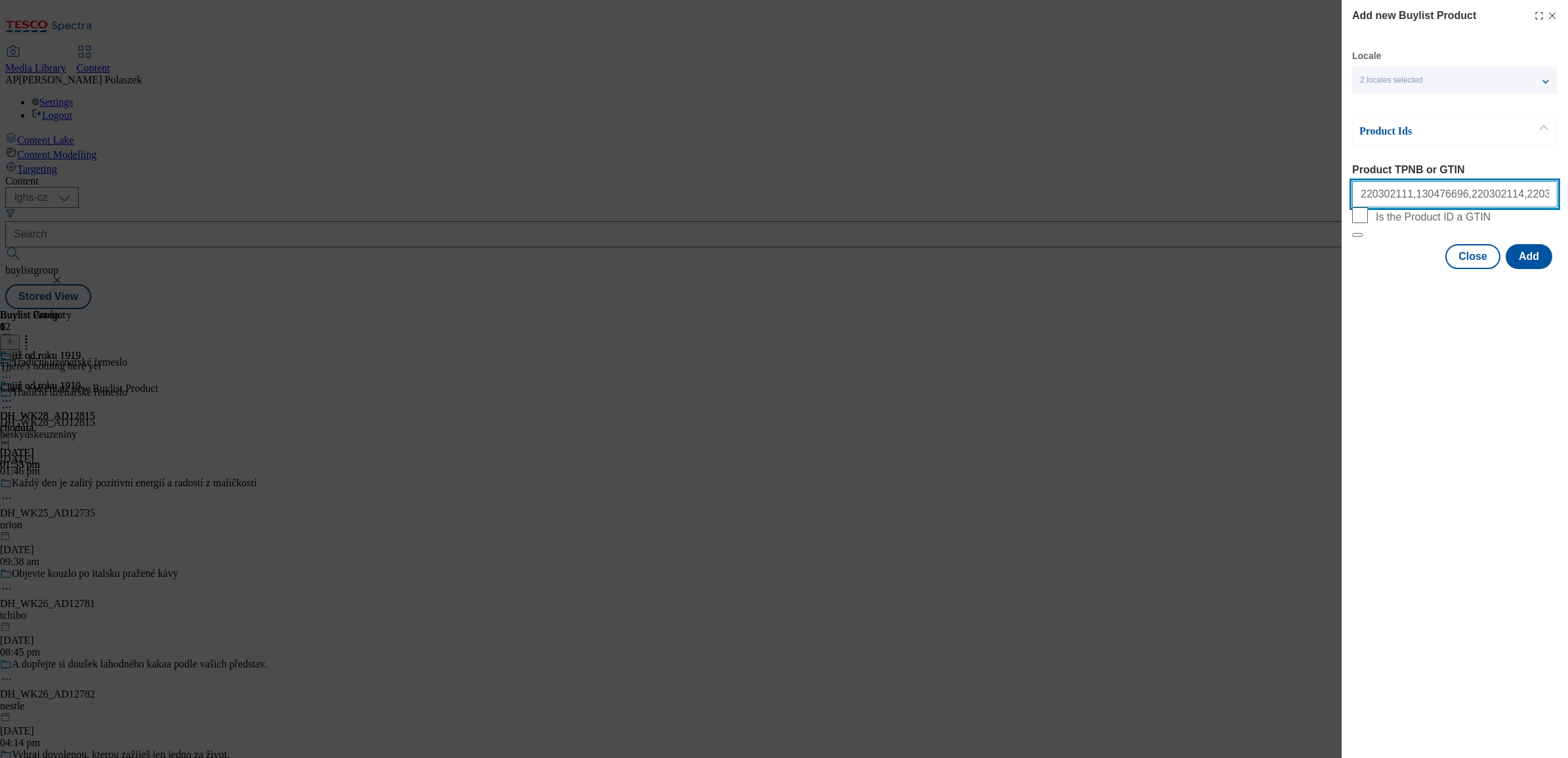
scroll to position [0, 117]
type input "220302111,130476696,220302114,220355157,220302113,130476759,220209106,130476723"
click at [1522, 269] on button "Add" at bounding box center [1529, 256] width 47 height 25
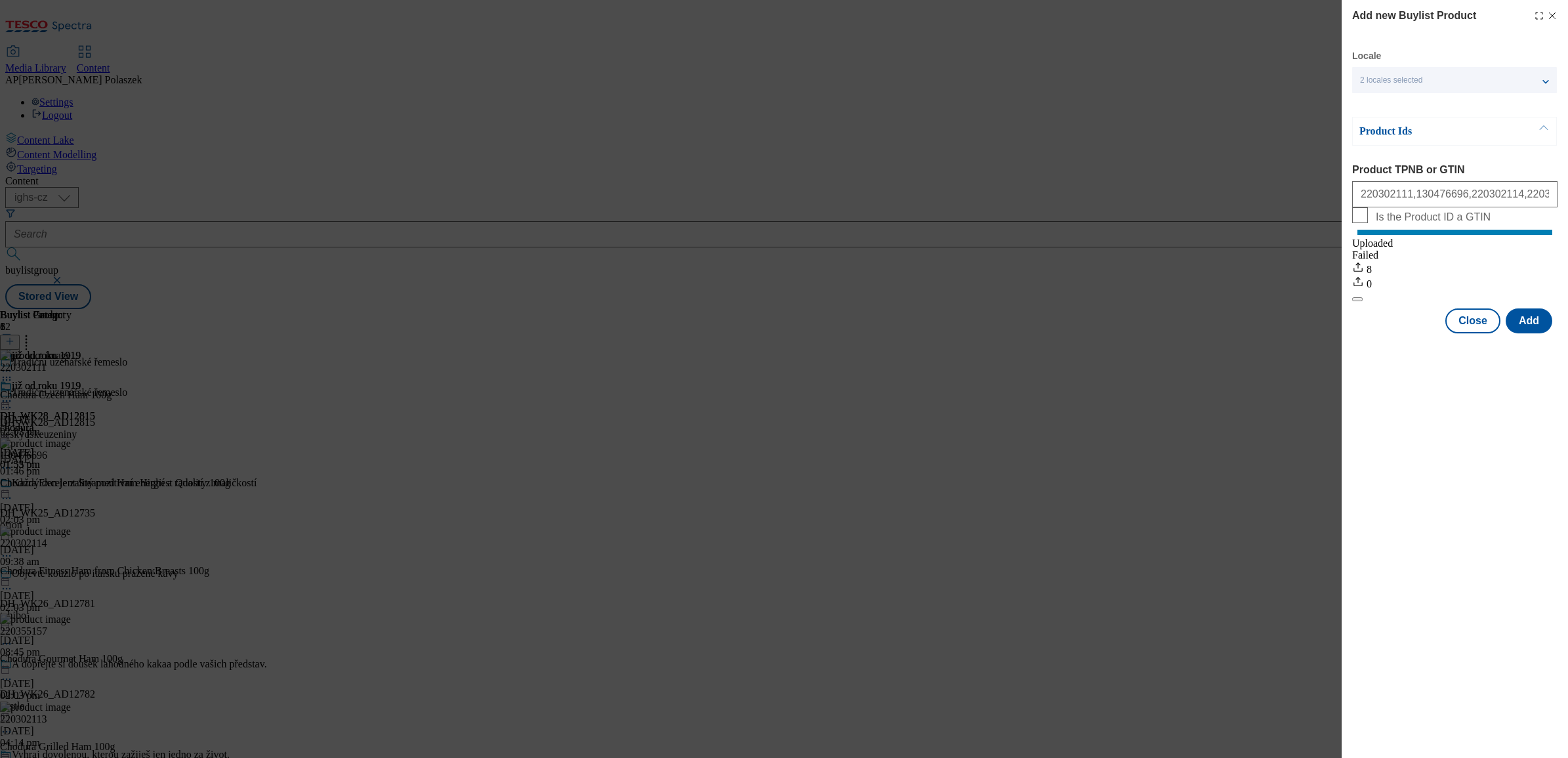
click at [1554, 14] on icon "Modal" at bounding box center [1552, 16] width 11 height 11
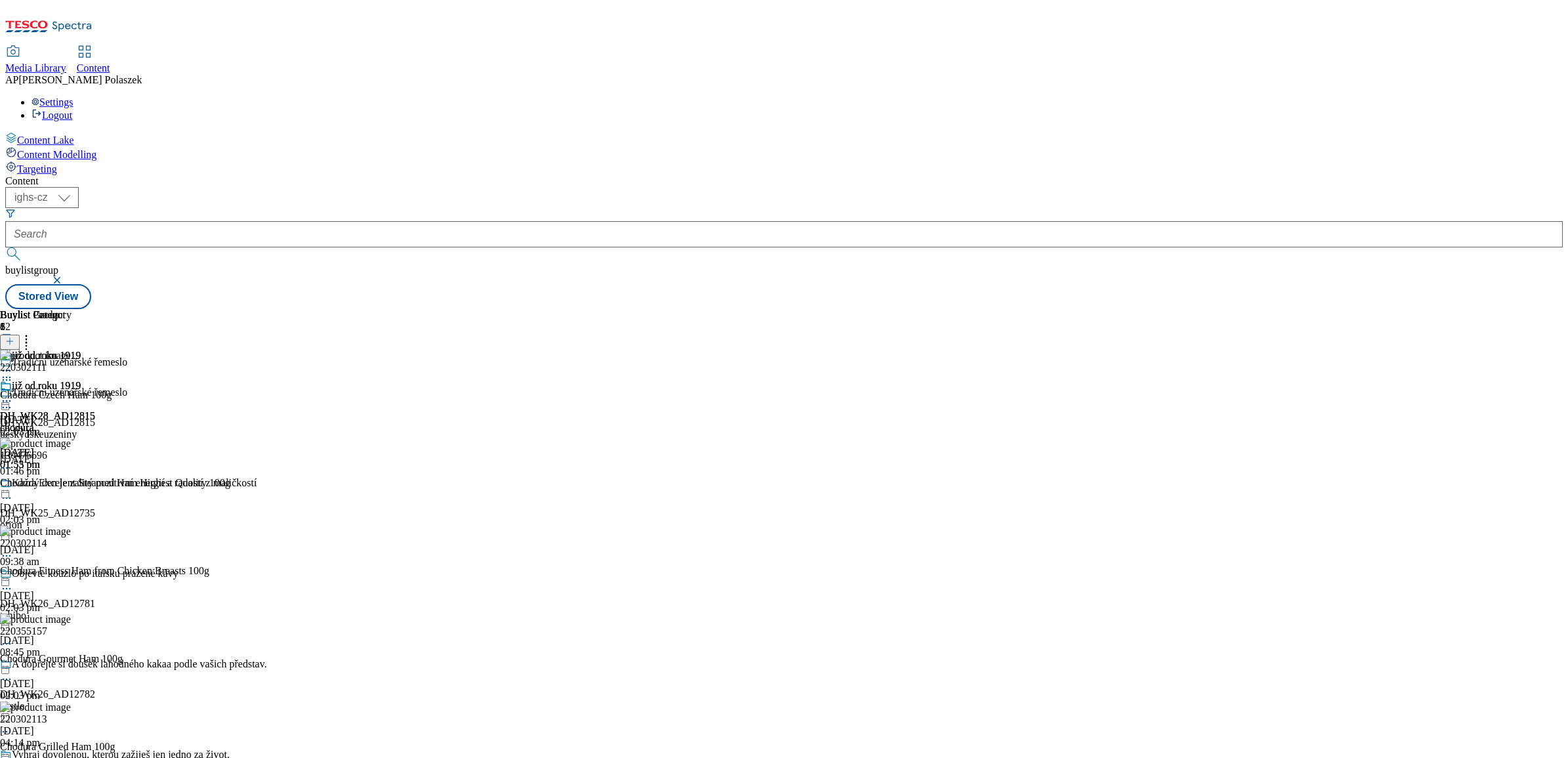
click at [13, 394] on icon at bounding box center [6, 400] width 13 height 13
click at [72, 484] on span "Preview" at bounding box center [56, 489] width 31 height 10
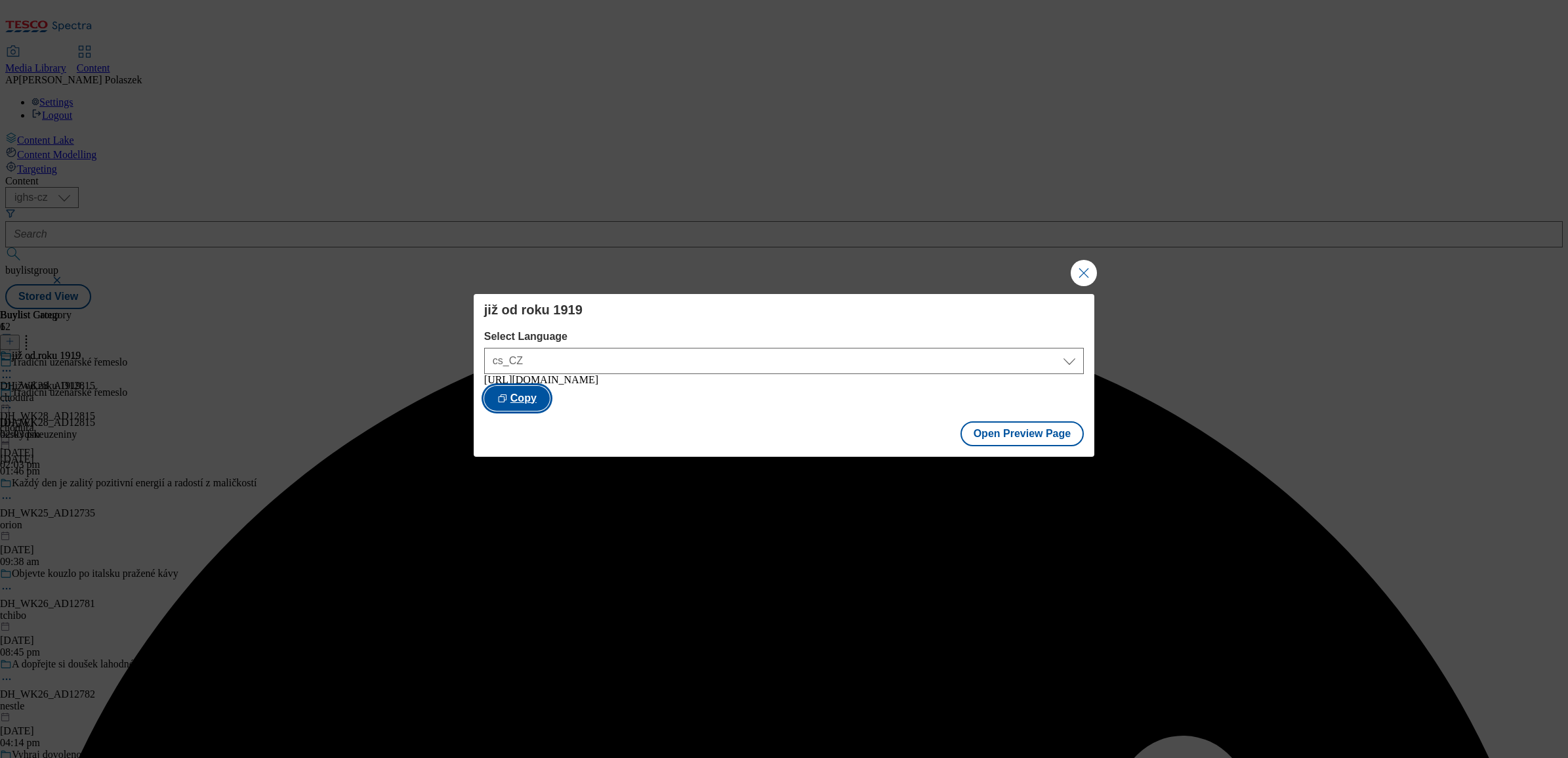
click at [550, 400] on button "Copy" at bounding box center [517, 398] width 66 height 25
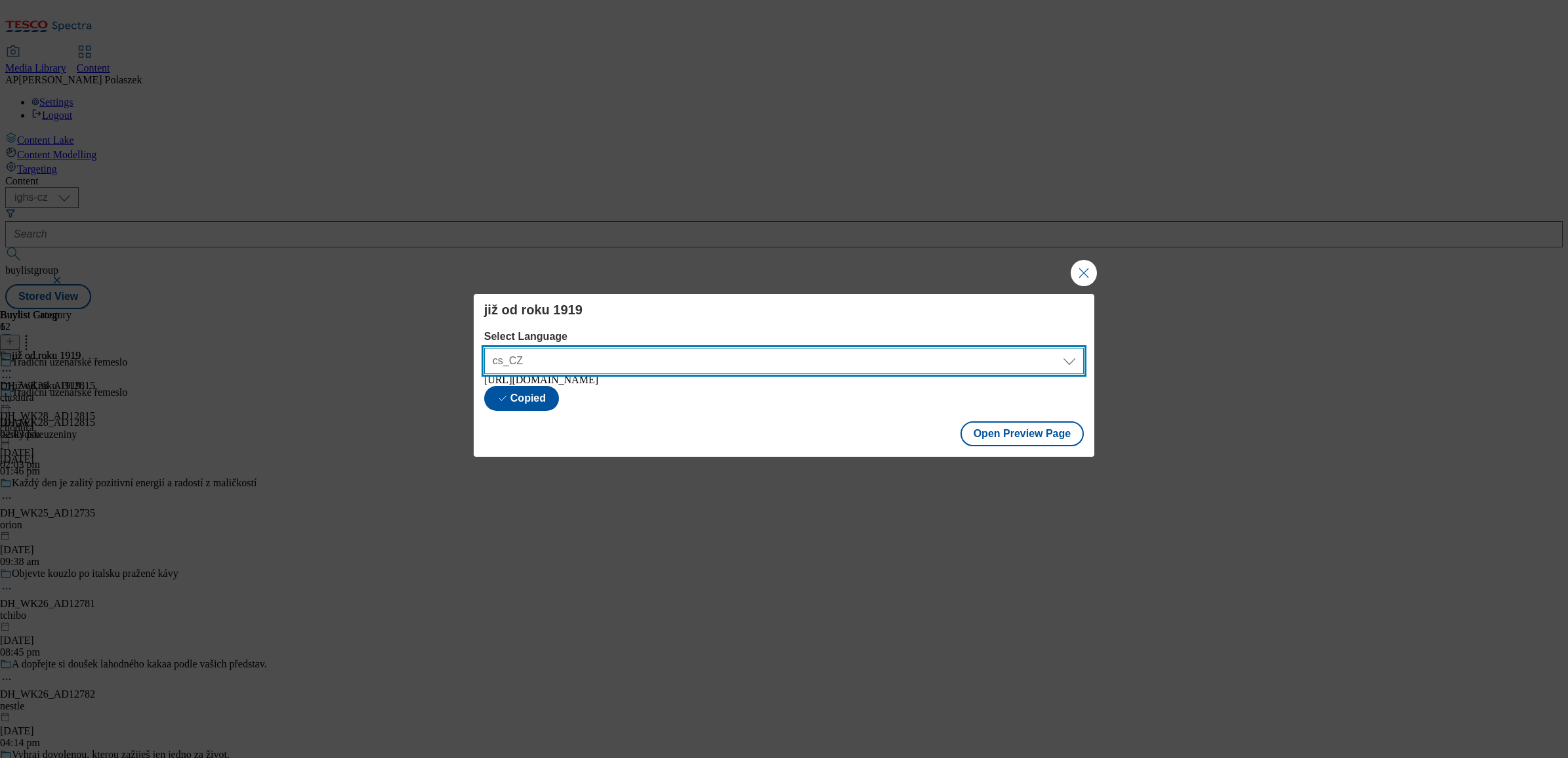
click at [1067, 363] on select "cs_CZ en_GB" at bounding box center [784, 360] width 600 height 27
click at [484, 347] on select "cs_CZ en_GB" at bounding box center [784, 360] width 600 height 27
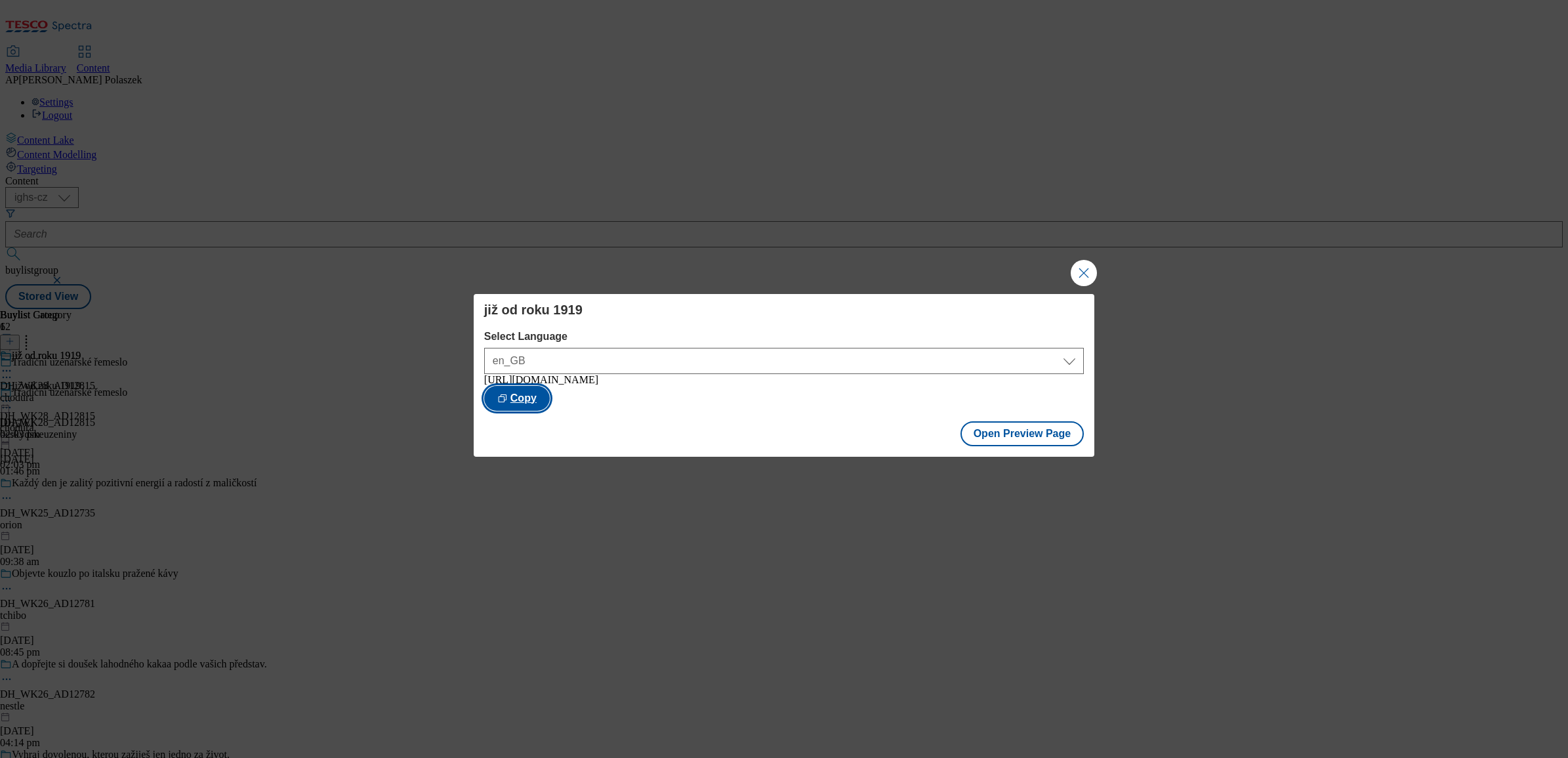
click at [550, 398] on button "Copy" at bounding box center [517, 398] width 66 height 25
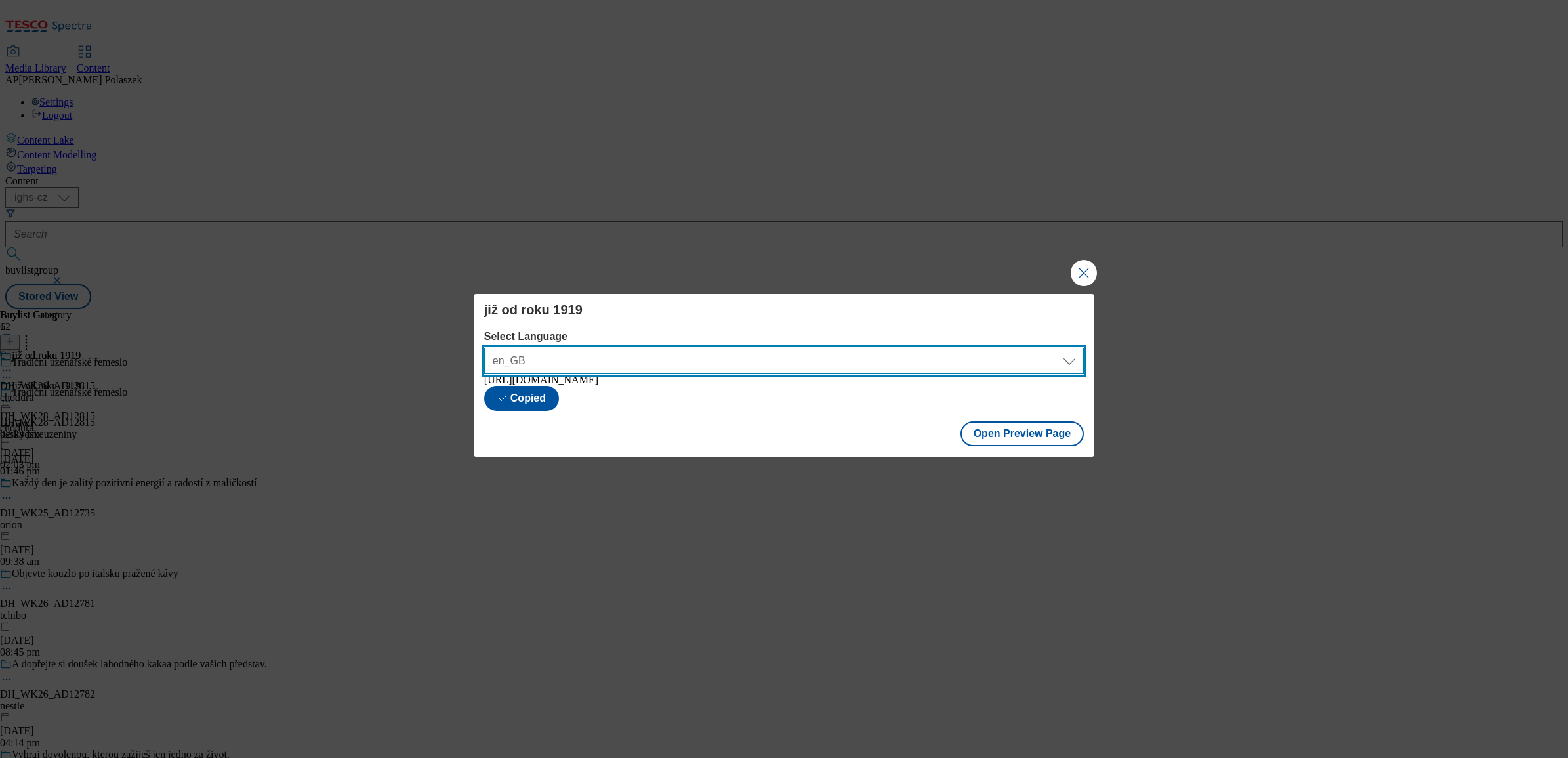
click at [1067, 347] on select "cs_CZ en_GB" at bounding box center [784, 360] width 600 height 27
click at [484, 347] on select "cs_CZ en_GB" at bounding box center [784, 360] width 600 height 27
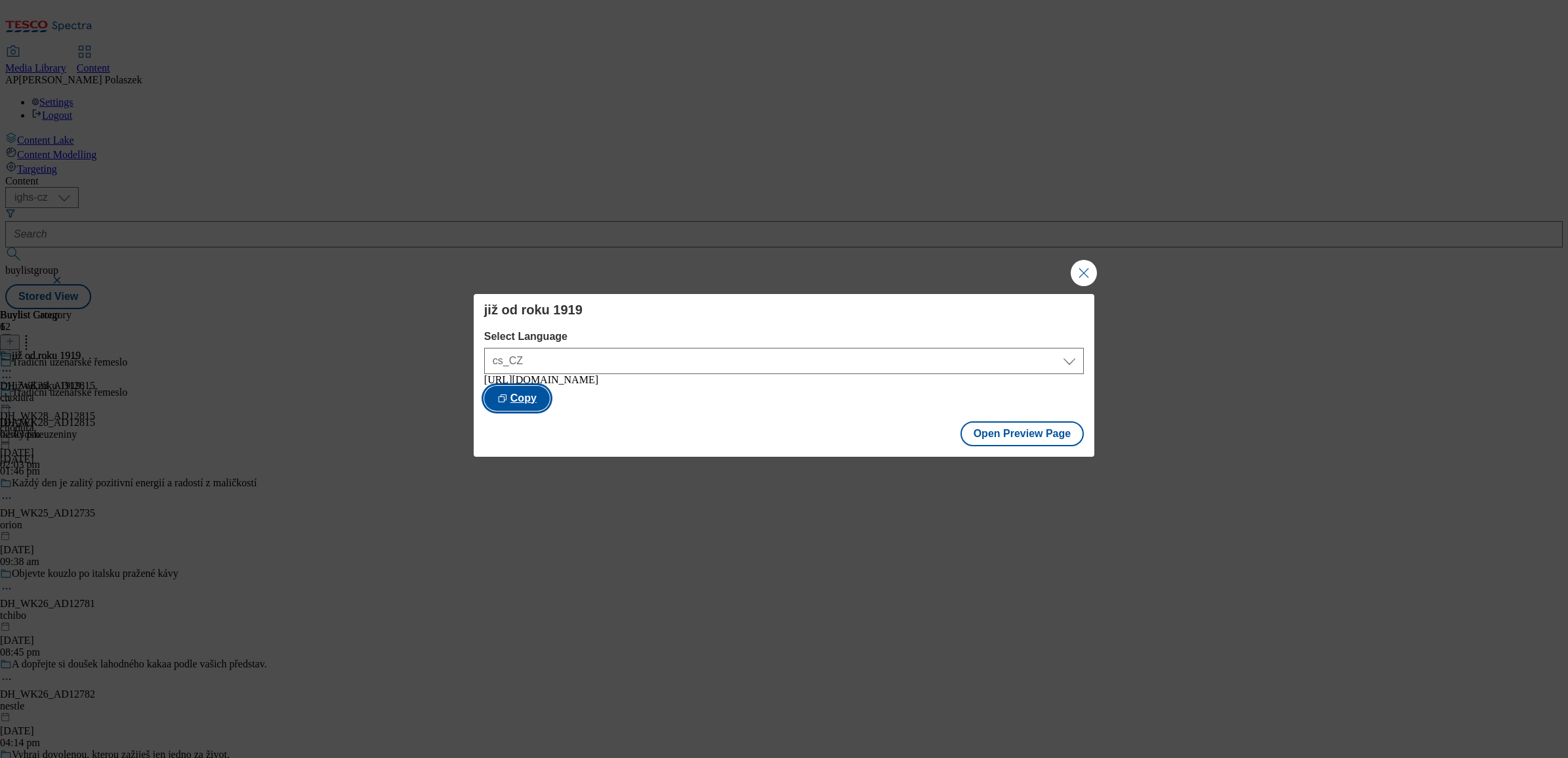
click at [550, 402] on button "Copy" at bounding box center [517, 398] width 66 height 25
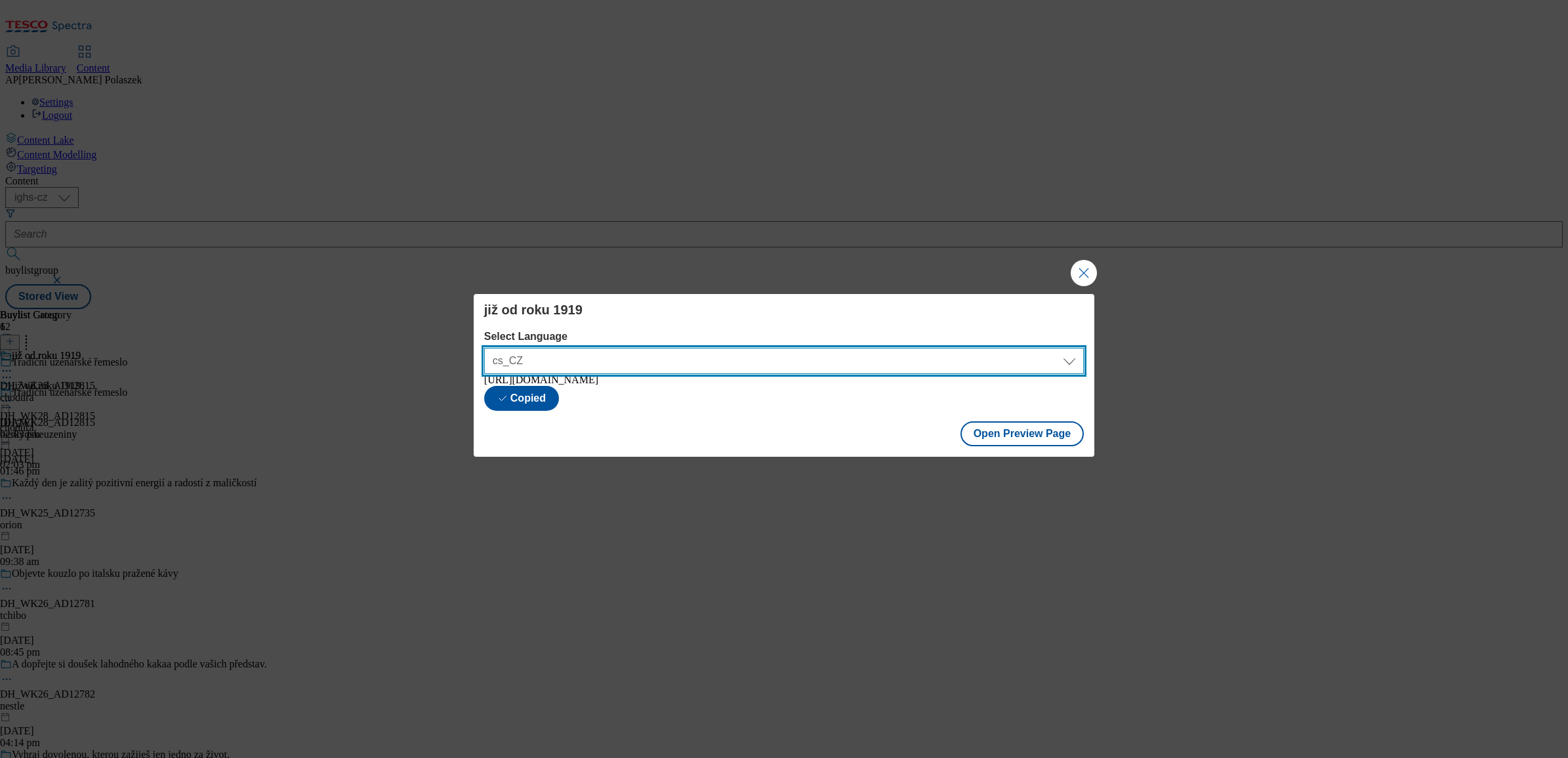
click at [920, 358] on select "cs_CZ en_GB" at bounding box center [784, 360] width 600 height 27
click at [484, 347] on select "cs_CZ en_GB" at bounding box center [784, 360] width 600 height 27
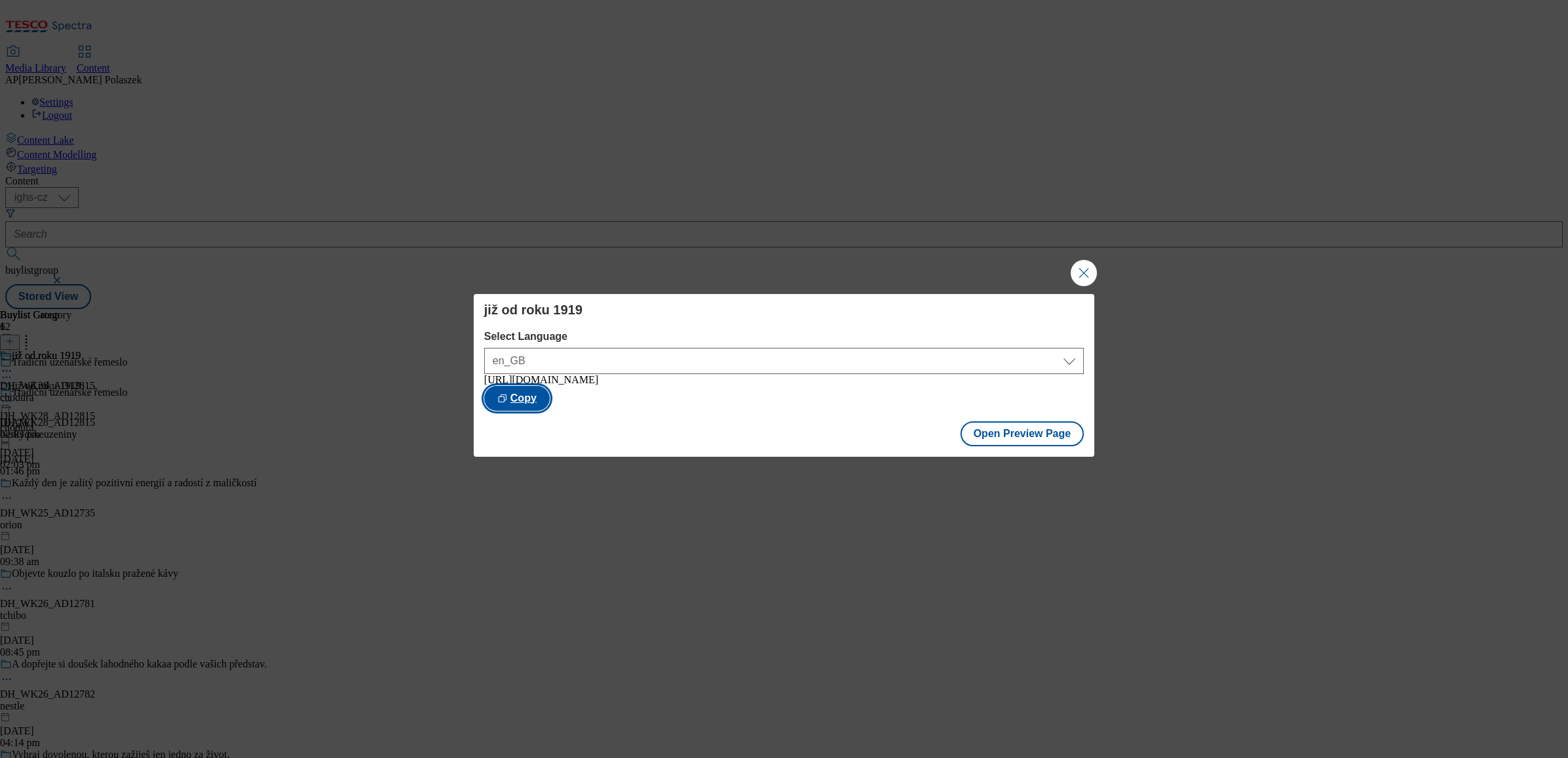
click at [550, 395] on button "Copy" at bounding box center [517, 398] width 66 height 25
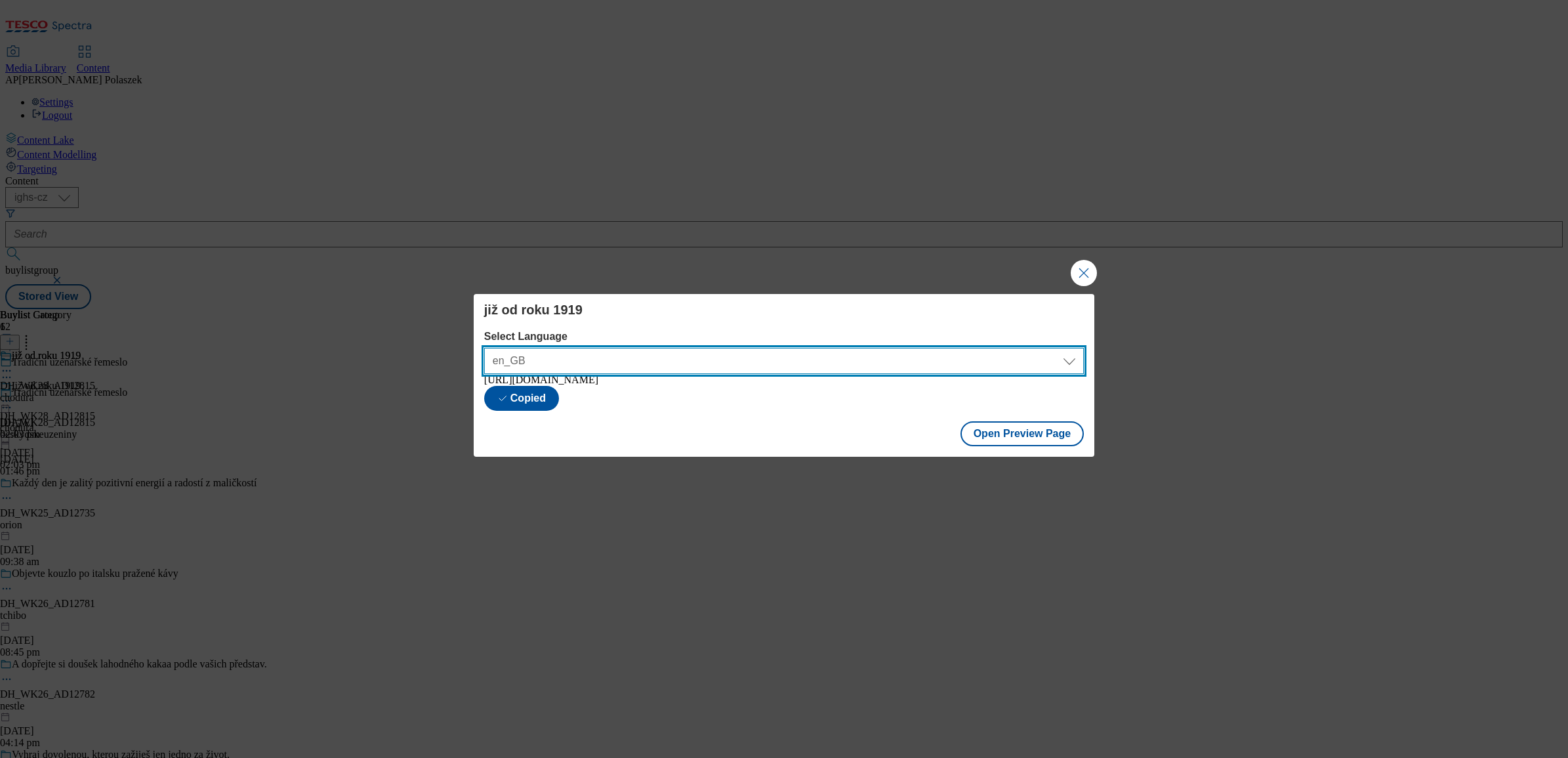
click at [956, 361] on select "cs_CZ en_GB" at bounding box center [784, 360] width 600 height 27
click at [484, 347] on select "cs_CZ en_GB" at bounding box center [784, 360] width 600 height 27
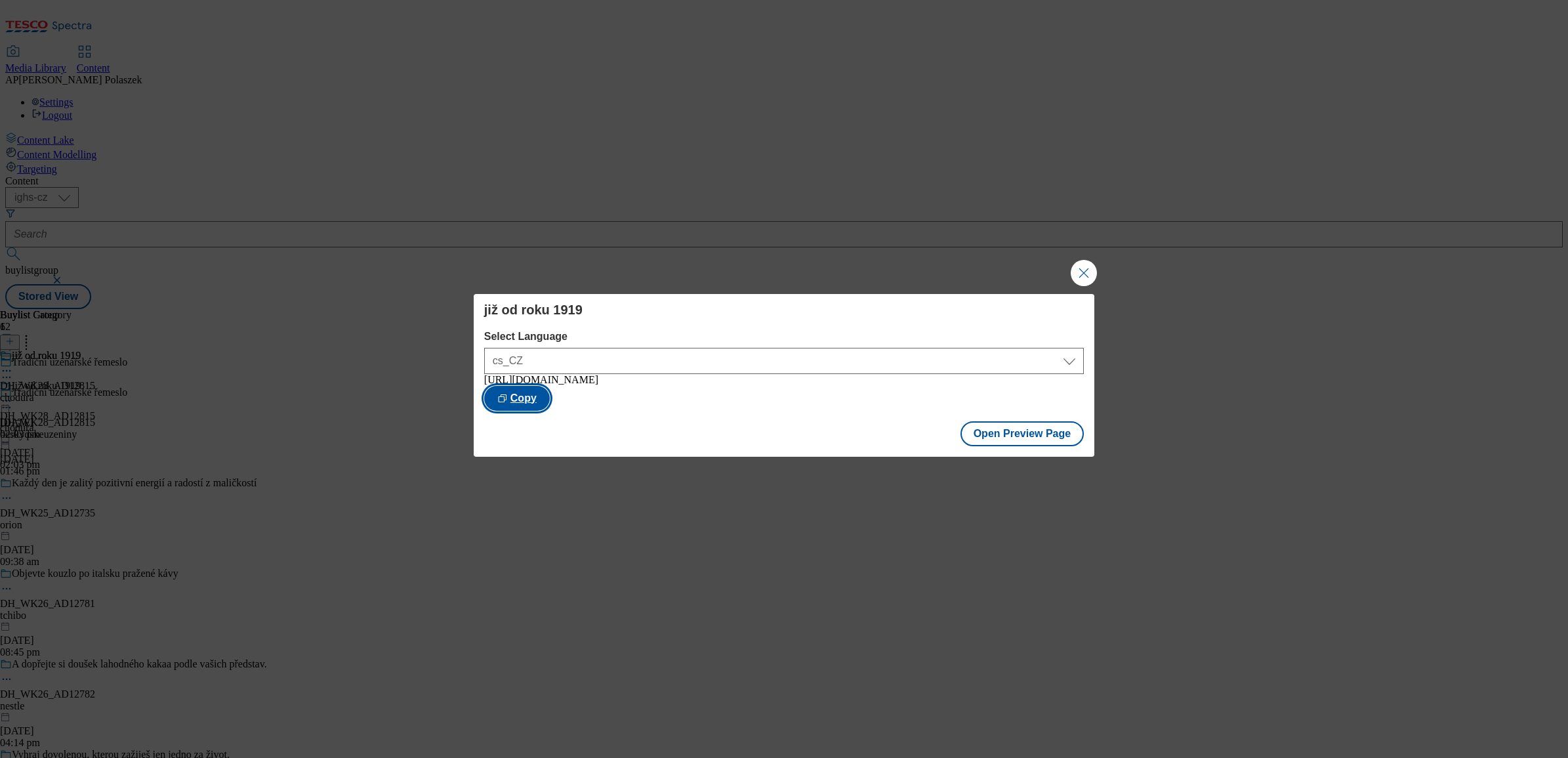
click at [550, 397] on button "Copy" at bounding box center [517, 398] width 66 height 25
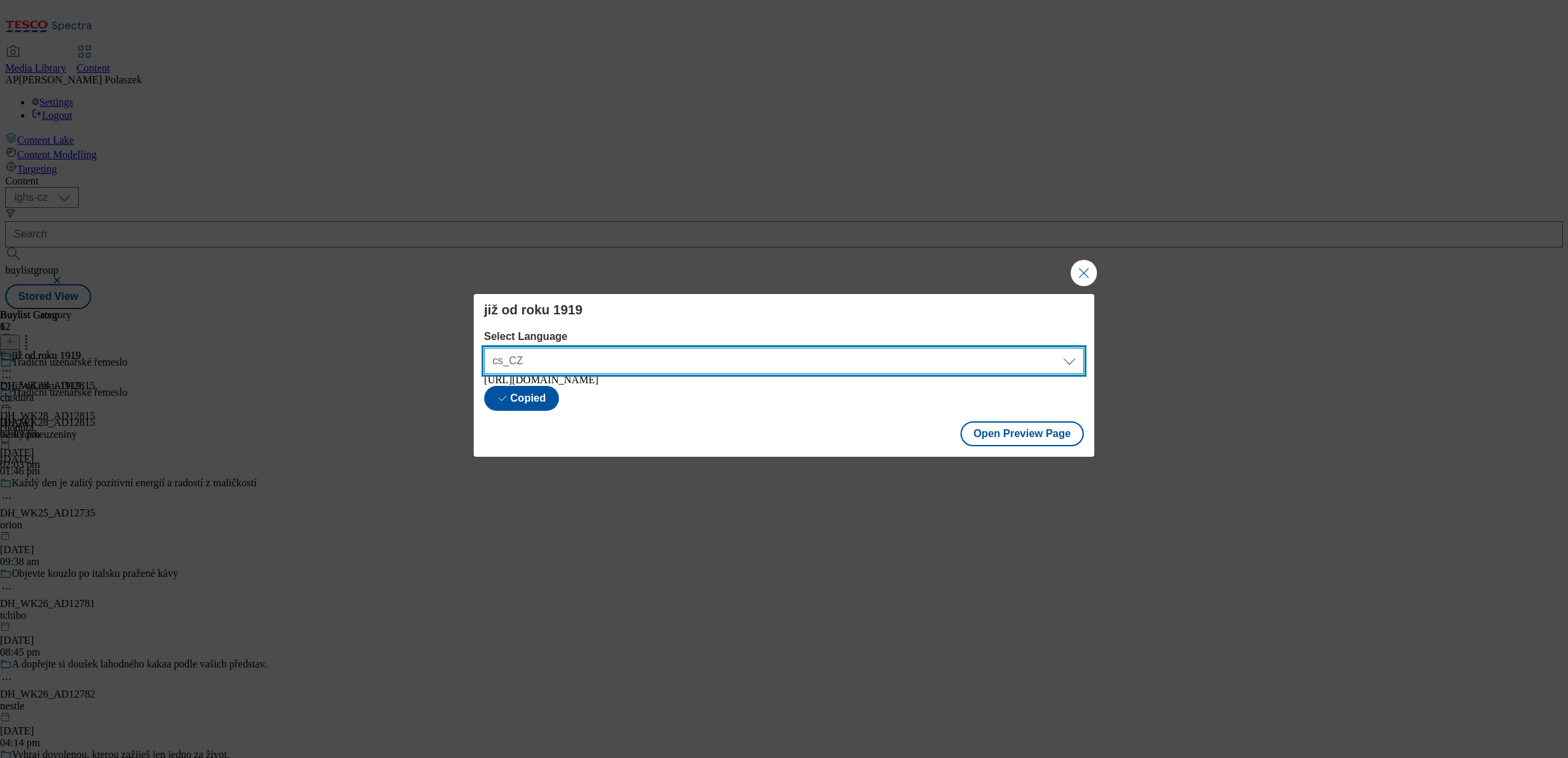
click at [943, 355] on select "cs_CZ en_GB" at bounding box center [784, 360] width 600 height 27
select select "https://nakup.itesco.cz/groceries/en-GB/buylists/beskydskeuzeniny/chodura/previ…"
click at [484, 347] on select "cs_CZ en_GB" at bounding box center [784, 360] width 600 height 27
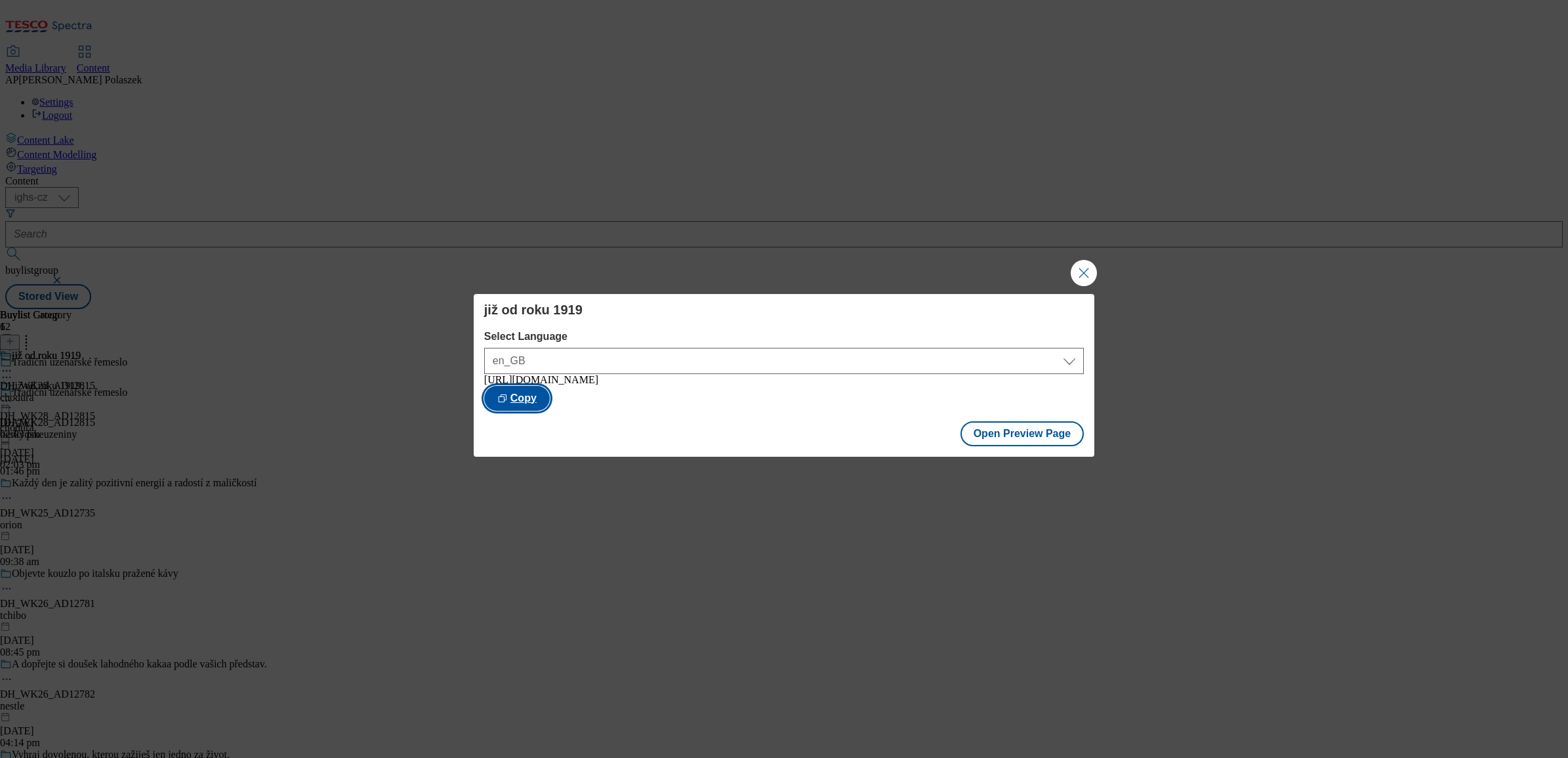
click at [550, 397] on button "Copy" at bounding box center [517, 398] width 66 height 25
